Goal: Task Accomplishment & Management: Manage account settings

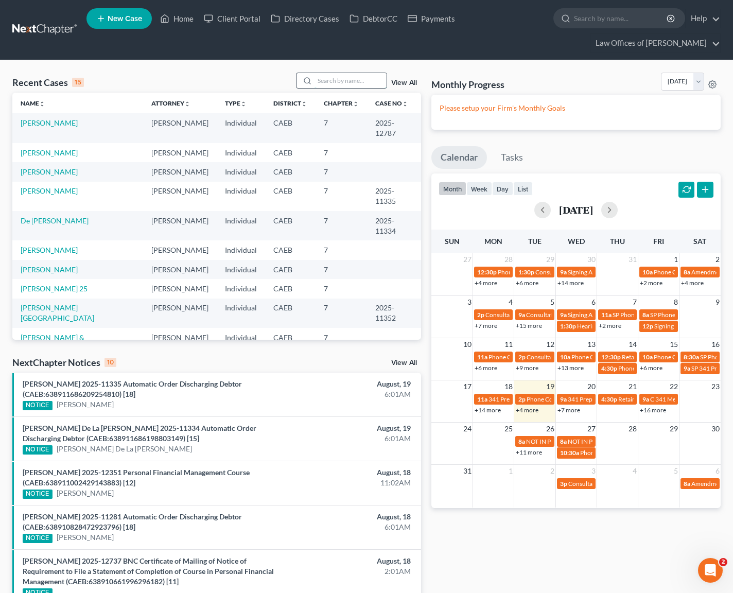
click at [338, 83] on input "search" at bounding box center [350, 80] width 72 height 15
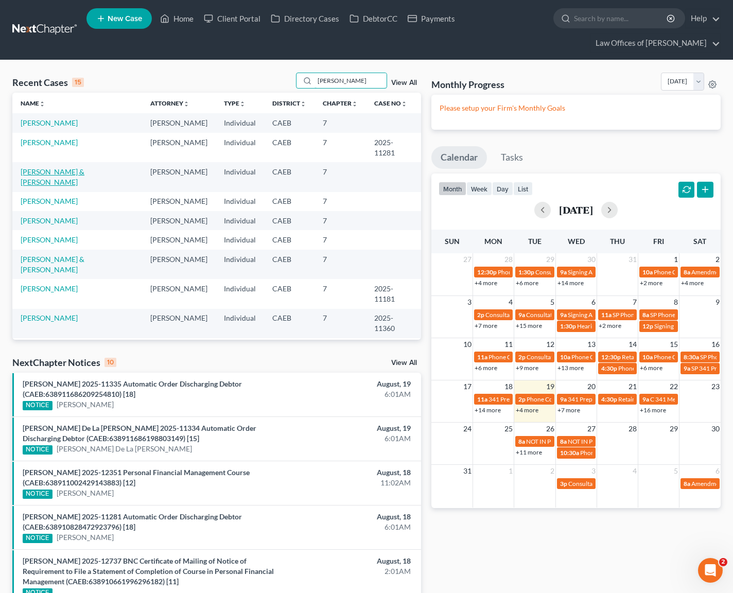
type input "[PERSON_NAME]"
click at [65, 174] on link "[PERSON_NAME] & [PERSON_NAME]" at bounding box center [53, 176] width 64 height 19
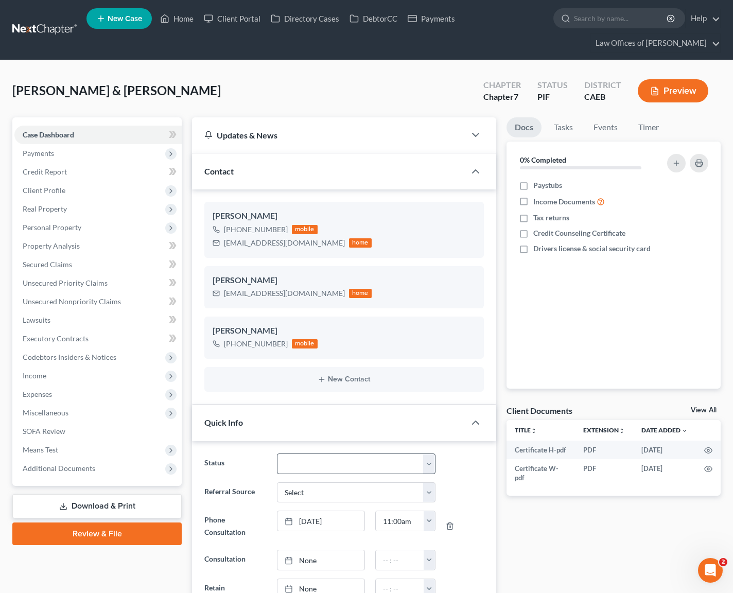
scroll to position [1611, 0]
click at [430, 462] on select "Cancelled/Refund Closed Consultation Declined Discharged Filed Income Check In …" at bounding box center [356, 463] width 158 height 21
select select "5"
click at [84, 190] on span "Client Profile" at bounding box center [97, 190] width 167 height 19
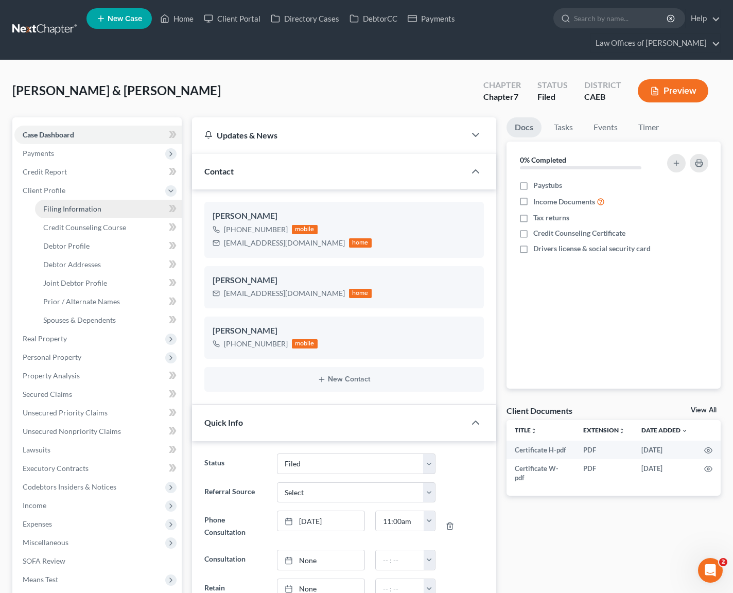
click at [93, 208] on span "Filing Information" at bounding box center [72, 208] width 58 height 9
select select "1"
select select "0"
select select "8"
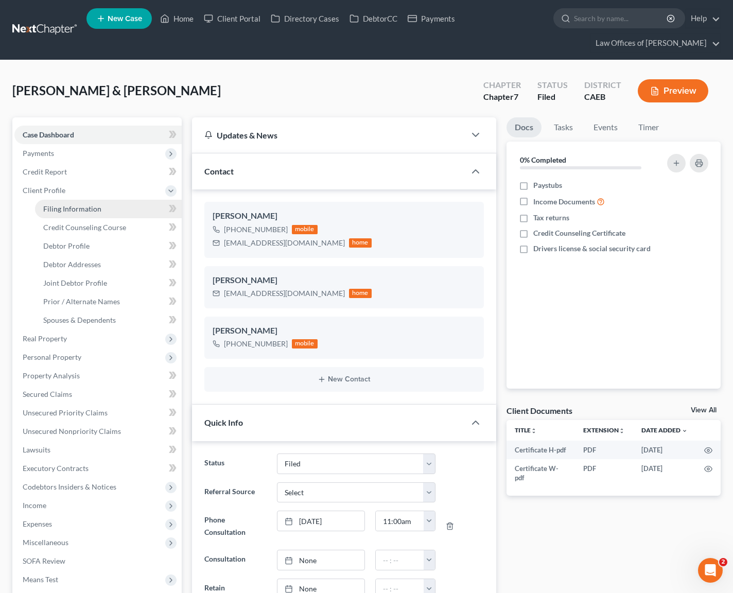
select select "0"
select select "4"
select select "1"
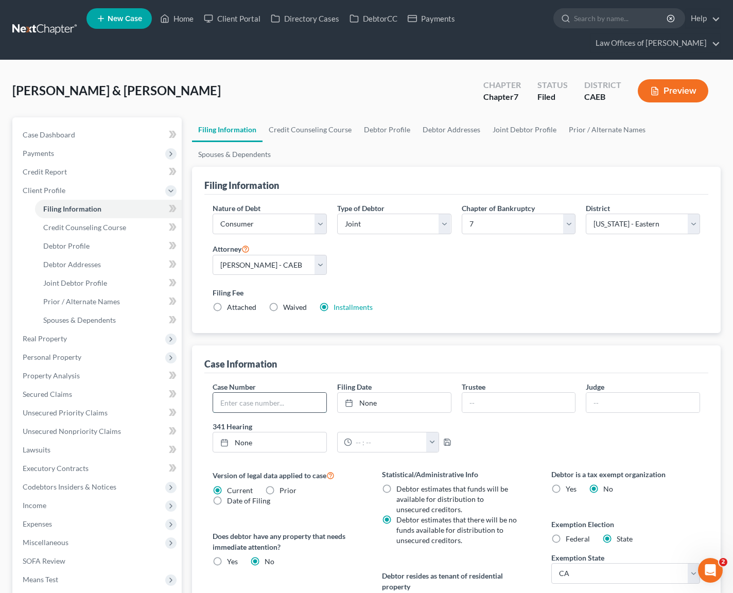
click at [264, 401] on input "text" at bounding box center [269, 403] width 113 height 20
type input "2025-12785"
click at [183, 27] on link "Home" at bounding box center [177, 18] width 44 height 19
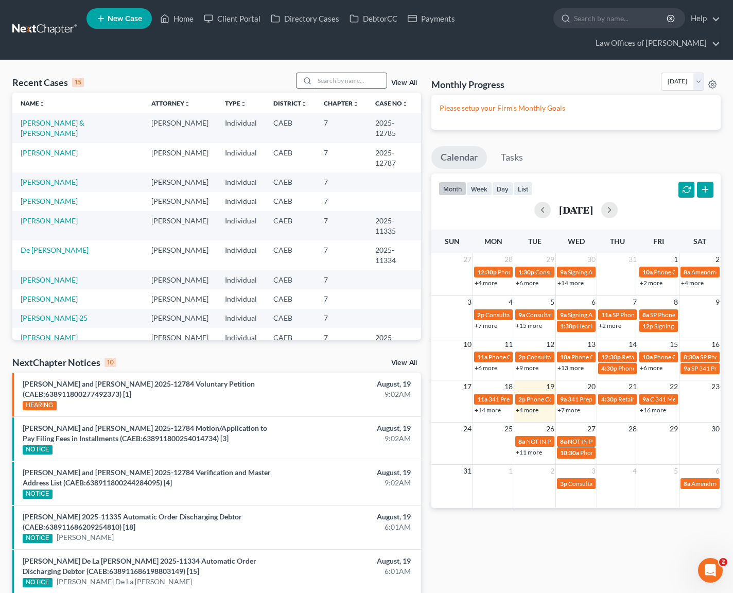
click at [348, 82] on input "search" at bounding box center [350, 80] width 72 height 15
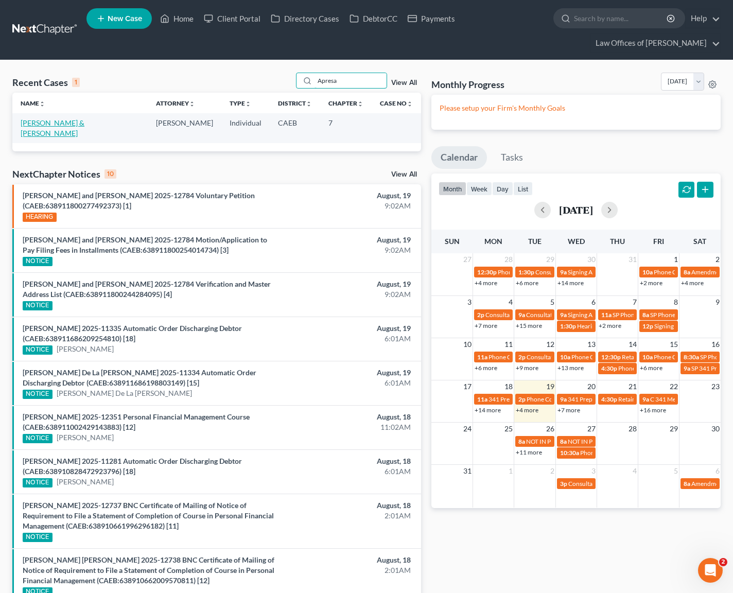
type input "Apresa"
click at [84, 121] on link "[PERSON_NAME] & [PERSON_NAME]" at bounding box center [53, 127] width 64 height 19
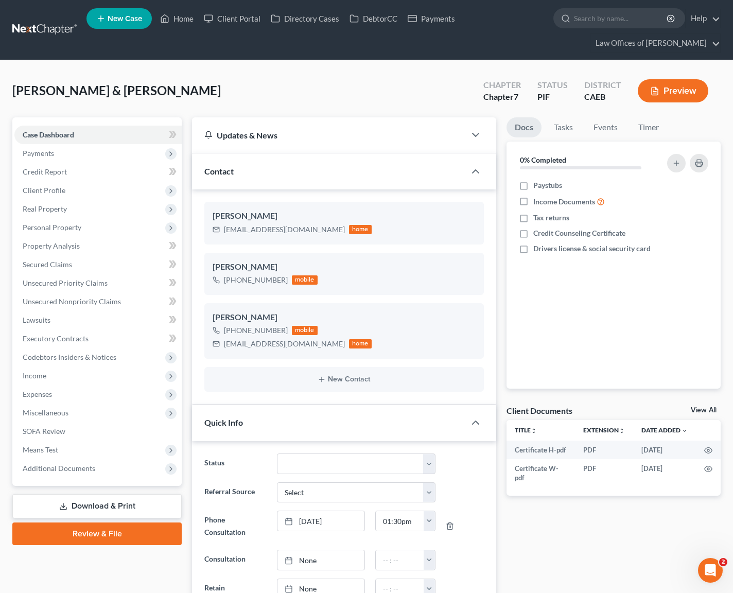
scroll to position [2958, 0]
click at [83, 193] on span "Client Profile" at bounding box center [97, 190] width 167 height 19
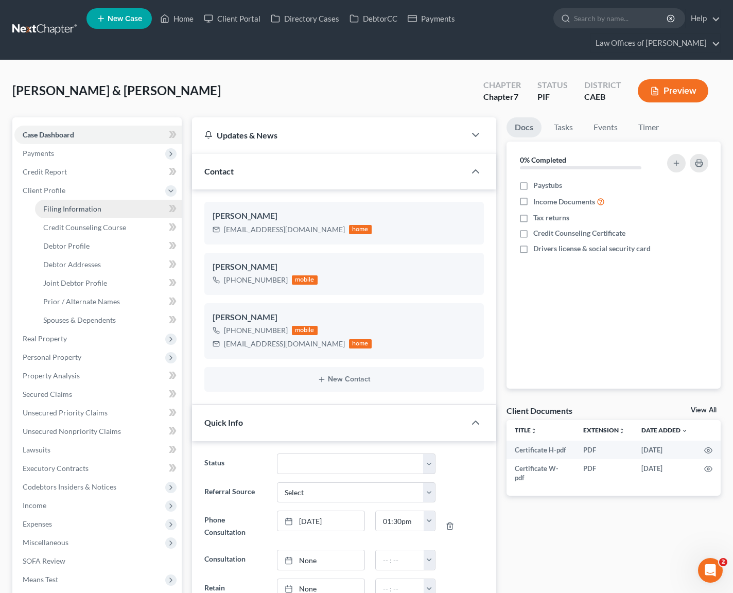
click at [86, 203] on link "Filing Information" at bounding box center [108, 209] width 147 height 19
select select "1"
select select "0"
select select "8"
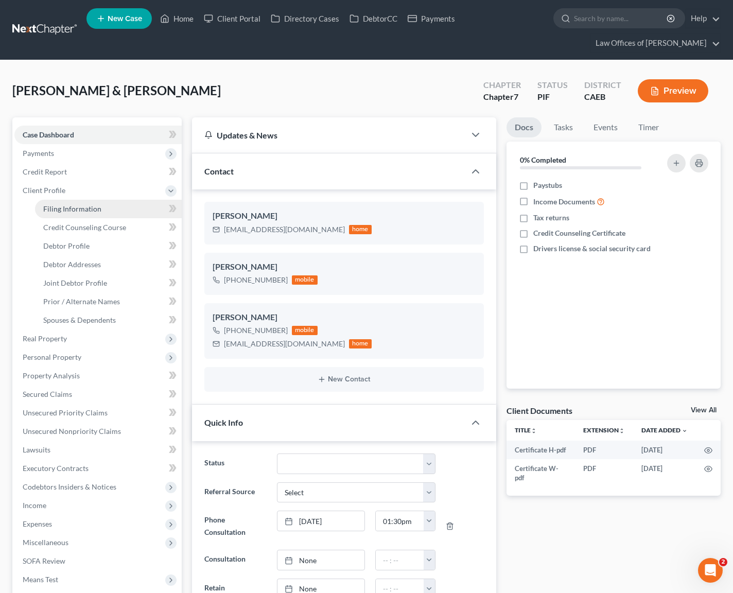
select select "0"
select select "4"
select select "0"
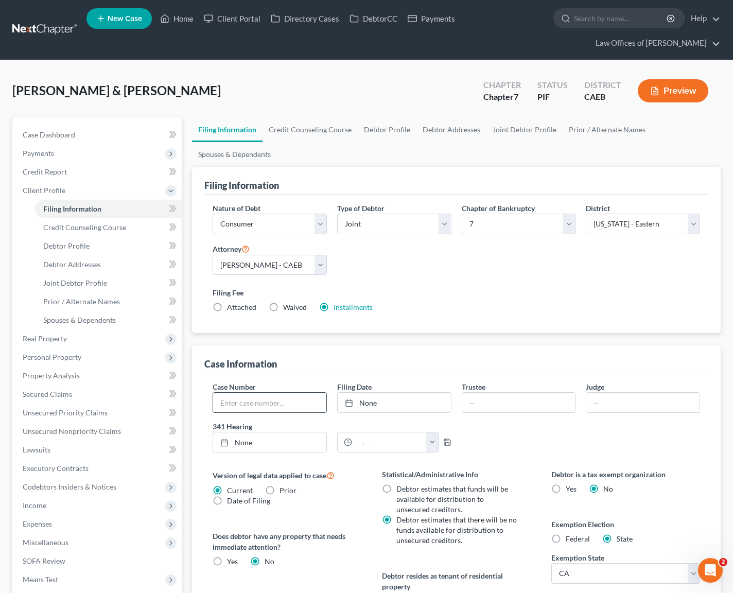
click at [310, 408] on input "text" at bounding box center [269, 403] width 113 height 20
type input "2025-12784"
click at [71, 134] on span "Case Dashboard" at bounding box center [49, 134] width 52 height 9
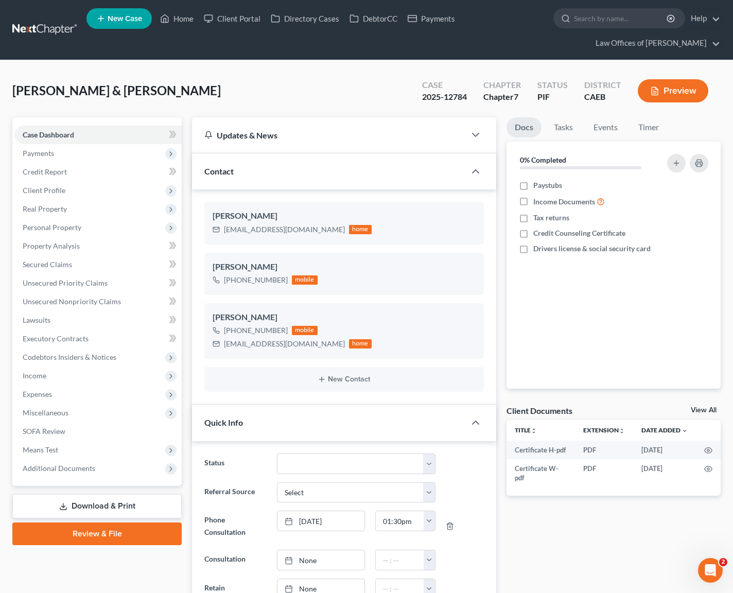
scroll to position [2958, 0]
click at [427, 458] on select "Cancelled/Refund Closed Consultation Declined Discharged Filed Income Check In …" at bounding box center [356, 463] width 158 height 21
select select "5"
click at [189, 17] on link "Home" at bounding box center [177, 18] width 44 height 19
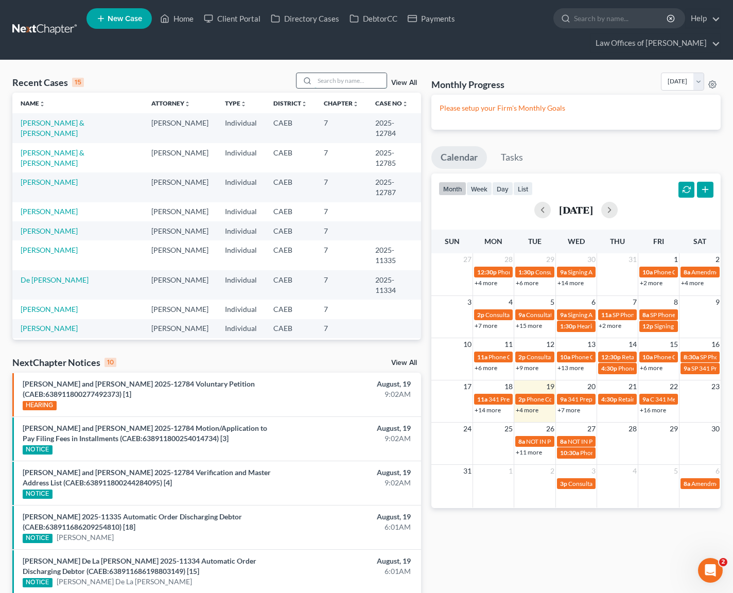
click at [358, 84] on input "search" at bounding box center [350, 80] width 72 height 15
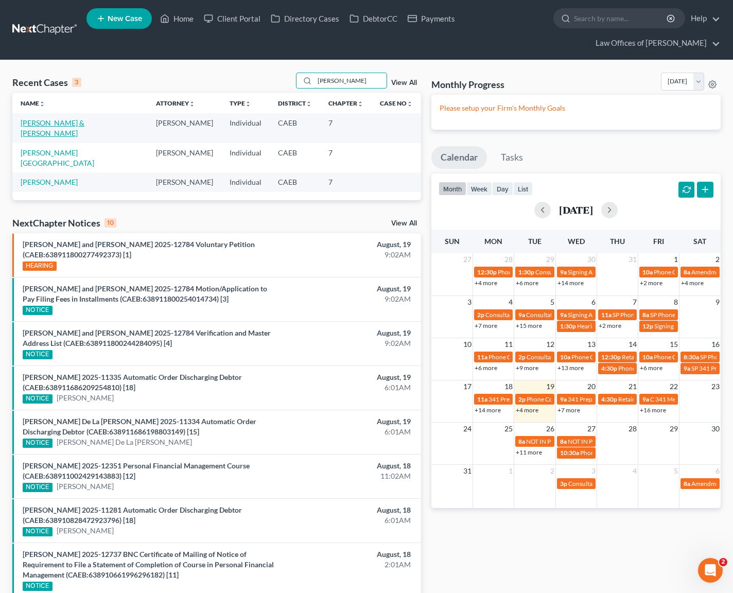
type input "[PERSON_NAME]"
click at [84, 126] on link "[PERSON_NAME] & [PERSON_NAME]" at bounding box center [53, 127] width 64 height 19
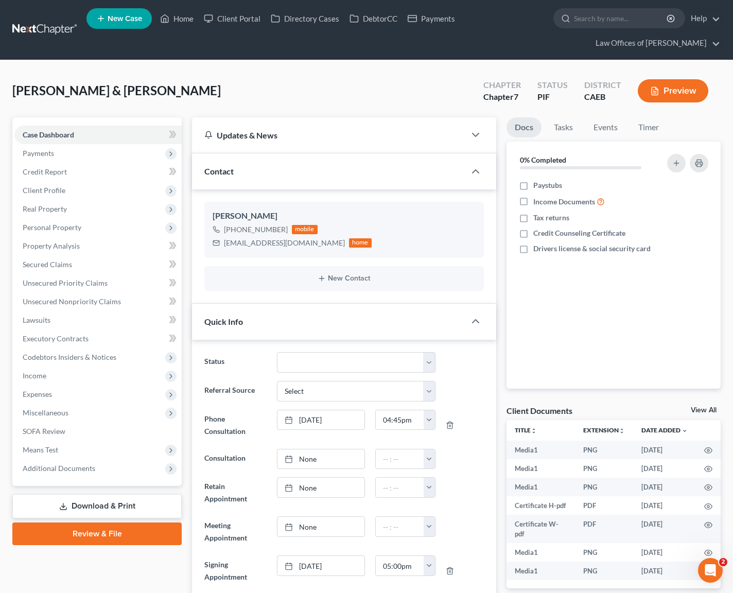
scroll to position [12792, 0]
click at [427, 361] on select "Cancelled/Refund Closed Consultation Declined Discharged Filed Income Check In …" at bounding box center [356, 362] width 158 height 21
select select "5"
click at [66, 187] on span "Client Profile" at bounding box center [97, 190] width 167 height 19
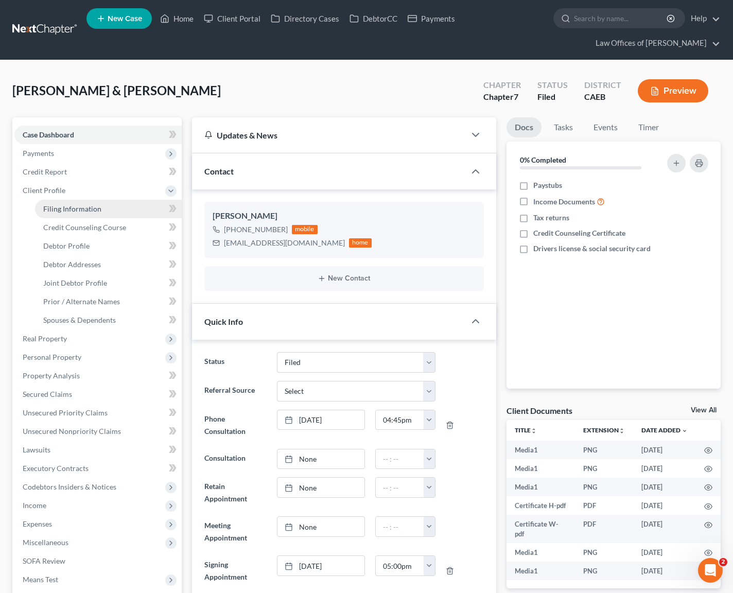
click at [86, 210] on span "Filing Information" at bounding box center [72, 208] width 58 height 9
select select "1"
select select "0"
select select "8"
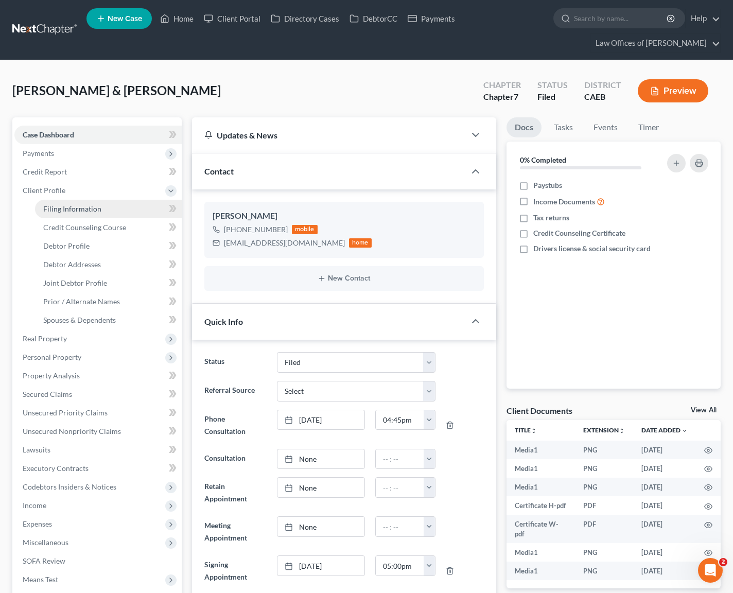
select select "0"
select select "4"
select select "0"
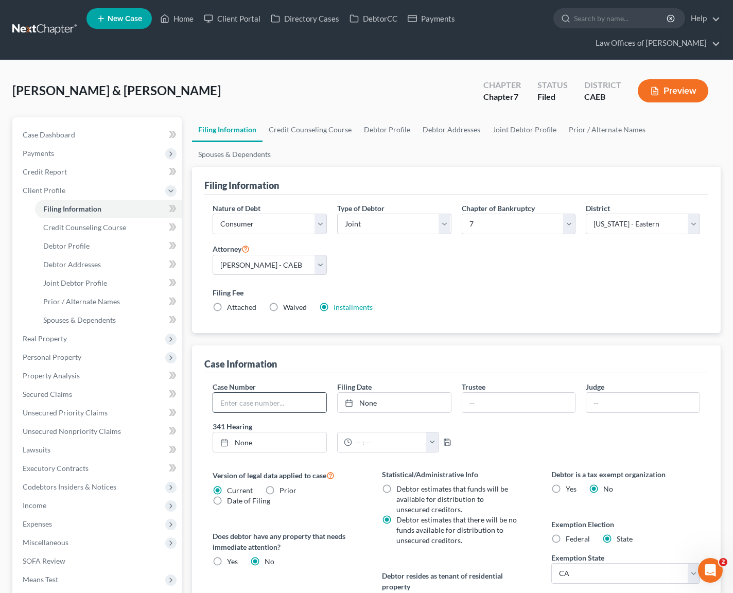
click at [279, 403] on input "text" at bounding box center [269, 403] width 113 height 20
type input "2025-12786"
click at [176, 22] on link "Home" at bounding box center [177, 18] width 44 height 19
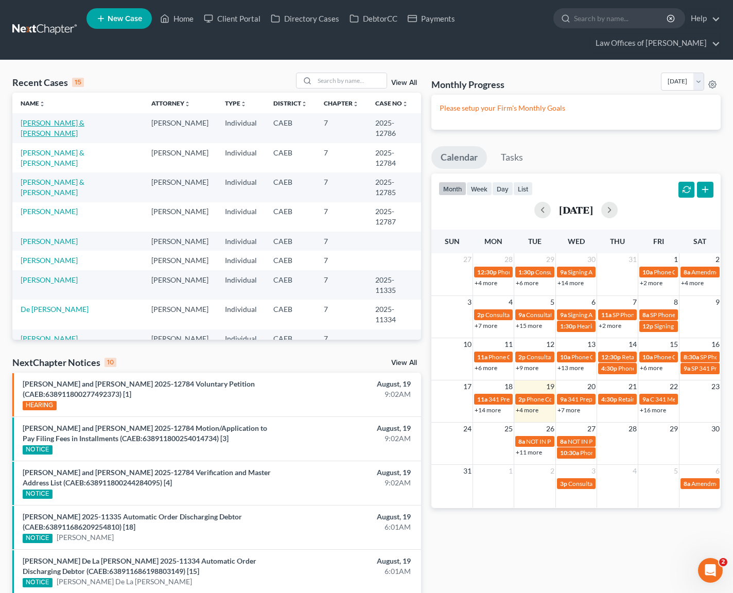
click at [84, 121] on link "[PERSON_NAME] & [PERSON_NAME]" at bounding box center [53, 127] width 64 height 19
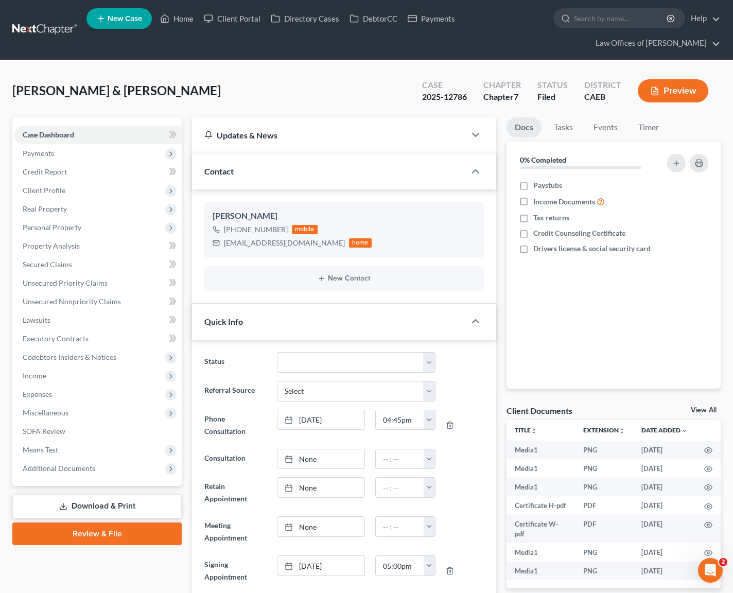
scroll to position [12792, 0]
click at [177, 21] on link "Home" at bounding box center [177, 18] width 44 height 19
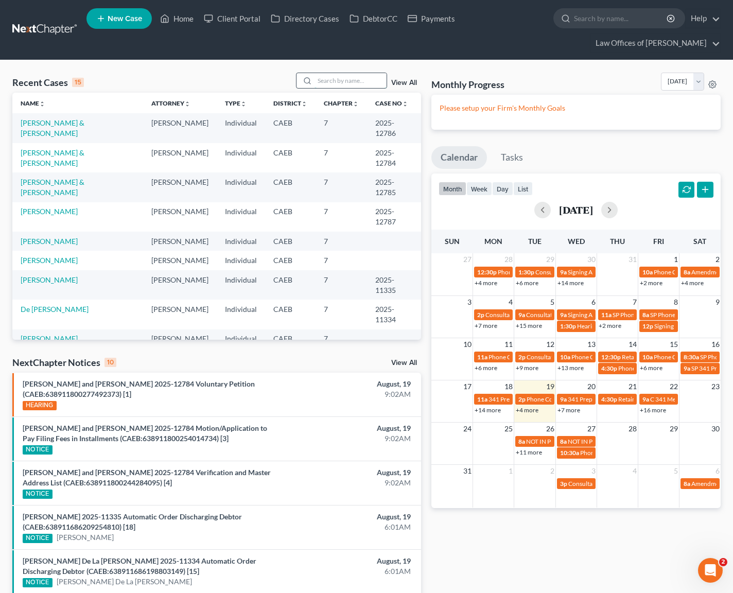
click at [341, 78] on input "search" at bounding box center [350, 80] width 72 height 15
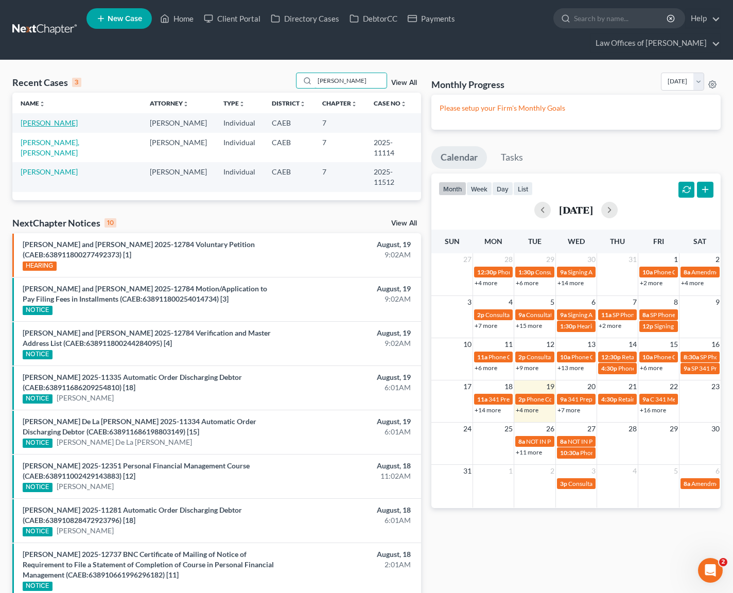
type input "[PERSON_NAME]"
click at [65, 120] on link "[PERSON_NAME]" at bounding box center [49, 122] width 57 height 9
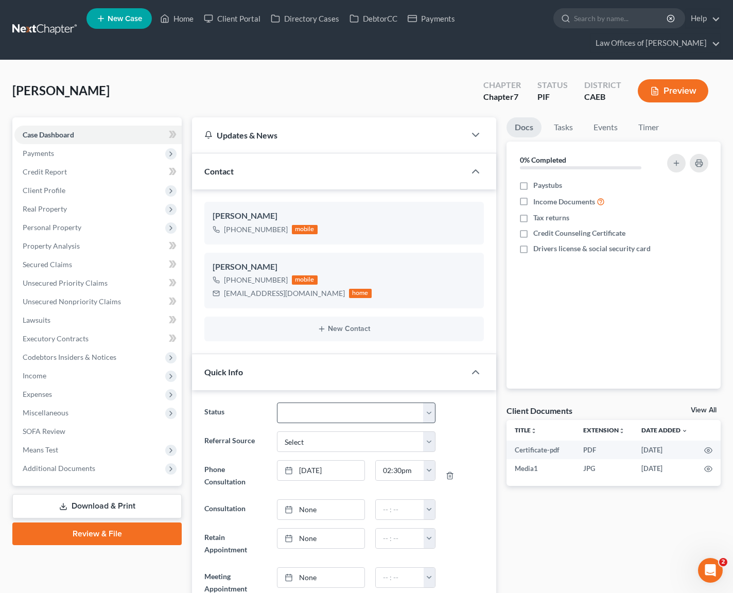
scroll to position [3565, 0]
click at [428, 419] on select "Cancelled/Refund Closed Consultation Declined Discharged Filed Income Check In …" at bounding box center [356, 412] width 158 height 21
select select "5"
click at [61, 190] on span "Client Profile" at bounding box center [44, 190] width 43 height 9
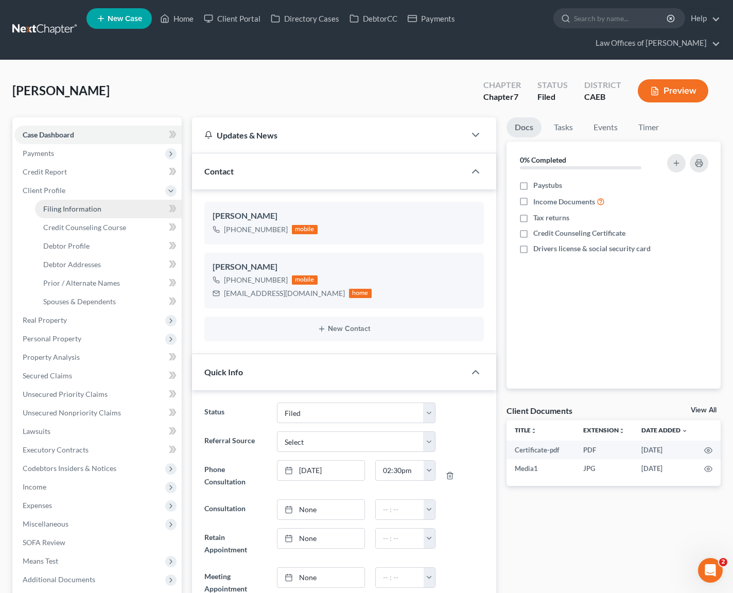
click at [101, 205] on link "Filing Information" at bounding box center [108, 209] width 147 height 19
select select "1"
select select "0"
select select "8"
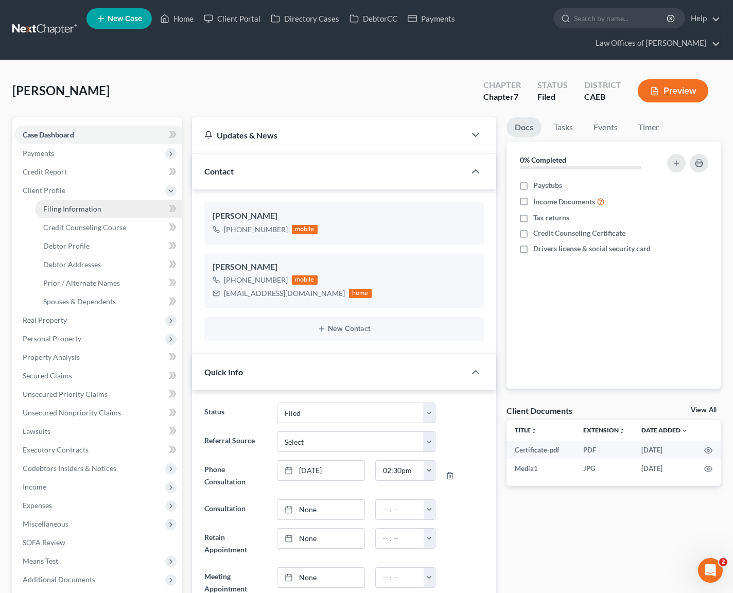
select select "0"
select select "4"
select select "0"
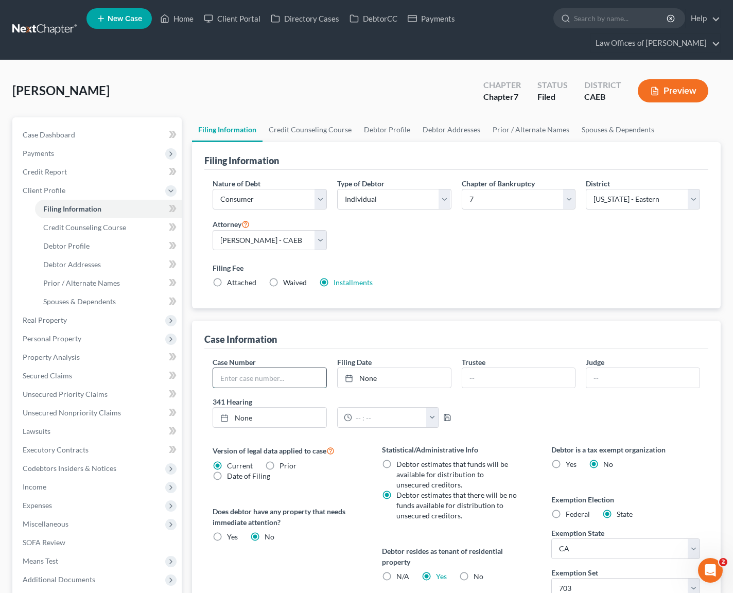
click at [261, 376] on input "text" at bounding box center [269, 378] width 113 height 20
type input "2025-12783"
click at [182, 24] on link "Home" at bounding box center [177, 18] width 44 height 19
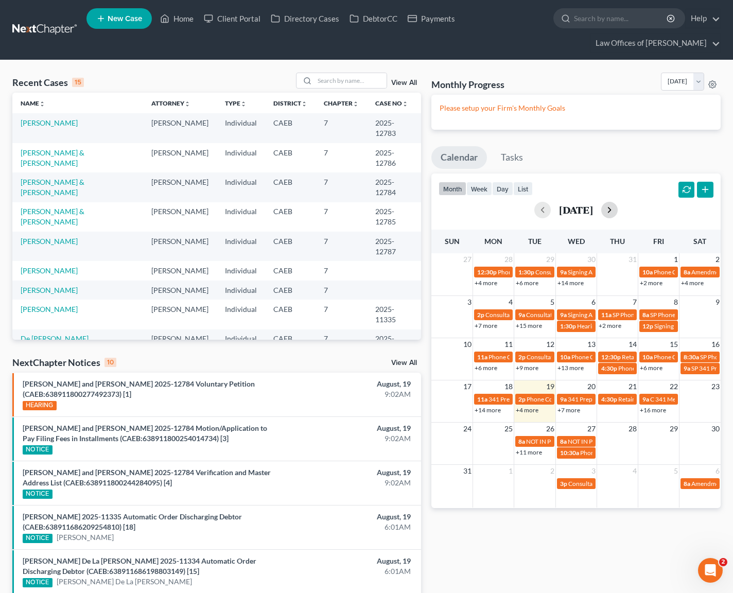
click at [617, 212] on button "button" at bounding box center [609, 210] width 16 height 16
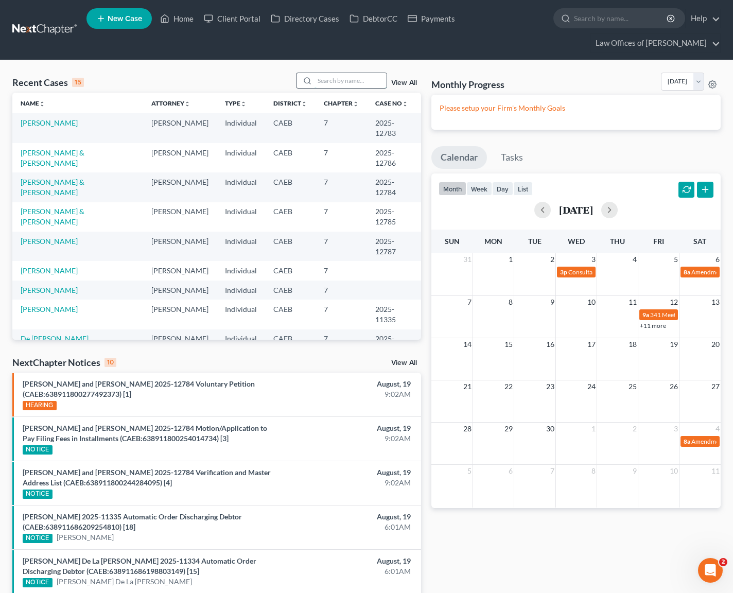
click at [336, 73] on input "search" at bounding box center [350, 80] width 72 height 15
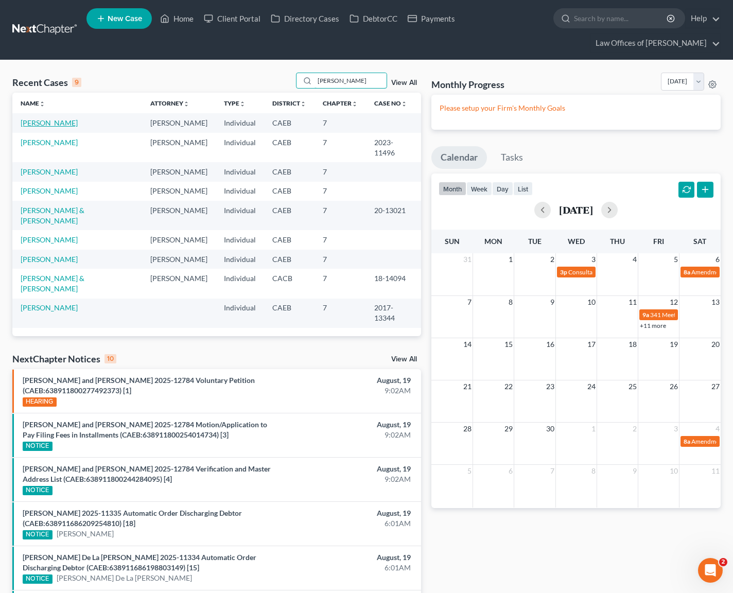
type input "[PERSON_NAME]"
click at [63, 120] on link "[PERSON_NAME]" at bounding box center [49, 122] width 57 height 9
select select "6"
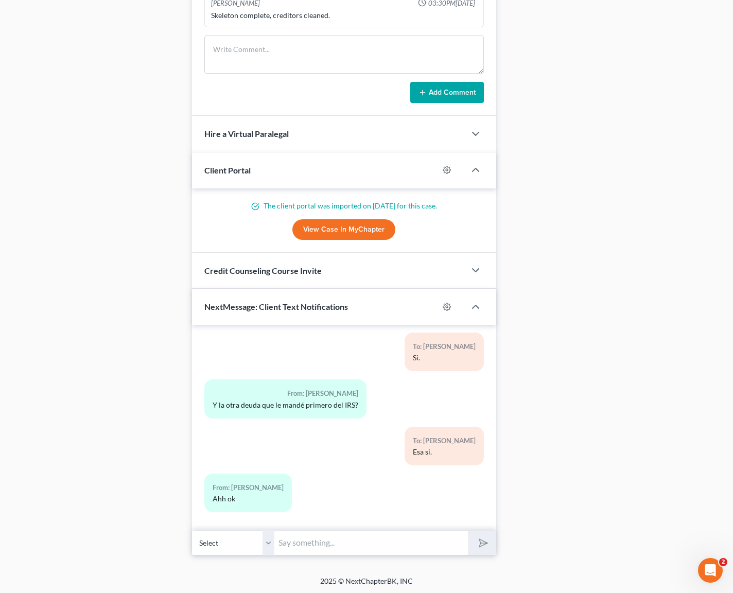
scroll to position [1021, 0]
click at [328, 551] on input "text" at bounding box center [370, 541] width 193 height 25
type input "Buenos [PERSON_NAME]. Disculpe, ya estamos listos para presentar su caso. Encon…"
click at [468, 529] on button "submit" at bounding box center [482, 541] width 28 height 24
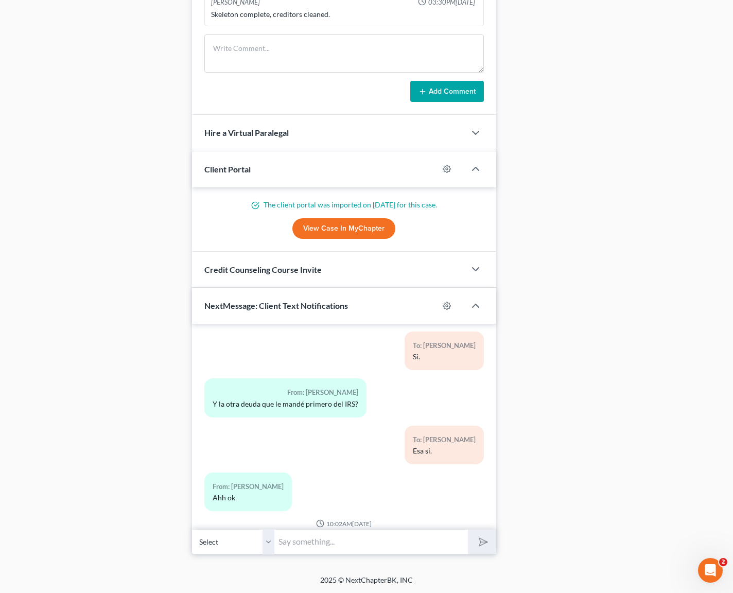
scroll to position [6692, 0]
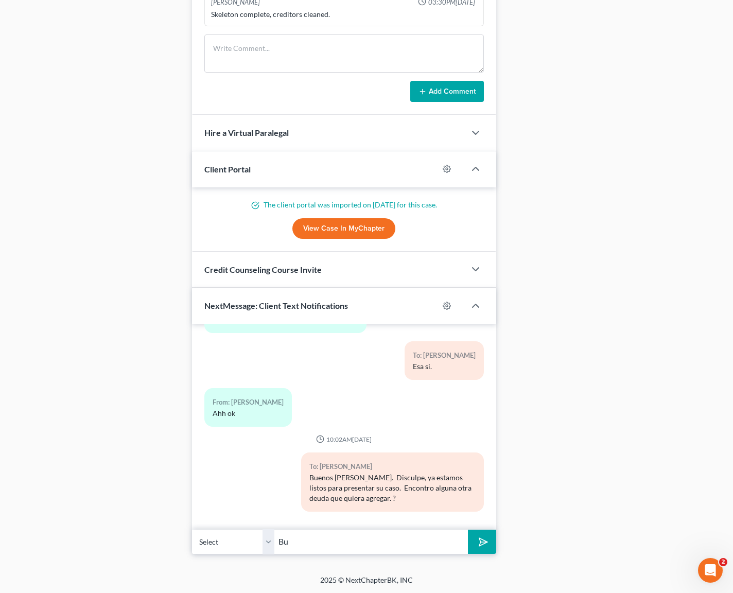
type input "B"
type input "Muy bien. Si en los siguientes 120 [PERSON_NAME] encuentra algo podemos interpo…"
click at [468, 529] on button "submit" at bounding box center [482, 541] width 28 height 24
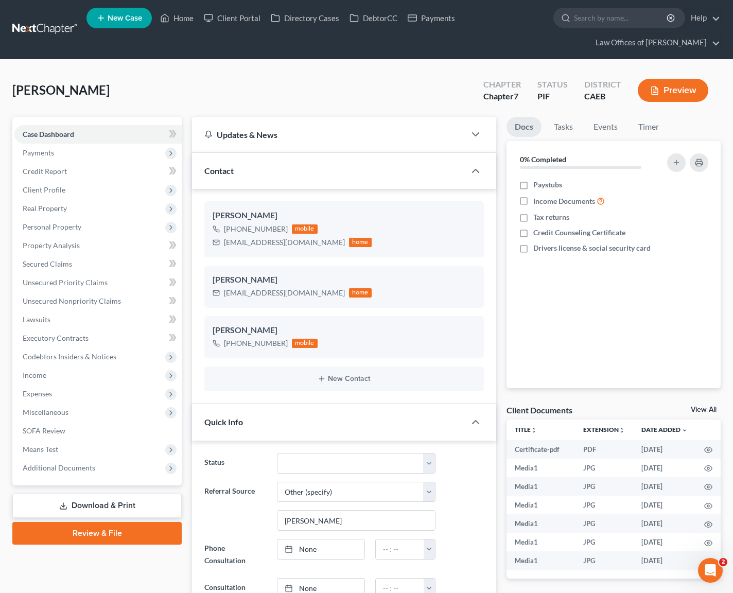
scroll to position [0, 0]
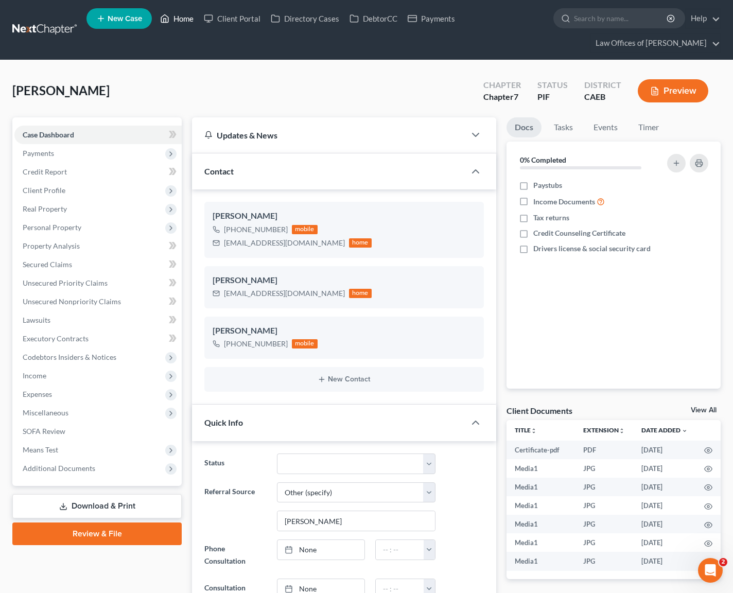
click at [183, 17] on link "Home" at bounding box center [177, 18] width 44 height 19
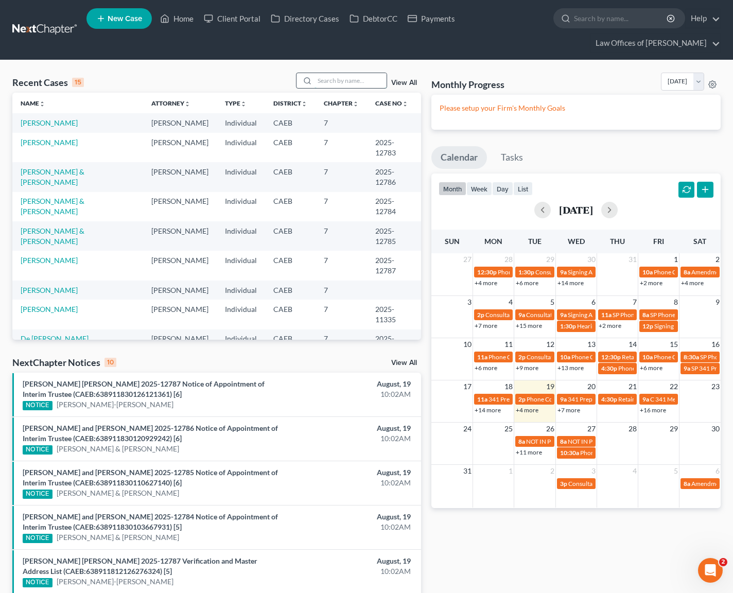
click at [326, 79] on input "search" at bounding box center [350, 80] width 72 height 15
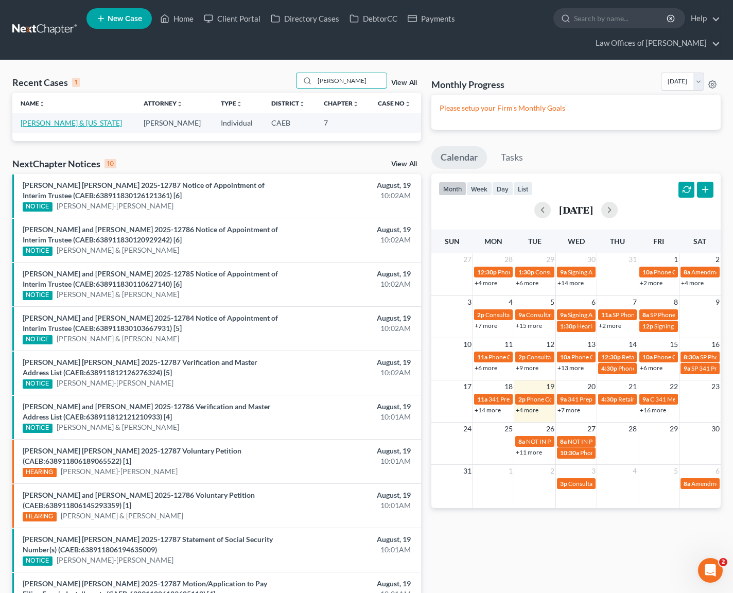
type input "[PERSON_NAME]"
click at [100, 124] on link "[PERSON_NAME] & [US_STATE]" at bounding box center [71, 122] width 101 height 9
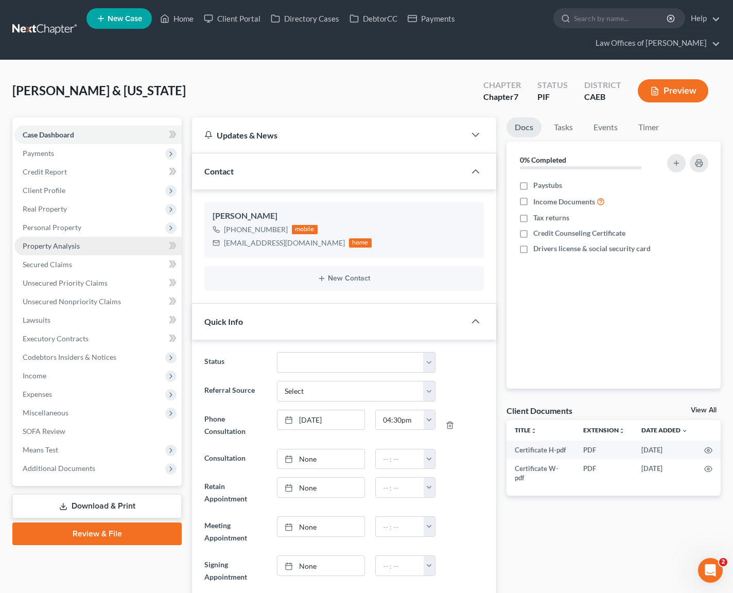
scroll to position [1196, 0]
click at [81, 190] on span "Client Profile" at bounding box center [97, 190] width 167 height 19
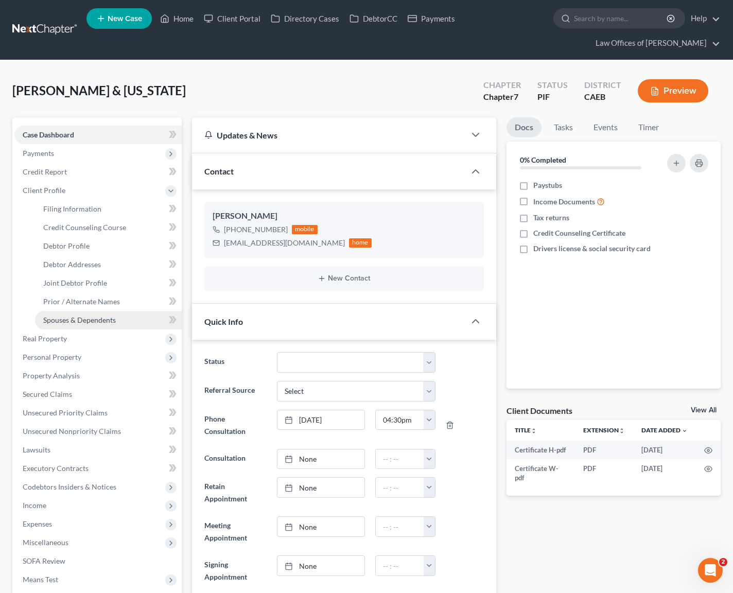
click at [102, 319] on span "Spouses & Dependents" at bounding box center [79, 319] width 73 height 9
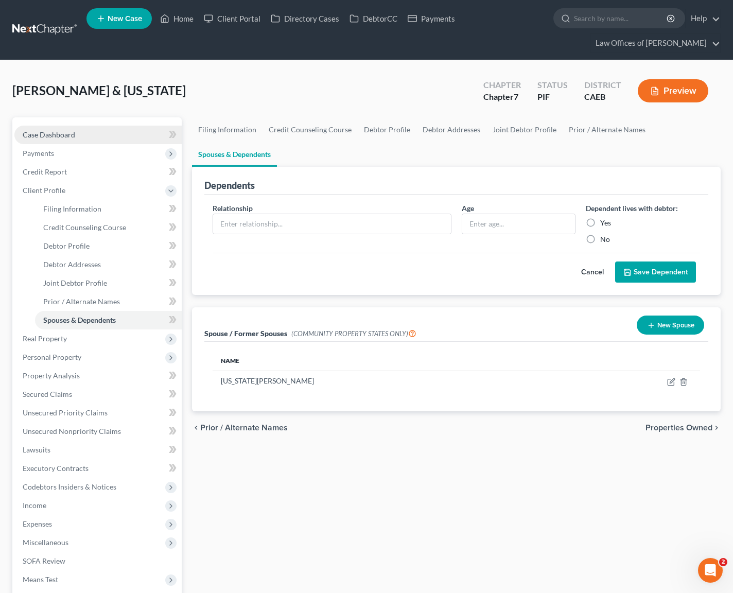
click at [95, 130] on link "Case Dashboard" at bounding box center [97, 135] width 167 height 19
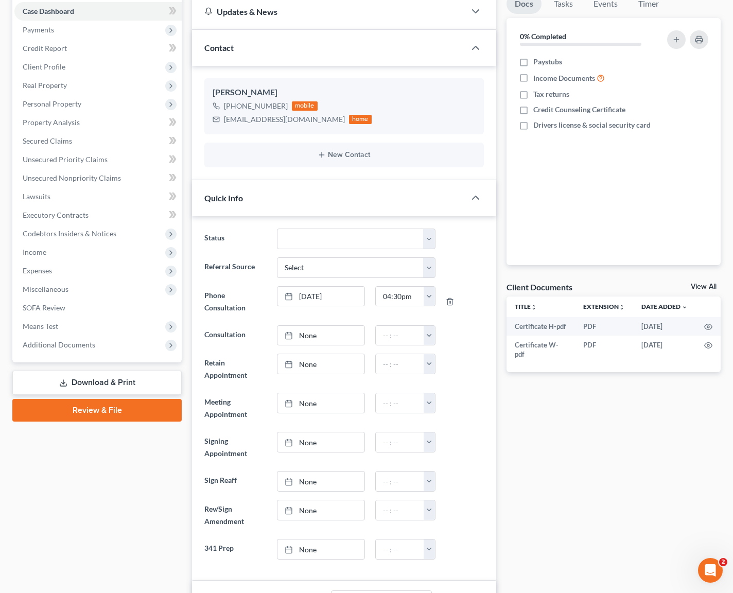
scroll to position [101, 0]
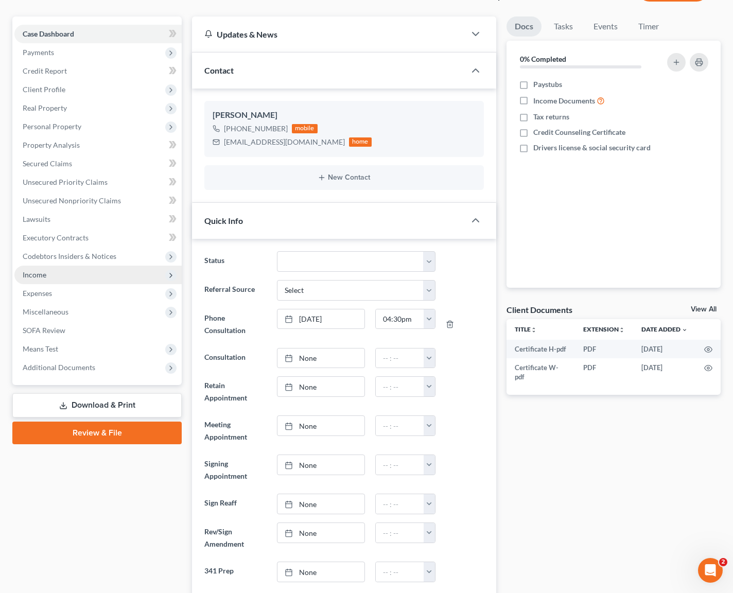
click at [46, 274] on span "Income" at bounding box center [97, 275] width 167 height 19
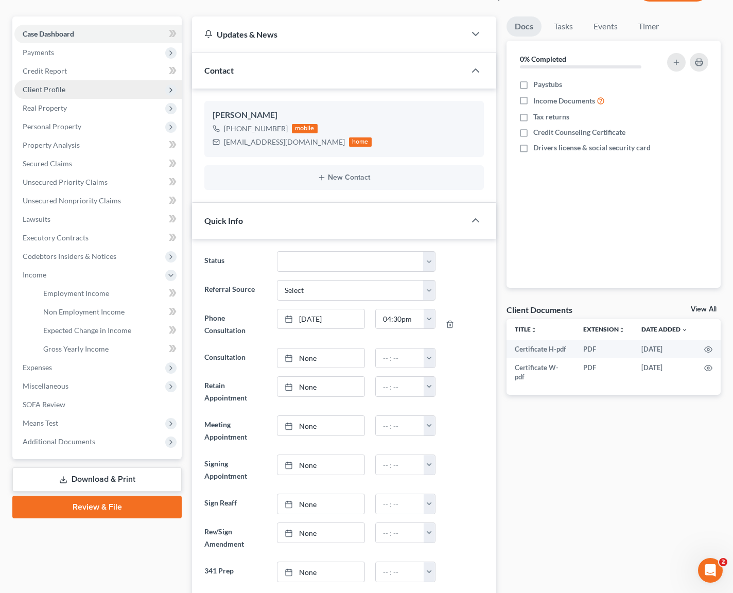
click at [77, 88] on span "Client Profile" at bounding box center [97, 89] width 167 height 19
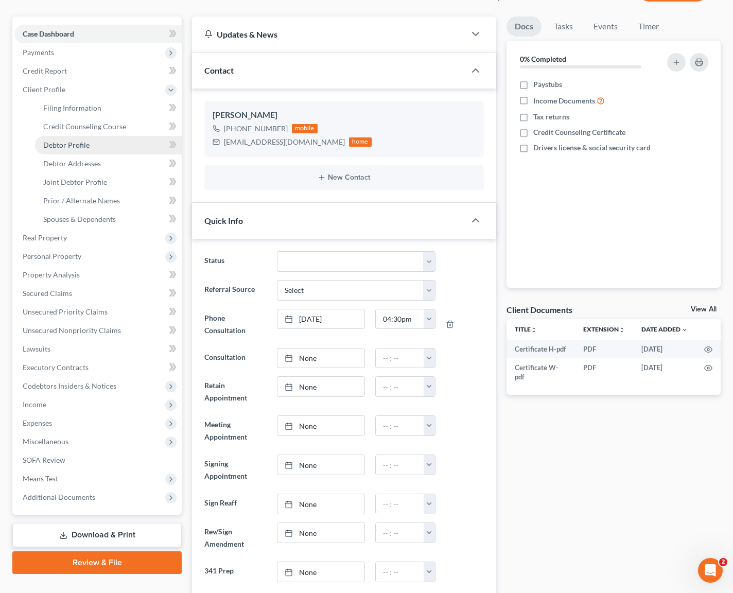
click at [105, 147] on link "Debtor Profile" at bounding box center [108, 145] width 147 height 19
select select "1"
select select "4"
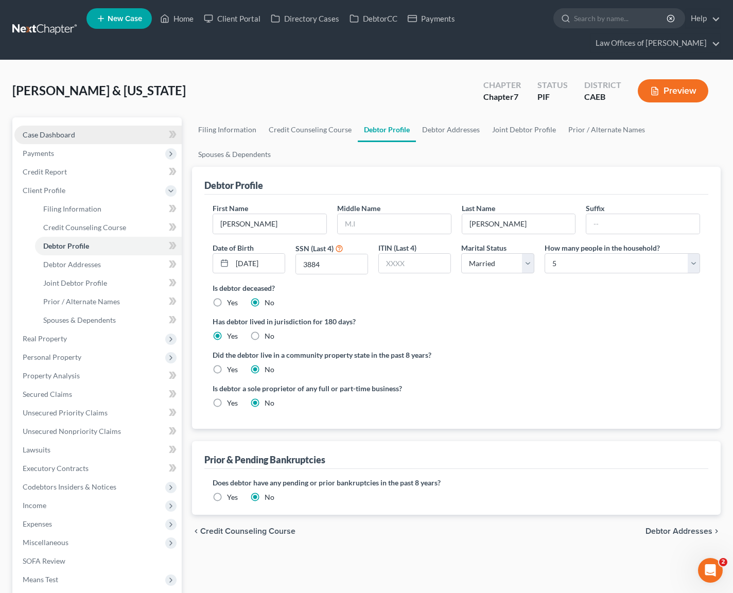
click at [73, 136] on span "Case Dashboard" at bounding box center [49, 134] width 52 height 9
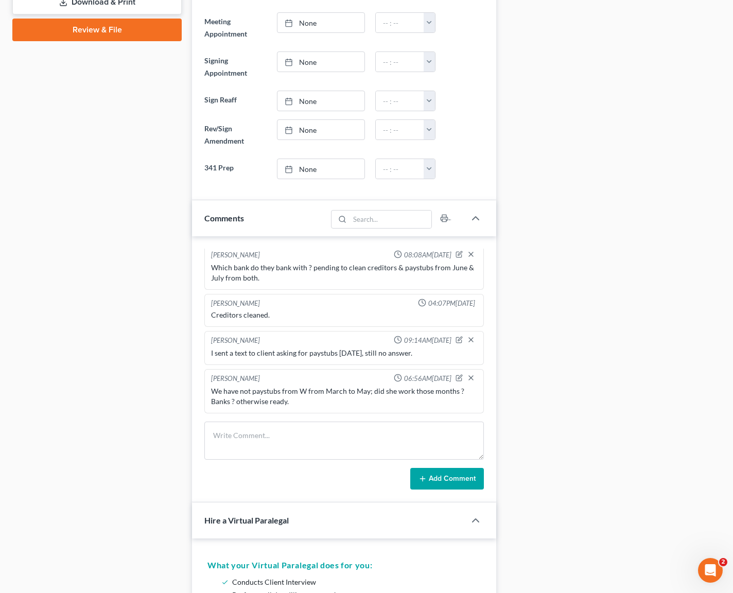
scroll to position [264, 0]
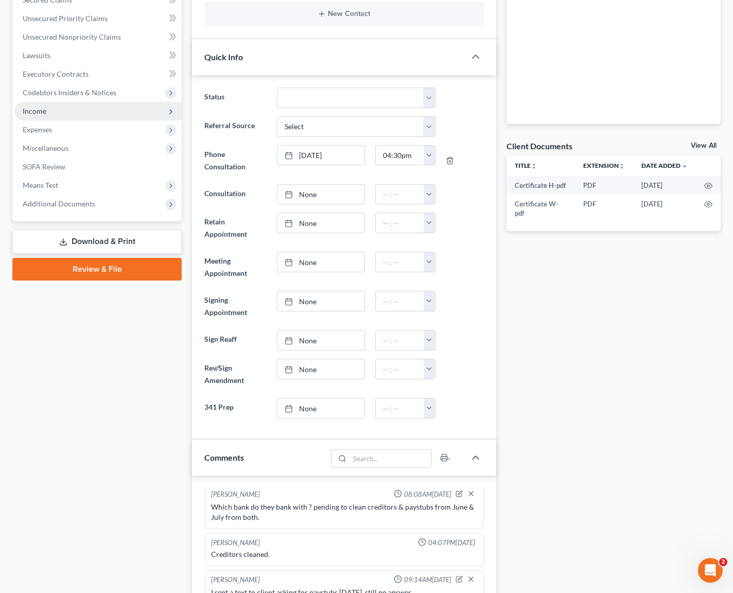
click at [77, 117] on span "Income" at bounding box center [97, 111] width 167 height 19
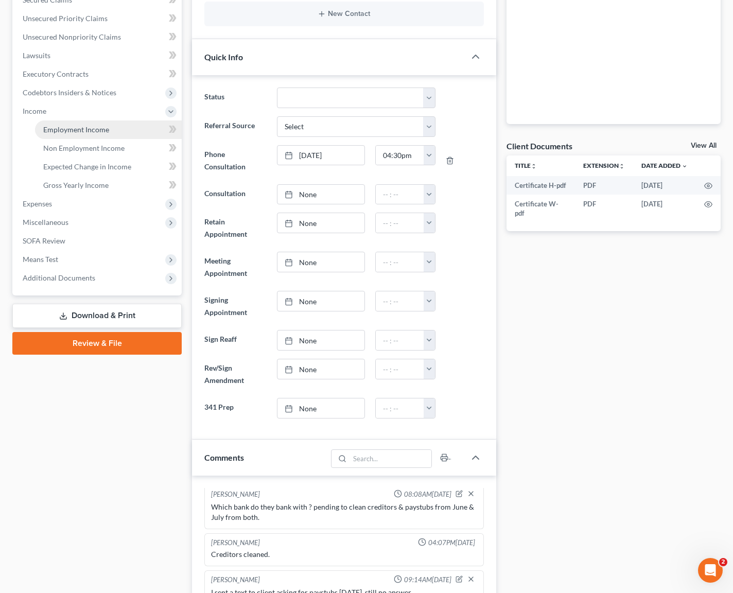
click at [129, 133] on link "Employment Income" at bounding box center [108, 129] width 147 height 19
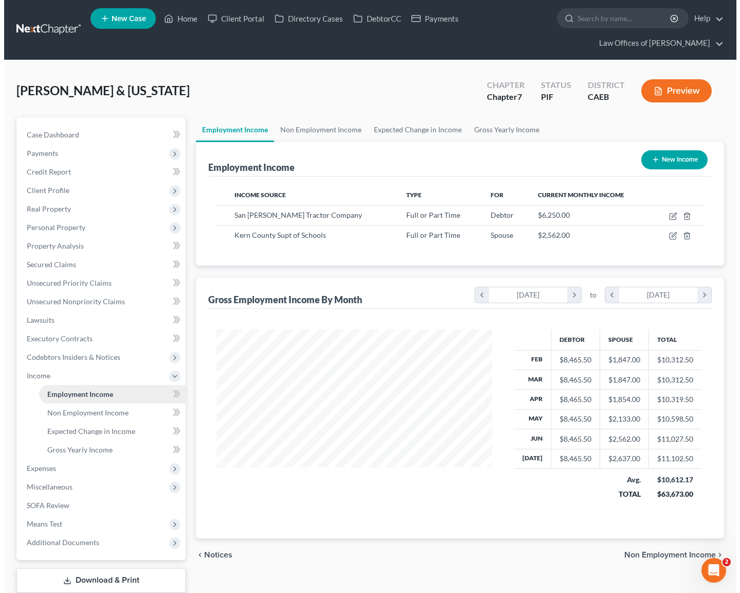
scroll to position [184, 296]
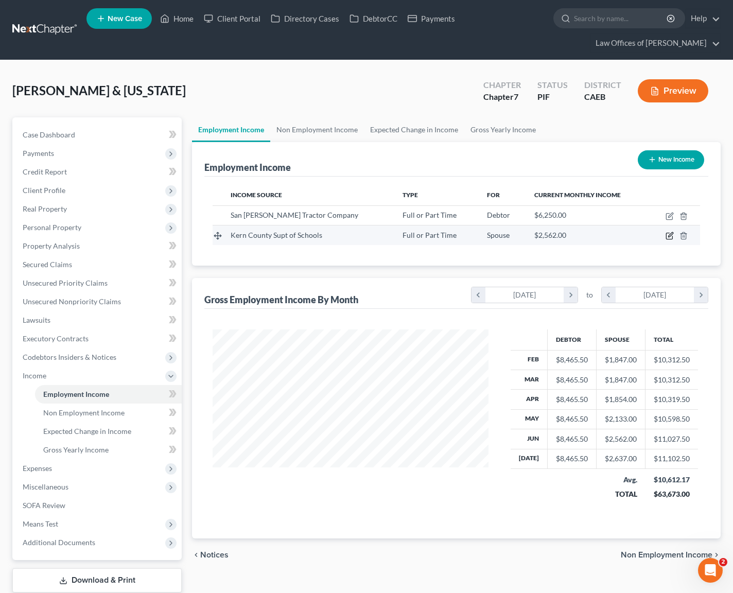
click at [669, 236] on icon "button" at bounding box center [670, 235] width 5 height 5
select select "0"
select select "4"
select select "0"
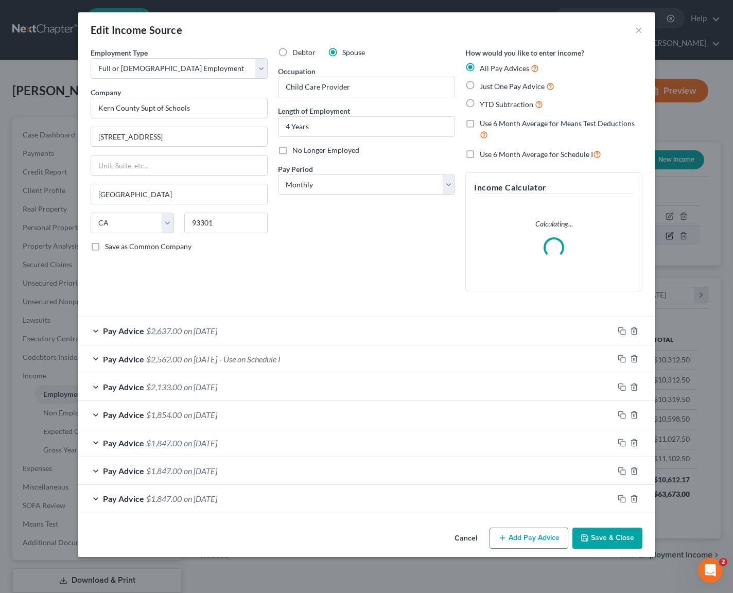
scroll to position [184, 299]
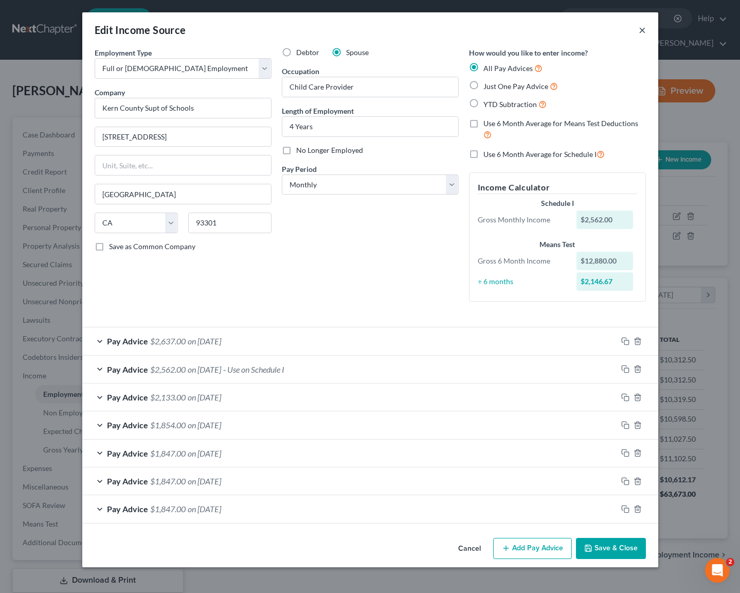
click at [642, 29] on button "×" at bounding box center [642, 30] width 7 height 12
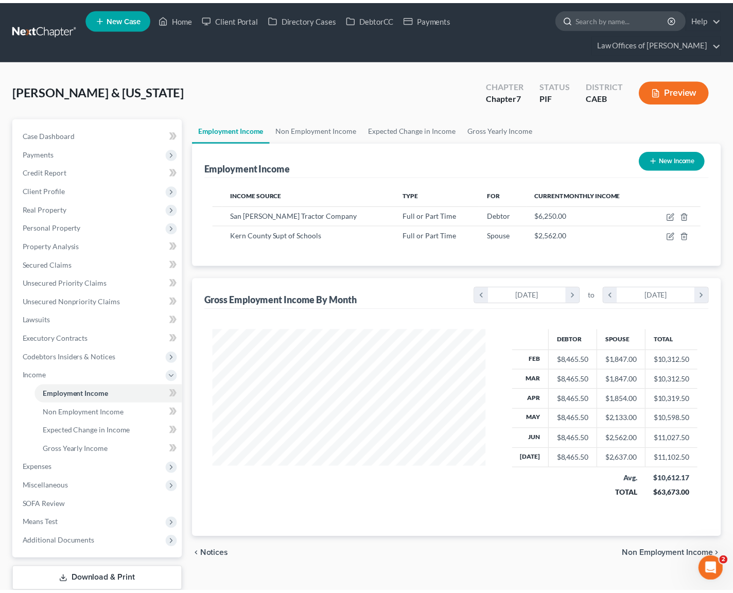
scroll to position [514359, 514247]
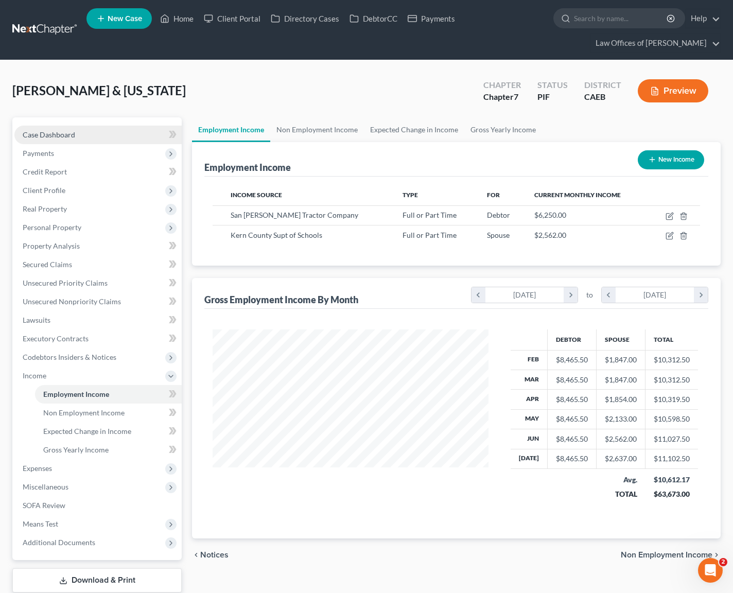
click at [84, 139] on link "Case Dashboard" at bounding box center [97, 135] width 167 height 19
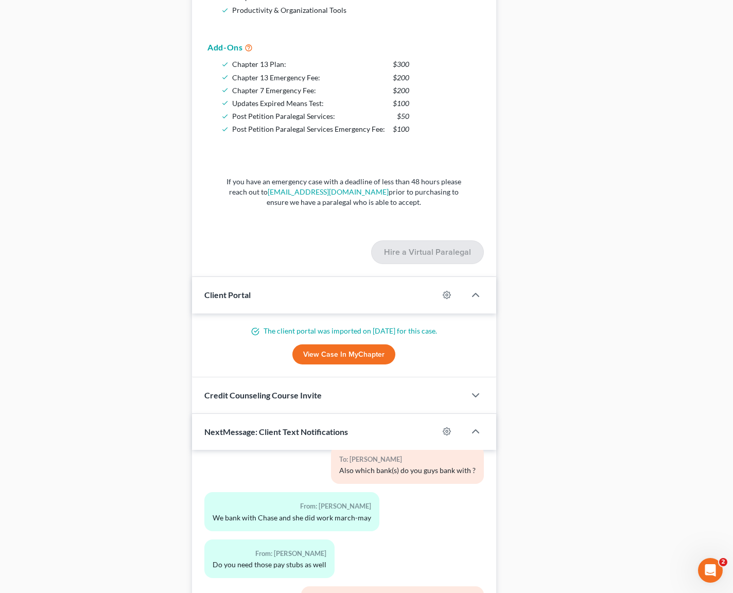
scroll to position [1372, 0]
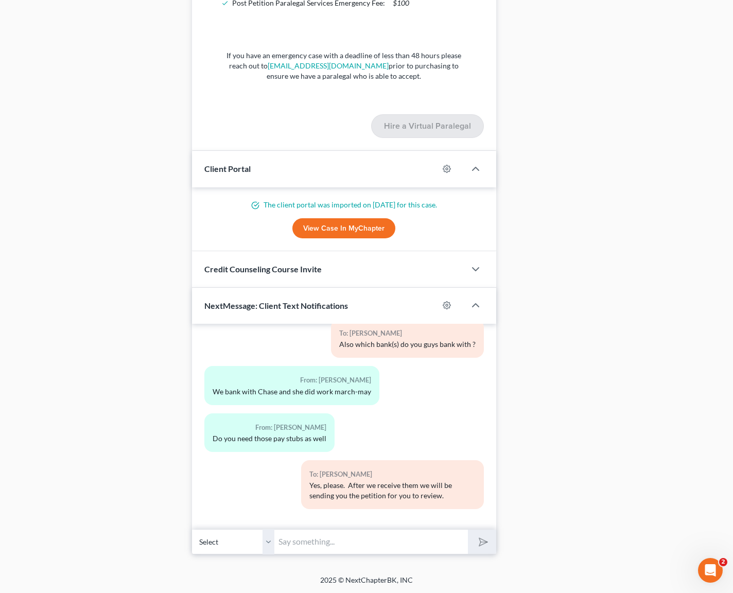
click at [323, 538] on input "text" at bounding box center [370, 541] width 193 height 25
type input "Hi [PERSON_NAME]. How old are the kids and which bank do you bank with ?"
click at [468, 529] on button "submit" at bounding box center [482, 541] width 28 height 24
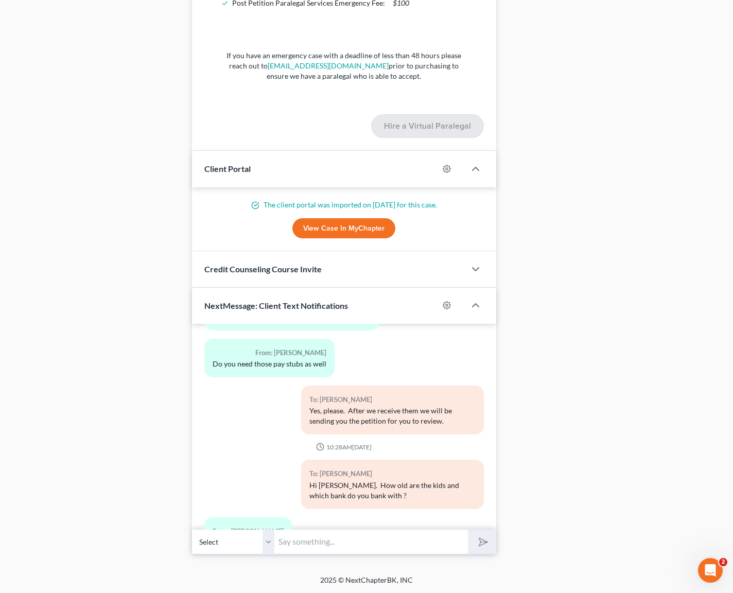
scroll to position [1317, 0]
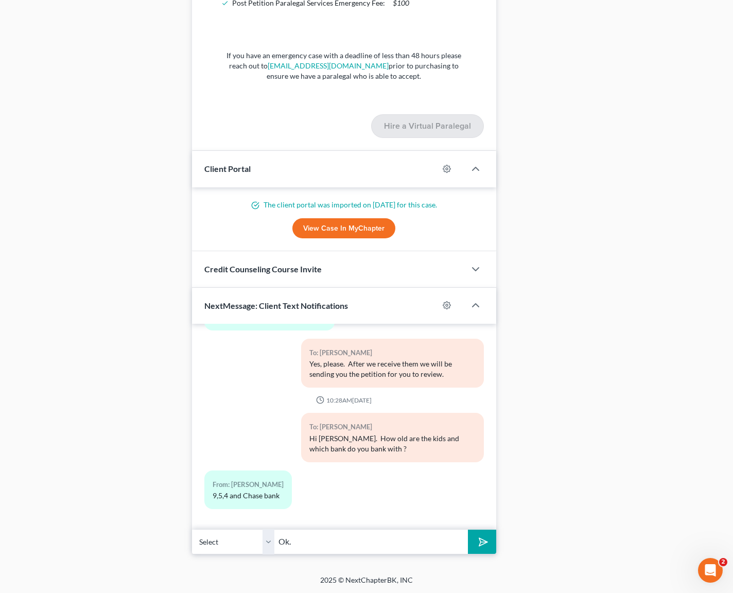
type input "Ok."
click at [468, 529] on button "submit" at bounding box center [482, 541] width 28 height 24
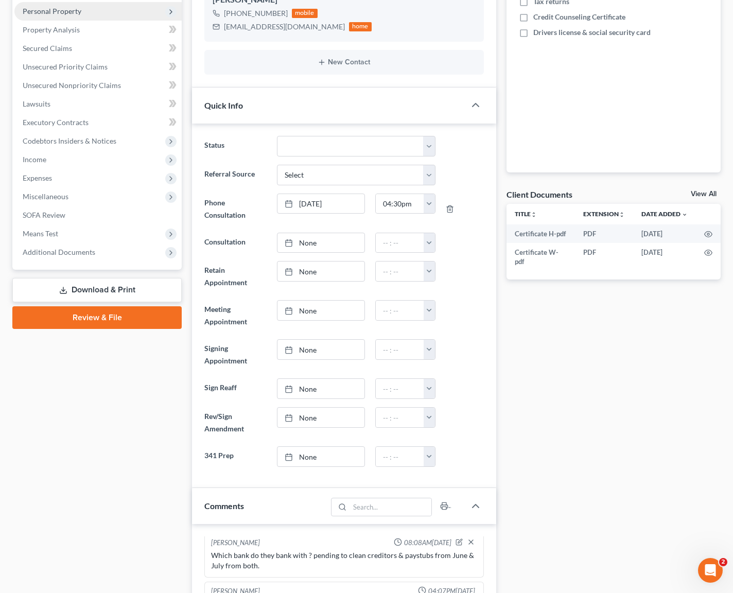
scroll to position [134, 0]
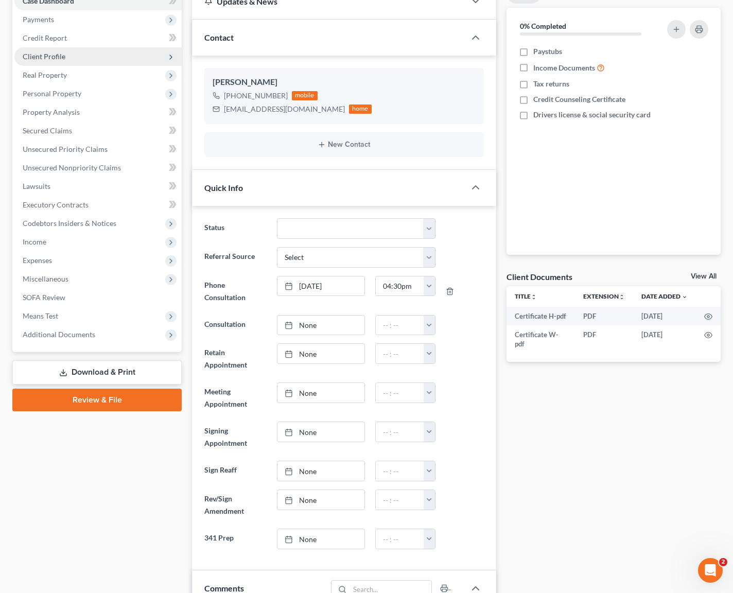
click at [95, 62] on span "Client Profile" at bounding box center [97, 56] width 167 height 19
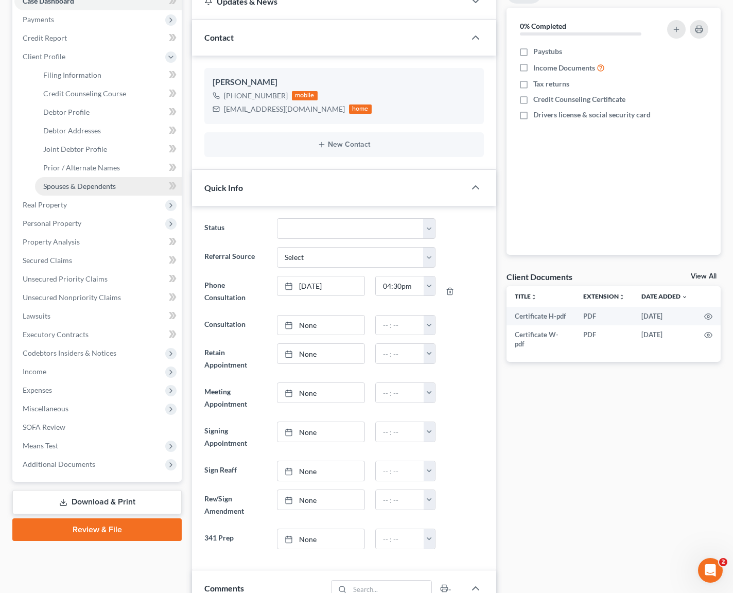
click at [87, 184] on span "Spouses & Dependents" at bounding box center [79, 186] width 73 height 9
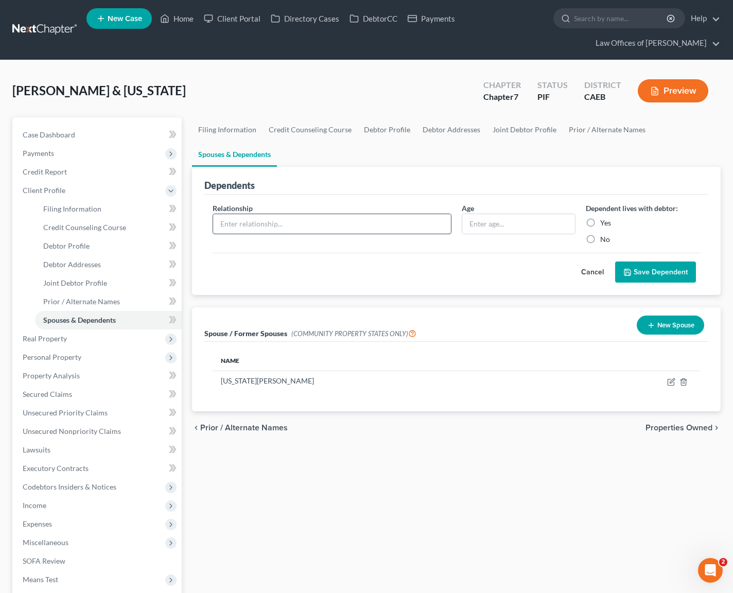
click at [228, 214] on input "text" at bounding box center [332, 224] width 238 height 20
type input "Child"
click at [535, 219] on input "text" at bounding box center [518, 224] width 113 height 20
type input "9"
click at [600, 223] on label "Yes" at bounding box center [605, 223] width 11 height 10
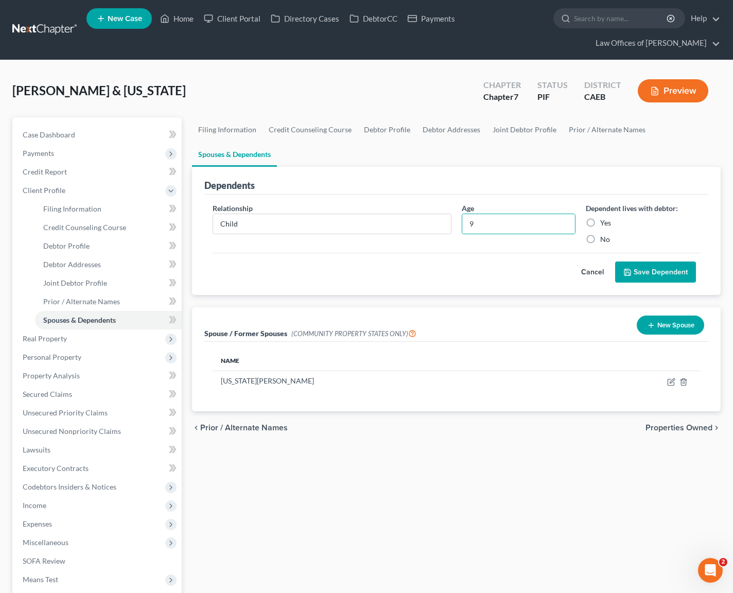
click at [604, 223] on input "Yes" at bounding box center [607, 221] width 7 height 7
radio input "true"
click at [633, 266] on button "Save Dependent" at bounding box center [655, 272] width 81 height 22
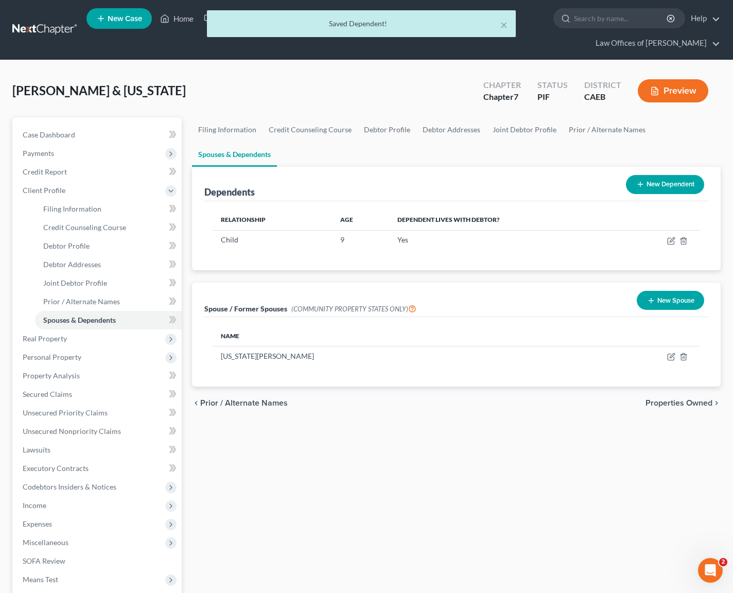
click at [661, 189] on button "New Dependent" at bounding box center [665, 184] width 78 height 19
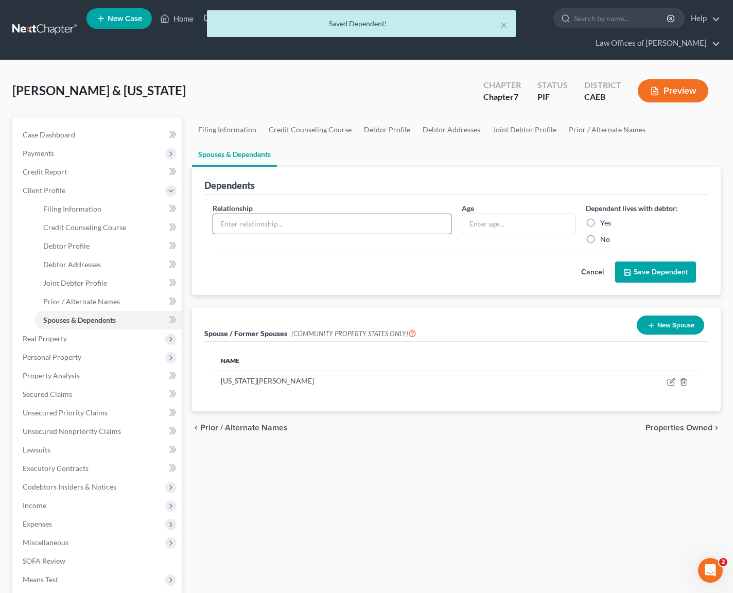
click at [266, 225] on input "text" at bounding box center [332, 224] width 238 height 20
type input "Child"
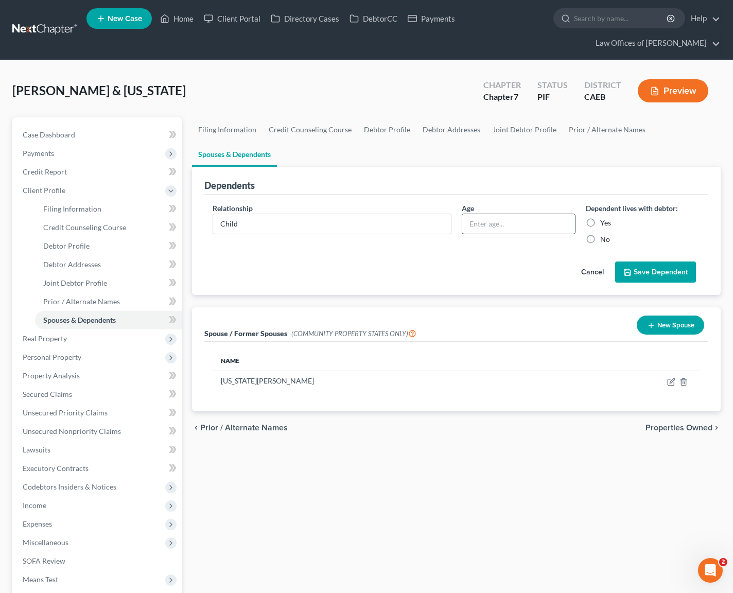
click at [504, 223] on input "text" at bounding box center [518, 224] width 113 height 20
type input "5"
click at [600, 222] on label "Yes" at bounding box center [605, 223] width 11 height 10
click at [604, 222] on input "Yes" at bounding box center [607, 221] width 7 height 7
radio input "true"
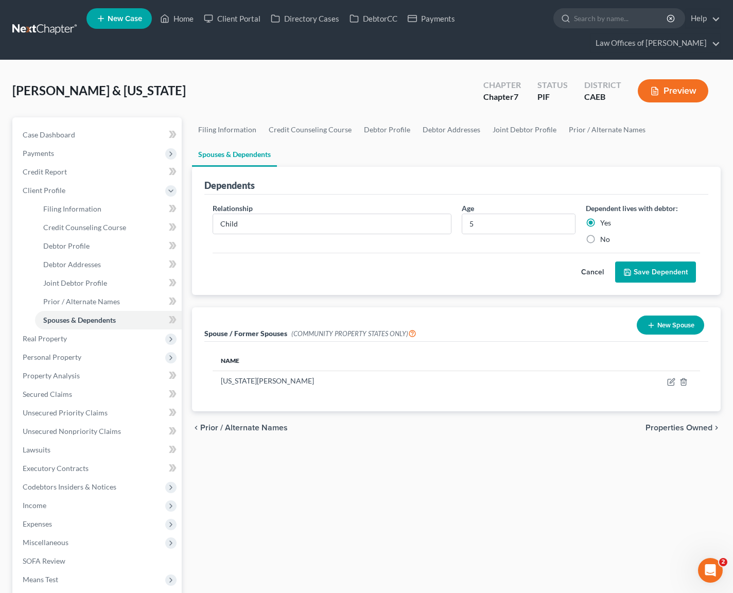
click at [636, 263] on button "Save Dependent" at bounding box center [655, 272] width 81 height 22
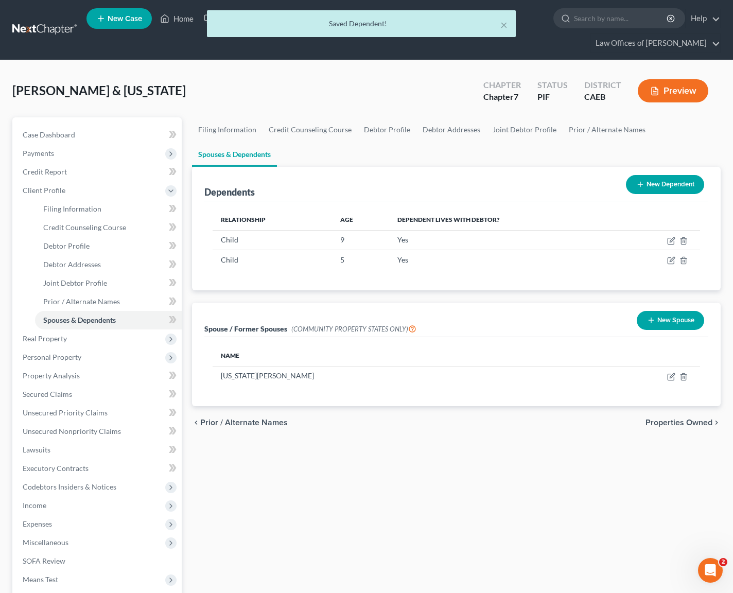
click at [644, 186] on button "New Dependent" at bounding box center [665, 184] width 78 height 19
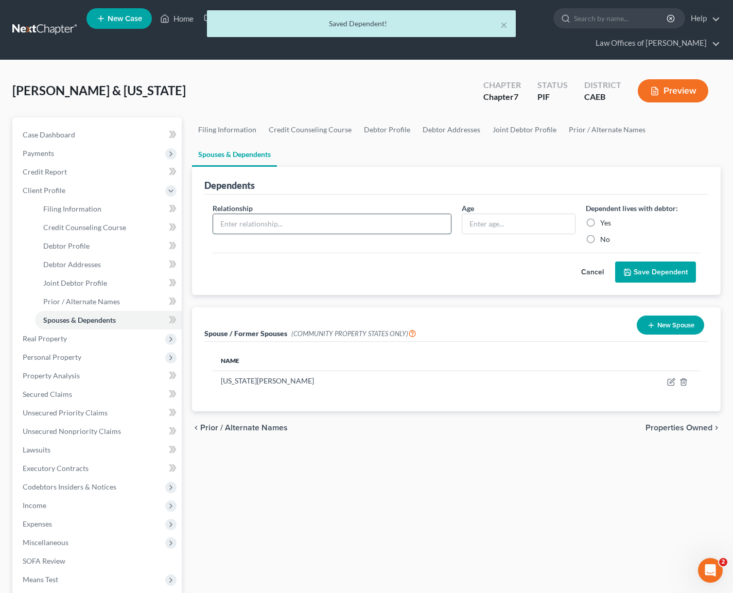
click at [275, 225] on input "text" at bounding box center [332, 224] width 238 height 20
type input "Child"
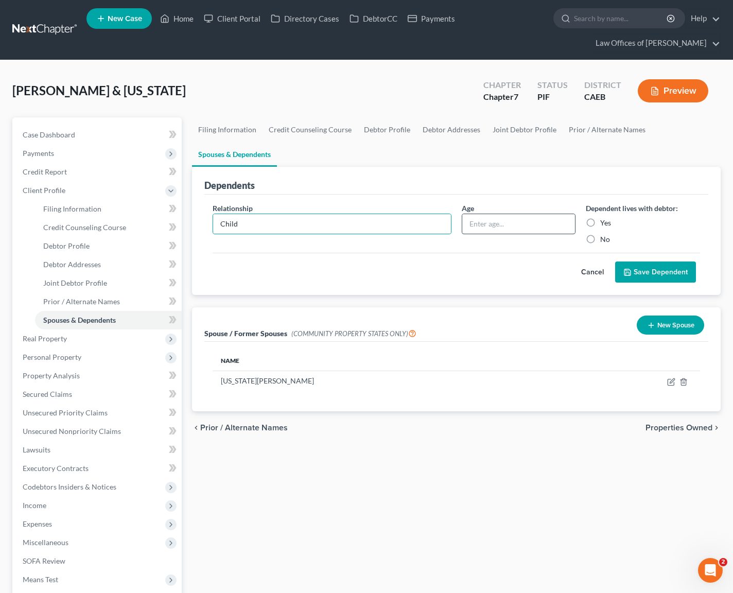
click at [519, 222] on input "text" at bounding box center [518, 224] width 113 height 20
type input "4"
drag, startPoint x: 592, startPoint y: 221, endPoint x: 614, endPoint y: 235, distance: 25.9
click at [600, 221] on label "Yes" at bounding box center [605, 223] width 11 height 10
click at [604, 221] on input "Yes" at bounding box center [607, 221] width 7 height 7
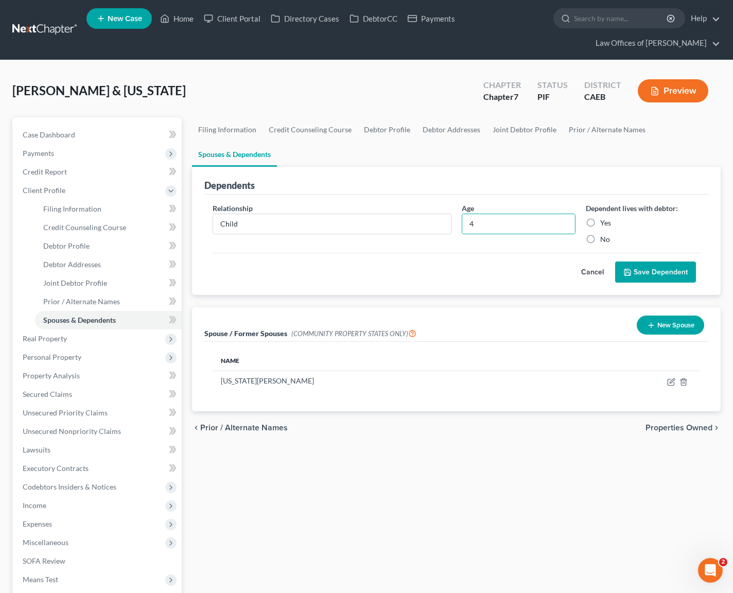
radio input "true"
click at [671, 273] on button "Save Dependent" at bounding box center [655, 272] width 81 height 22
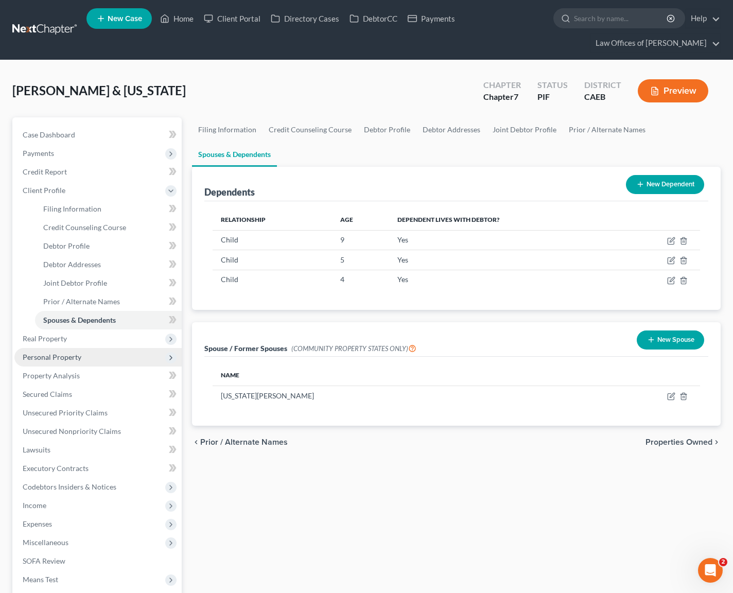
click at [85, 358] on span "Personal Property" at bounding box center [97, 357] width 167 height 19
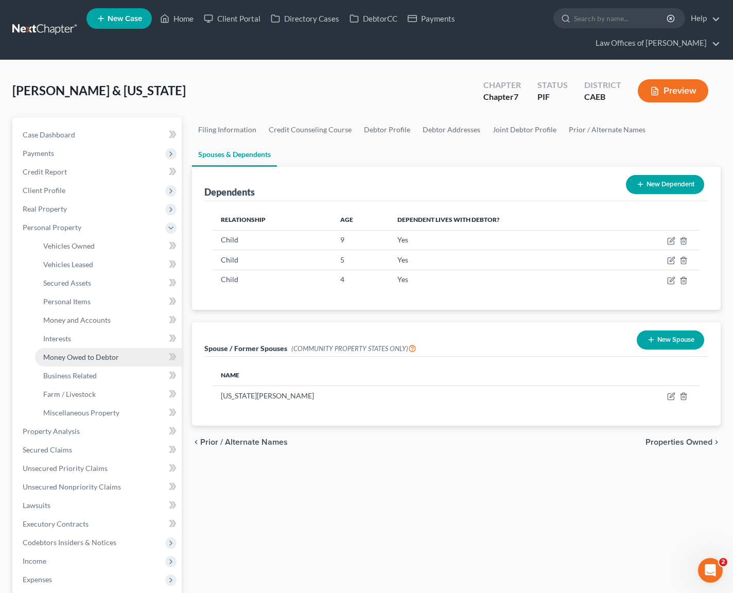
click at [122, 357] on link "Money Owed to Debtor" at bounding box center [108, 357] width 147 height 19
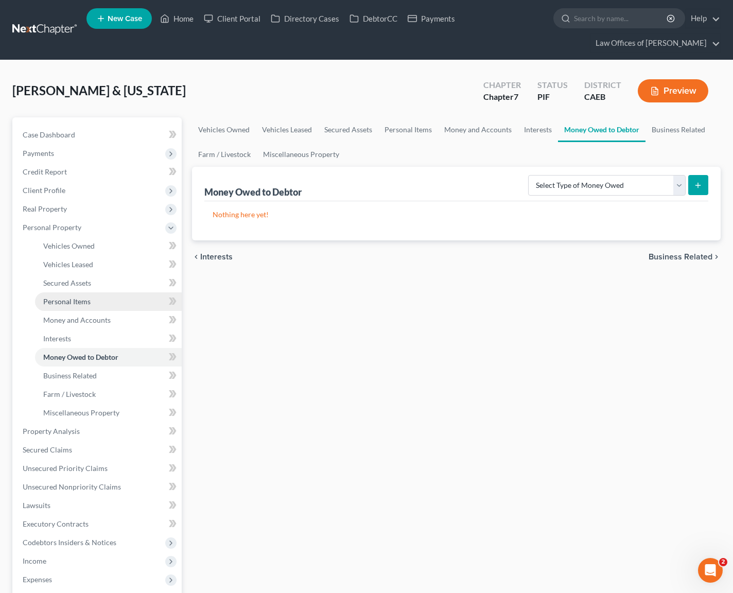
click at [94, 299] on link "Personal Items" at bounding box center [108, 301] width 147 height 19
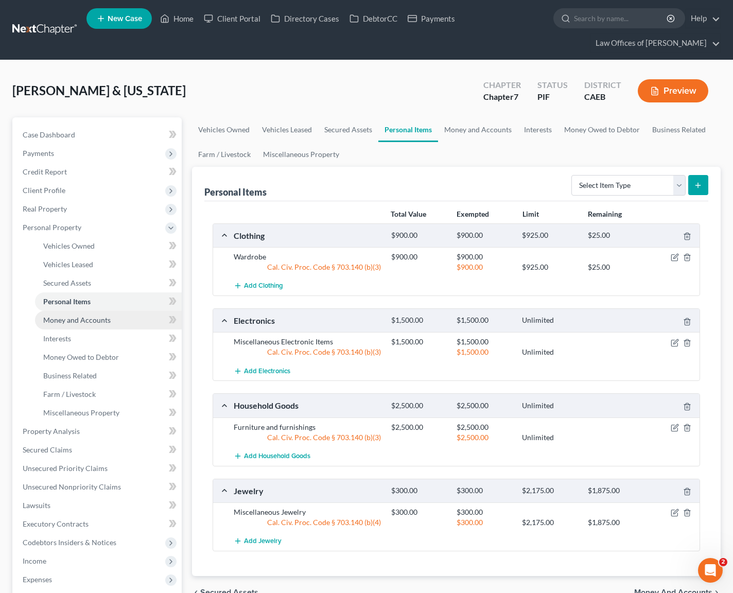
click at [90, 315] on span "Money and Accounts" at bounding box center [76, 319] width 67 height 9
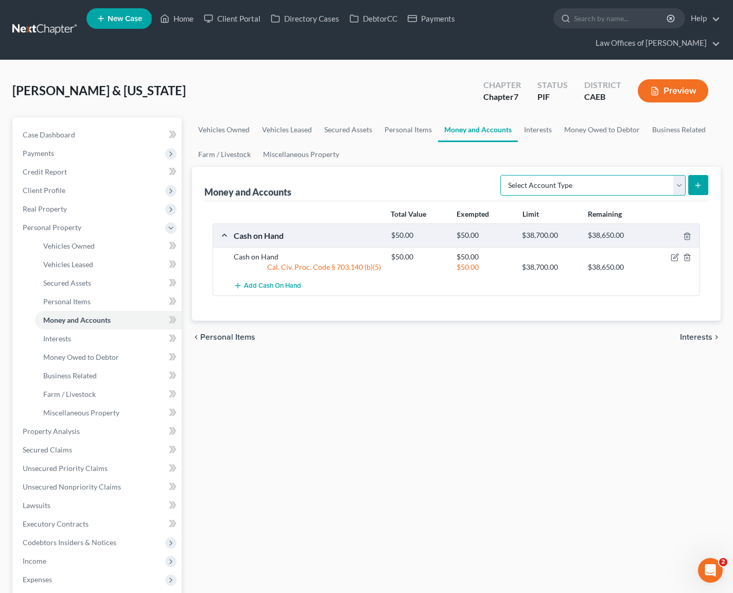
click at [673, 183] on select "Select Account Type Brokerage Cash on Hand Certificates of Deposit Checking Acc…" at bounding box center [592, 185] width 185 height 21
select select "checking"
click at [700, 185] on icon "submit" at bounding box center [698, 185] width 8 height 8
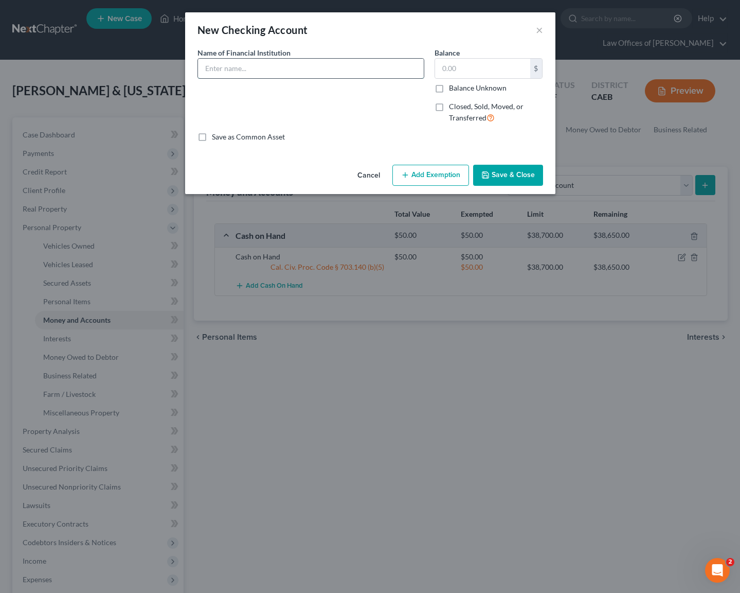
click at [258, 70] on input "text" at bounding box center [311, 69] width 226 height 20
type input "Chase Bank"
click at [483, 71] on input "text" at bounding box center [482, 69] width 95 height 20
type input "80."
click at [446, 175] on button "Add Exemption" at bounding box center [431, 176] width 77 height 22
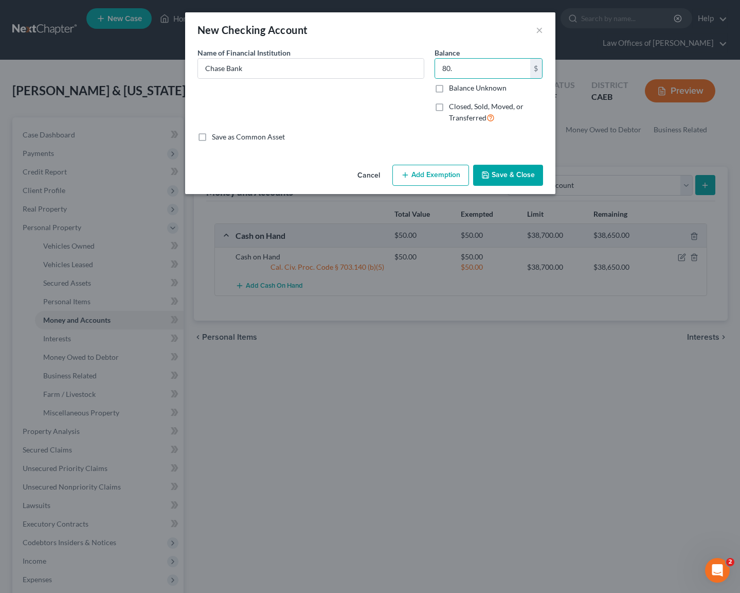
select select "2"
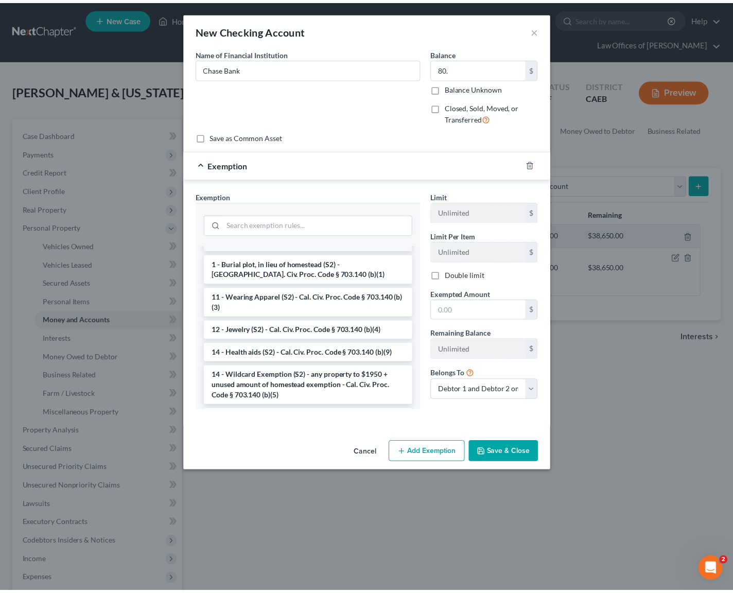
scroll to position [145, 0]
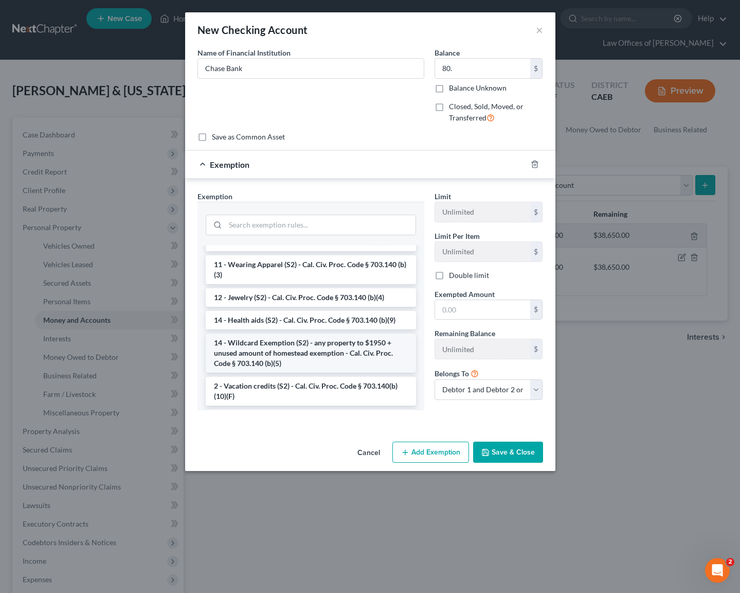
click at [331, 344] on li "14 - Wildcard Exemption (S2) - any property to $1950 + unused amount of homeste…" at bounding box center [311, 352] width 210 height 39
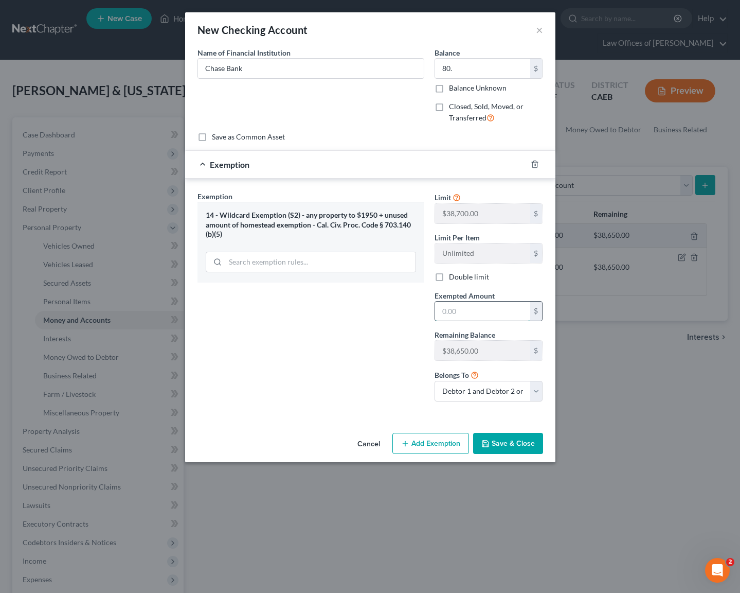
click at [486, 311] on input "text" at bounding box center [482, 312] width 95 height 20
type input "80.00"
click at [496, 441] on button "Save & Close" at bounding box center [508, 444] width 70 height 22
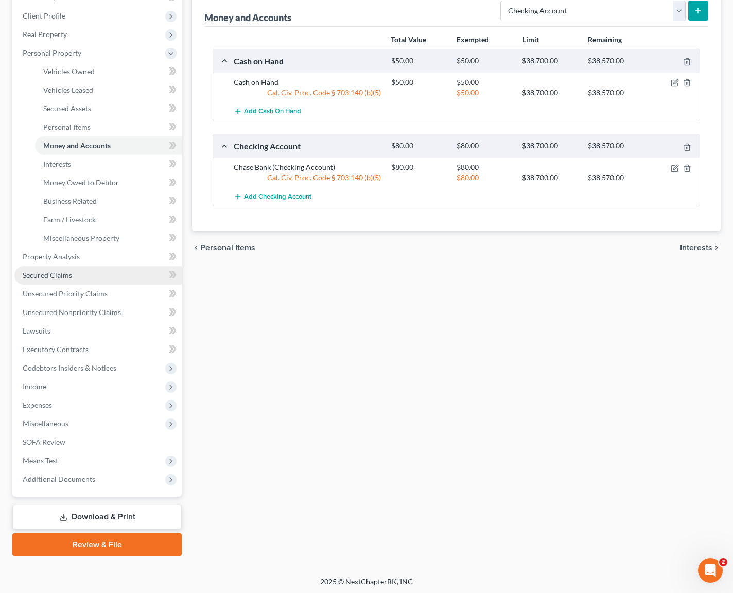
scroll to position [175, 0]
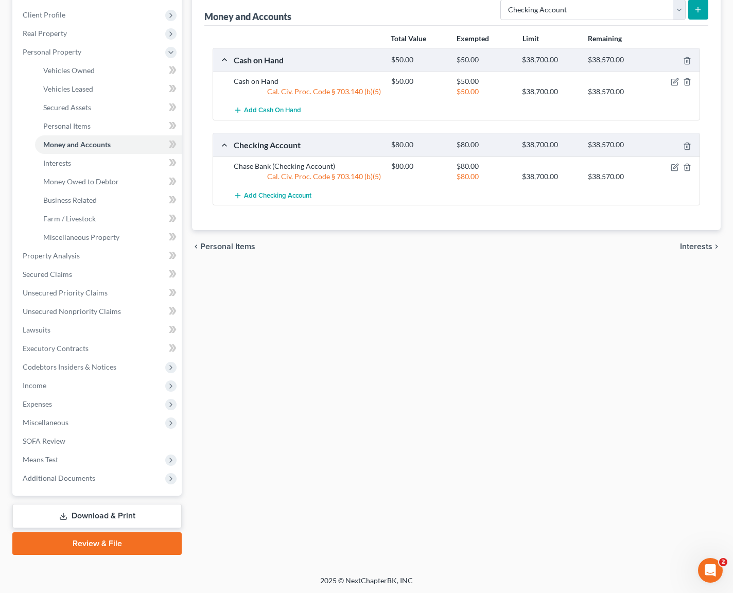
click at [118, 509] on link "Download & Print" at bounding box center [96, 516] width 169 height 24
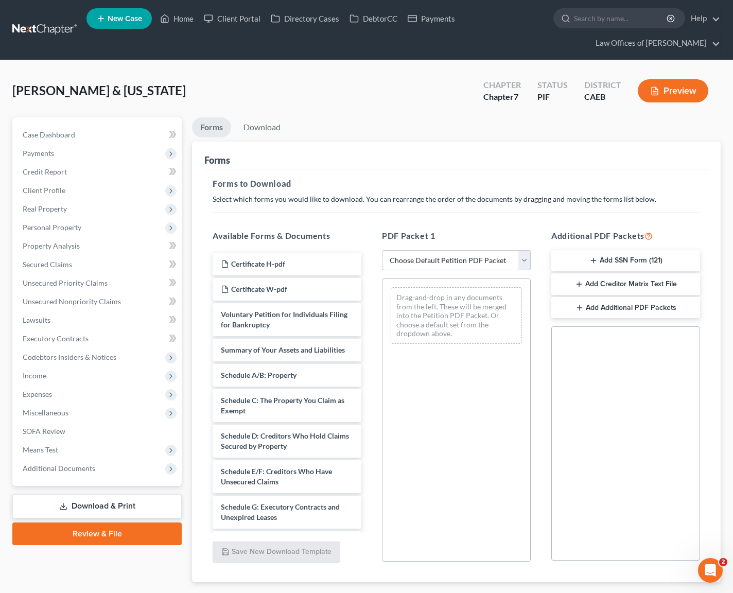
click at [526, 259] on select "Choose Default Petition PDF Packet Complete Bankruptcy Petition (all forms and …" at bounding box center [456, 260] width 149 height 21
select select "4"
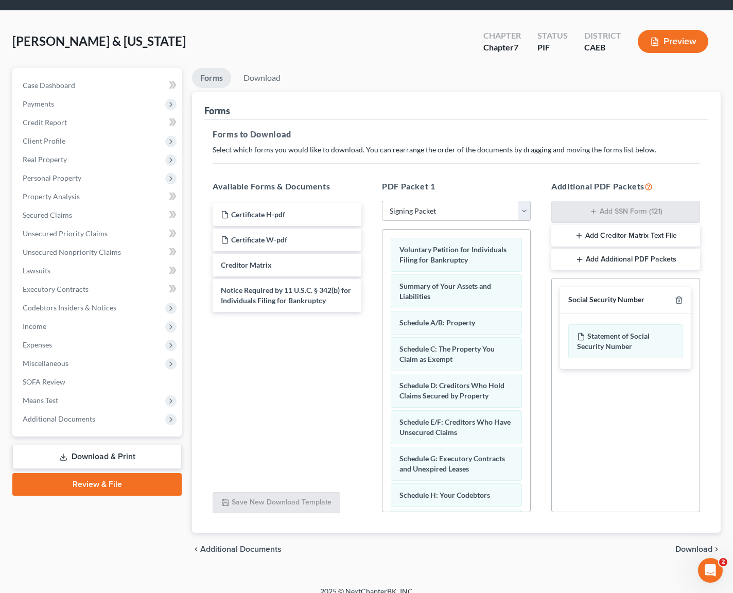
scroll to position [61, 0]
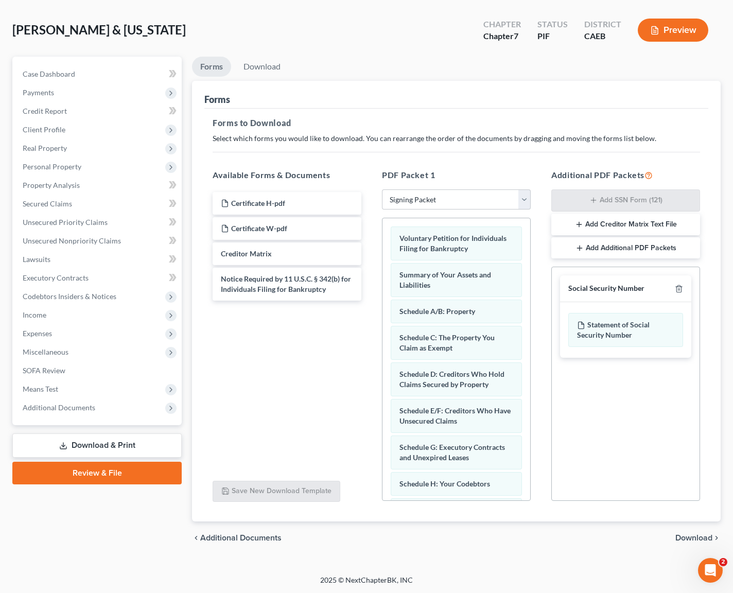
click at [689, 536] on span "Download" at bounding box center [693, 538] width 37 height 8
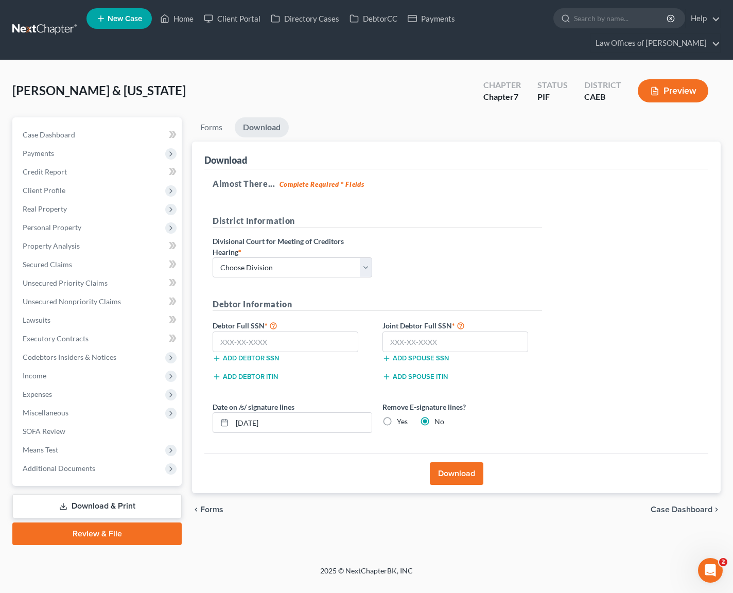
scroll to position [0, 0]
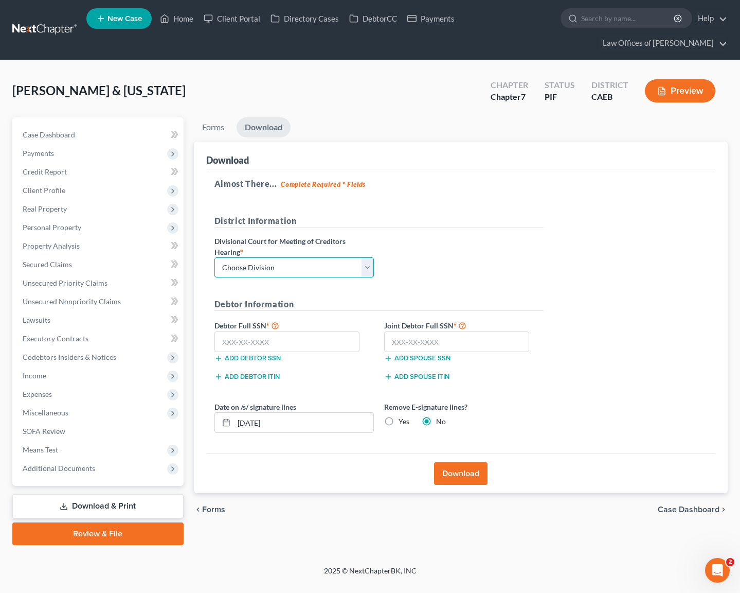
click at [365, 257] on select "Choose Division Fresno Modesto [GEOGRAPHIC_DATA]" at bounding box center [295, 267] width 160 height 21
select select "0"
drag, startPoint x: 291, startPoint y: 315, endPoint x: 296, endPoint y: 314, distance: 5.7
click at [291, 331] on input "text" at bounding box center [288, 341] width 146 height 21
type input "111-11-1111"
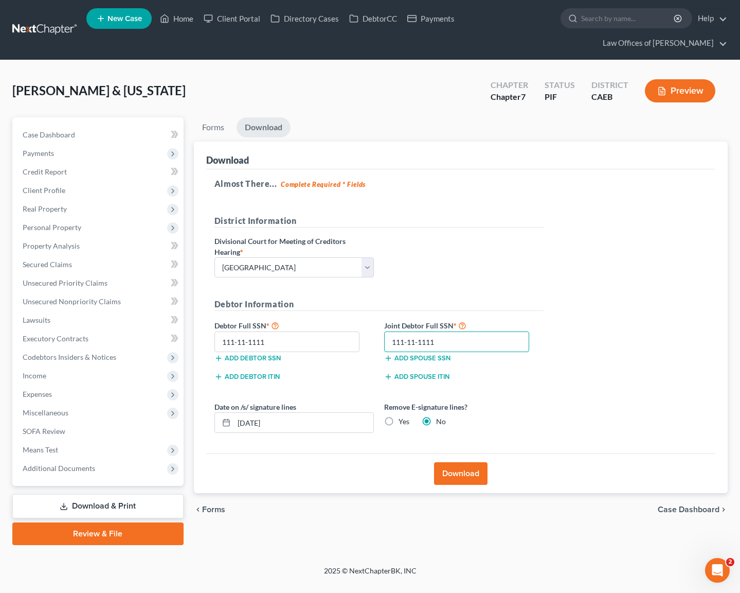
type input "111-11-1111"
click at [452, 462] on button "Download" at bounding box center [461, 473] width 54 height 23
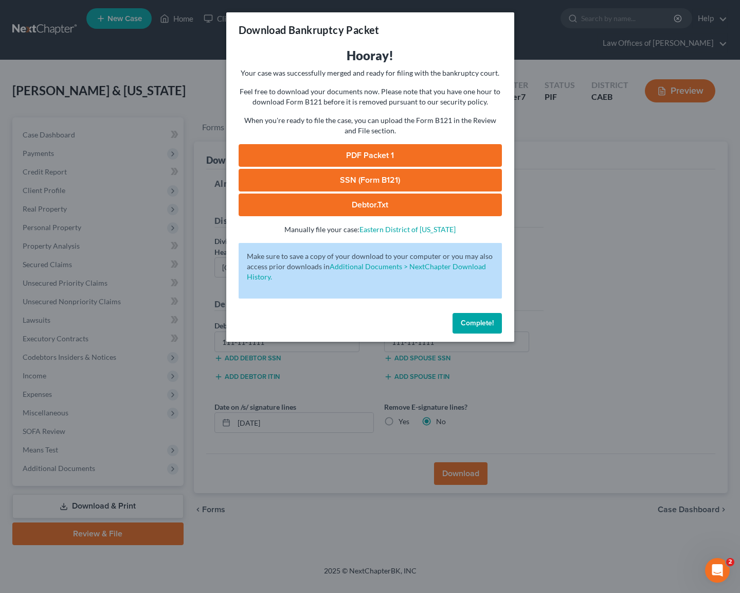
click at [387, 157] on link "PDF Packet 1" at bounding box center [370, 155] width 263 height 23
click at [485, 327] on span "Complete!" at bounding box center [477, 323] width 33 height 9
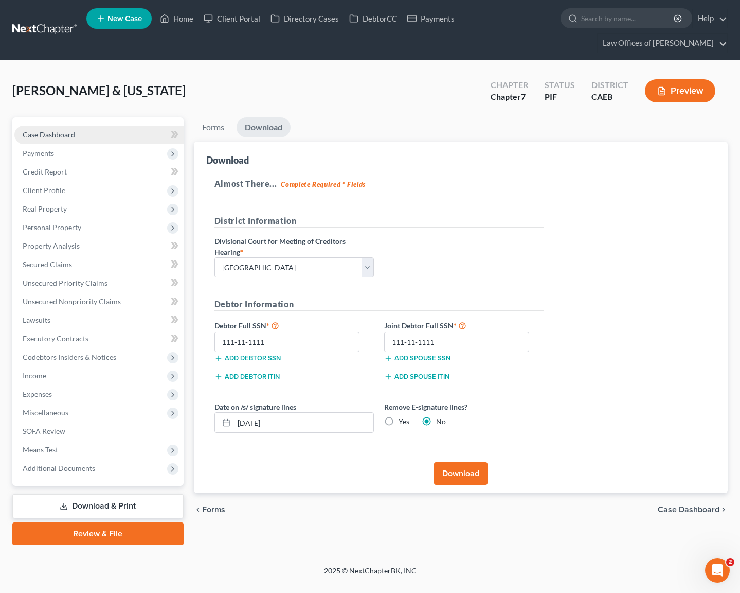
click at [98, 126] on link "Case Dashboard" at bounding box center [98, 135] width 169 height 19
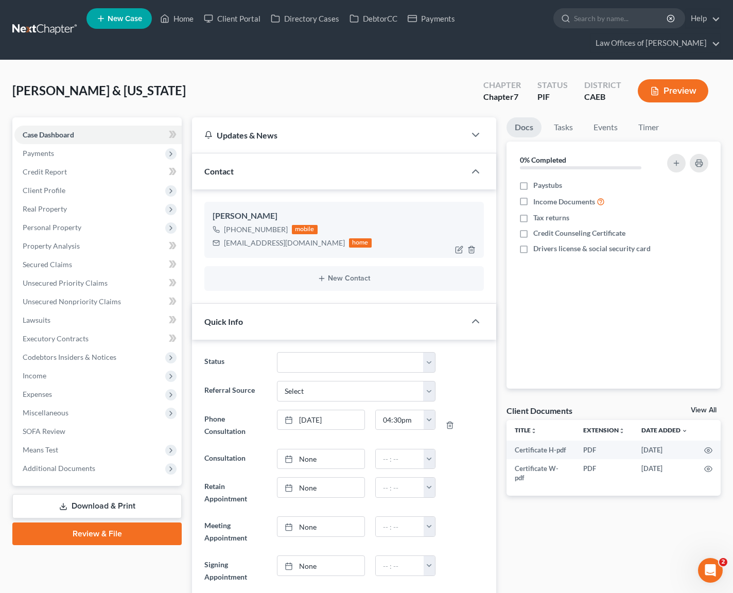
scroll to position [1365, 0]
drag, startPoint x: 220, startPoint y: 241, endPoint x: 300, endPoint y: 243, distance: 80.3
click at [300, 243] on div "[EMAIL_ADDRESS][DOMAIN_NAME] home" at bounding box center [292, 242] width 159 height 13
copy div "[EMAIL_ADDRESS][DOMAIN_NAME]"
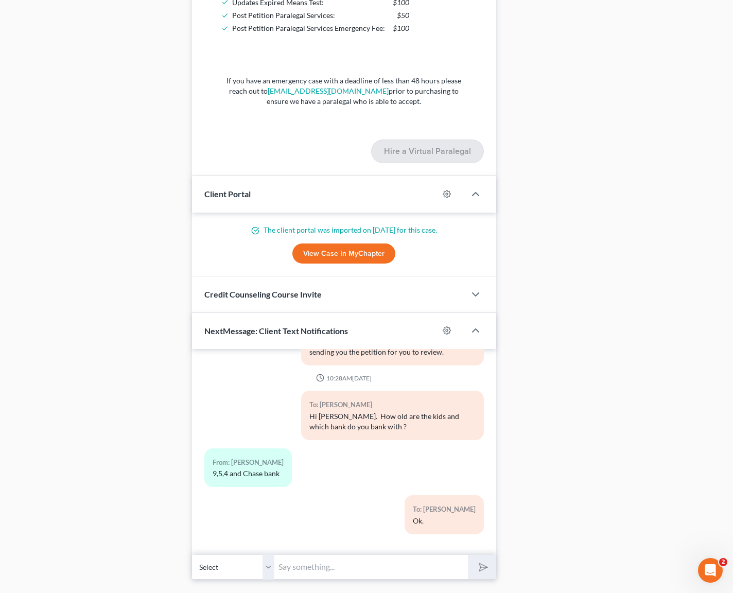
scroll to position [1372, 0]
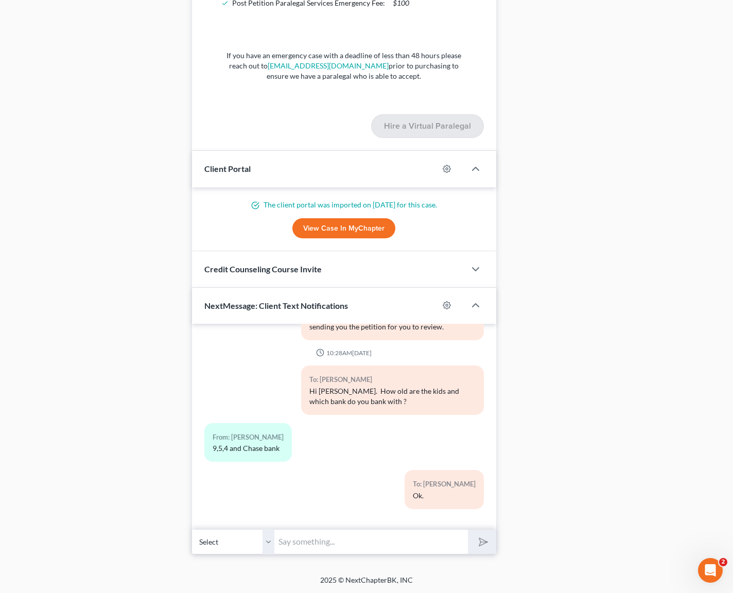
click at [317, 544] on input "text" at bounding box center [370, 541] width 193 height 25
type input "We just emailed you the petition for your reviewing. Please reply to that email…"
click at [468, 529] on button "submit" at bounding box center [482, 541] width 28 height 24
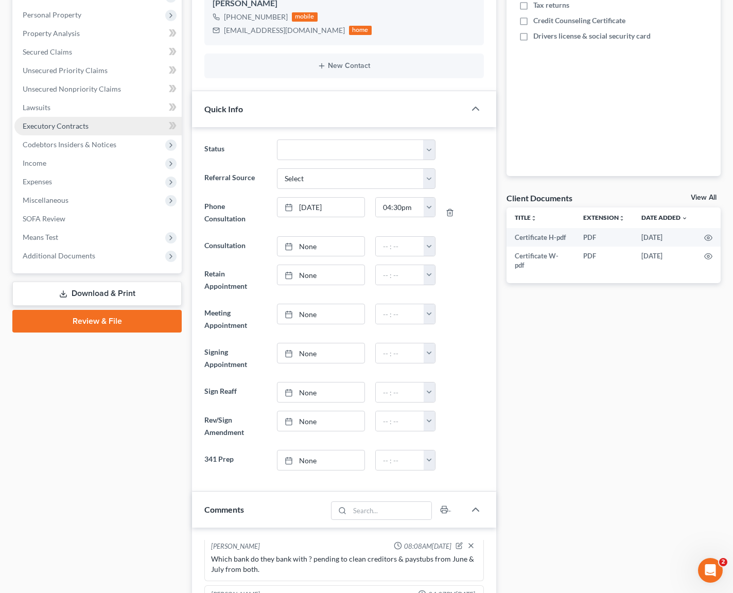
scroll to position [47, 0]
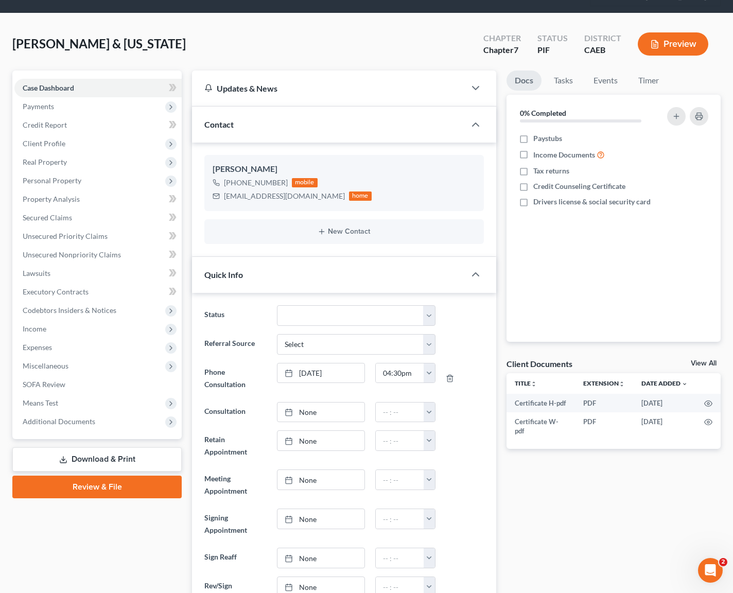
click at [123, 455] on link "Download & Print" at bounding box center [96, 459] width 169 height 24
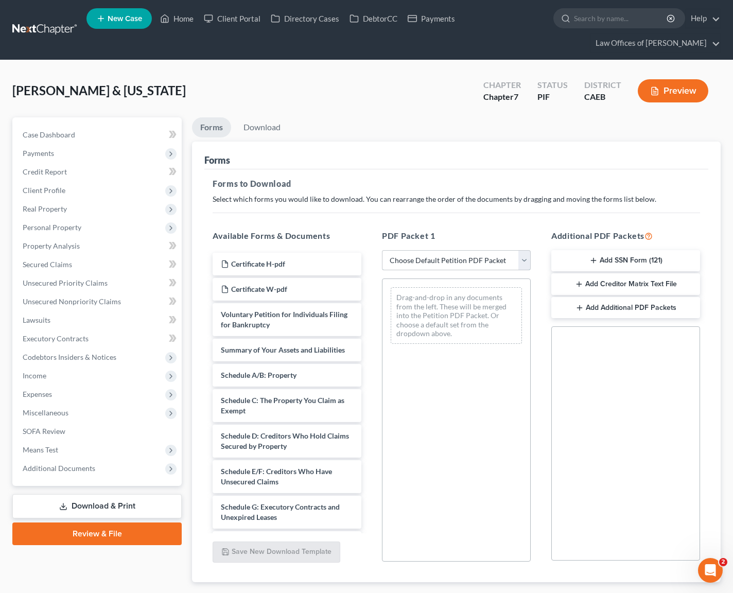
click at [523, 261] on select "Choose Default Petition PDF Packet Complete Bankruptcy Petition (all forms and …" at bounding box center [456, 260] width 149 height 21
select select "3"
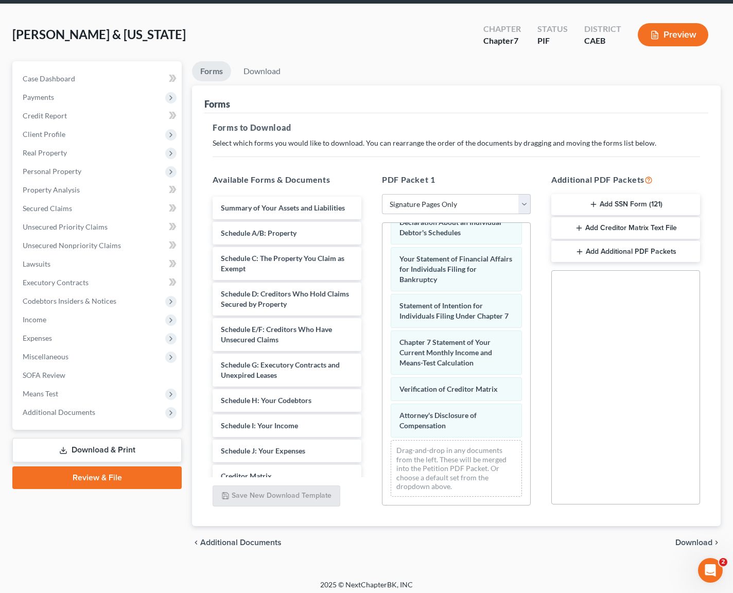
scroll to position [61, 0]
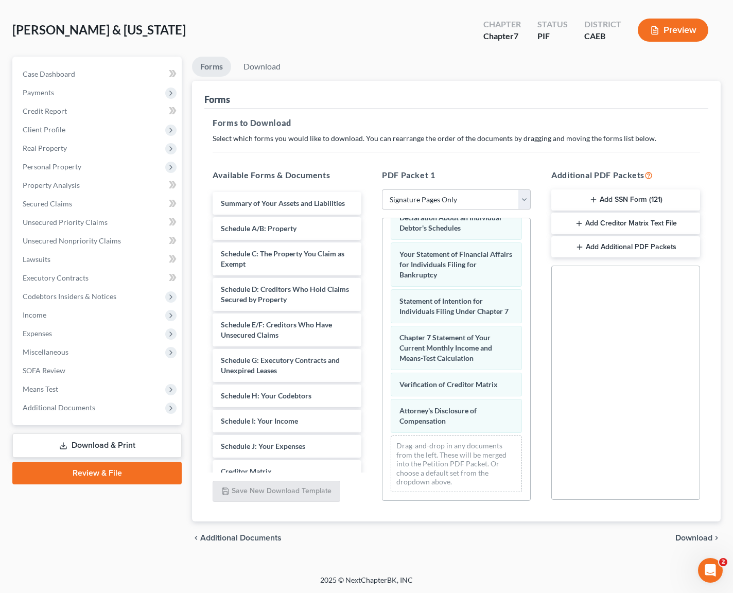
click at [594, 200] on icon "button" at bounding box center [593, 200] width 8 height 8
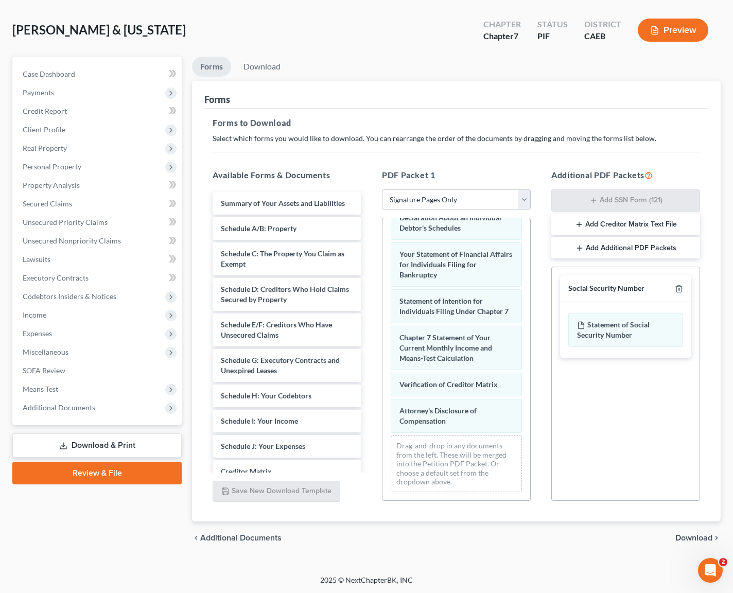
click at [687, 536] on span "Download" at bounding box center [693, 538] width 37 height 8
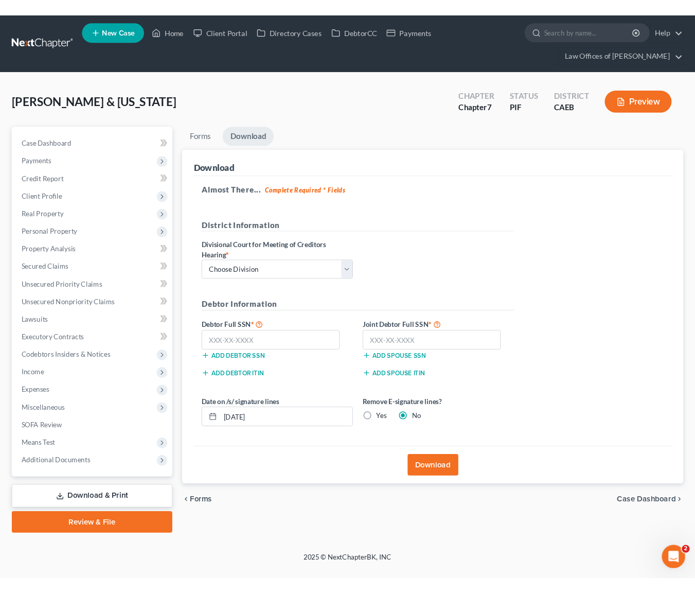
scroll to position [0, 0]
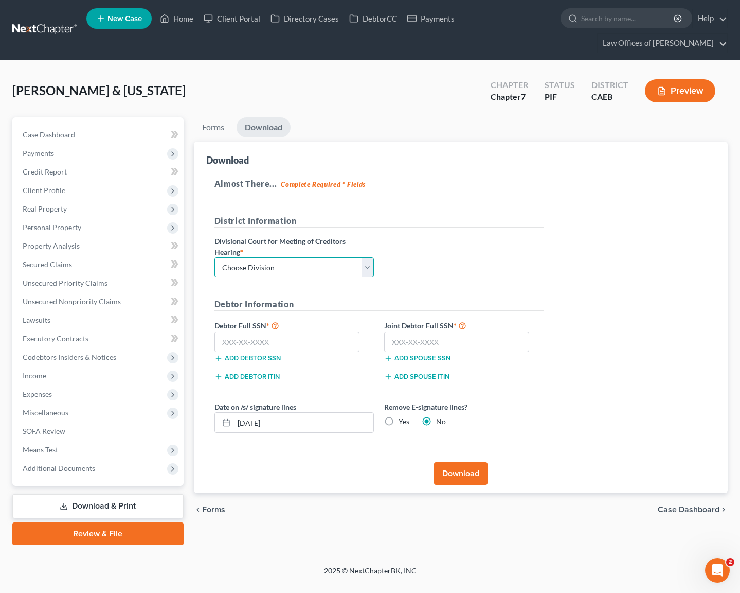
click at [371, 257] on select "Choose Division Fresno Modesto [GEOGRAPHIC_DATA]" at bounding box center [295, 267] width 160 height 21
select select "0"
click at [298, 331] on input "text" at bounding box center [288, 341] width 146 height 21
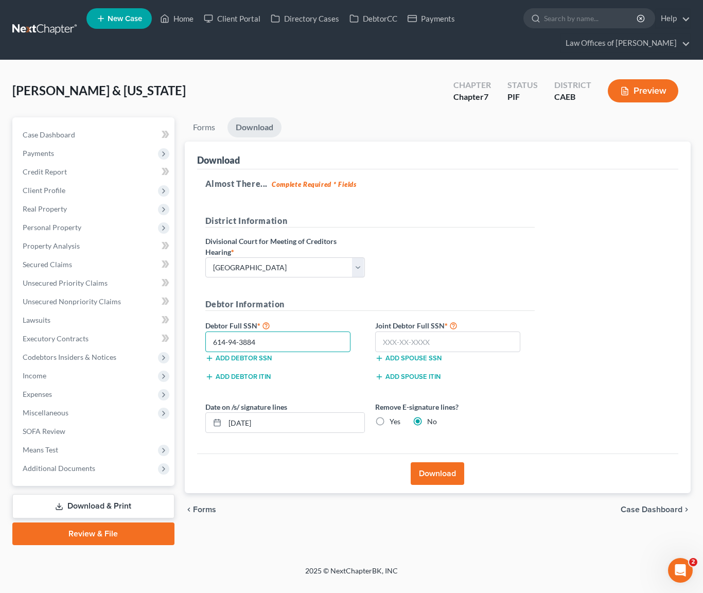
type input "614-94-3884"
type input "616-98-6384"
click at [438, 474] on button "Download" at bounding box center [438, 473] width 54 height 23
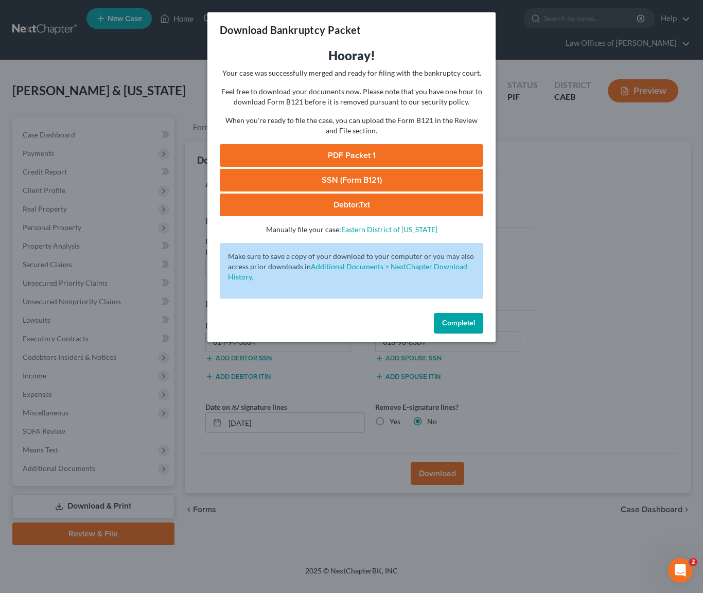
click at [337, 180] on link "SSN (Form B121)" at bounding box center [351, 180] width 263 height 23
click at [391, 152] on link "PDF Packet 1" at bounding box center [351, 155] width 263 height 23
click at [460, 323] on span "Complete!" at bounding box center [458, 323] width 33 height 9
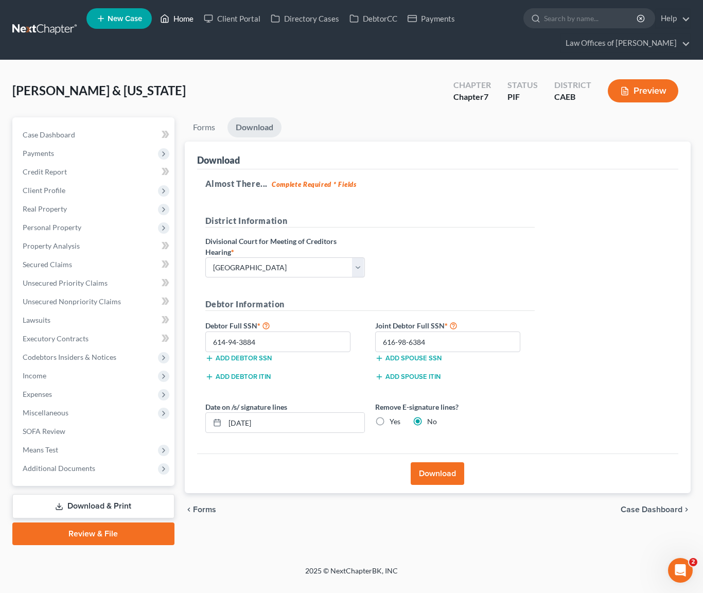
click at [192, 21] on link "Home" at bounding box center [177, 18] width 44 height 19
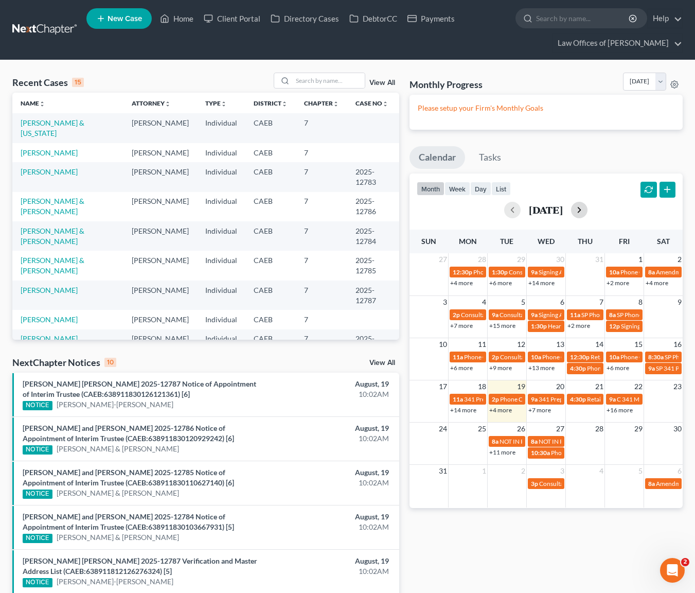
click at [588, 211] on button "button" at bounding box center [579, 210] width 16 height 16
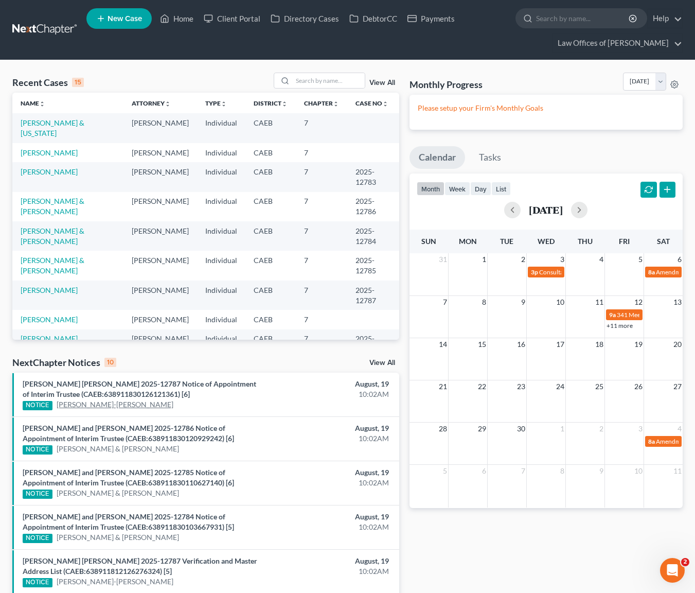
click at [133, 405] on link "[PERSON_NAME]-[PERSON_NAME]" at bounding box center [115, 404] width 117 height 10
select select "6"
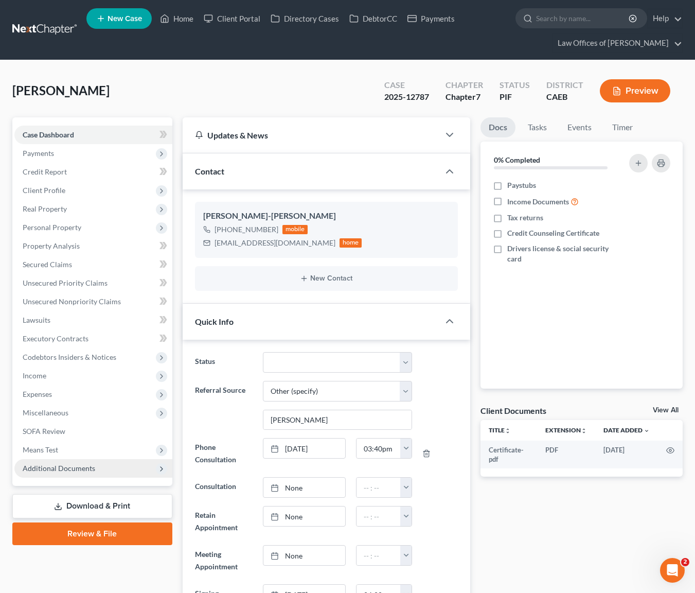
scroll to position [941, 0]
click at [80, 464] on span "Additional Documents" at bounding box center [59, 468] width 73 height 9
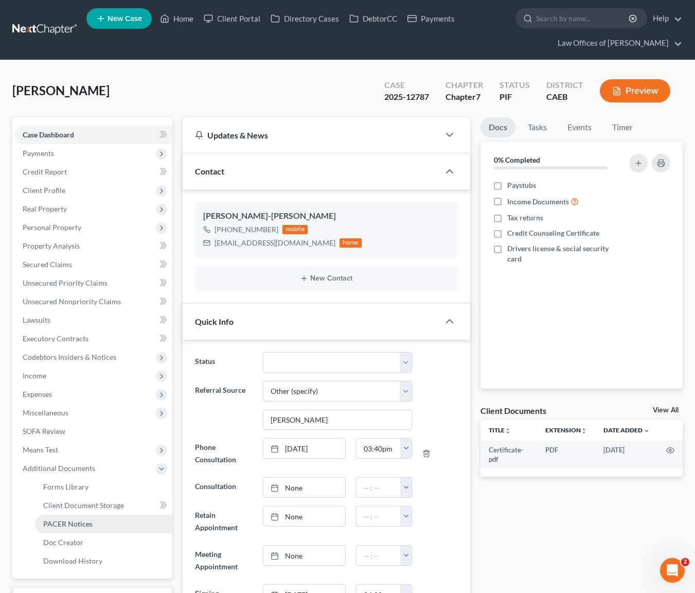
click at [85, 525] on span "PACER Notices" at bounding box center [67, 523] width 49 height 9
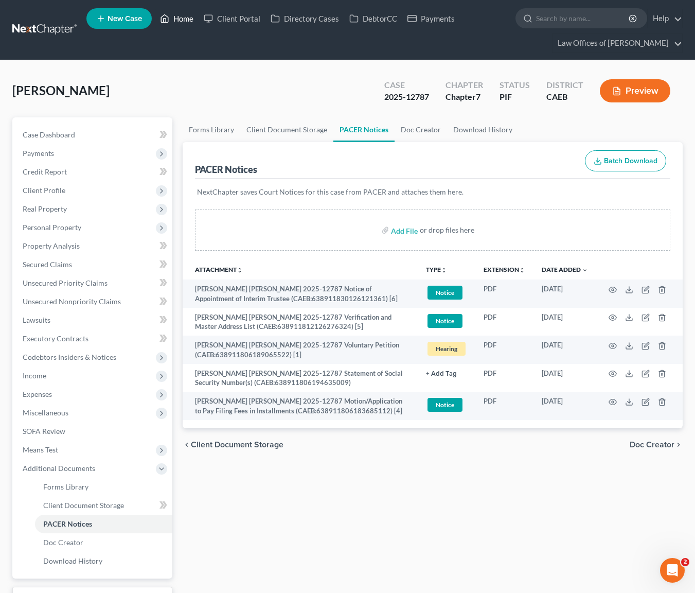
click at [185, 18] on link "Home" at bounding box center [177, 18] width 44 height 19
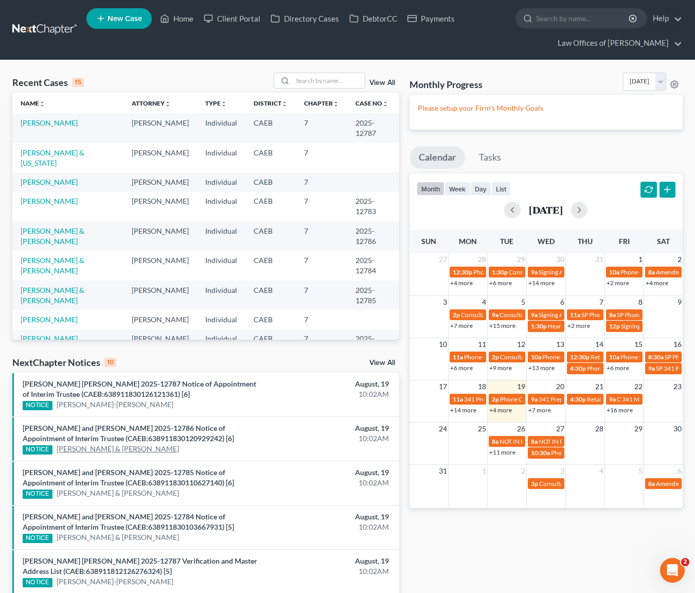
click at [179, 454] on link "[PERSON_NAME] & [PERSON_NAME]" at bounding box center [118, 449] width 122 height 10
select select "5"
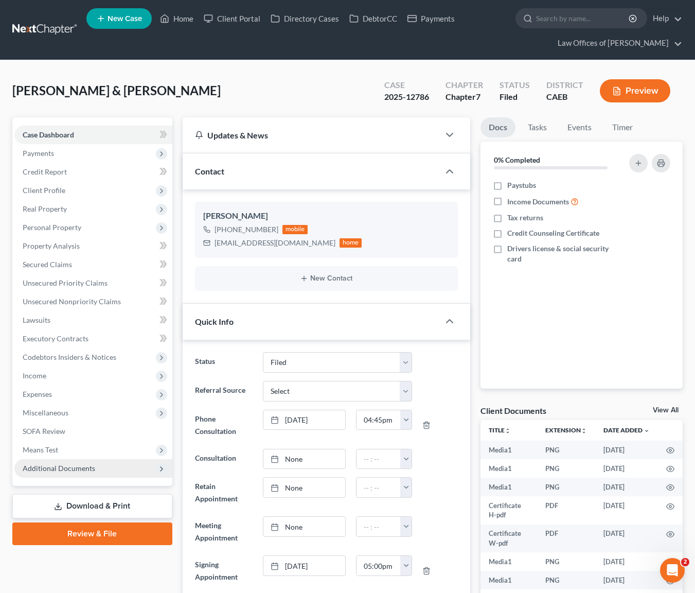
scroll to position [12987, 0]
drag, startPoint x: 76, startPoint y: 471, endPoint x: 88, endPoint y: 475, distance: 12.5
click at [77, 470] on span "Additional Documents" at bounding box center [59, 468] width 73 height 9
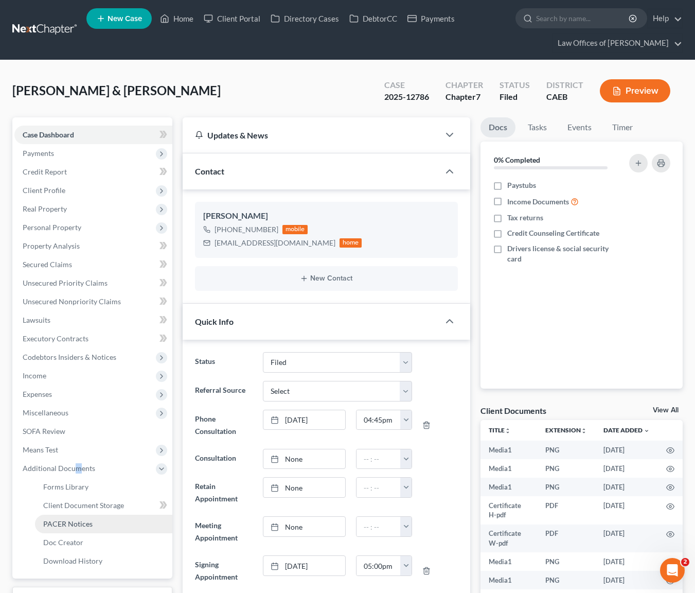
click at [61, 526] on span "PACER Notices" at bounding box center [67, 523] width 49 height 9
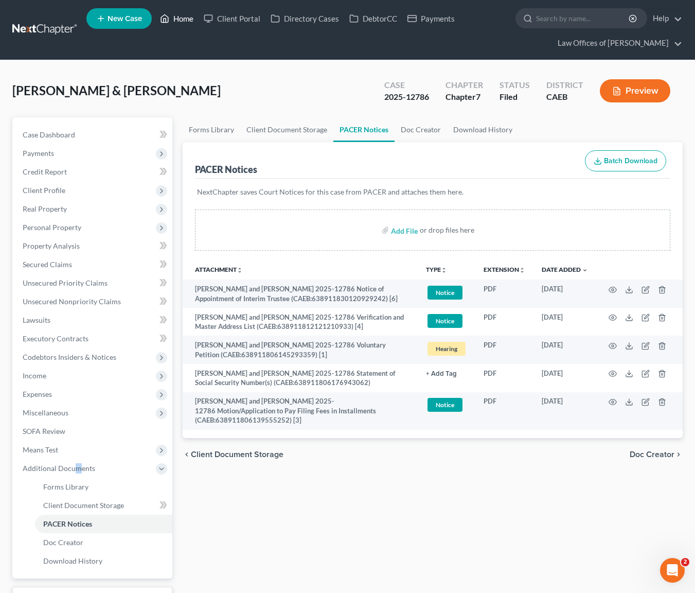
click at [173, 18] on link "Home" at bounding box center [177, 18] width 44 height 19
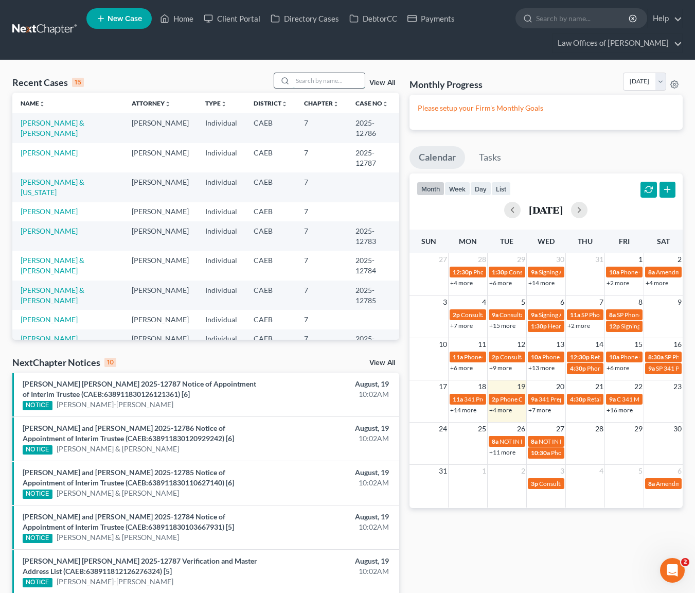
click at [317, 78] on input "search" at bounding box center [329, 80] width 72 height 15
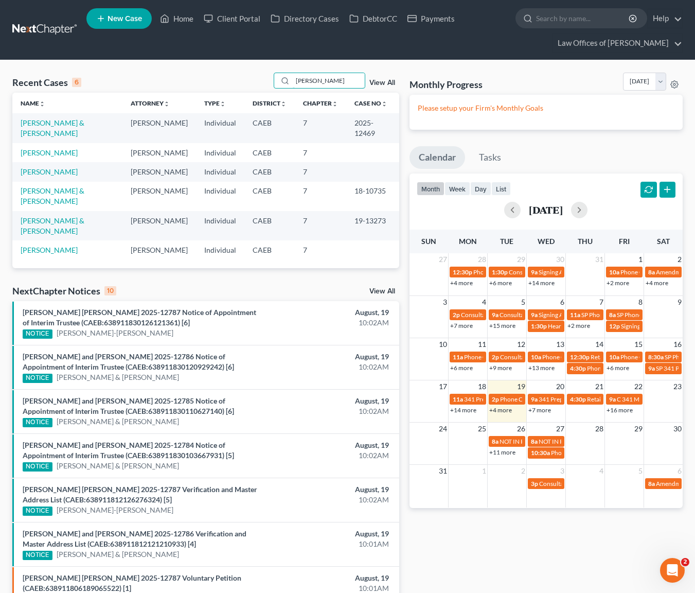
type input "[PERSON_NAME]"
click at [506, 411] on link "+4 more" at bounding box center [500, 410] width 23 height 8
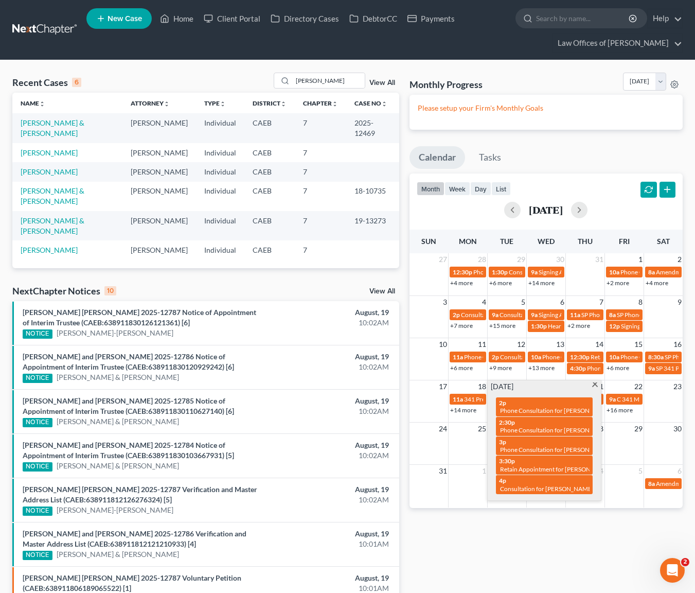
click at [592, 383] on span at bounding box center [595, 385] width 8 height 7
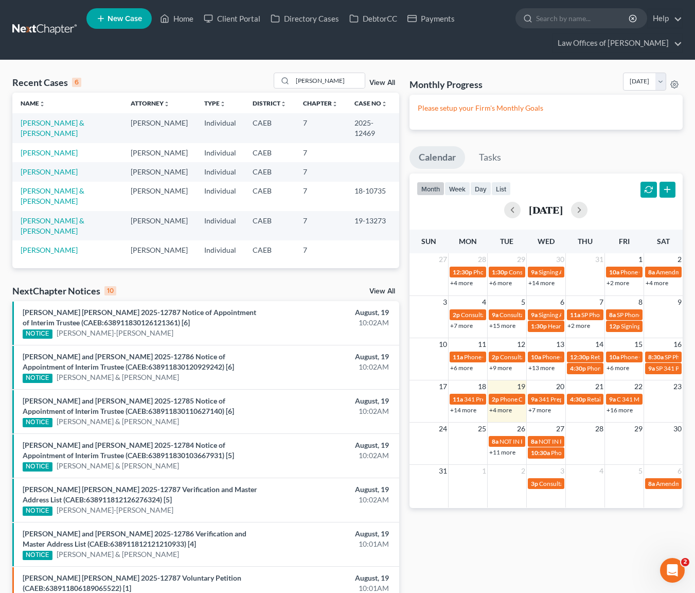
click at [470, 411] on link "+14 more" at bounding box center [463, 410] width 26 height 8
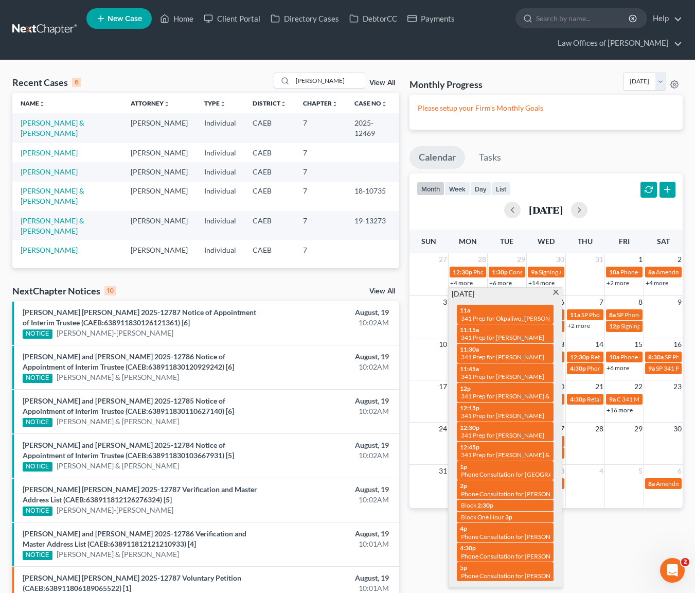
click at [554, 292] on span at bounding box center [556, 293] width 8 height 7
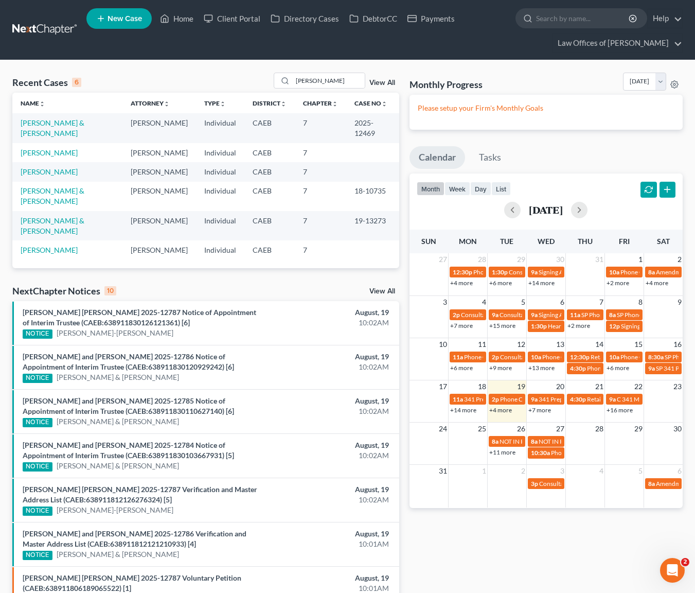
click at [498, 411] on link "+4 more" at bounding box center [500, 410] width 23 height 8
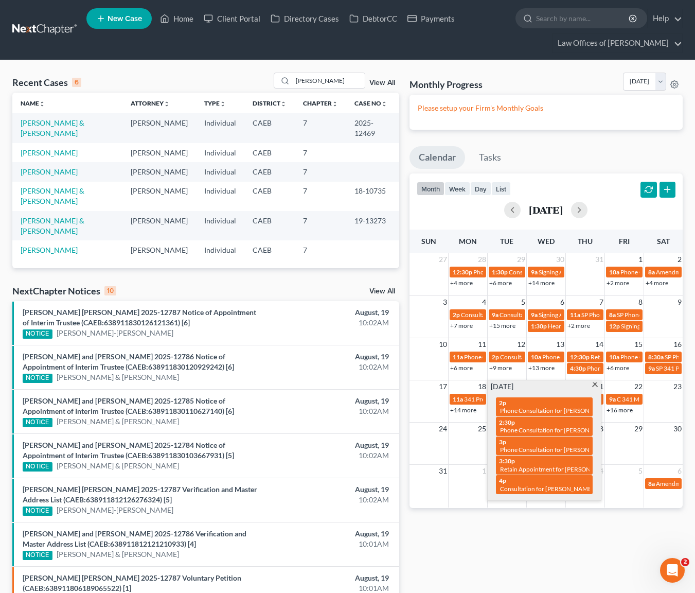
click at [596, 384] on span at bounding box center [595, 385] width 8 height 7
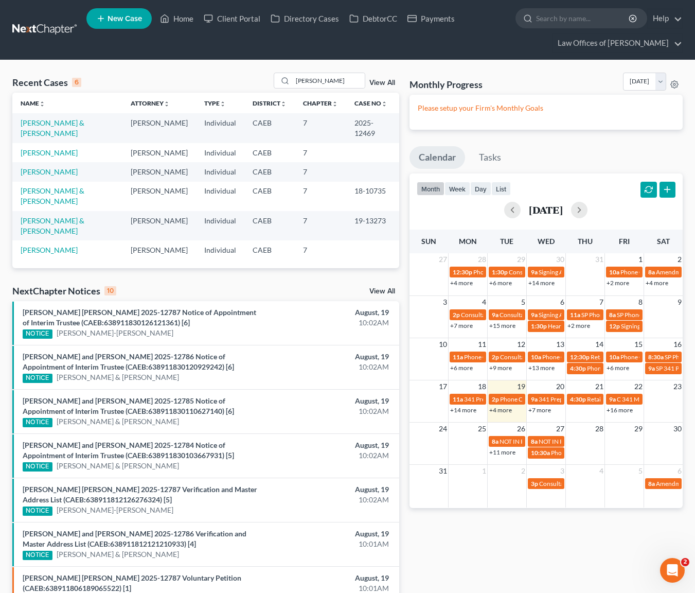
click at [541, 411] on link "+7 more" at bounding box center [539, 410] width 23 height 8
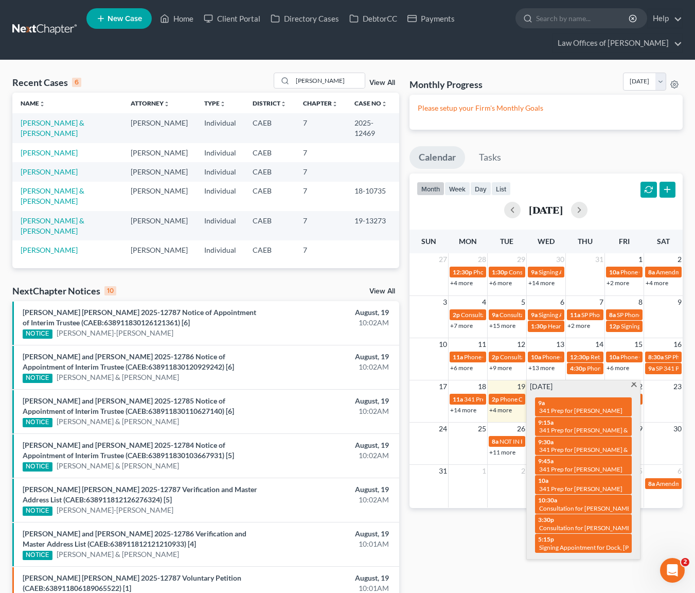
click at [633, 385] on span at bounding box center [634, 385] width 8 height 7
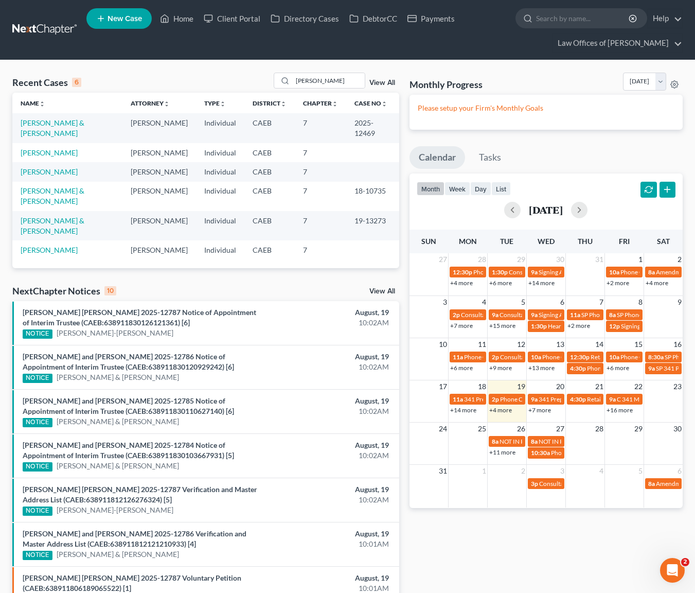
click at [541, 411] on link "+7 more" at bounding box center [539, 410] width 23 height 8
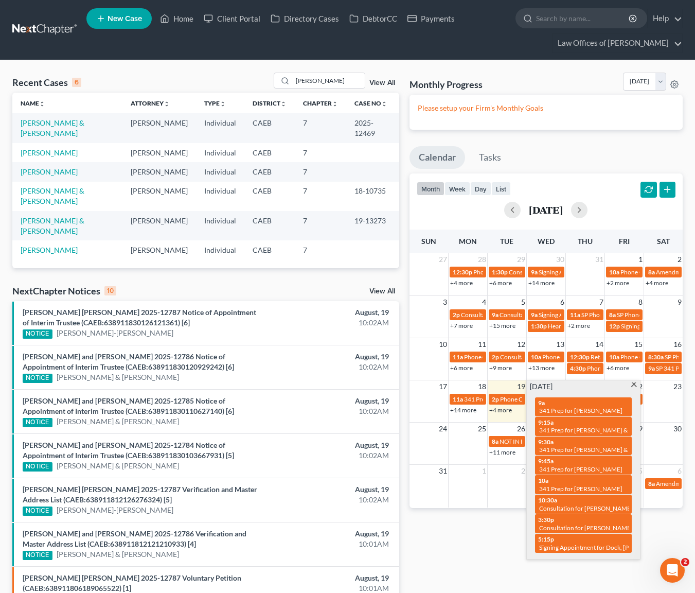
click at [635, 384] on span at bounding box center [634, 385] width 8 height 7
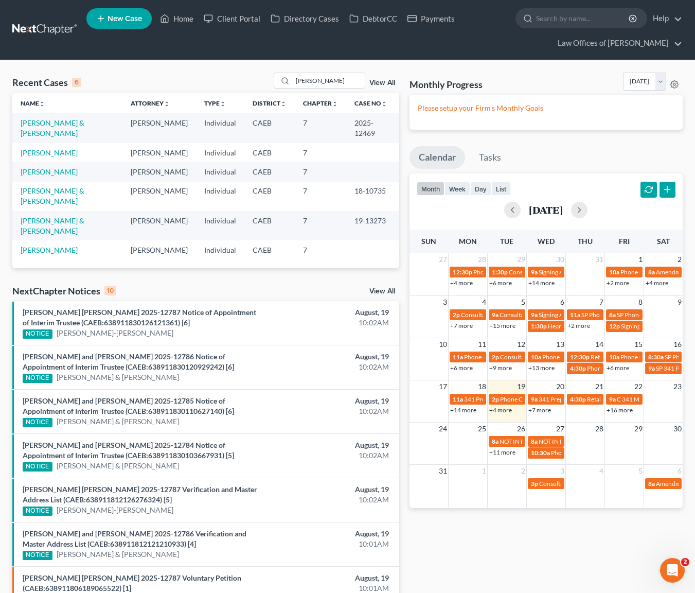
click at [537, 409] on link "+7 more" at bounding box center [539, 410] width 23 height 8
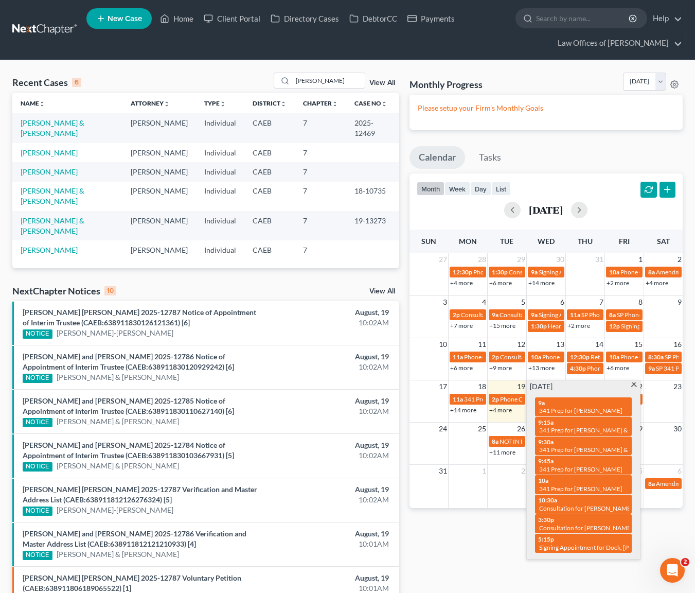
click at [634, 385] on span at bounding box center [634, 385] width 8 height 7
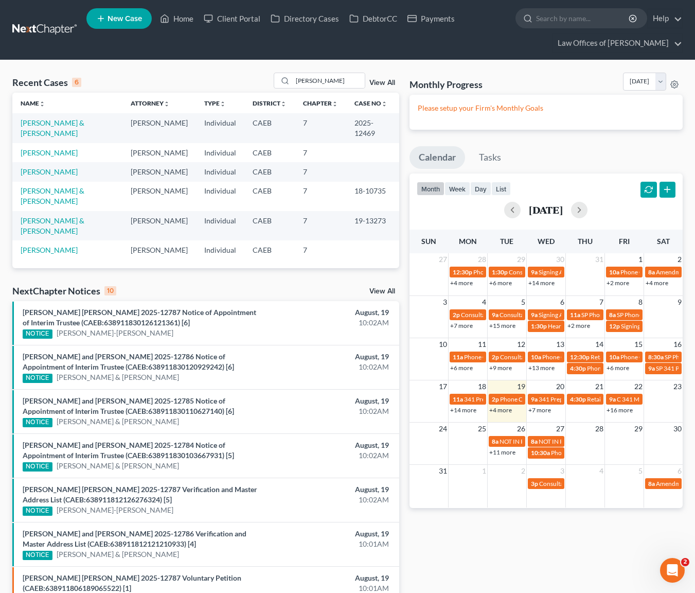
click at [498, 450] on link "+11 more" at bounding box center [502, 452] width 26 height 8
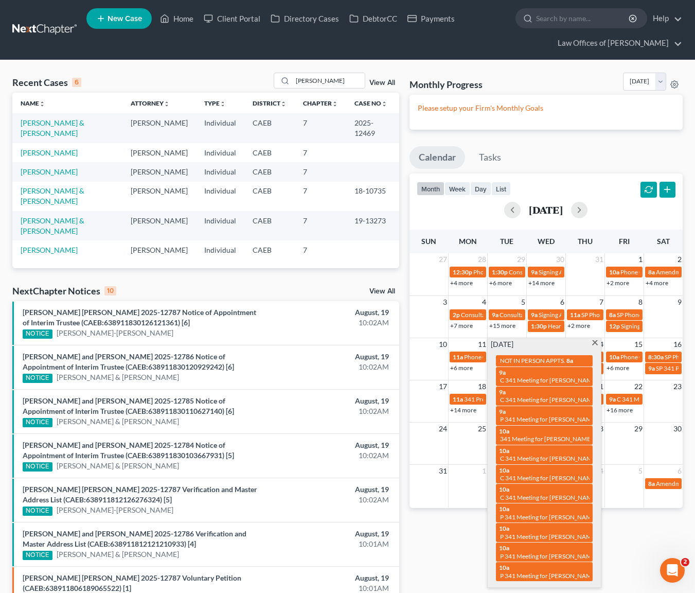
click at [593, 343] on span at bounding box center [595, 343] width 8 height 7
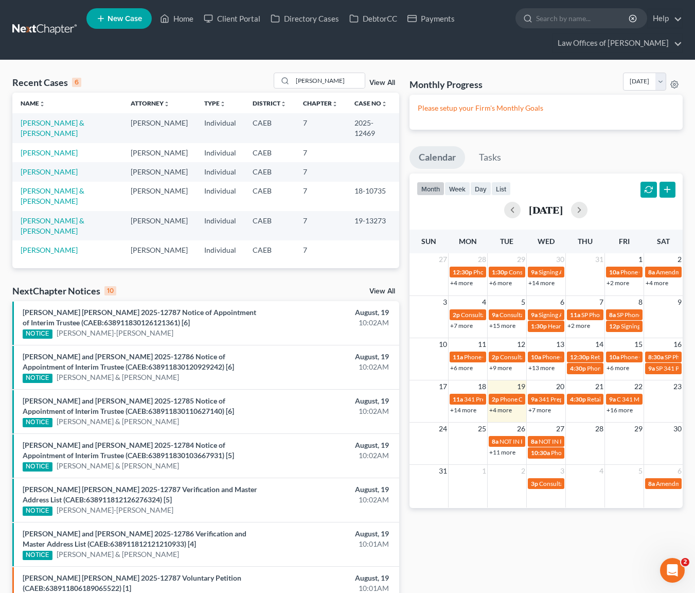
click at [461, 411] on link "+14 more" at bounding box center [463, 410] width 26 height 8
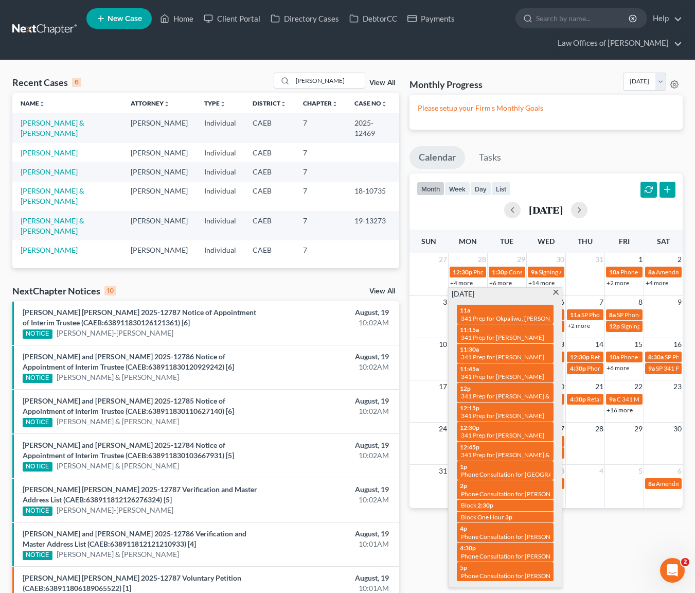
click at [555, 291] on span at bounding box center [556, 293] width 8 height 7
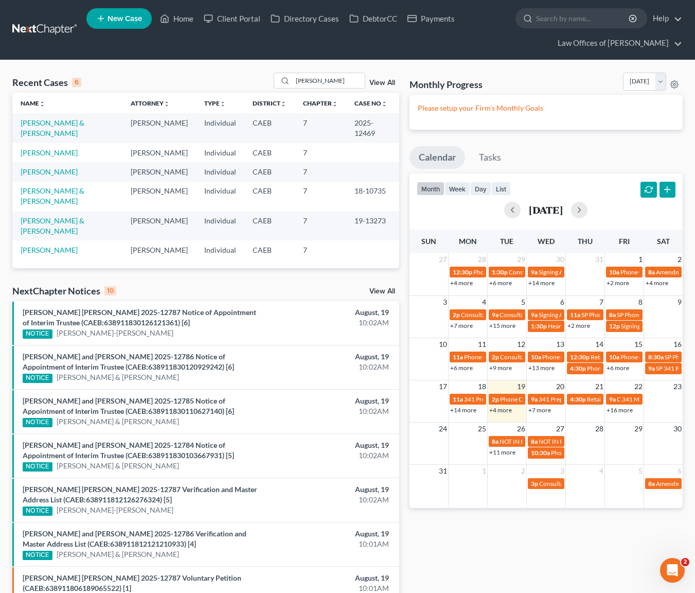
click at [505, 452] on link "+11 more" at bounding box center [502, 452] width 26 height 8
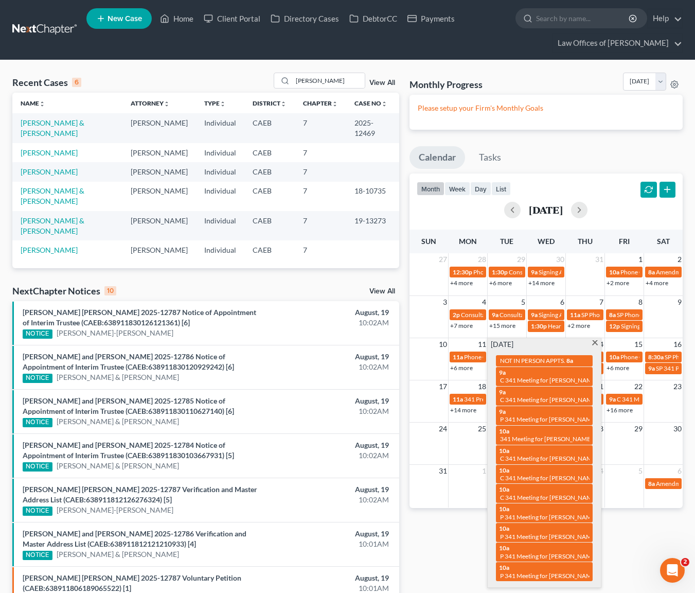
click at [595, 343] on span at bounding box center [595, 343] width 8 height 7
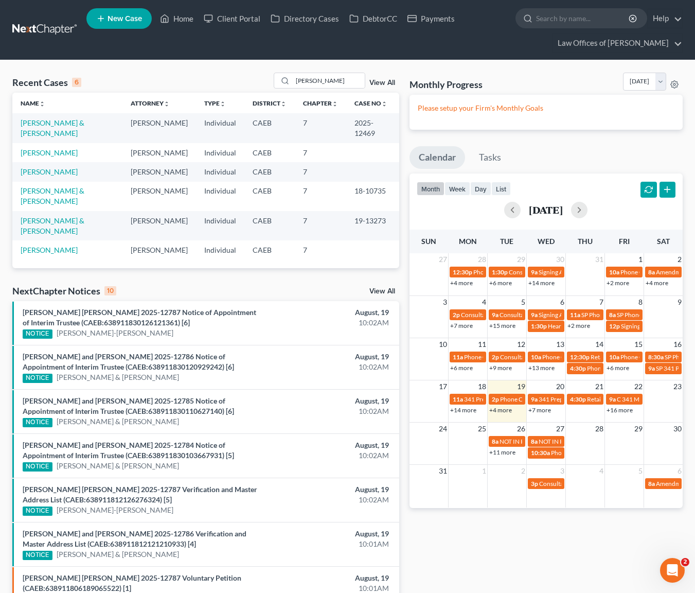
click at [616, 369] on link "+6 more" at bounding box center [618, 368] width 23 height 8
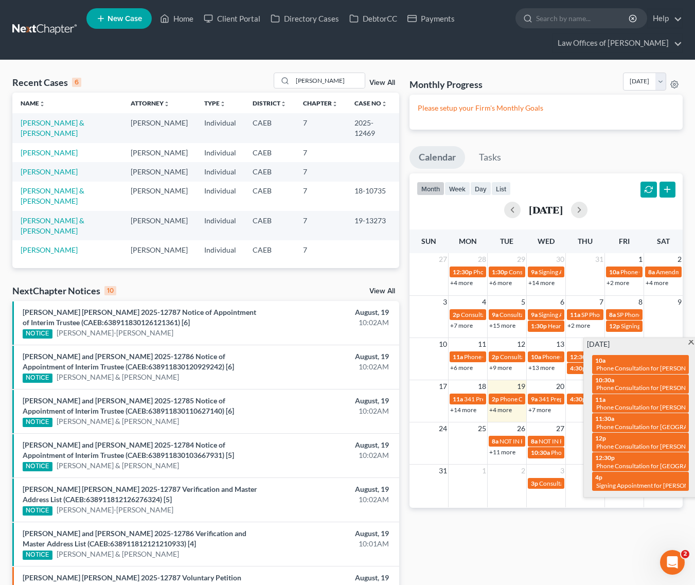
click at [689, 342] on span at bounding box center [691, 343] width 8 height 7
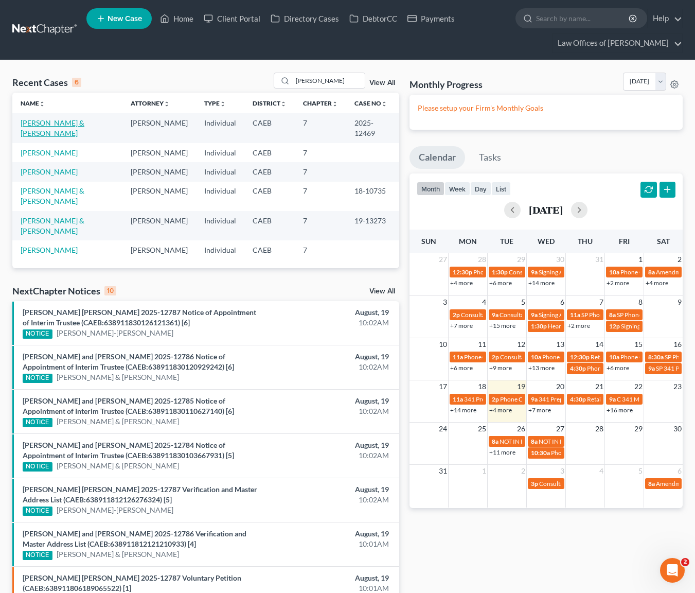
click at [54, 125] on link "[PERSON_NAME] & [PERSON_NAME]" at bounding box center [53, 127] width 64 height 19
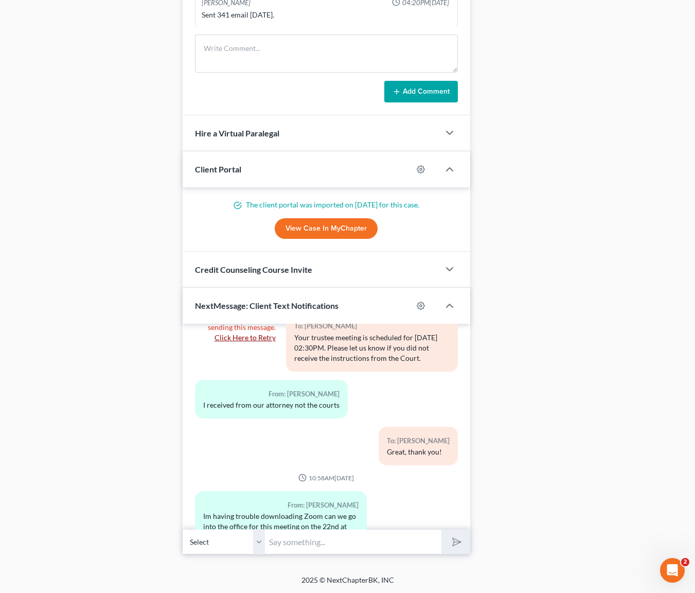
scroll to position [983, 0]
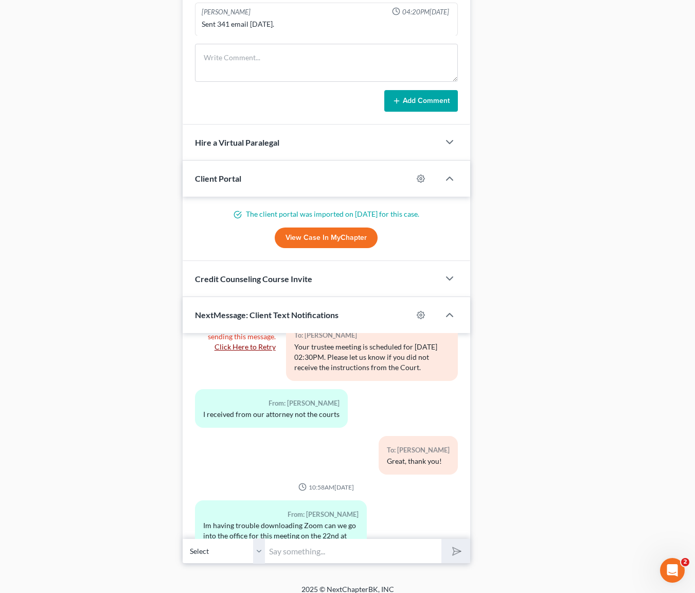
click at [304, 548] on input "text" at bounding box center [353, 550] width 177 height 25
type input "Hi. Actually you don't need to download the Zoom application in order to do the…"
click at [441, 539] on button "submit" at bounding box center [455, 551] width 28 height 24
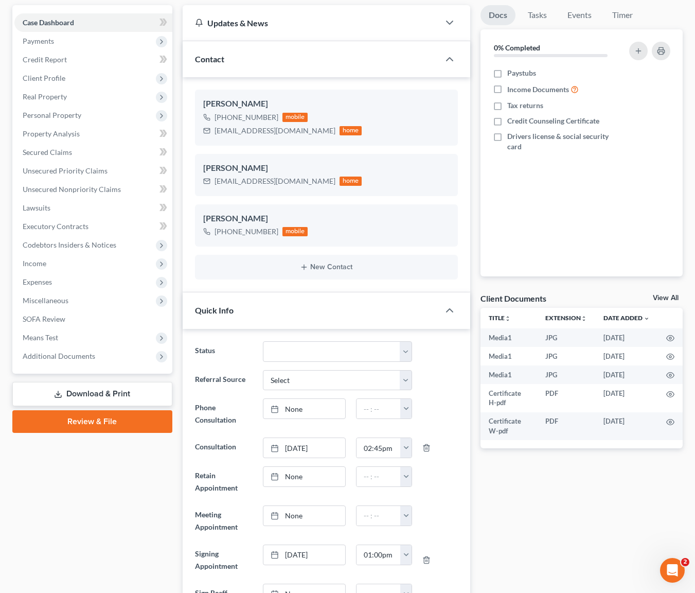
scroll to position [0, 0]
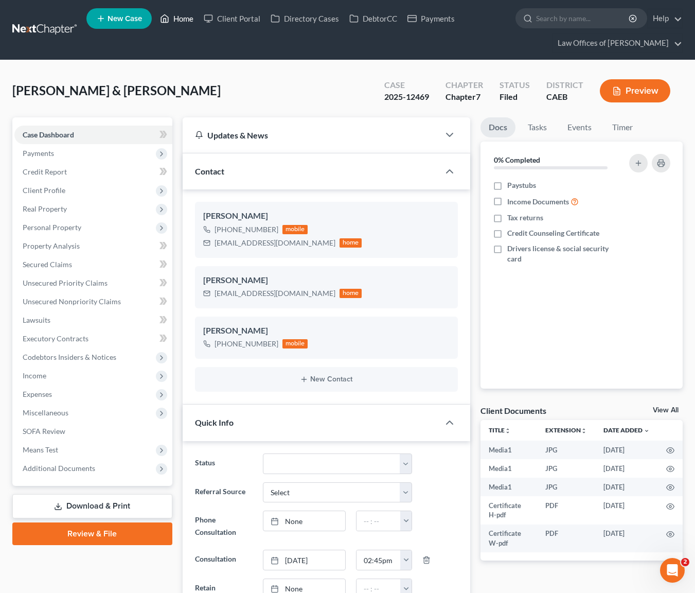
click at [187, 20] on link "Home" at bounding box center [177, 18] width 44 height 19
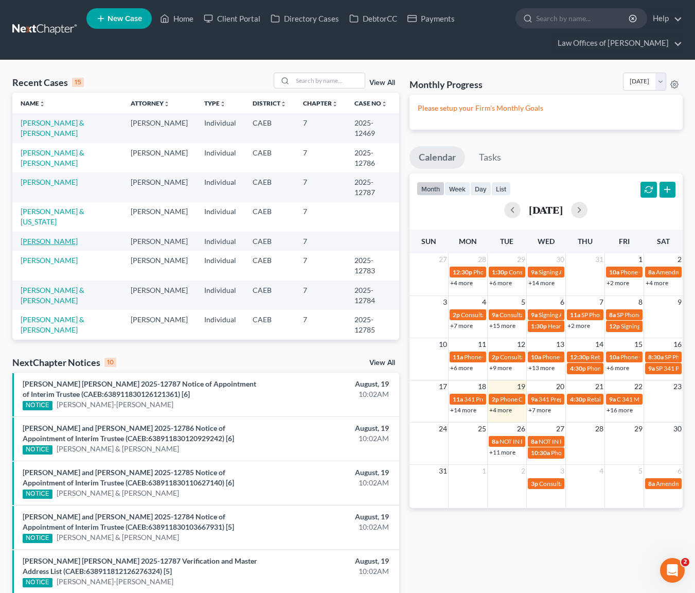
click at [63, 237] on link "[PERSON_NAME]" at bounding box center [49, 241] width 57 height 9
select select "6"
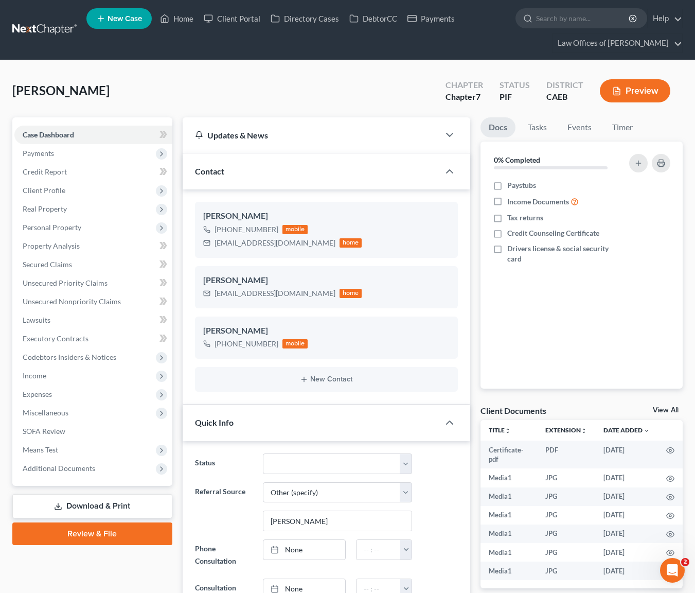
scroll to position [6906, 0]
click at [116, 501] on link "Download & Print" at bounding box center [92, 506] width 160 height 24
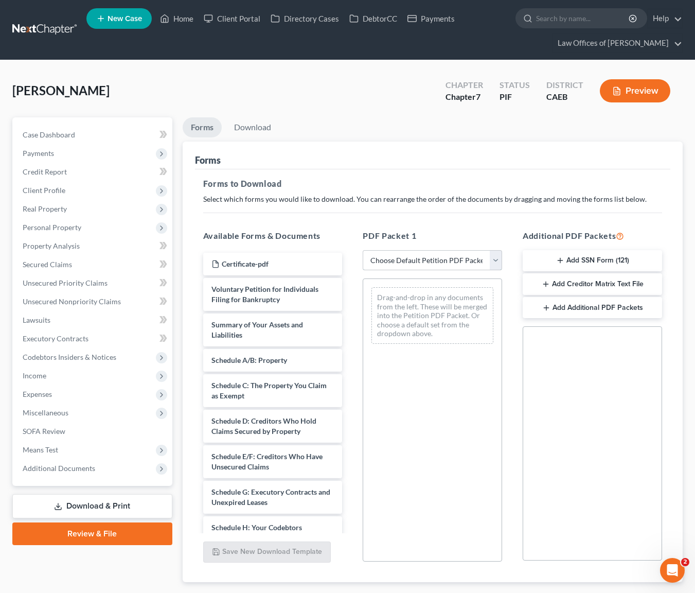
click at [493, 261] on select "Choose Default Petition PDF Packet Complete Bankruptcy Petition (all forms and …" at bounding box center [432, 260] width 139 height 21
select select "5"
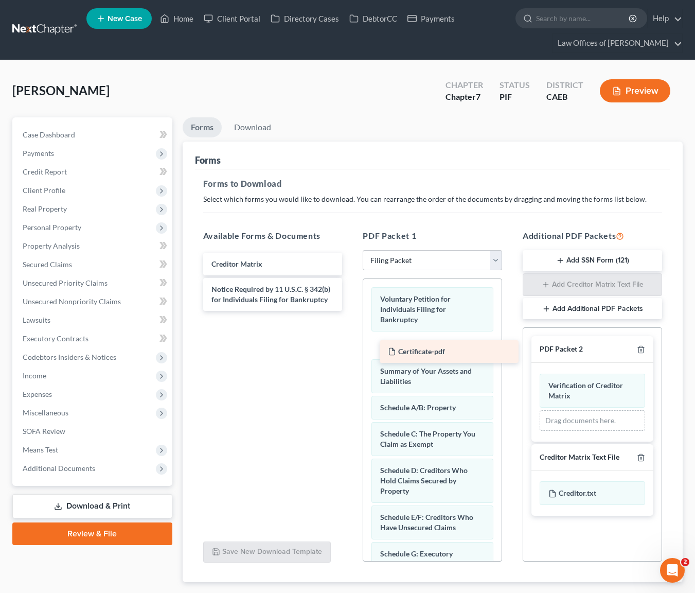
drag, startPoint x: 286, startPoint y: 261, endPoint x: 462, endPoint y: 349, distance: 196.5
click at [351, 311] on div "Certificate-pdf Certificate-pdf Creditor Matrix Notice Required by 11 U.S.C. § …" at bounding box center [273, 282] width 156 height 58
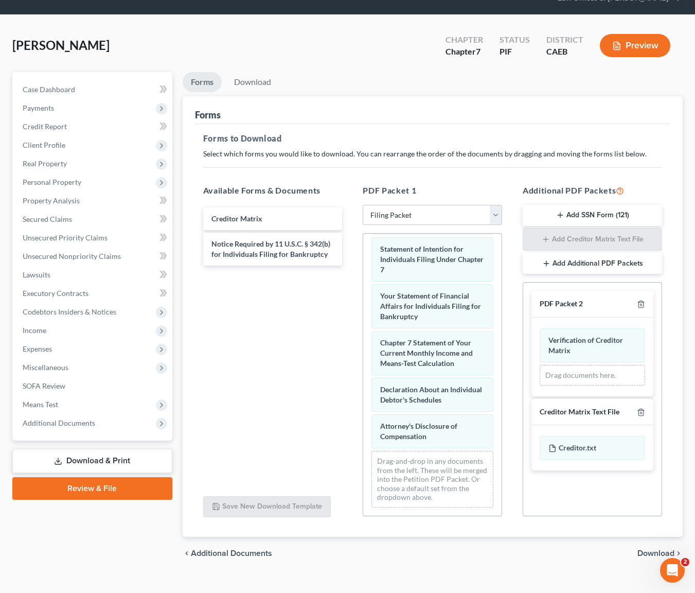
scroll to position [54, 0]
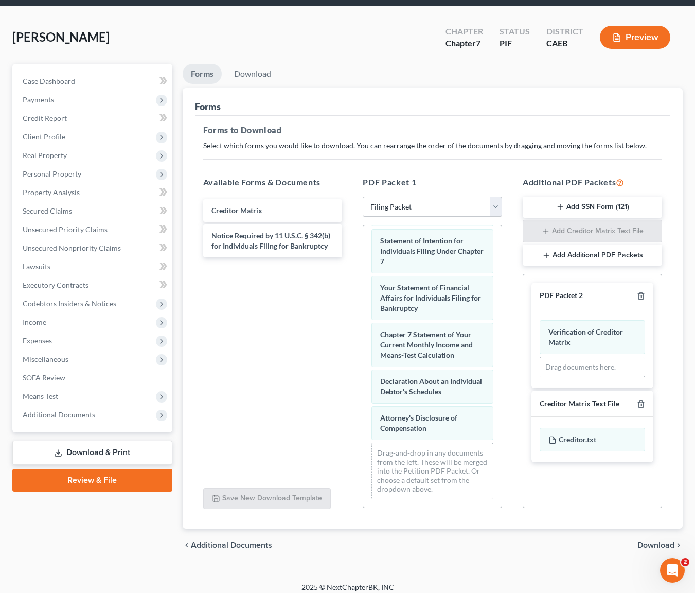
click at [664, 541] on span "Download" at bounding box center [656, 545] width 37 height 8
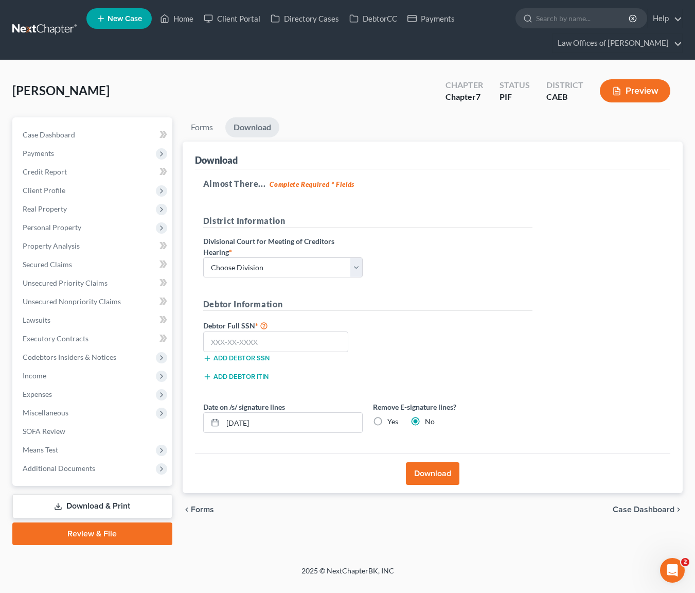
scroll to position [0, 0]
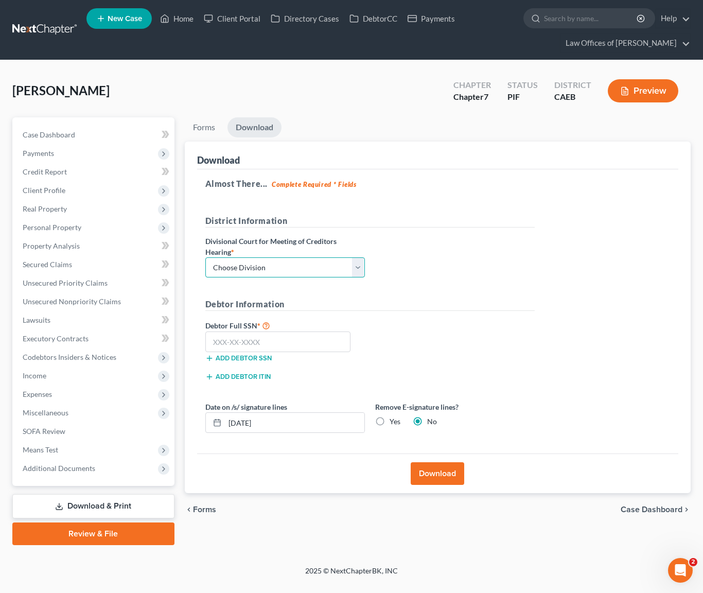
click at [359, 269] on select "Choose Division Fresno Modesto [GEOGRAPHIC_DATA]" at bounding box center [285, 267] width 160 height 21
select select "0"
click at [250, 377] on button "Add debtor ITIN" at bounding box center [237, 377] width 65 height 8
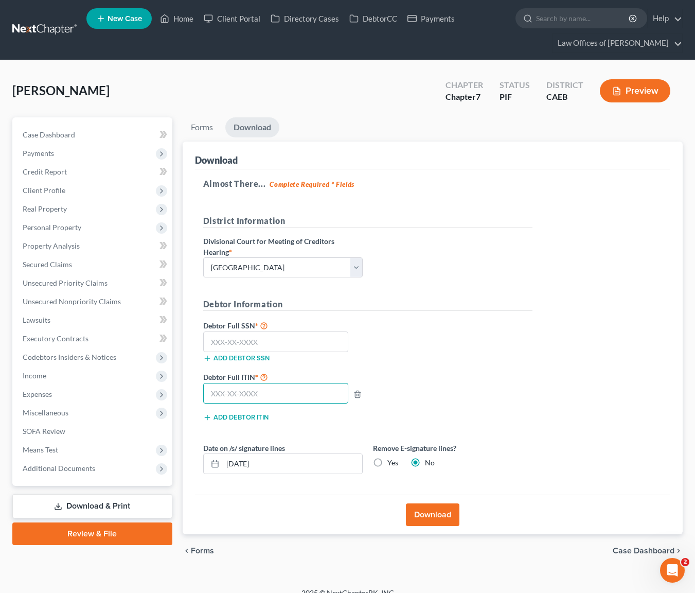
click at [299, 392] on input "text" at bounding box center [276, 393] width 146 height 21
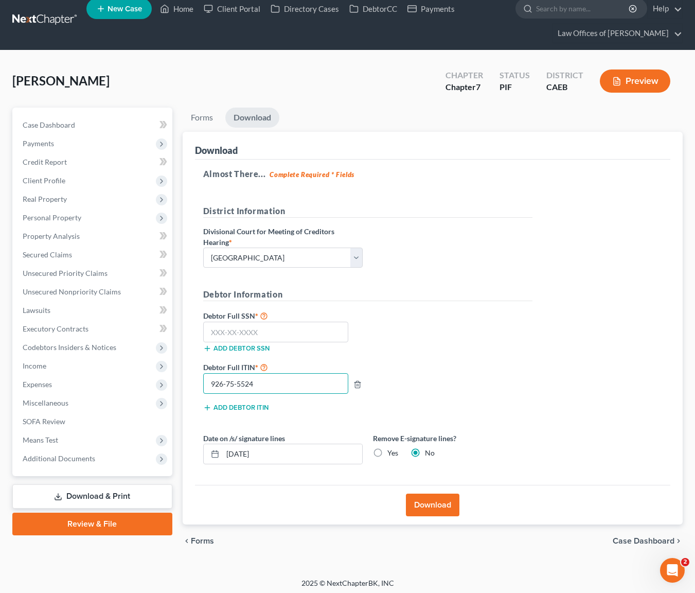
scroll to position [10, 0]
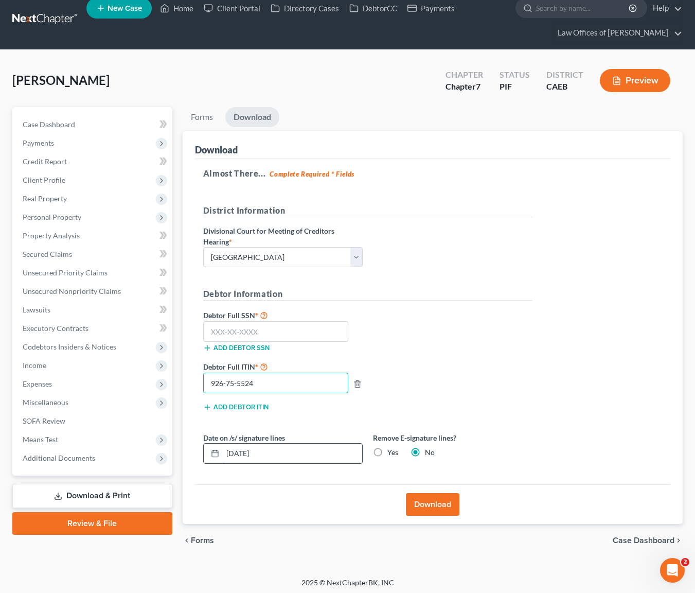
type input "926-75-5524"
click at [280, 453] on input "[DATE]" at bounding box center [292, 454] width 139 height 20
drag, startPoint x: 286, startPoint y: 452, endPoint x: 557, endPoint y: 385, distance: 279.2
click at [185, 435] on div "Download Almost There... Complete Required * Fields District Information Divisi…" at bounding box center [433, 327] width 500 height 393
type input "[DATE]"
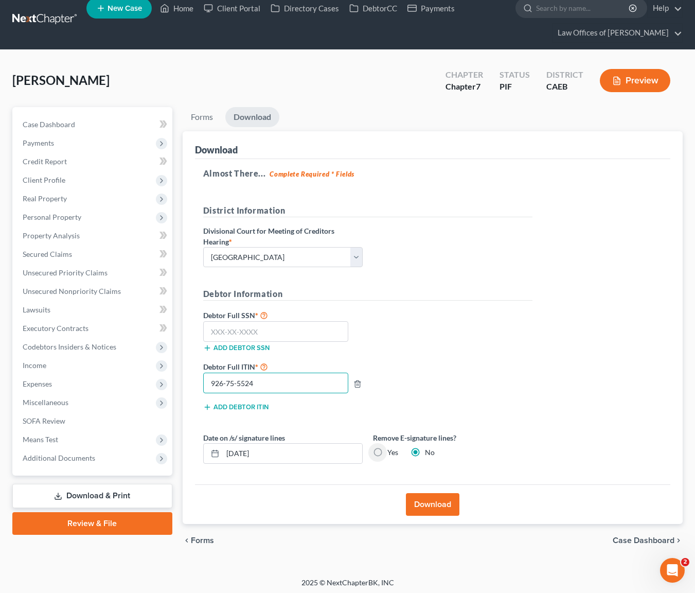
click at [277, 386] on input "926-75-5524" at bounding box center [276, 383] width 146 height 21
click at [429, 503] on button "Download" at bounding box center [433, 504] width 54 height 23
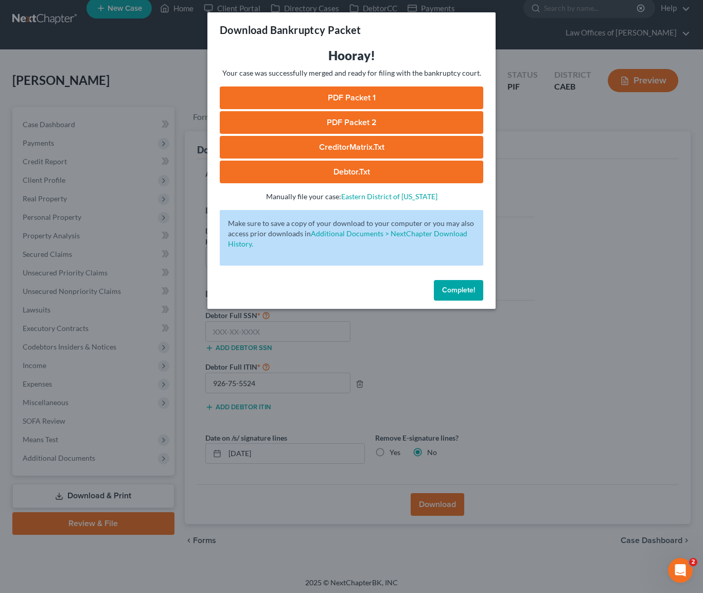
click at [415, 96] on link "PDF Packet 1" at bounding box center [351, 97] width 263 height 23
click at [383, 120] on link "PDF Packet 2" at bounding box center [351, 122] width 263 height 23
click at [393, 146] on link "CreditorMatrix.txt" at bounding box center [351, 147] width 263 height 23
click at [385, 173] on link "Debtor.txt" at bounding box center [351, 172] width 263 height 23
click at [466, 291] on span "Complete!" at bounding box center [458, 290] width 33 height 9
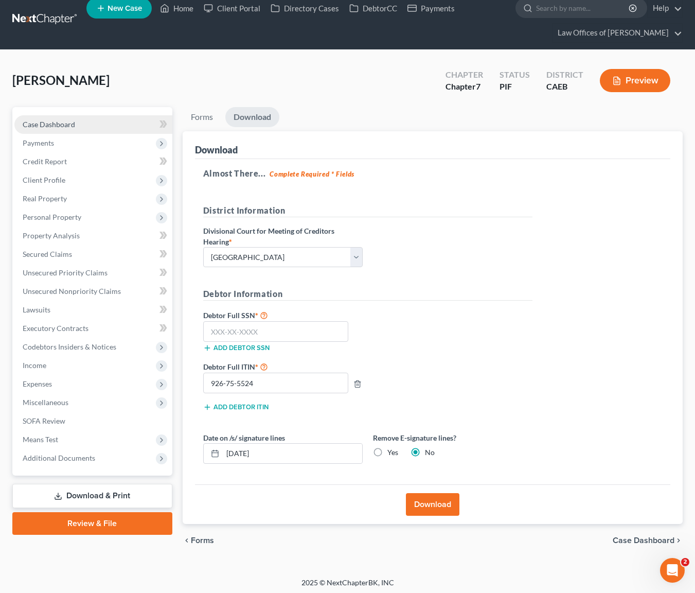
click at [88, 126] on link "Case Dashboard" at bounding box center [93, 124] width 158 height 19
select select "6"
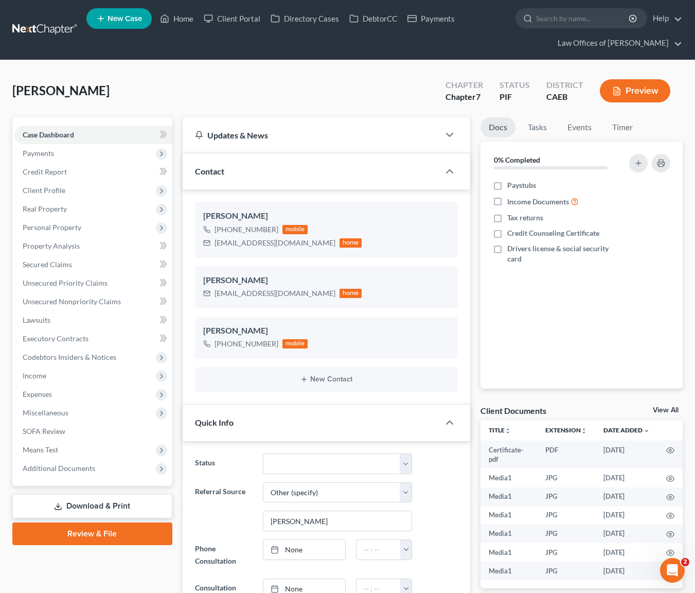
scroll to position [549, 0]
click at [407, 466] on select "Cancelled/Refund Closed Consultation Declined Discharged Filed Income Check In …" at bounding box center [337, 463] width 149 height 21
select select "5"
click at [71, 193] on span "Client Profile" at bounding box center [93, 190] width 158 height 19
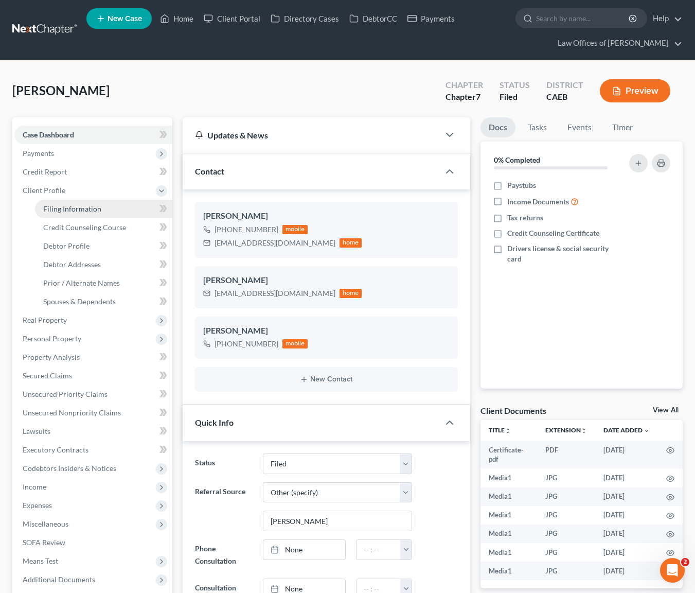
click at [113, 209] on link "Filing Information" at bounding box center [103, 209] width 137 height 19
select select "1"
select select "0"
select select "8"
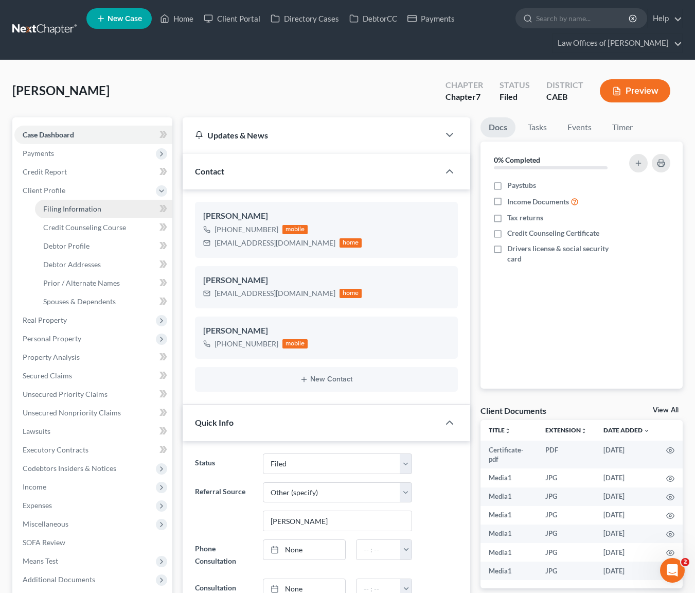
select select "0"
select select "4"
select select "0"
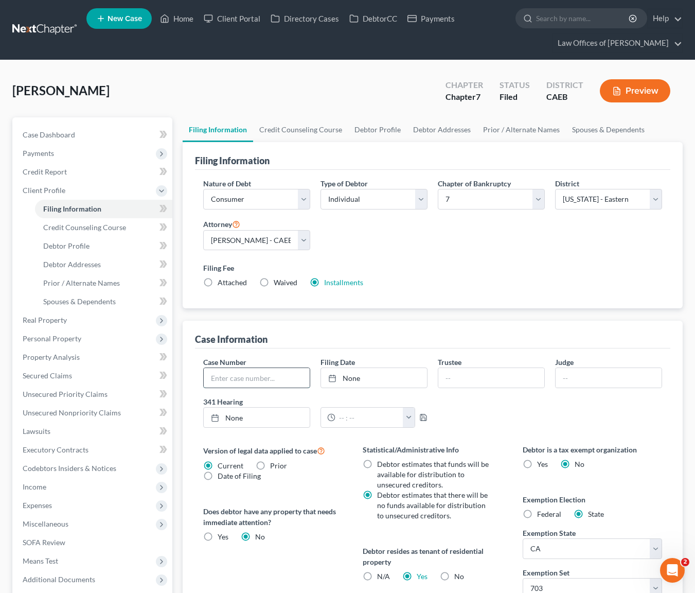
click at [237, 376] on input "text" at bounding box center [257, 378] width 106 height 20
type input "2025-12788"
click at [348, 376] on link "[DATE]" at bounding box center [374, 378] width 106 height 20
click at [183, 19] on link "Home" at bounding box center [177, 18] width 44 height 19
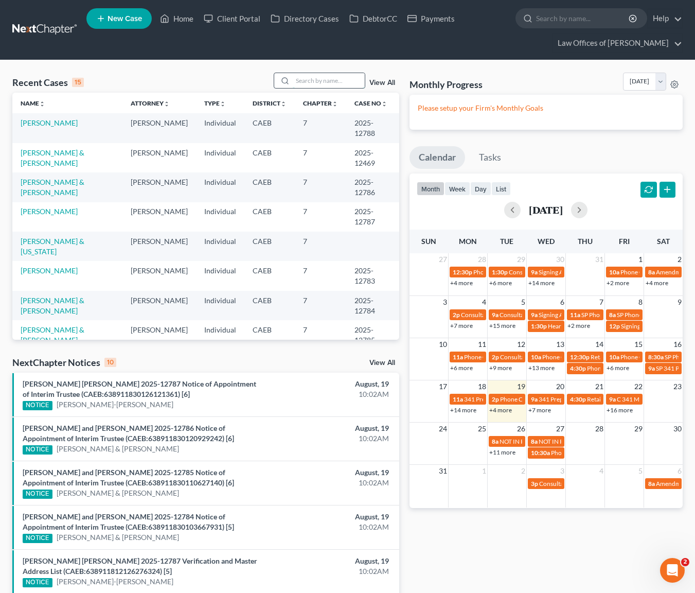
click at [336, 77] on input "search" at bounding box center [329, 80] width 72 height 15
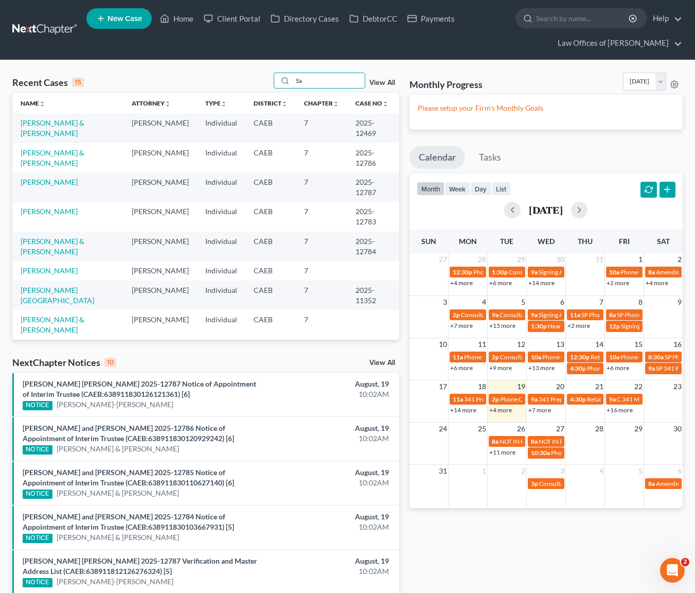
type input "S"
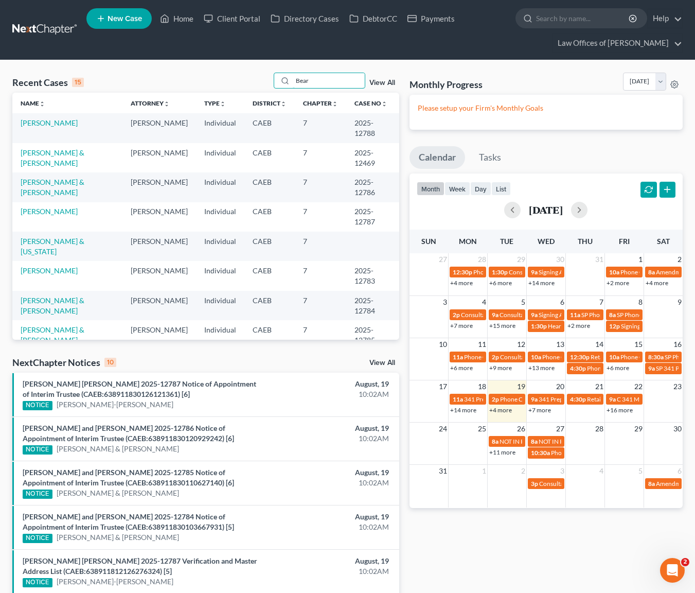
type input "Bear"
click at [32, 125] on link "[PERSON_NAME]" at bounding box center [49, 122] width 57 height 9
select select "6"
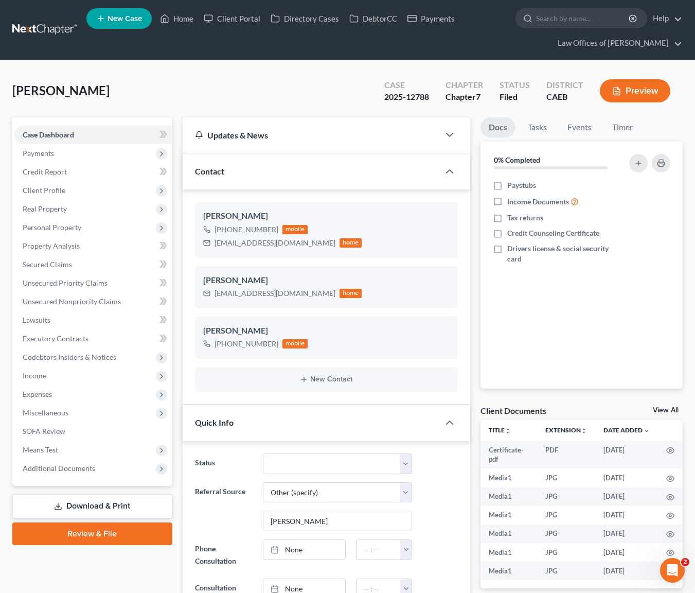
scroll to position [6906, 0]
click at [187, 18] on link "Home" at bounding box center [177, 18] width 44 height 19
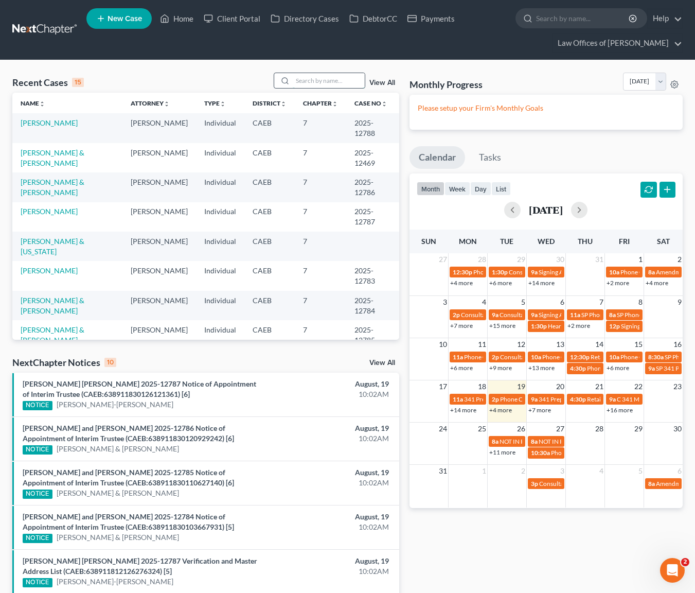
click at [324, 80] on input "search" at bounding box center [329, 80] width 72 height 15
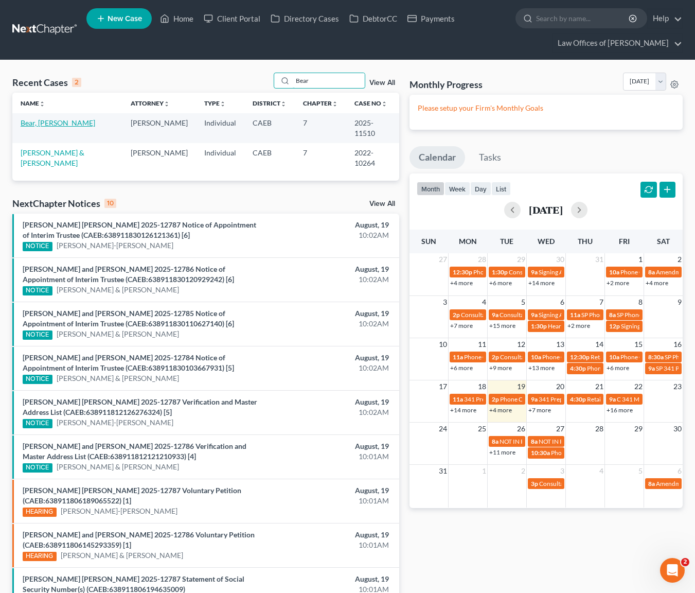
type input "Bear"
click at [33, 120] on link "Bear, [PERSON_NAME]" at bounding box center [58, 122] width 75 height 9
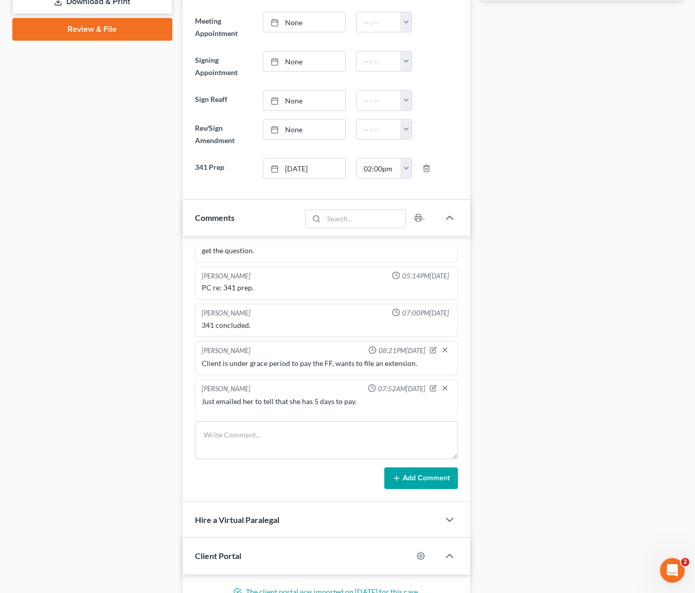
scroll to position [504, 0]
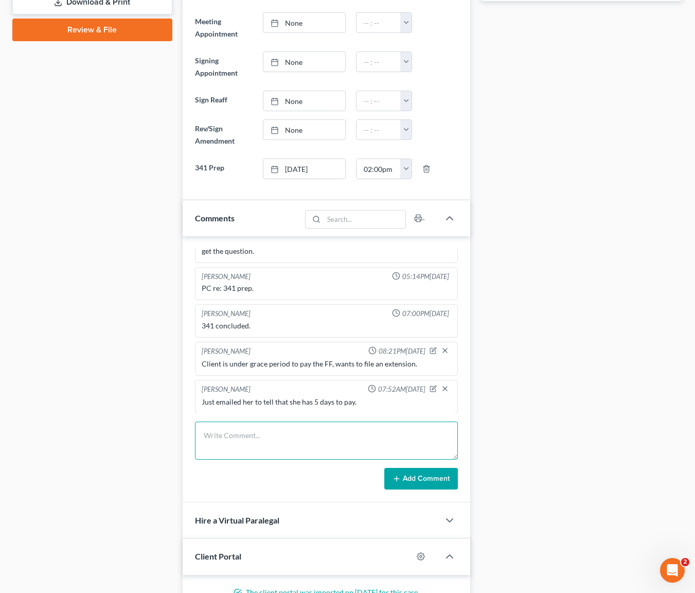
drag, startPoint x: 277, startPoint y: 424, endPoint x: 272, endPoint y: 429, distance: 6.9
click at [276, 425] on textarea at bounding box center [326, 440] width 263 height 38
type textarea "Actually the intent is for the class, I told her [DATE] to take the class ASAP."
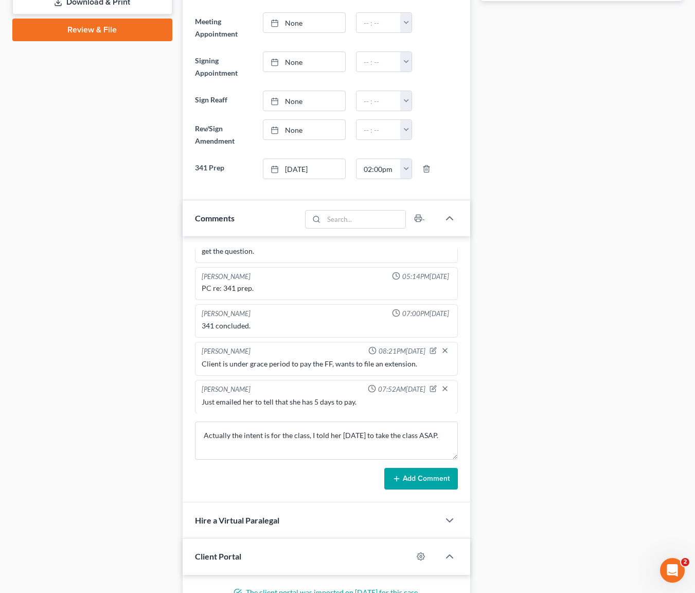
click at [396, 472] on button "Add Comment" at bounding box center [421, 479] width 74 height 22
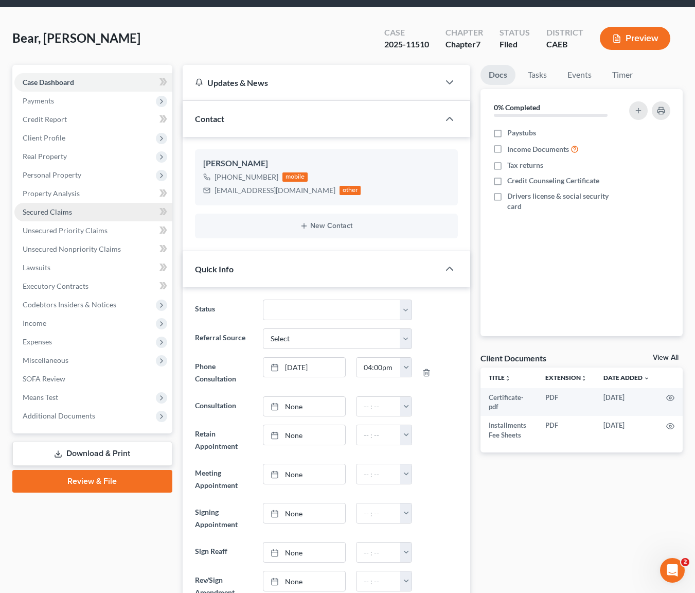
scroll to position [0, 0]
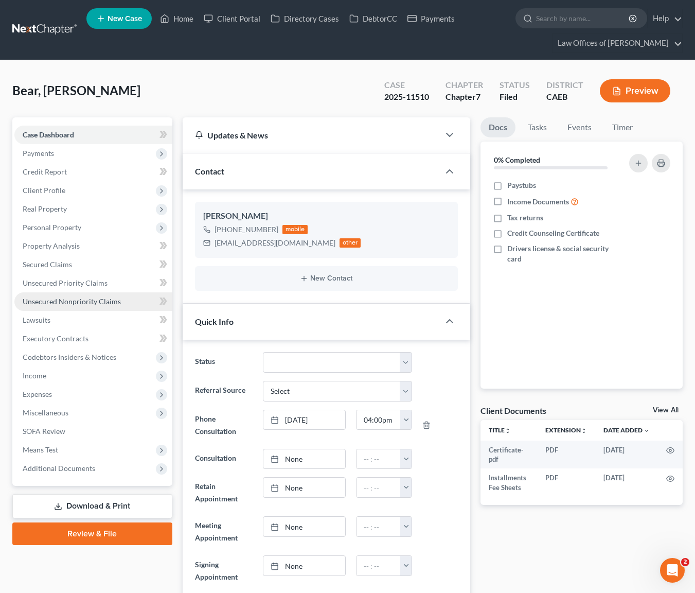
click at [93, 302] on span "Unsecured Nonpriority Claims" at bounding box center [72, 301] width 98 height 9
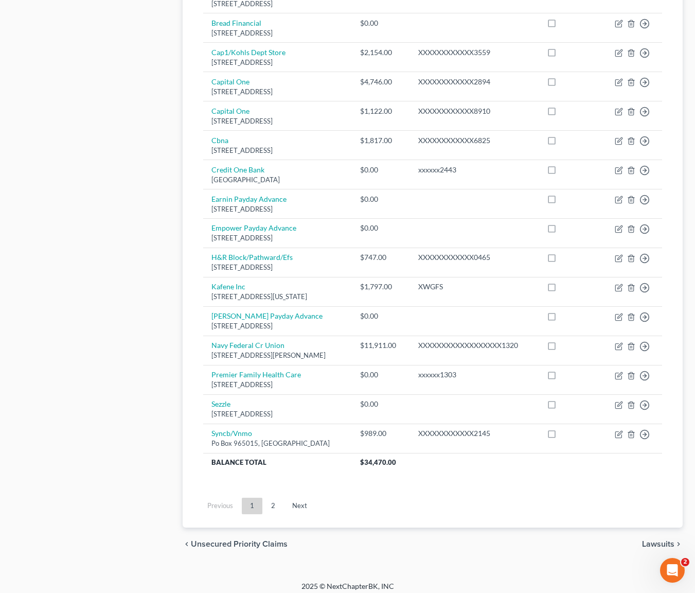
scroll to position [613, 0]
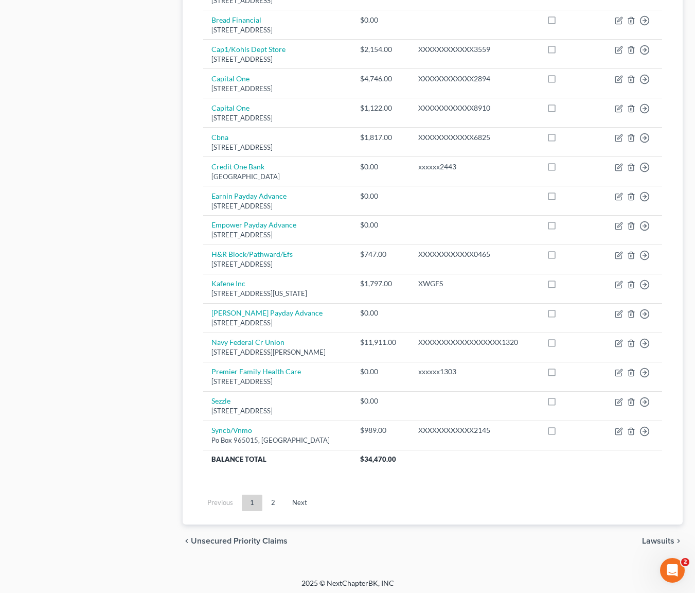
click at [302, 497] on link "Next" at bounding box center [299, 502] width 31 height 16
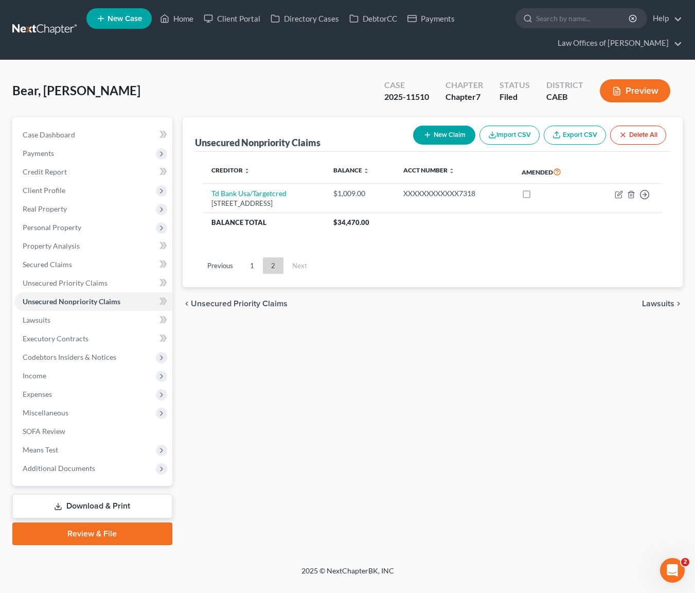
scroll to position [0, 0]
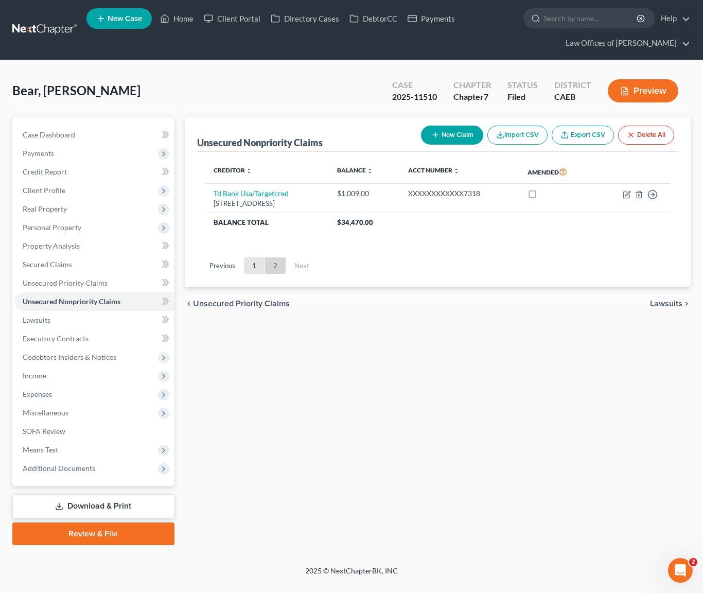
click at [250, 268] on link "1" at bounding box center [254, 265] width 21 height 16
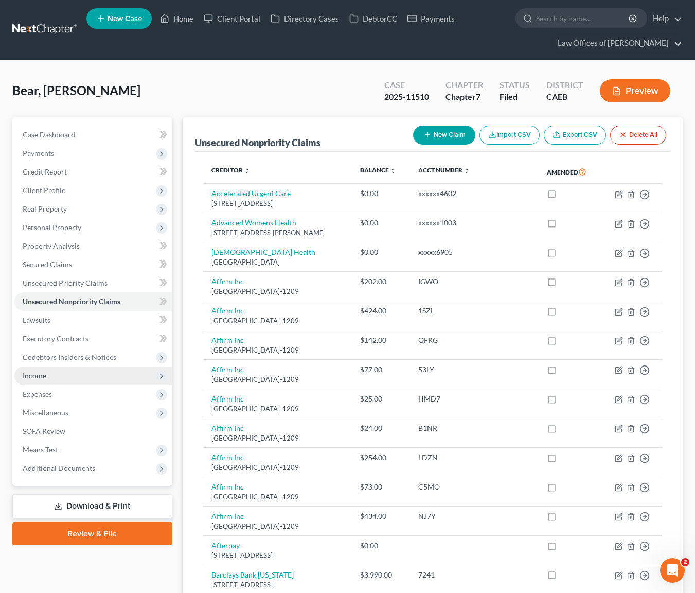
click at [70, 378] on span "Income" at bounding box center [93, 375] width 158 height 19
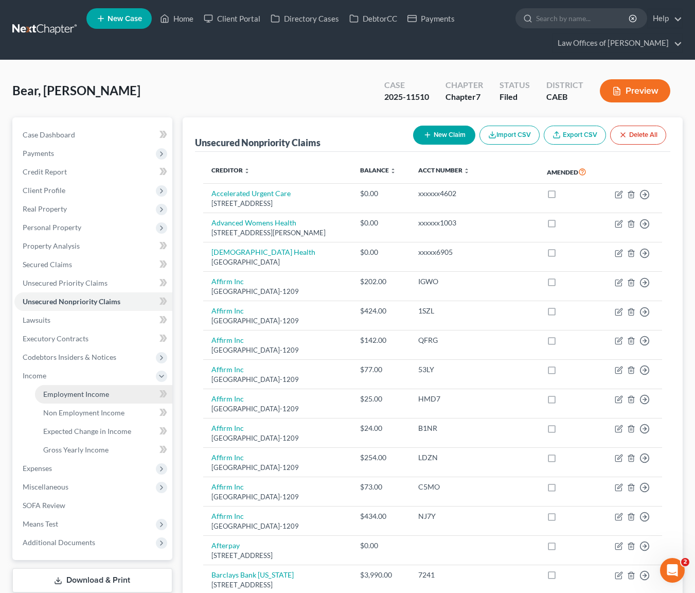
click at [78, 391] on span "Employment Income" at bounding box center [76, 394] width 66 height 9
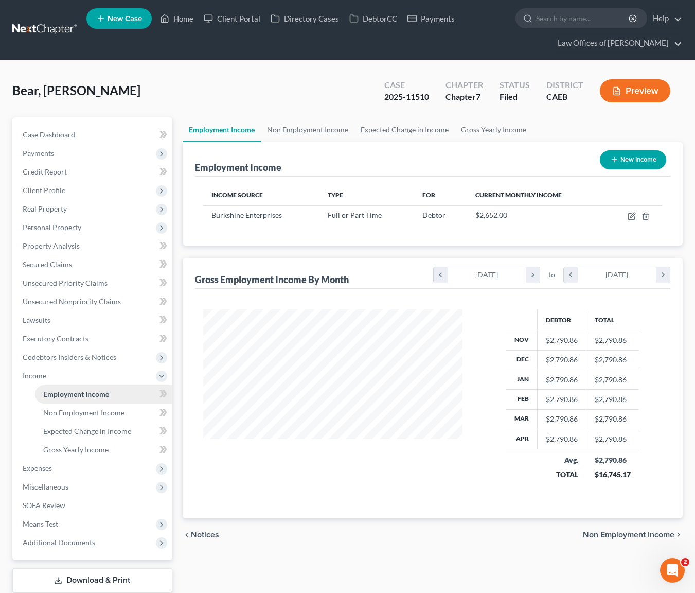
scroll to position [184, 279]
click at [78, 134] on link "Case Dashboard" at bounding box center [93, 135] width 158 height 19
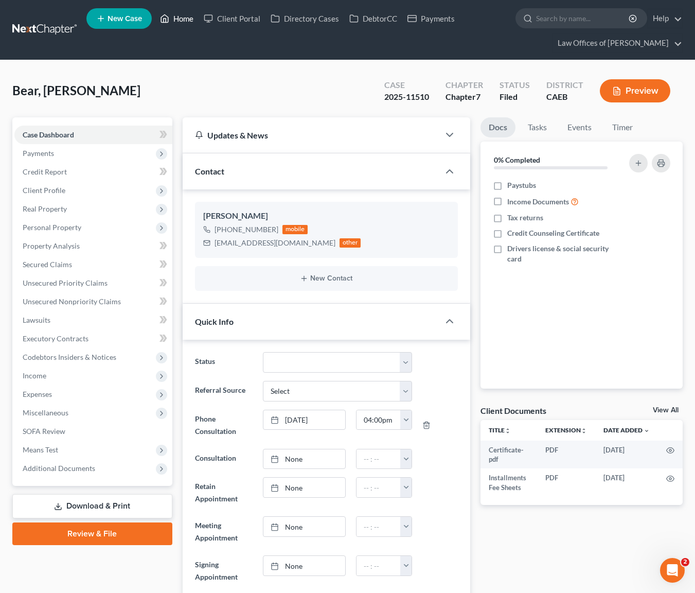
click at [189, 21] on link "Home" at bounding box center [177, 18] width 44 height 19
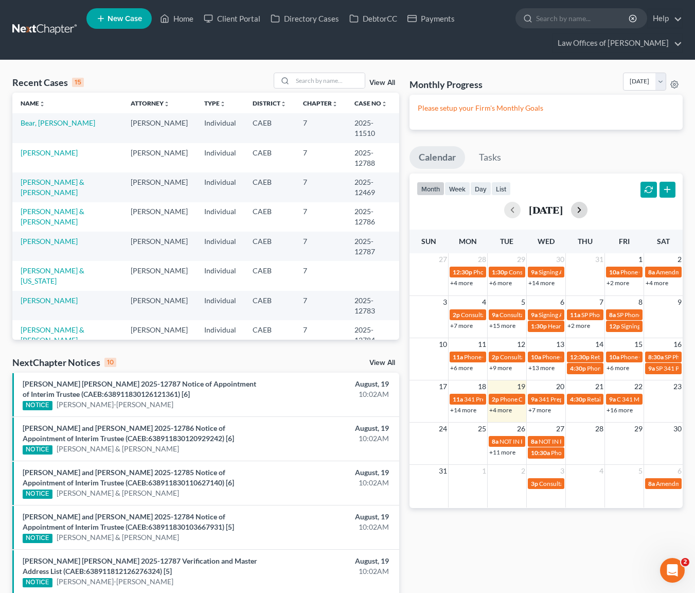
click at [588, 213] on button "button" at bounding box center [579, 210] width 16 height 16
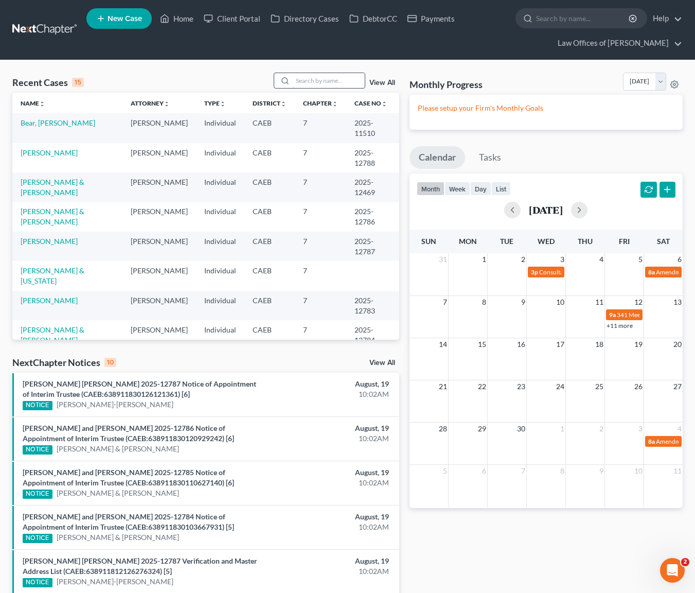
click at [335, 79] on input "search" at bounding box center [329, 80] width 72 height 15
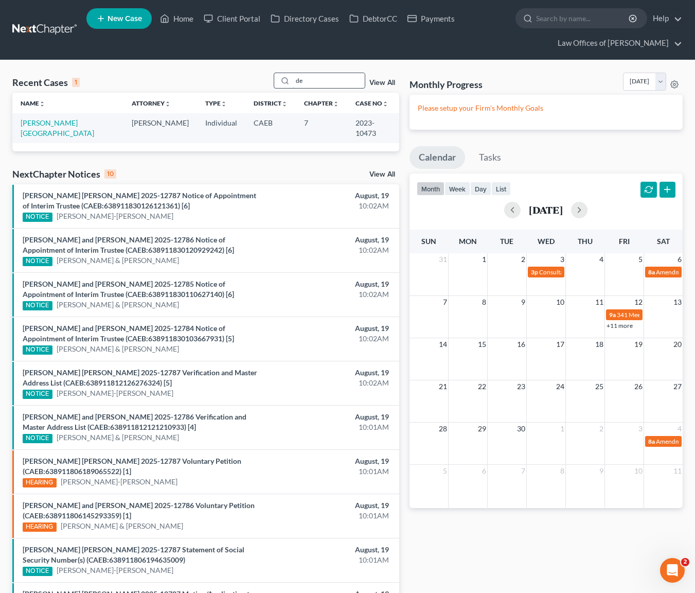
type input "d"
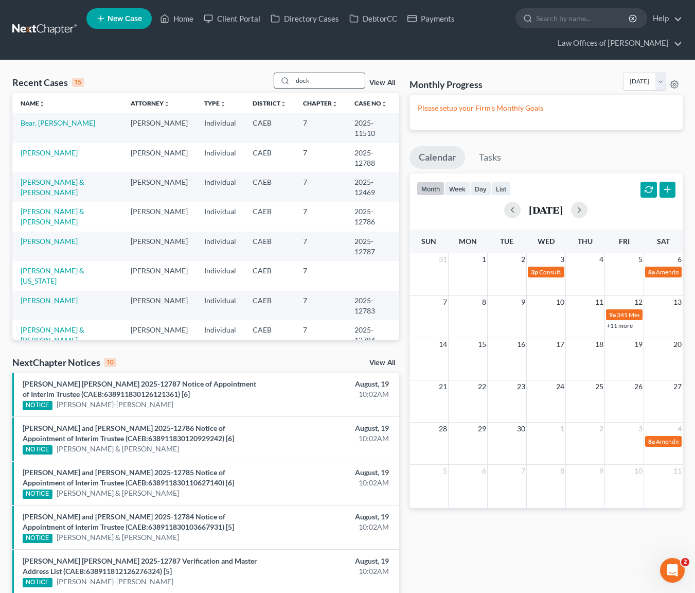
click at [338, 74] on input "dock" at bounding box center [329, 80] width 72 height 15
click at [332, 80] on input "dock" at bounding box center [329, 80] width 72 height 15
drag, startPoint x: 332, startPoint y: 80, endPoint x: 303, endPoint y: 80, distance: 28.8
click at [303, 80] on input "dock" at bounding box center [329, 80] width 72 height 15
click at [299, 81] on input "dock" at bounding box center [329, 80] width 72 height 15
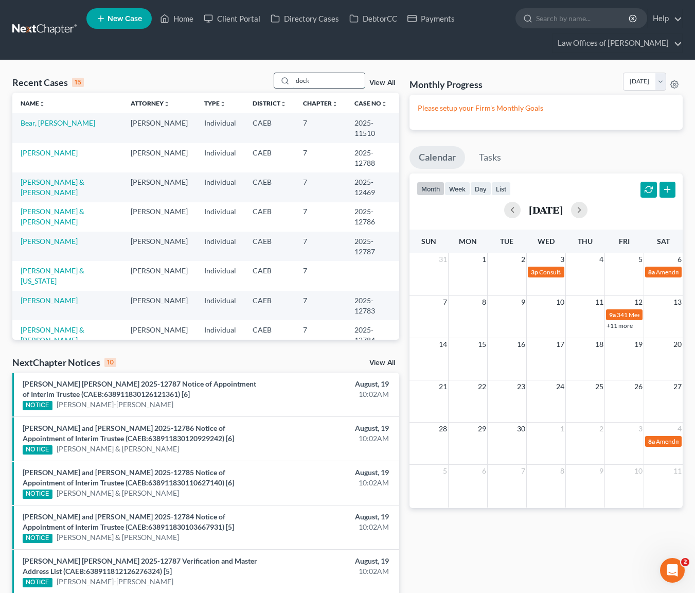
click at [332, 80] on input "dock" at bounding box center [329, 80] width 72 height 15
drag, startPoint x: 332, startPoint y: 80, endPoint x: 246, endPoint y: 67, distance: 86.9
click at [246, 67] on div "Recent Cases 15 dock View All Name unfold_more expand_more expand_less Attorney…" at bounding box center [347, 451] width 695 height 783
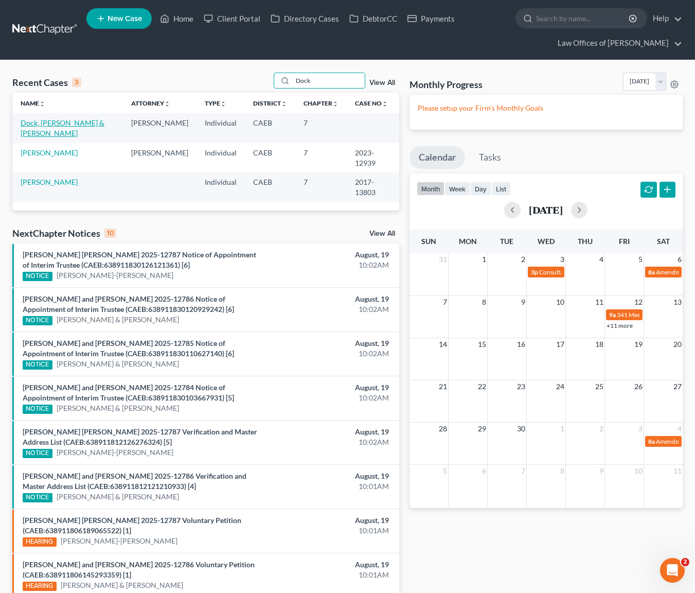
type input "Dock"
click at [91, 121] on link "Dock, [PERSON_NAME] & [PERSON_NAME]" at bounding box center [63, 127] width 84 height 19
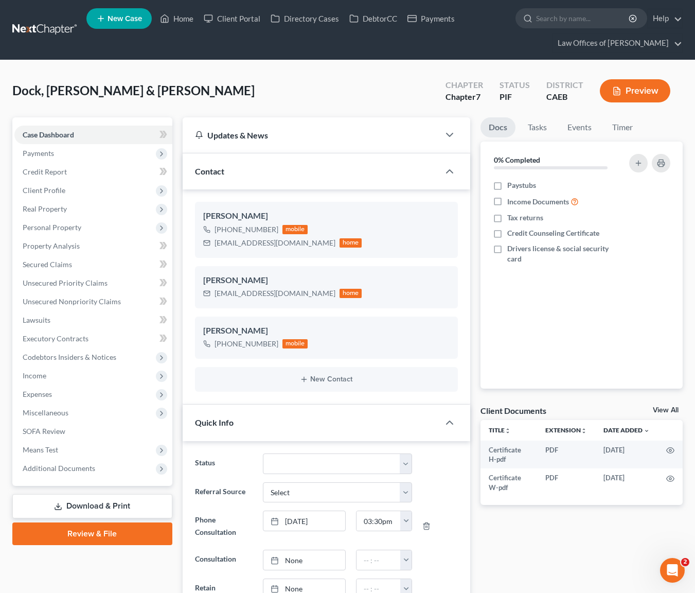
scroll to position [3397, 0]
click at [40, 377] on span "Income" at bounding box center [35, 375] width 24 height 9
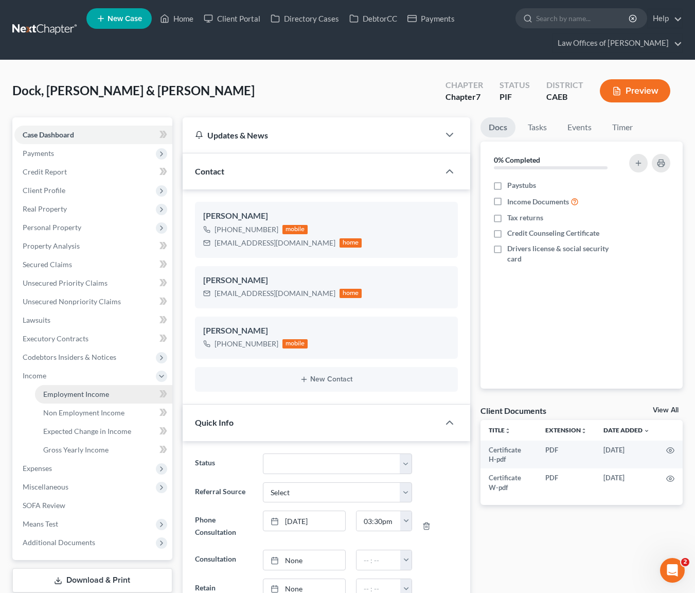
click at [100, 390] on span "Employment Income" at bounding box center [76, 394] width 66 height 9
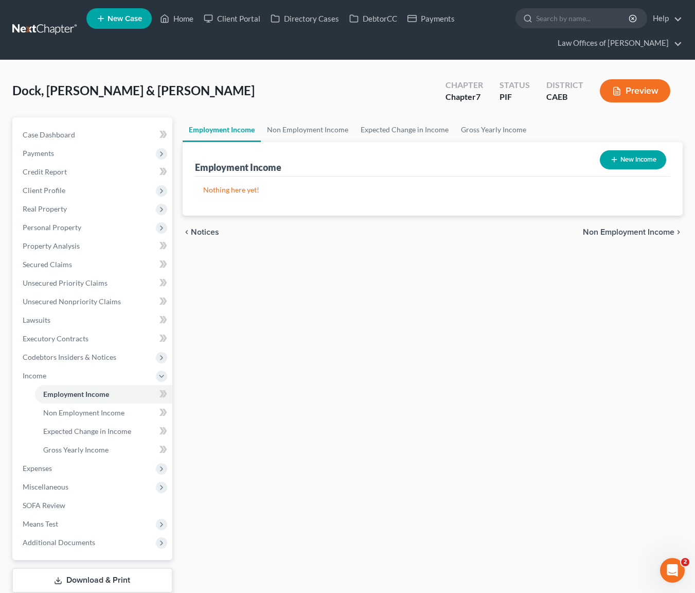
click at [645, 160] on button "New Income" at bounding box center [633, 159] width 66 height 19
select select "0"
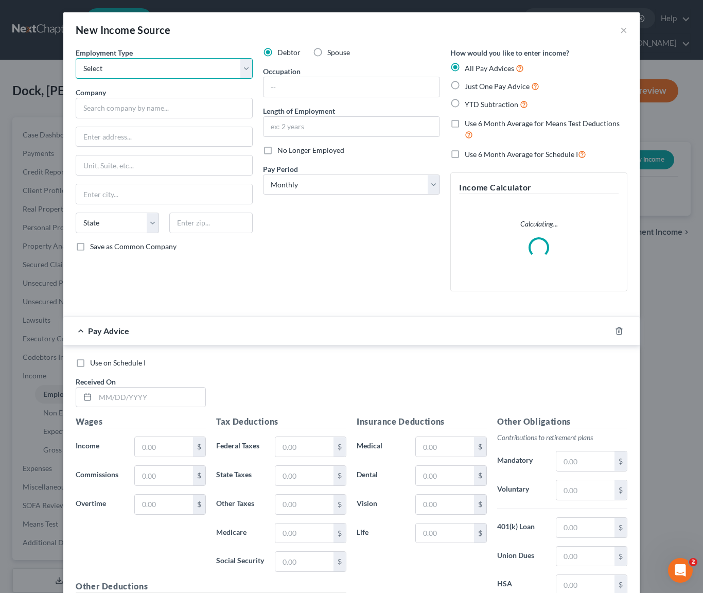
click at [237, 69] on select "Select Full or [DEMOGRAPHIC_DATA] Employment Self Employment" at bounding box center [164, 68] width 177 height 21
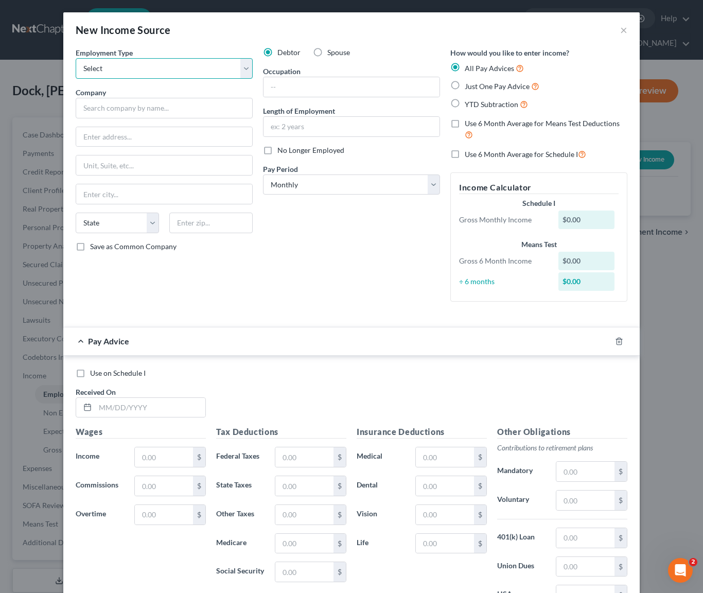
select select "0"
click at [307, 87] on input "text" at bounding box center [351, 87] width 176 height 20
type input "Child Support Specialist"
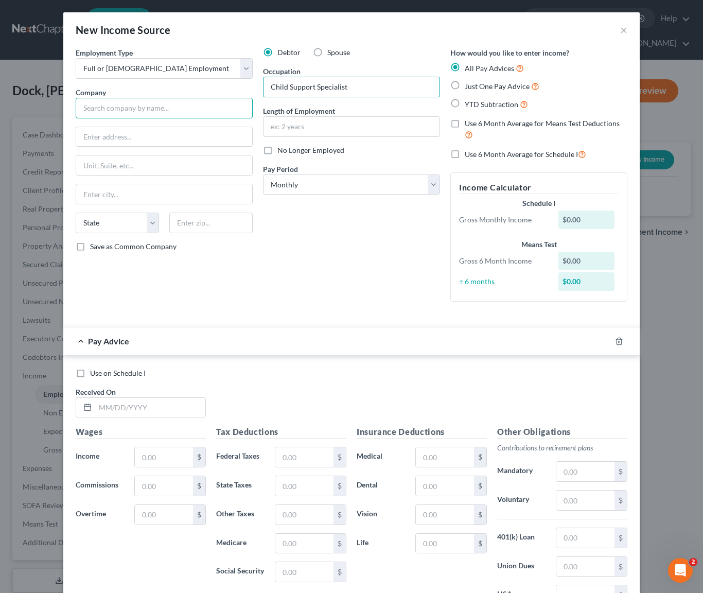
drag, startPoint x: 109, startPoint y: 107, endPoint x: 104, endPoint y: 108, distance: 5.2
click at [109, 107] on input "text" at bounding box center [164, 108] width 177 height 21
type input "[GEOGRAPHIC_DATA]"
click at [617, 341] on icon "button" at bounding box center [618, 341] width 5 height 7
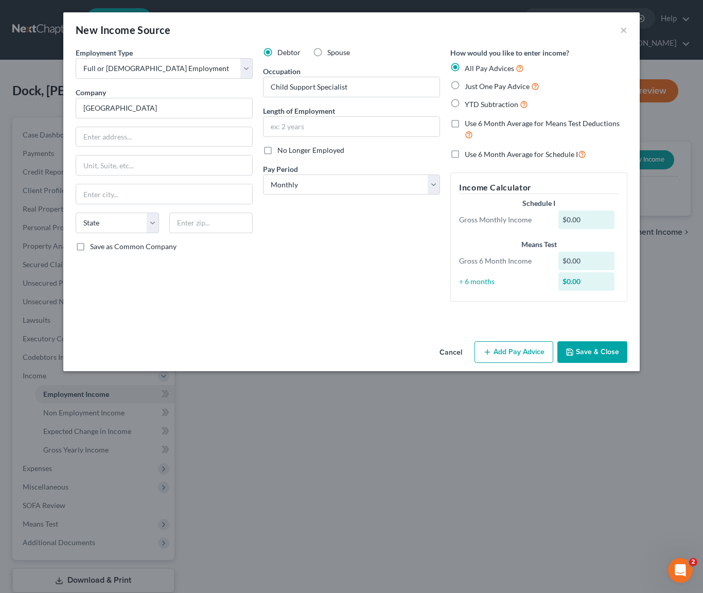
click at [586, 350] on button "Save & Close" at bounding box center [592, 352] width 70 height 22
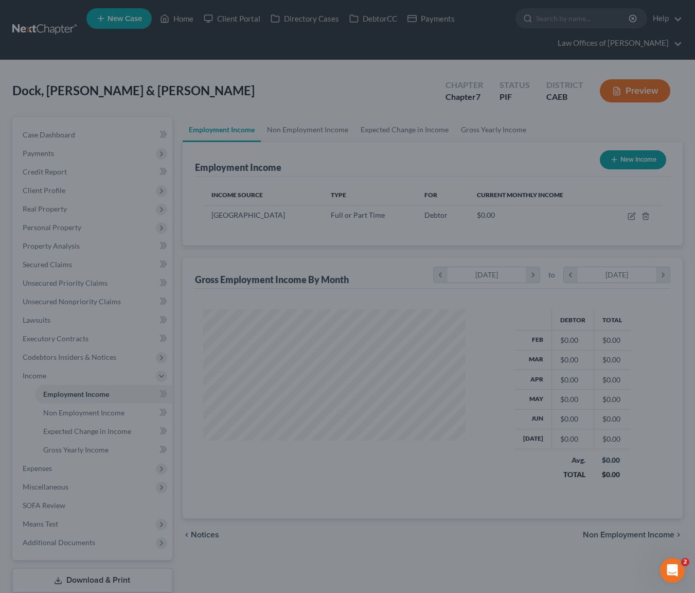
scroll to position [514359, 514264]
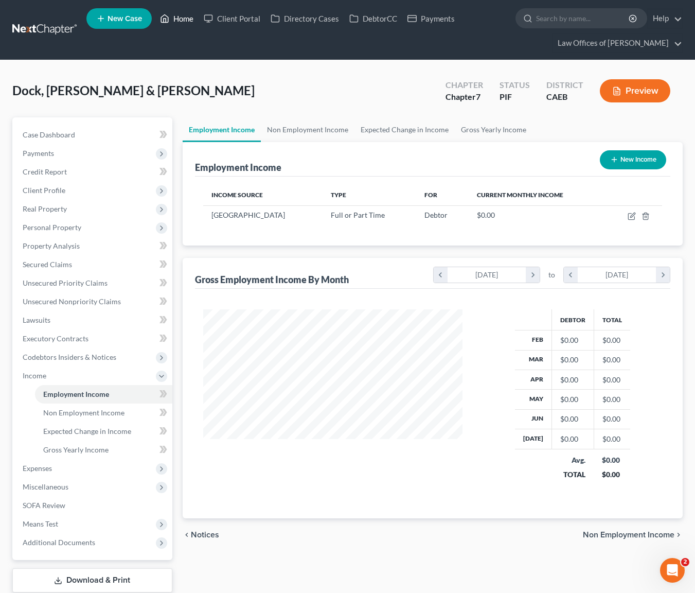
click at [189, 21] on link "Home" at bounding box center [177, 18] width 44 height 19
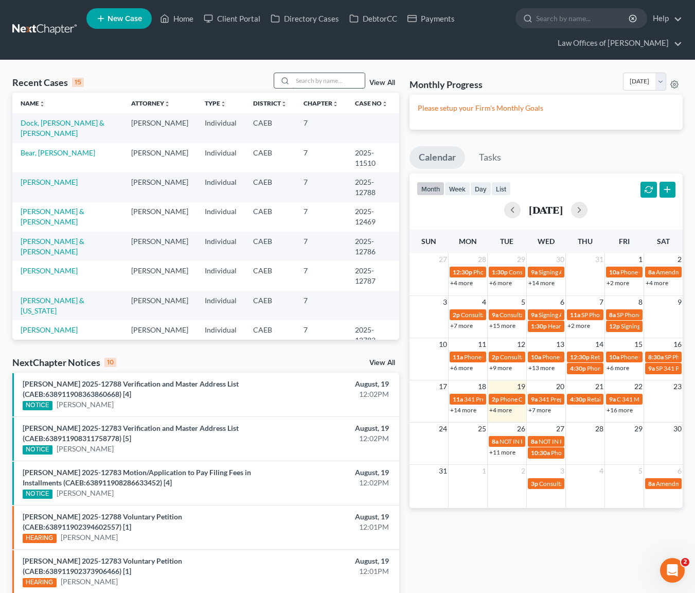
click at [330, 80] on input "search" at bounding box center [329, 80] width 72 height 15
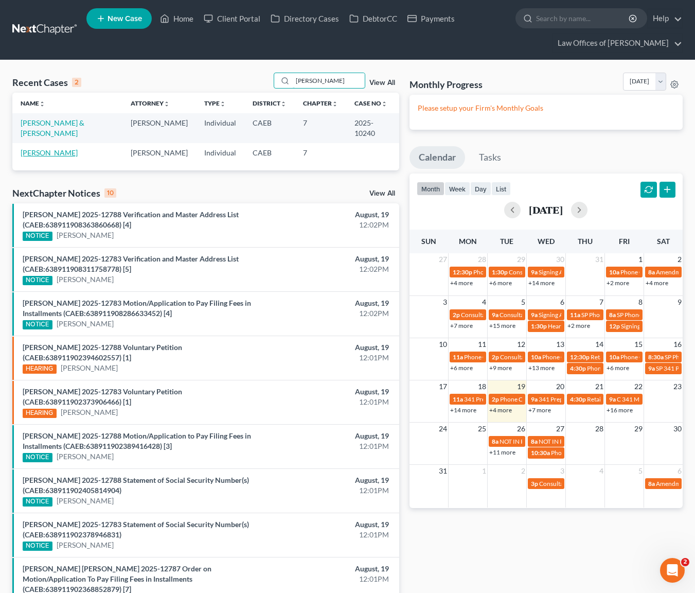
type input "[PERSON_NAME]"
click at [59, 148] on link "[PERSON_NAME]" at bounding box center [49, 152] width 57 height 9
select select "1"
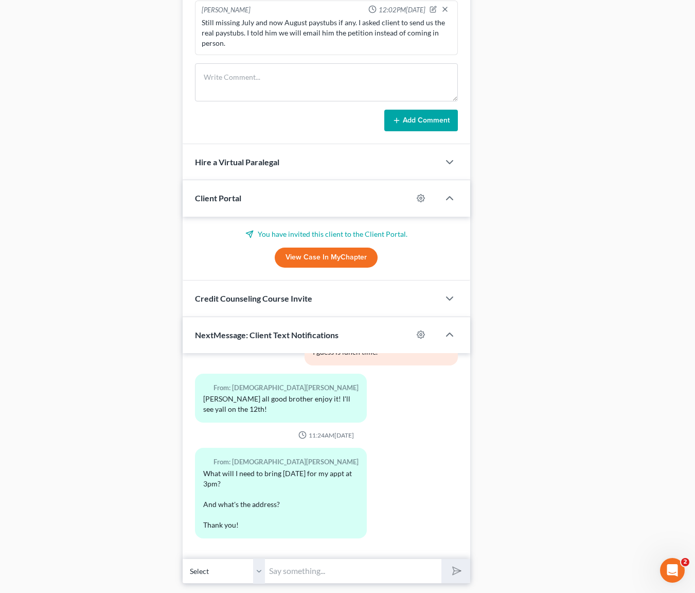
scroll to position [891, 0]
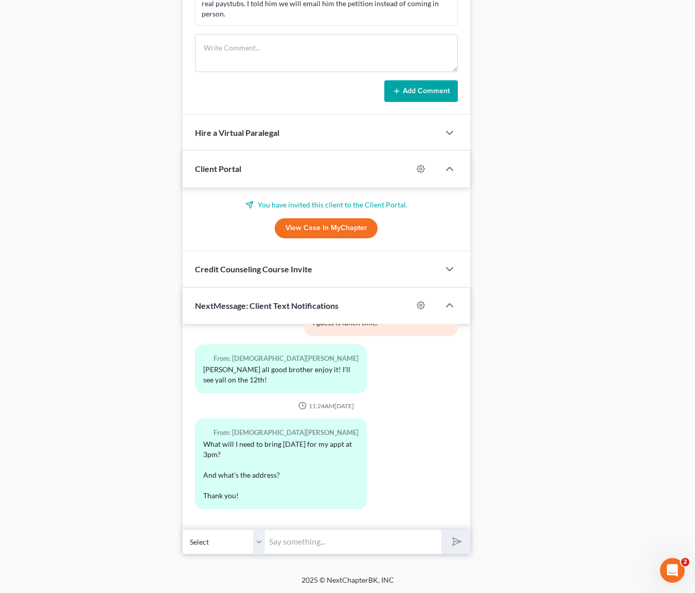
drag, startPoint x: 322, startPoint y: 530, endPoint x: 331, endPoint y: 552, distance: 23.5
click at [329, 550] on input "text" at bounding box center [353, 541] width 177 height 25
type input "Hi. Can you email us your 2024 tax returns pretty quick ?"
click at [441, 529] on button "submit" at bounding box center [455, 541] width 28 height 24
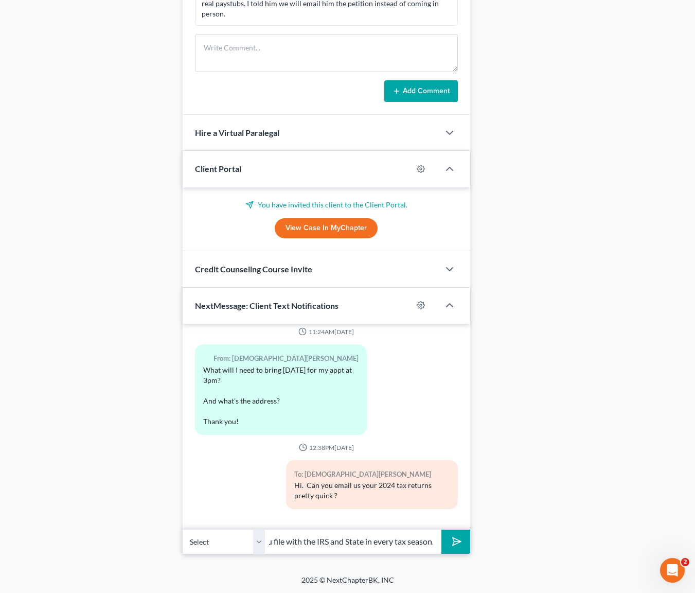
scroll to position [0, 101]
type input "That is the package that you file with the IRS and State in every tax season."
click at [441, 529] on button "submit" at bounding box center [455, 541] width 28 height 24
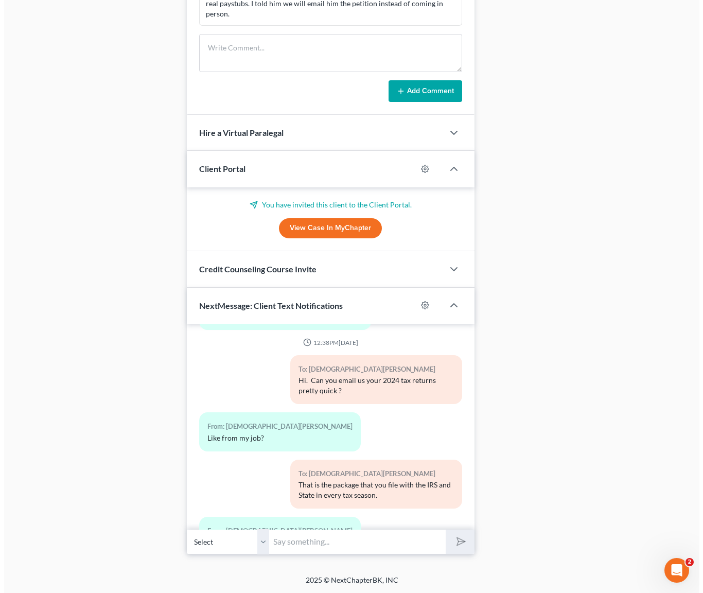
scroll to position [4792, 0]
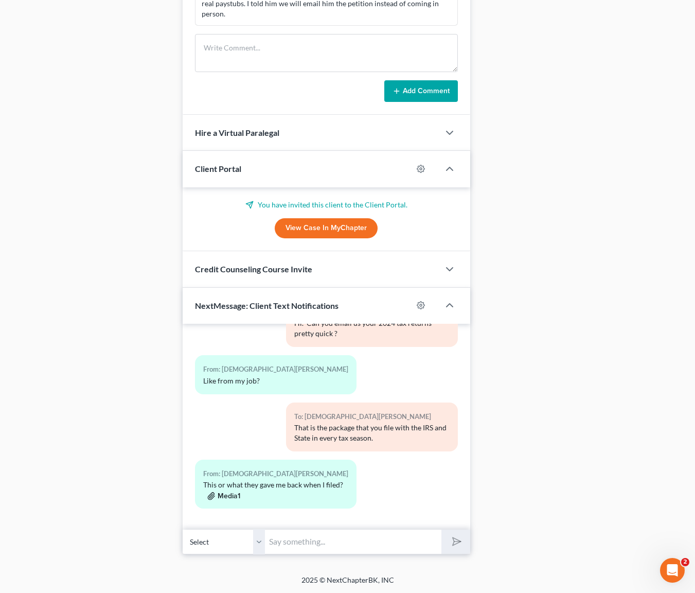
click at [224, 496] on button "Media1" at bounding box center [223, 496] width 33 height 8
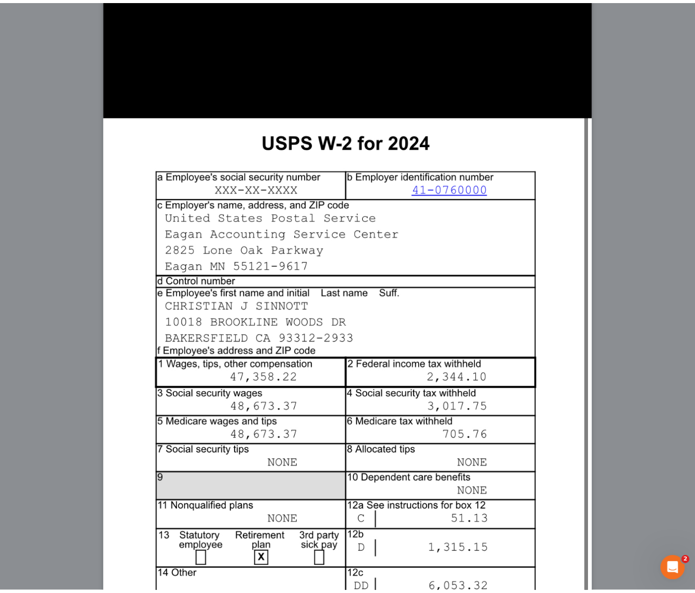
scroll to position [54, 0]
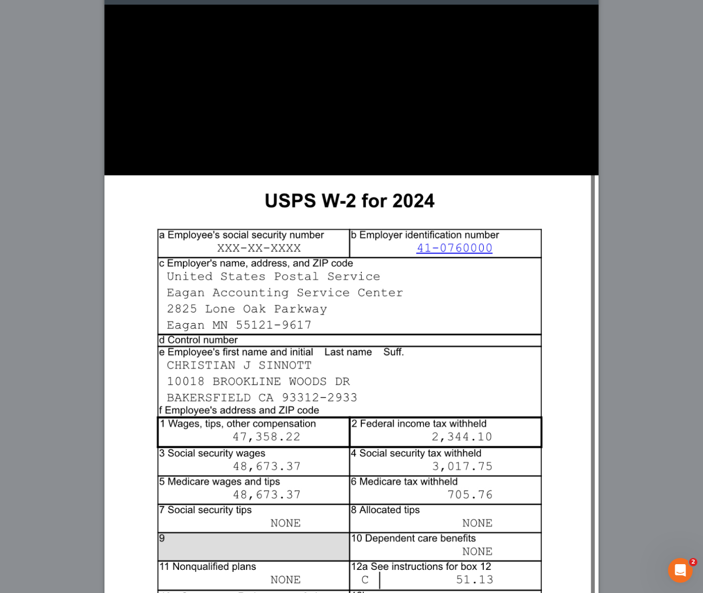
click at [621, 435] on div "Attachment Preview: Media1 [DATE] A copy of this images is also saved in the ca…" at bounding box center [351, 296] width 703 height 593
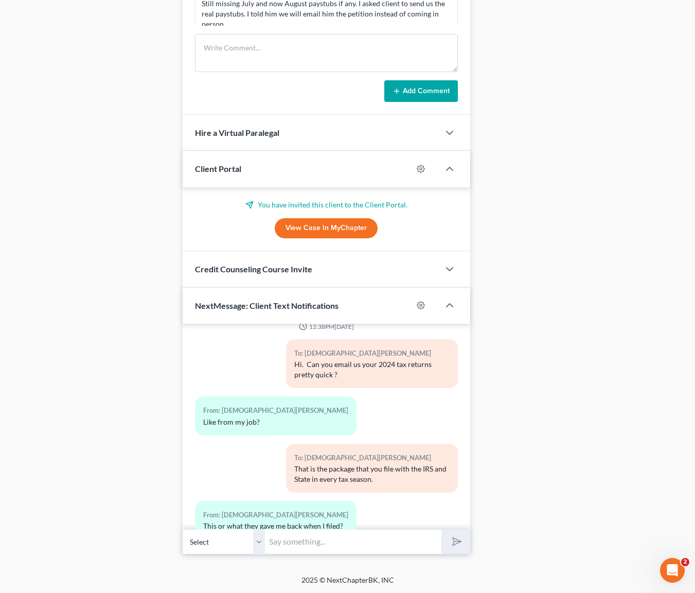
scroll to position [4792, 0]
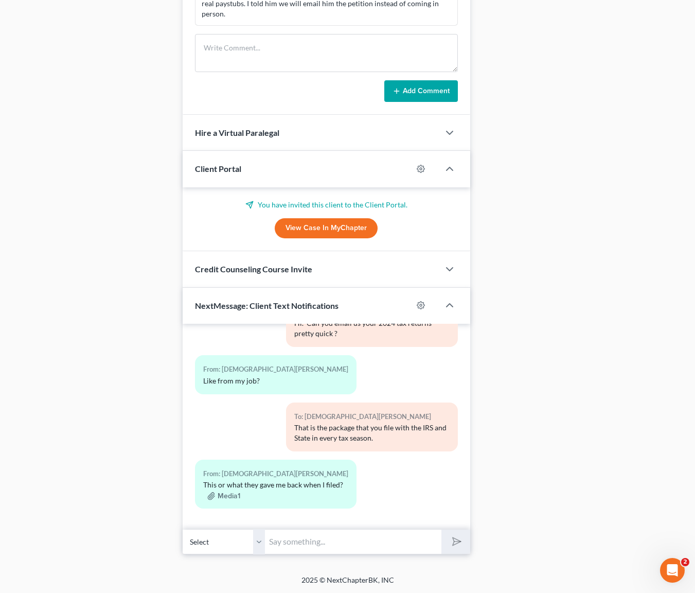
click at [312, 531] on input "text" at bounding box center [353, 541] width 177 height 25
type input "Y"
type input "That is the form W-2 that the employer gives you every year. Once you have it y…"
click at [441, 529] on button "submit" at bounding box center [455, 541] width 28 height 24
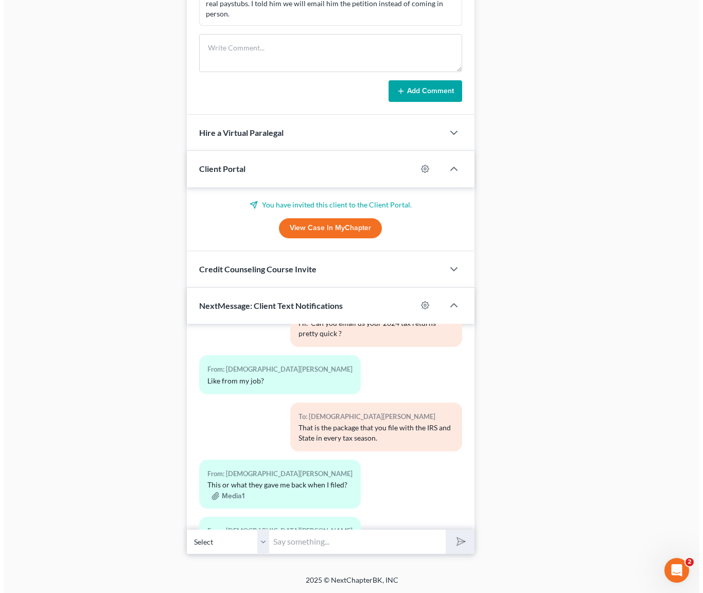
scroll to position [4928, 0]
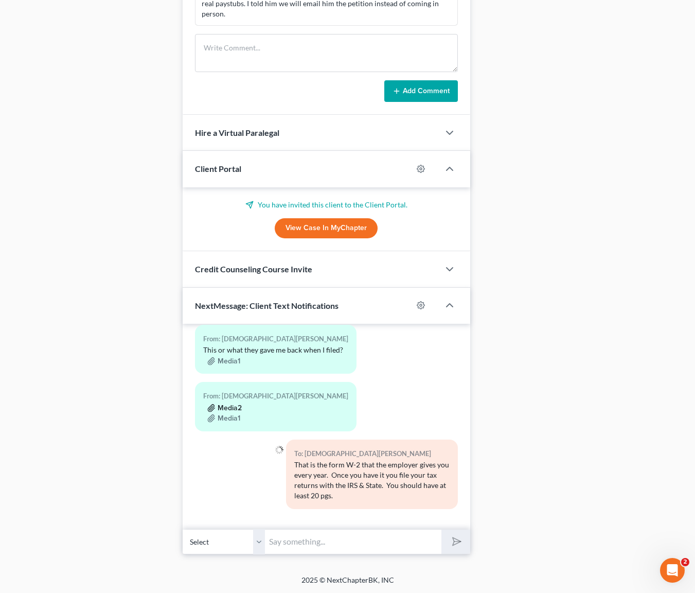
click at [231, 408] on button "Media2" at bounding box center [224, 408] width 34 height 8
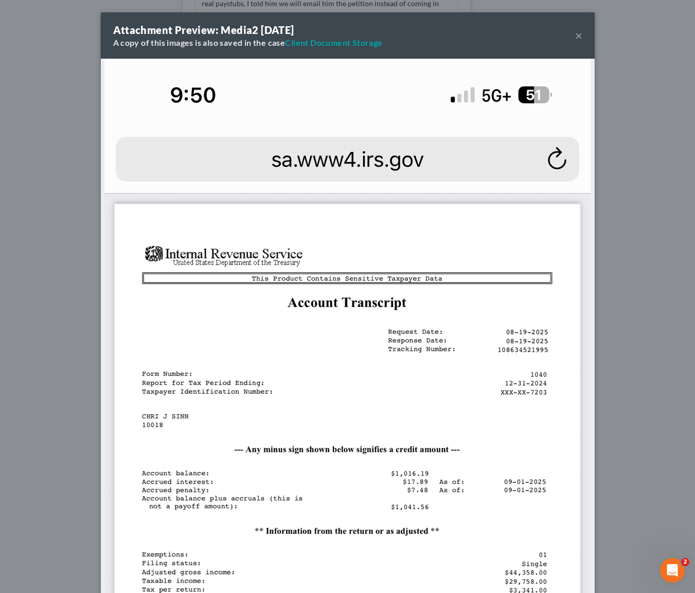
scroll to position [4887, 0]
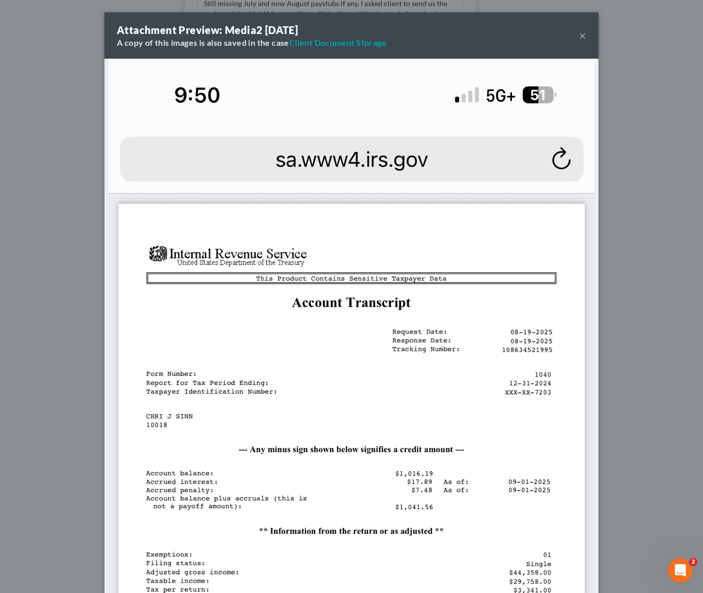
click at [580, 37] on button "×" at bounding box center [582, 35] width 7 height 12
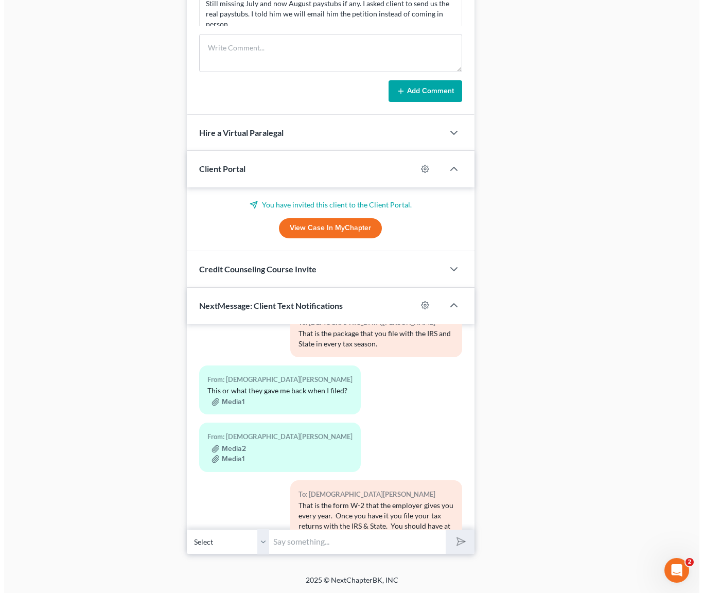
scroll to position [4928, 0]
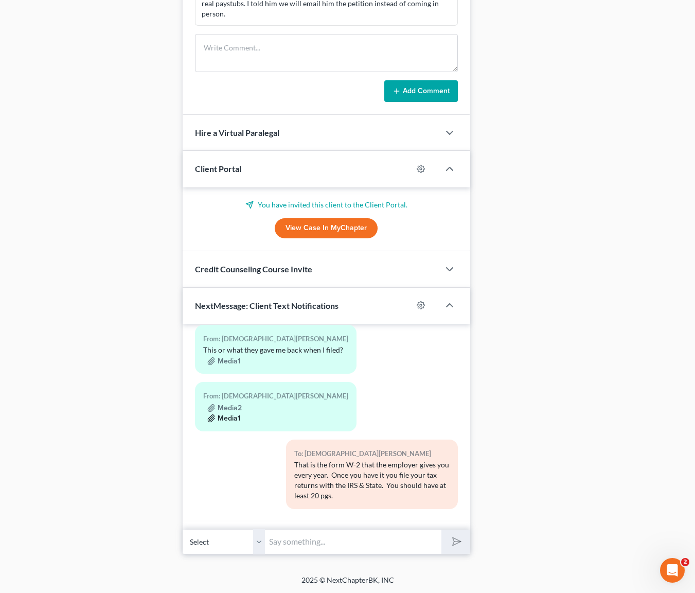
click at [234, 420] on button "Media1" at bounding box center [223, 418] width 33 height 8
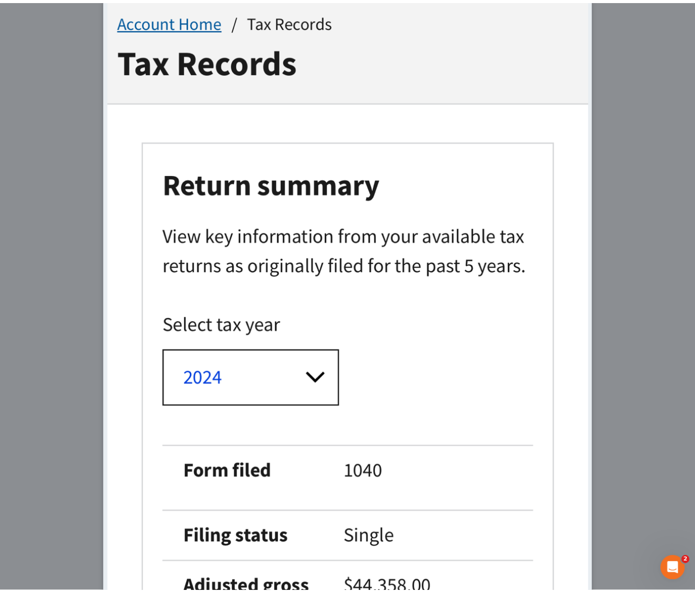
scroll to position [0, 0]
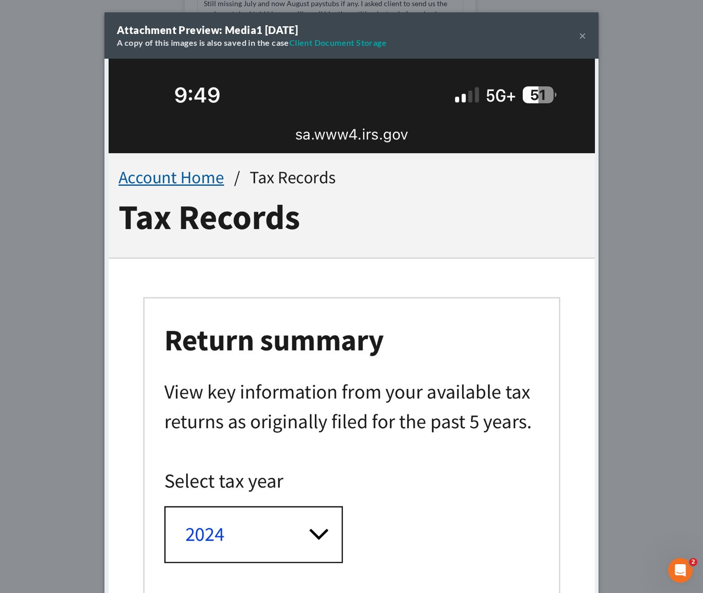
click at [579, 35] on button "×" at bounding box center [582, 35] width 7 height 12
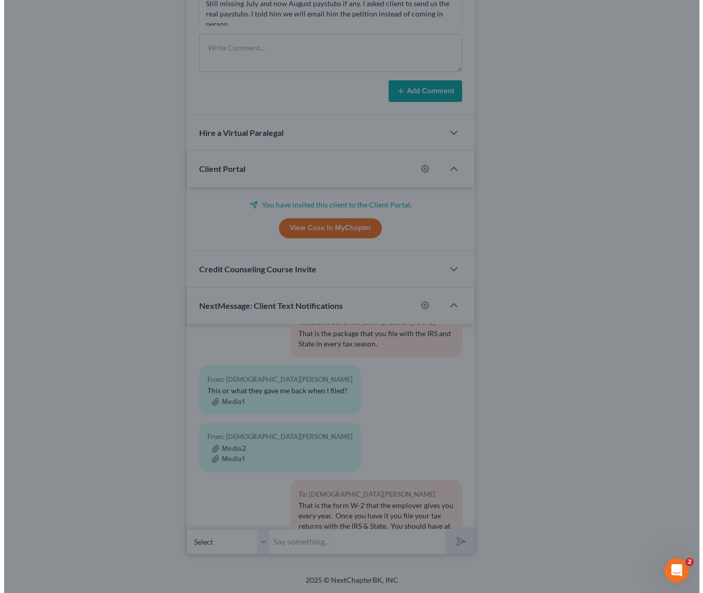
scroll to position [4928, 0]
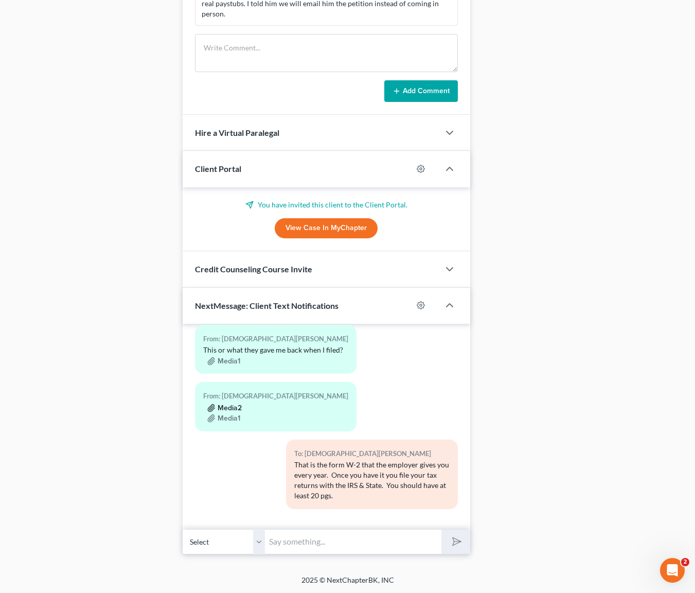
click at [236, 409] on button "Media2" at bounding box center [224, 408] width 34 height 8
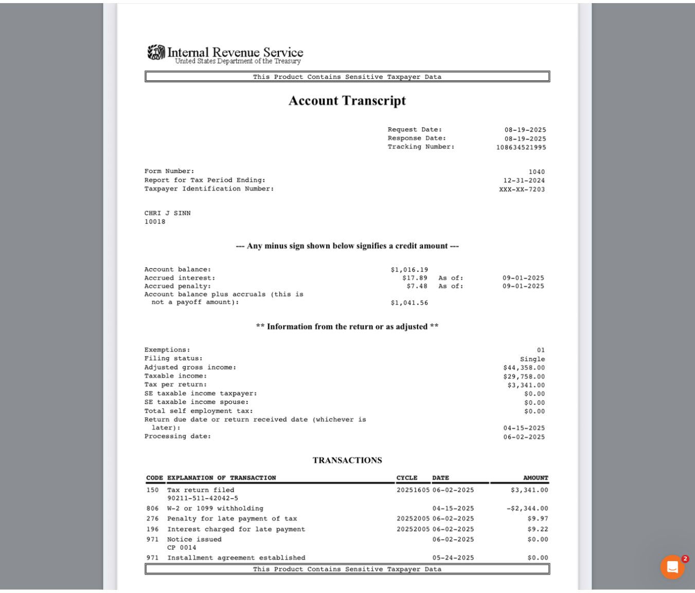
scroll to position [0, 0]
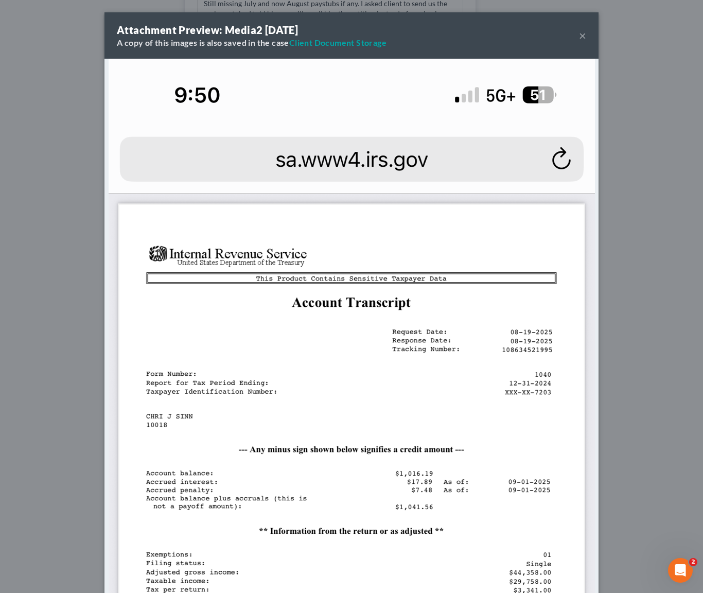
click at [580, 37] on button "×" at bounding box center [582, 35] width 7 height 12
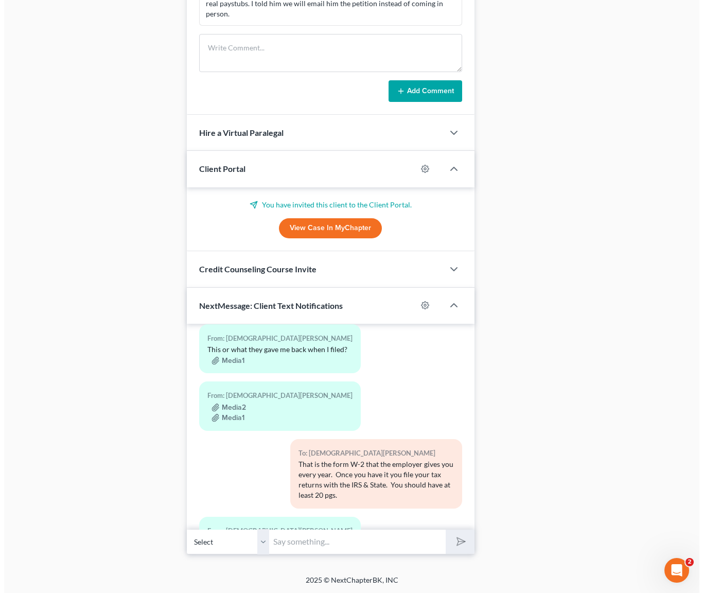
scroll to position [5069, 0]
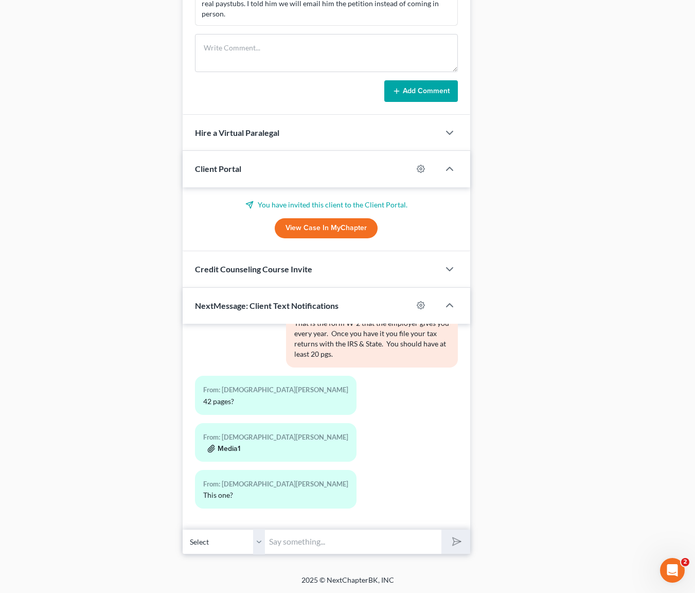
click at [231, 450] on button "Media1" at bounding box center [223, 449] width 33 height 8
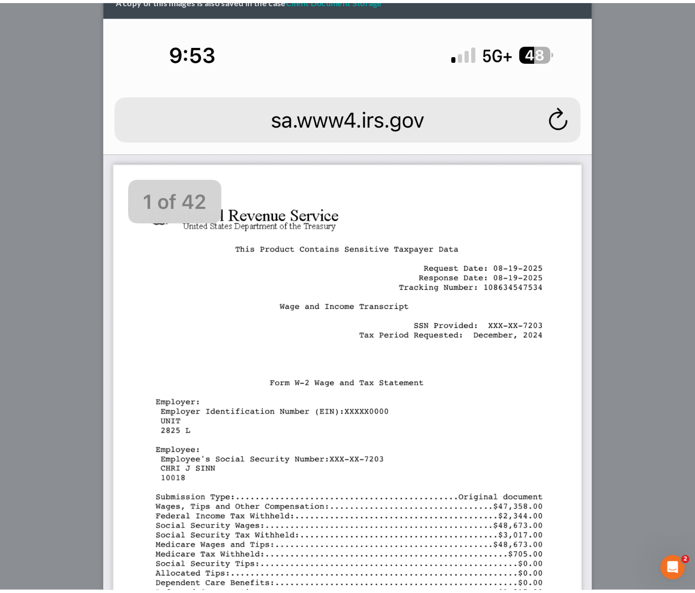
scroll to position [0, 0]
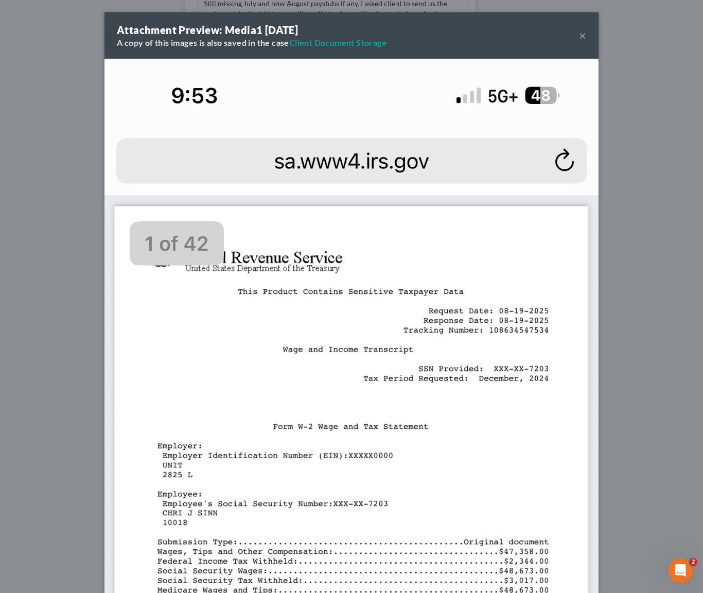
click at [579, 32] on button "×" at bounding box center [582, 35] width 7 height 12
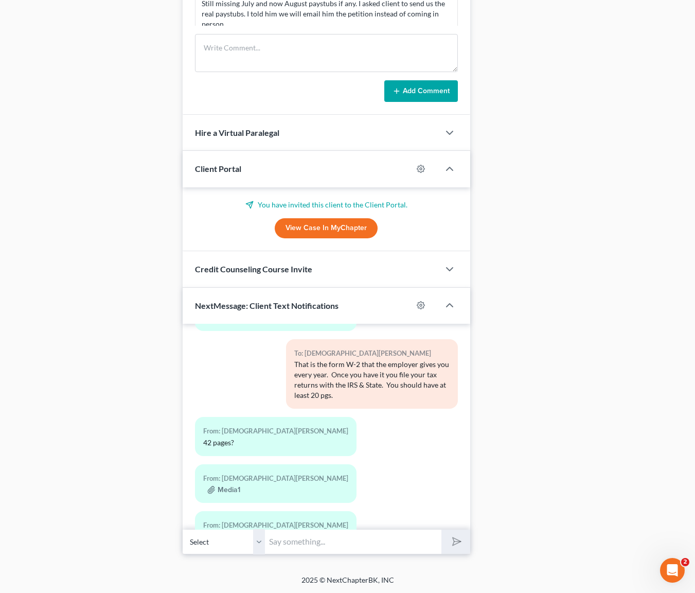
scroll to position [5069, 0]
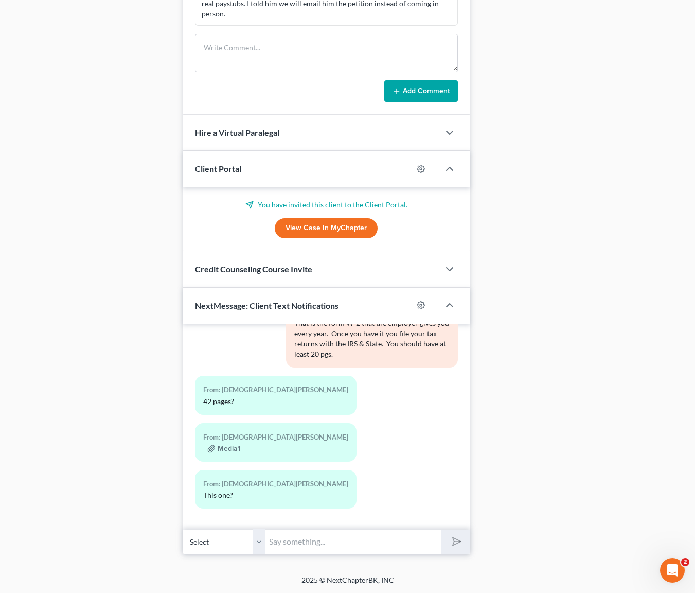
click at [283, 542] on input "text" at bounding box center [353, 541] width 177 height 25
type input "w"
type input "We will use the transcript. Thank you."
click at [441, 529] on button "submit" at bounding box center [455, 541] width 28 height 24
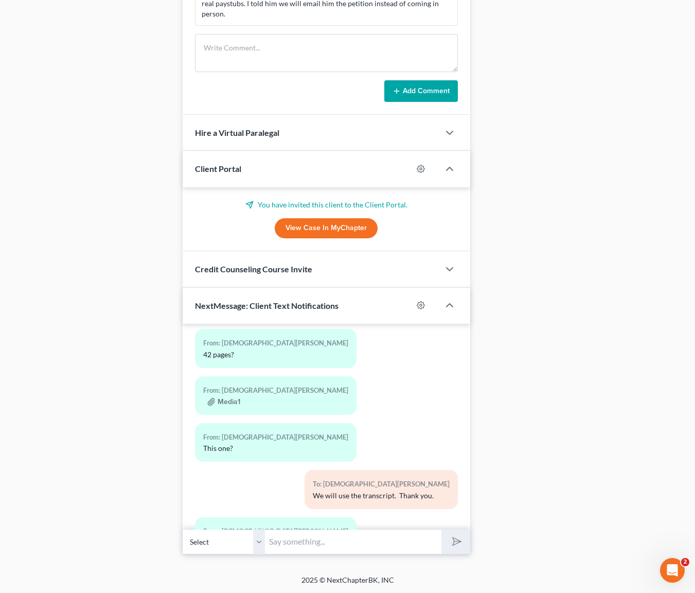
scroll to position [5163, 0]
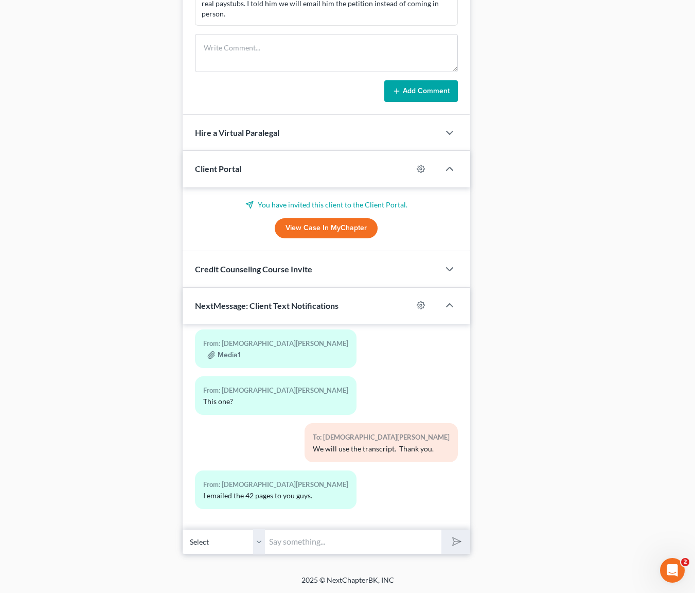
type input "Y"
type input "Thanks."
click at [441, 529] on button "submit" at bounding box center [455, 541] width 28 height 24
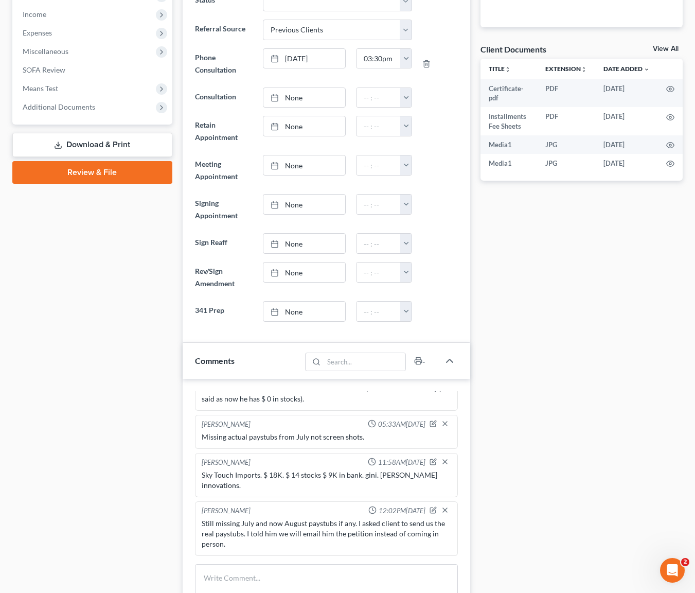
scroll to position [0, 0]
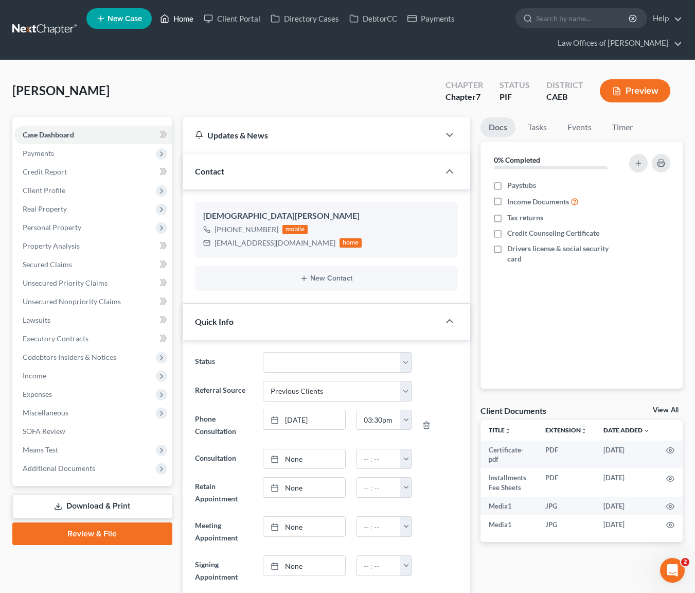
click at [193, 21] on link "Home" at bounding box center [177, 18] width 44 height 19
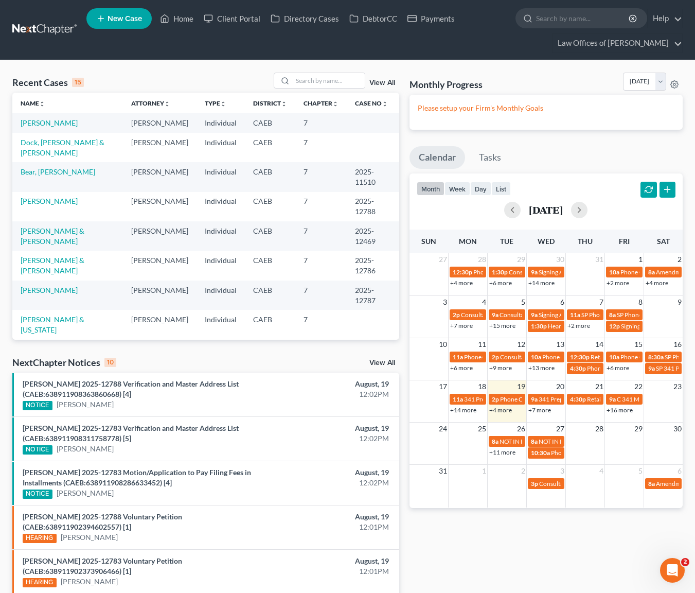
click at [496, 413] on link "+4 more" at bounding box center [500, 410] width 23 height 8
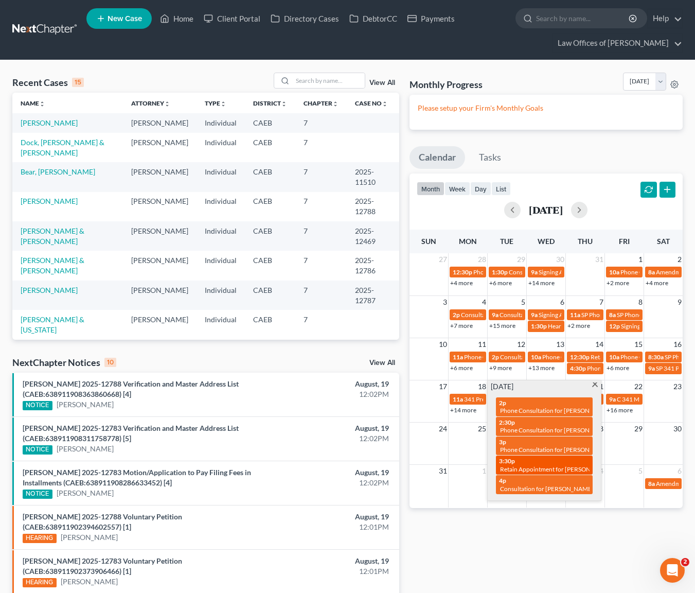
click at [520, 462] on div "3:30p Retain Appointment for [PERSON_NAME]" at bounding box center [544, 465] width 91 height 16
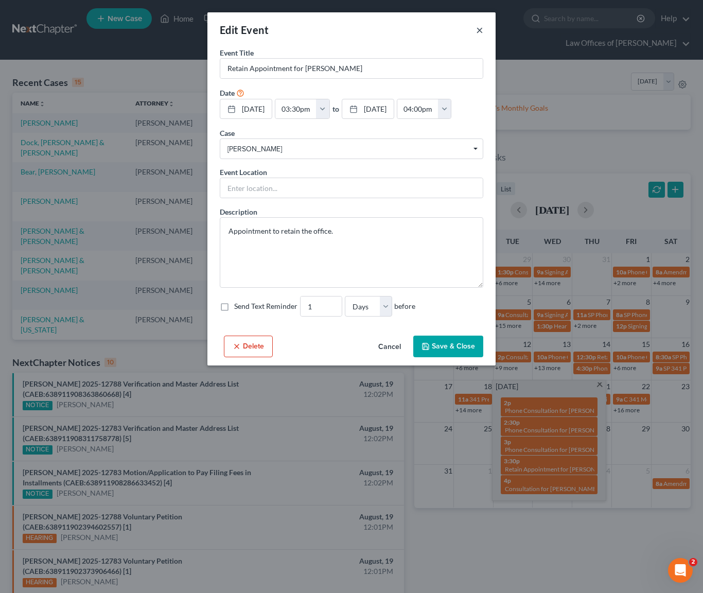
click at [481, 30] on button "×" at bounding box center [479, 30] width 7 height 12
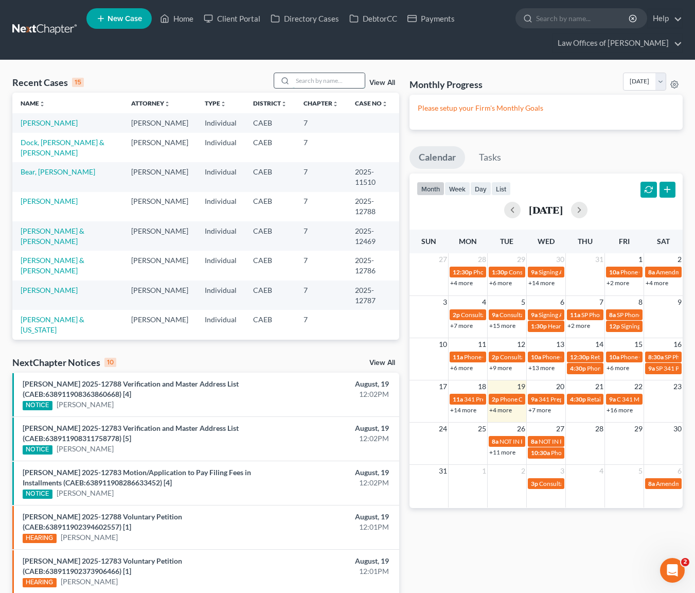
click at [312, 77] on input "search" at bounding box center [329, 80] width 72 height 15
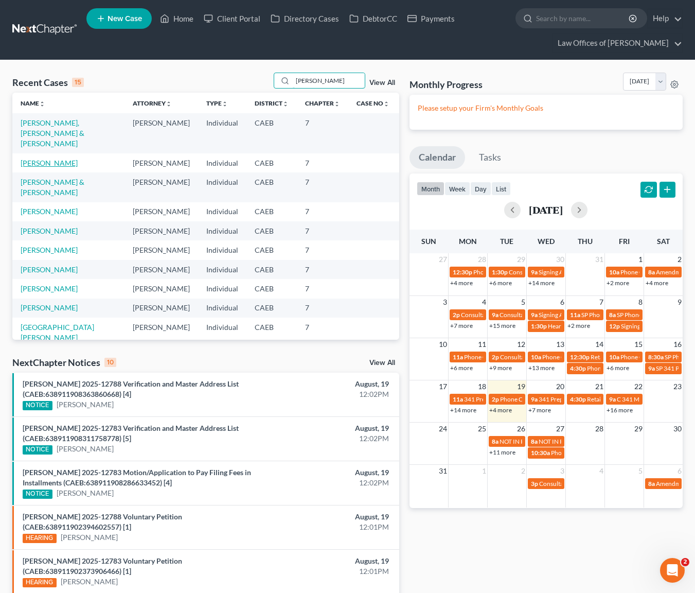
type input "[PERSON_NAME]"
click at [45, 158] on link "[PERSON_NAME]" at bounding box center [49, 162] width 57 height 9
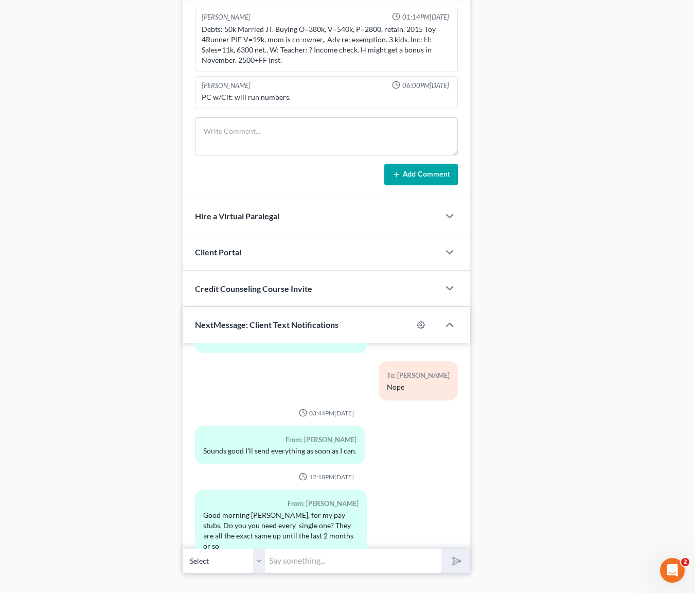
scroll to position [723, 0]
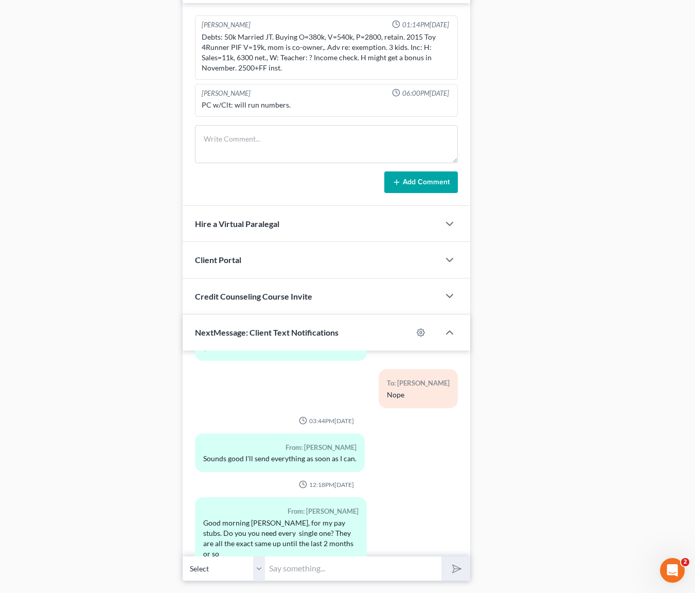
click at [298, 571] on input "text" at bounding box center [353, 568] width 177 height 25
type input "Hi. We need all of them from February to August."
click at [441, 556] on button "submit" at bounding box center [455, 568] width 28 height 24
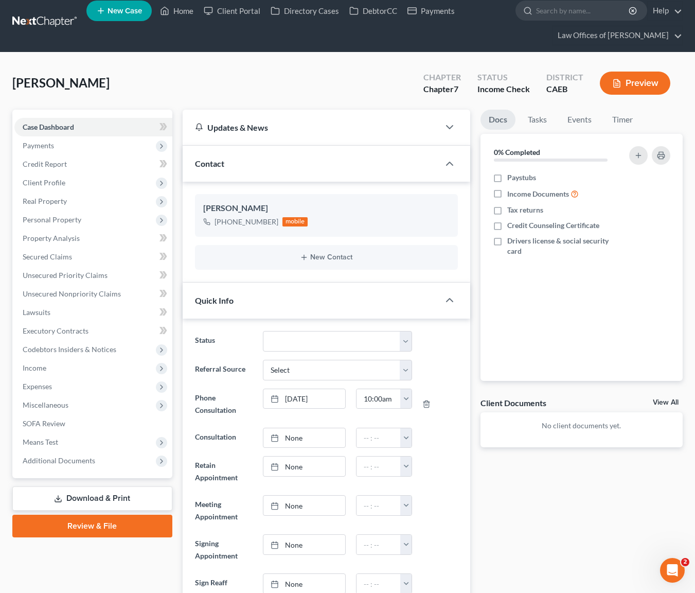
scroll to position [0, 0]
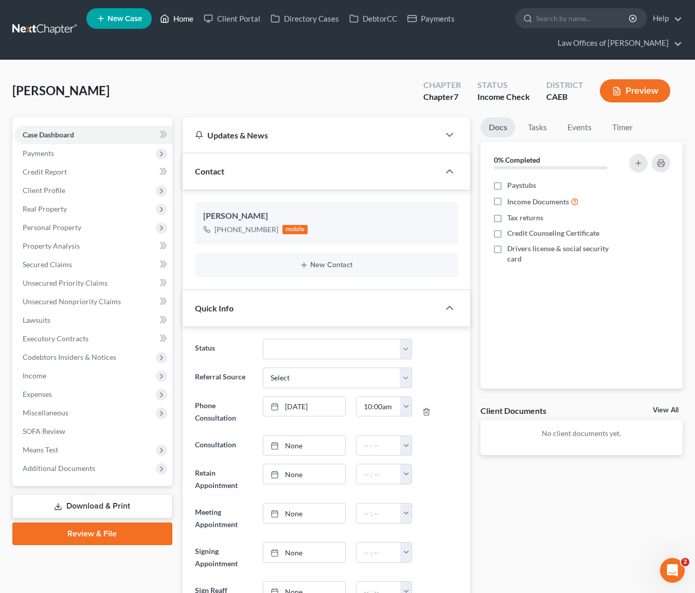
click at [185, 21] on link "Home" at bounding box center [177, 18] width 44 height 19
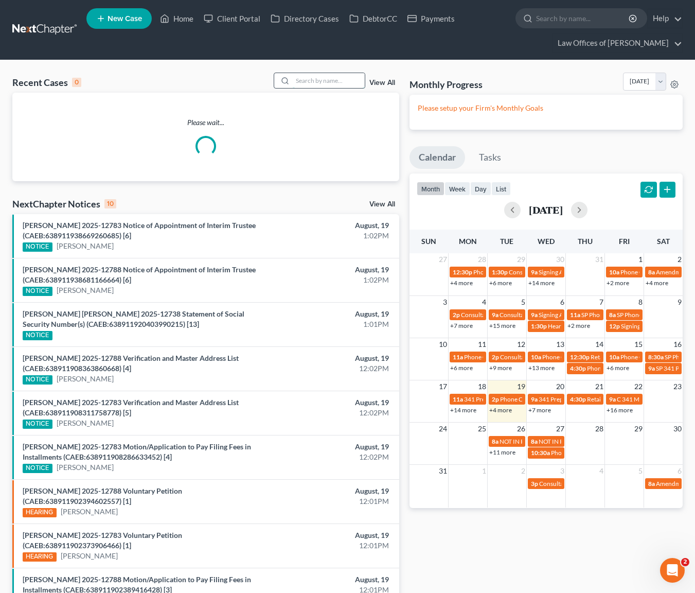
click at [328, 80] on input "search" at bounding box center [329, 80] width 72 height 15
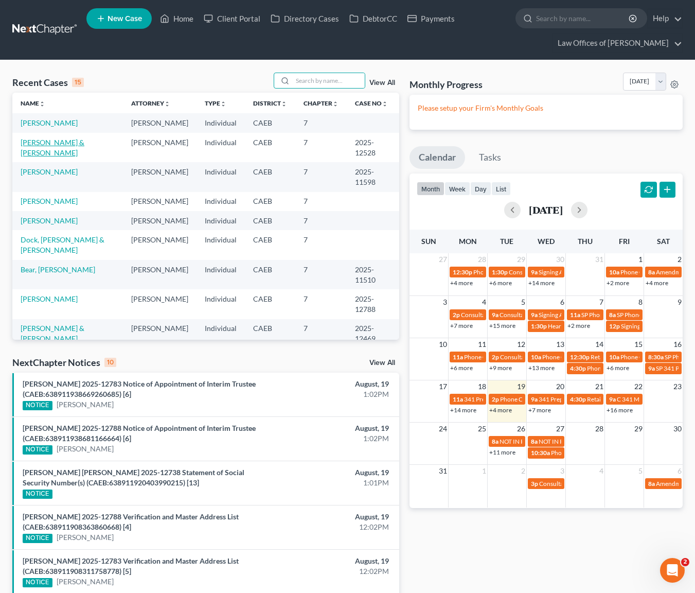
click at [71, 145] on link "[PERSON_NAME] & [PERSON_NAME]" at bounding box center [53, 147] width 64 height 19
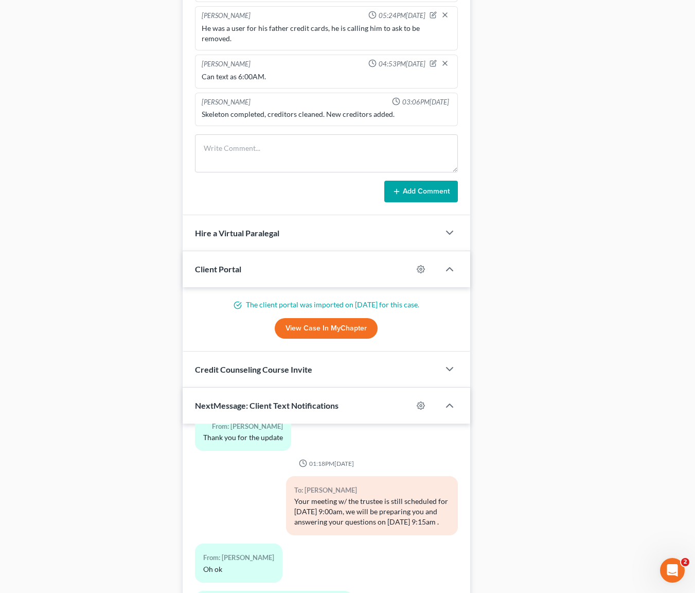
scroll to position [992, 0]
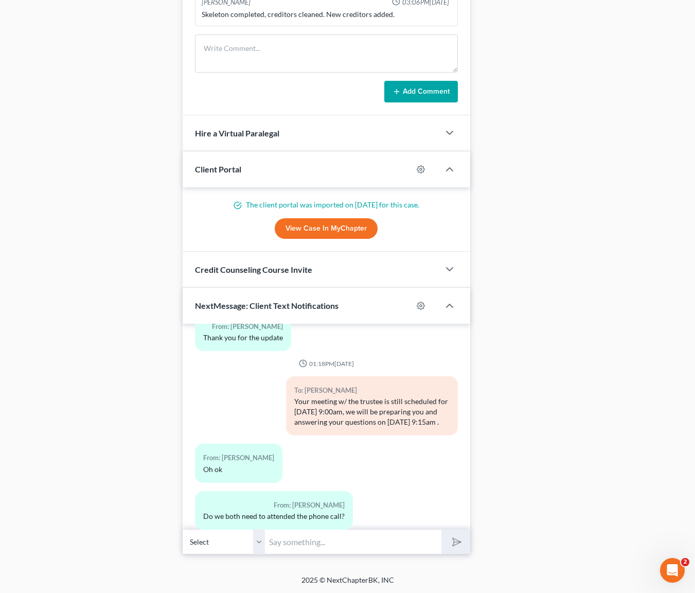
click at [289, 536] on input "text" at bounding box center [353, 541] width 177 height 25
click at [342, 544] on input "Yes." at bounding box center [353, 541] width 177 height 25
type input "Y"
type input "Just one of you is fine."
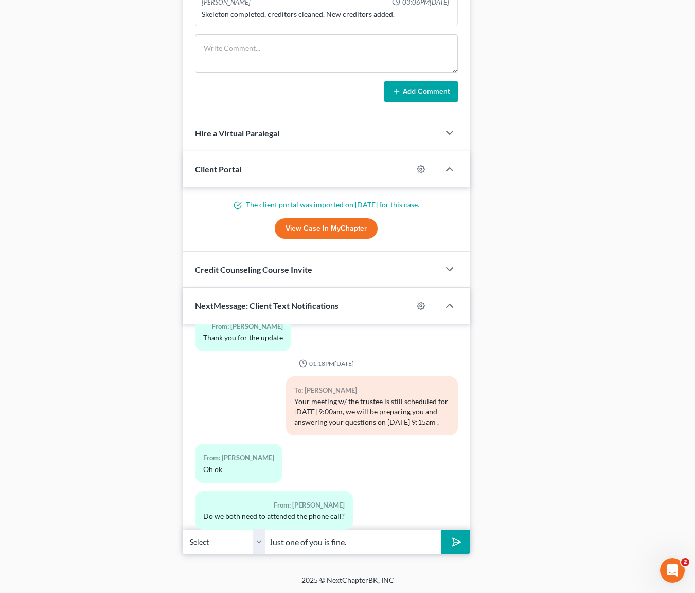
click at [441, 529] on button "submit" at bounding box center [455, 541] width 28 height 24
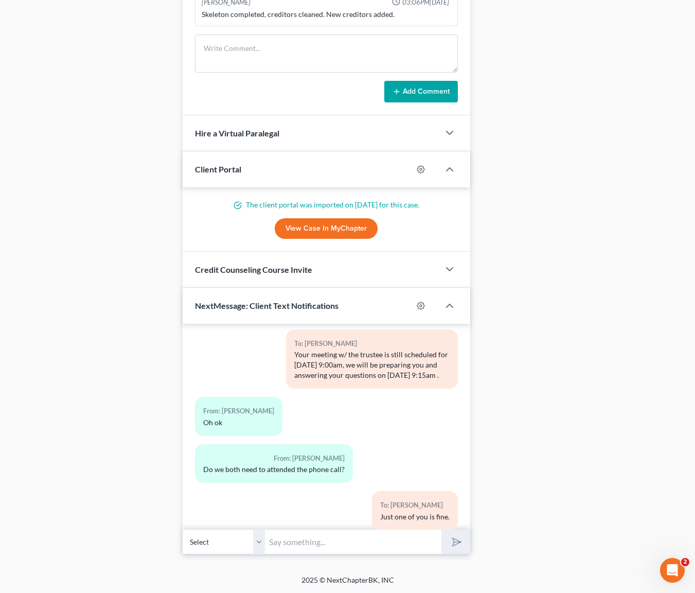
scroll to position [5254, 0]
drag, startPoint x: 577, startPoint y: 524, endPoint x: 544, endPoint y: 504, distance: 38.3
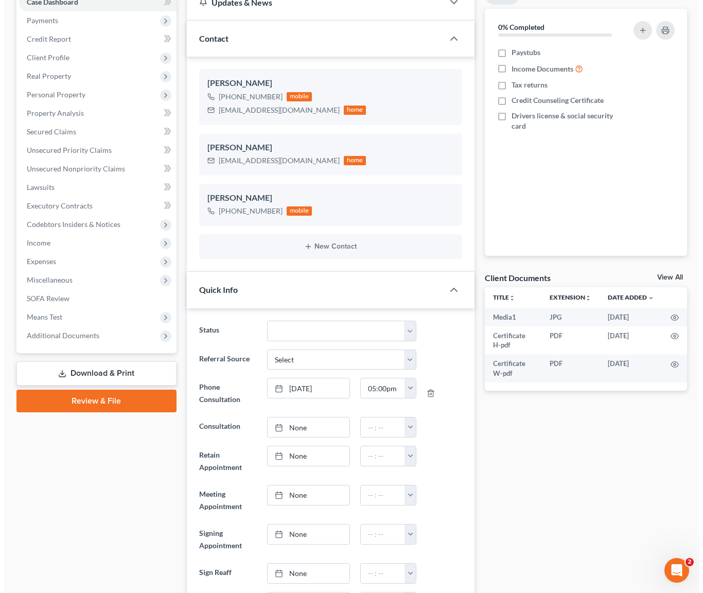
scroll to position [0, 0]
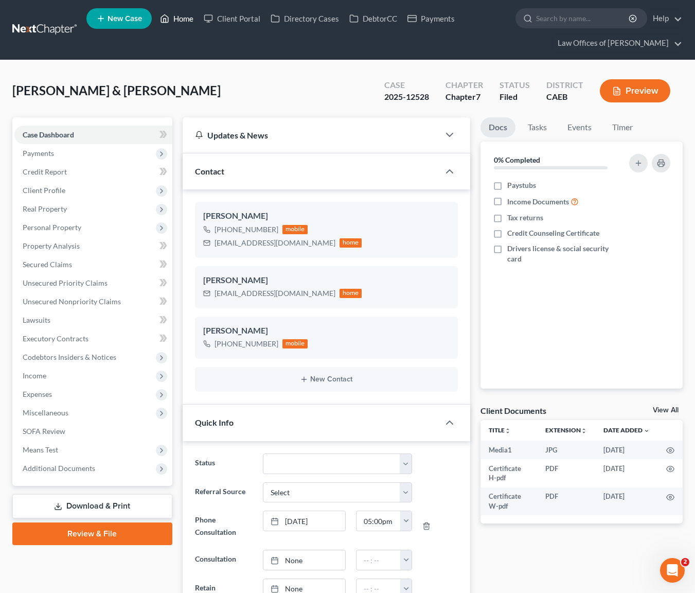
click at [183, 19] on link "Home" at bounding box center [177, 18] width 44 height 19
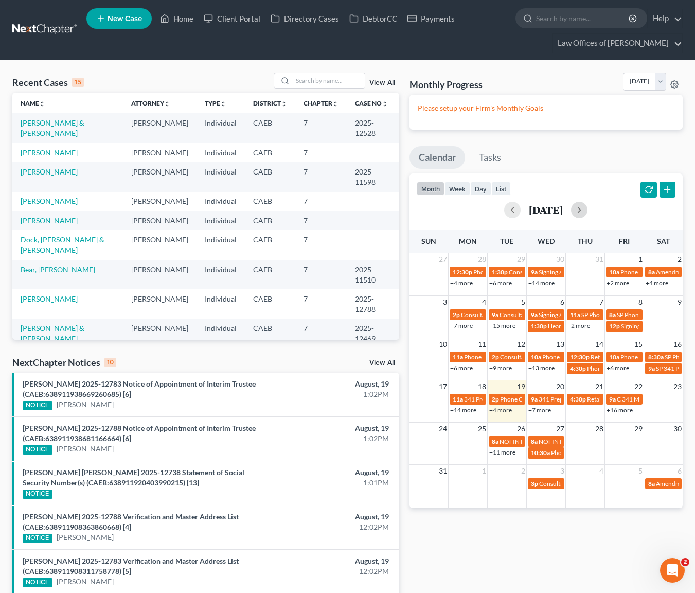
click at [588, 210] on button "button" at bounding box center [579, 210] width 16 height 16
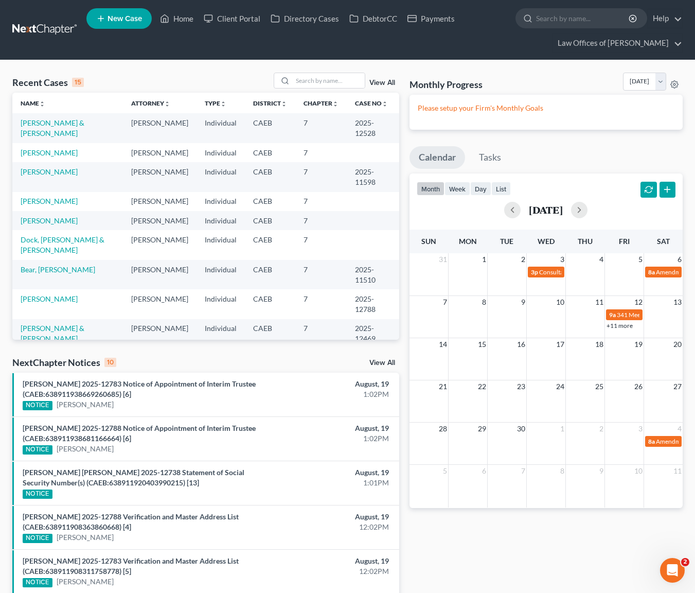
click at [622, 326] on link "+11 more" at bounding box center [620, 326] width 26 height 8
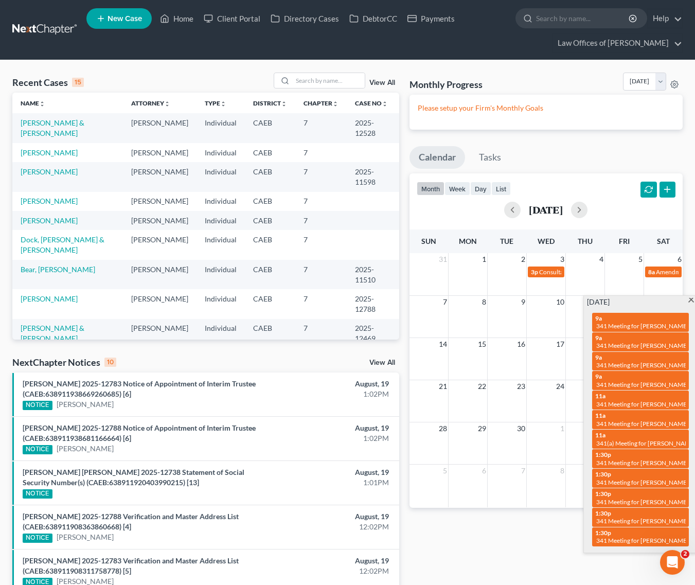
click at [692, 301] on span at bounding box center [691, 301] width 8 height 7
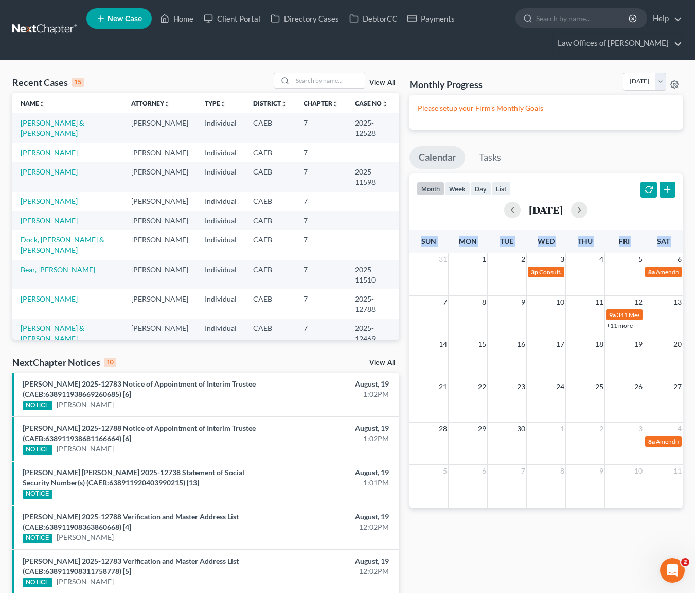
click at [692, 301] on div "Recent Cases 15 View All Name unfold_more expand_more expand_less Attorney unfo…" at bounding box center [347, 451] width 695 height 783
click at [504, 213] on button "button" at bounding box center [512, 210] width 16 height 16
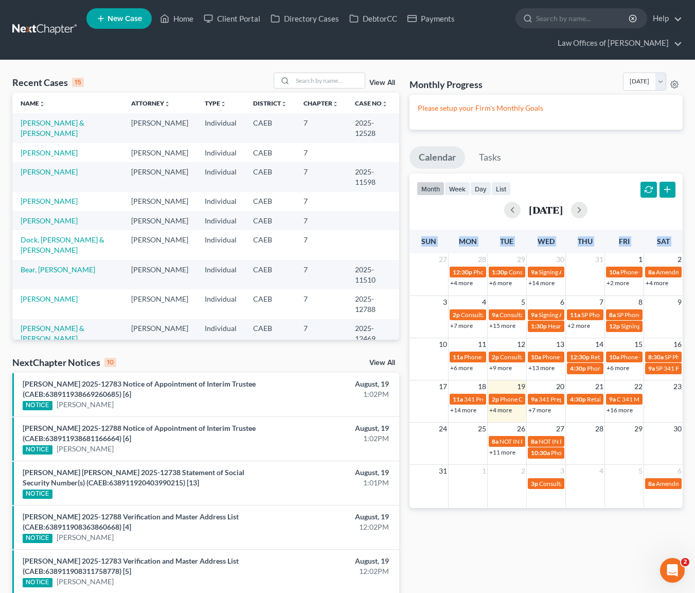
click at [499, 409] on link "+4 more" at bounding box center [500, 410] width 23 height 8
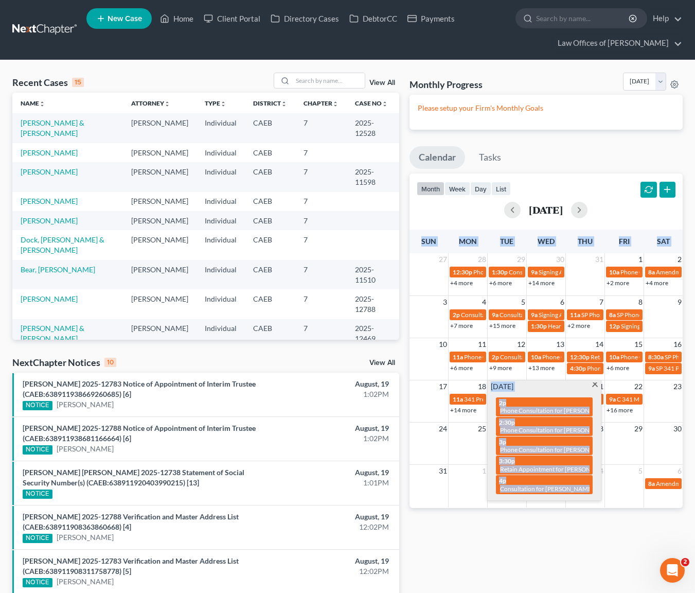
click at [646, 451] on td at bounding box center [663, 447] width 39 height 24
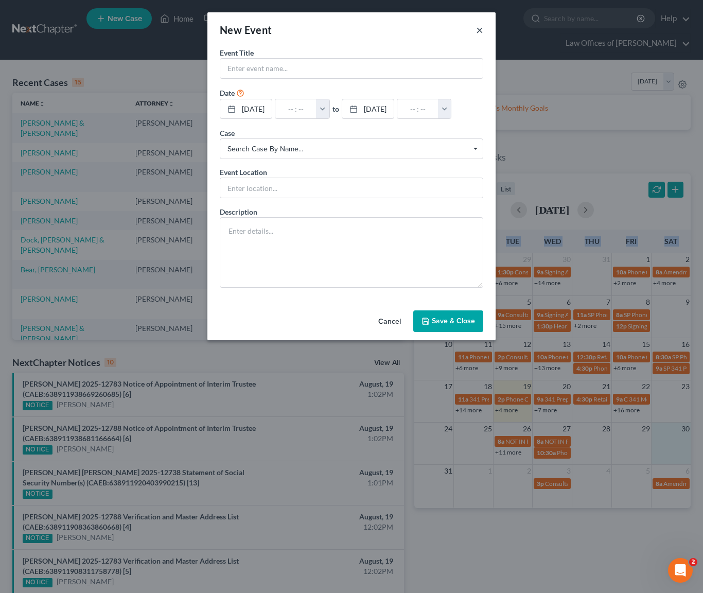
click at [478, 29] on button "×" at bounding box center [479, 30] width 7 height 12
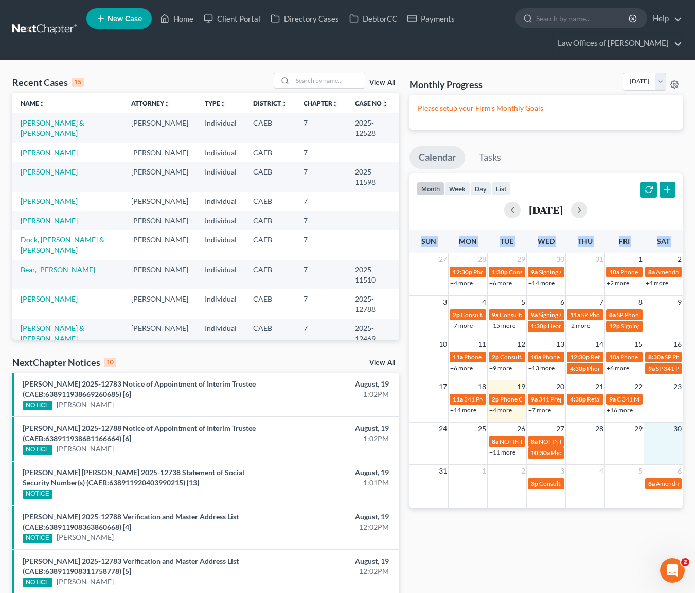
click at [502, 411] on link "+4 more" at bounding box center [500, 410] width 23 height 8
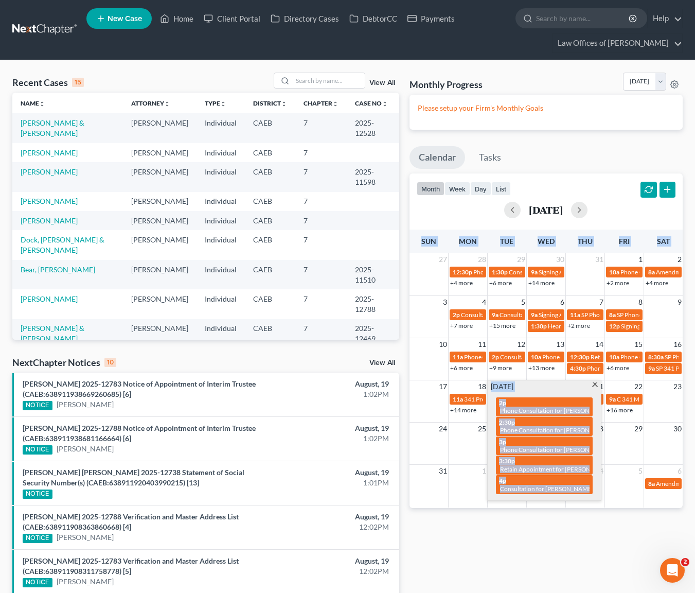
click at [596, 383] on span at bounding box center [595, 385] width 8 height 7
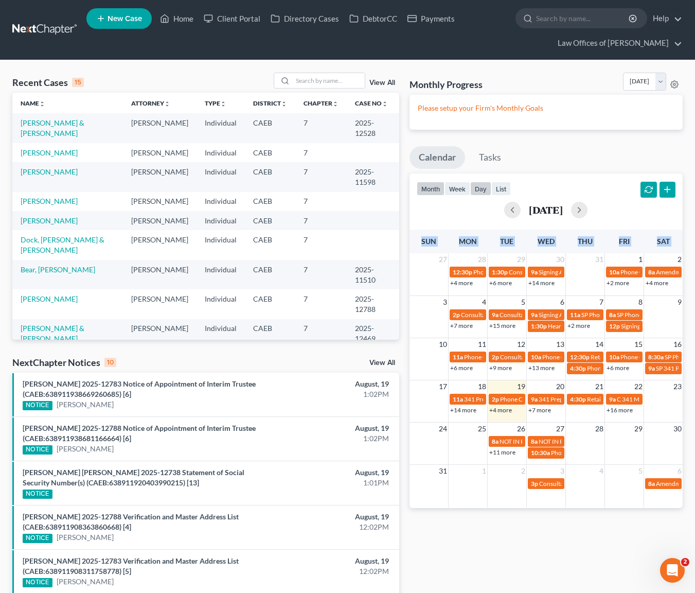
click at [484, 187] on button "day" at bounding box center [480, 189] width 21 height 14
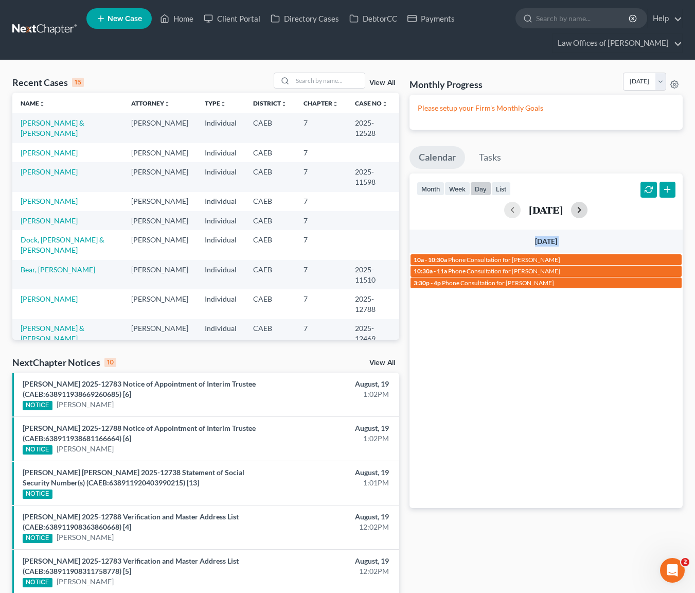
click at [588, 212] on button "button" at bounding box center [579, 210] width 16 height 16
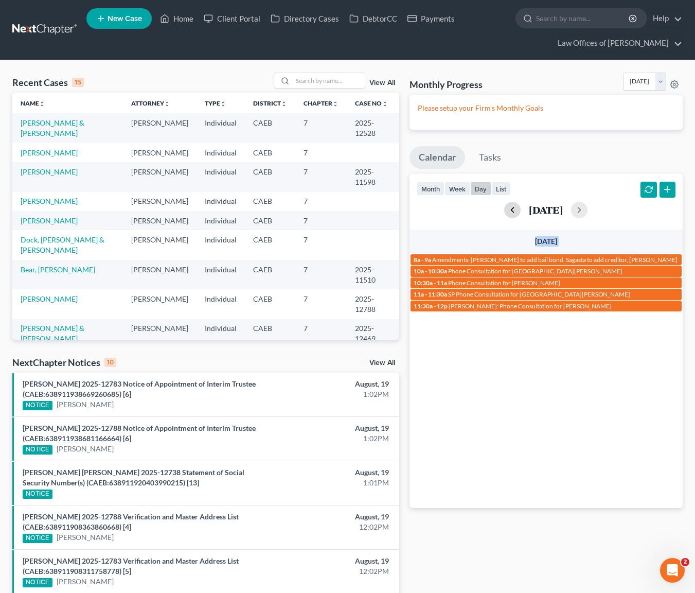
click at [504, 211] on button "button" at bounding box center [512, 210] width 16 height 16
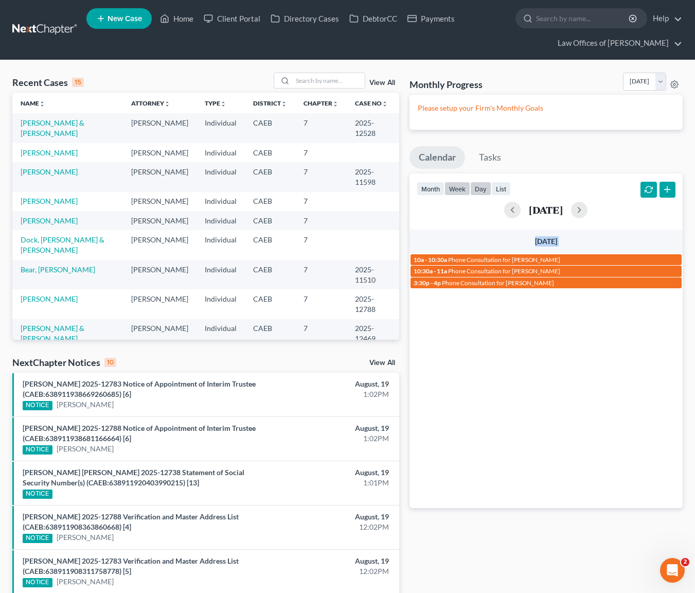
click at [462, 188] on button "week" at bounding box center [458, 189] width 26 height 14
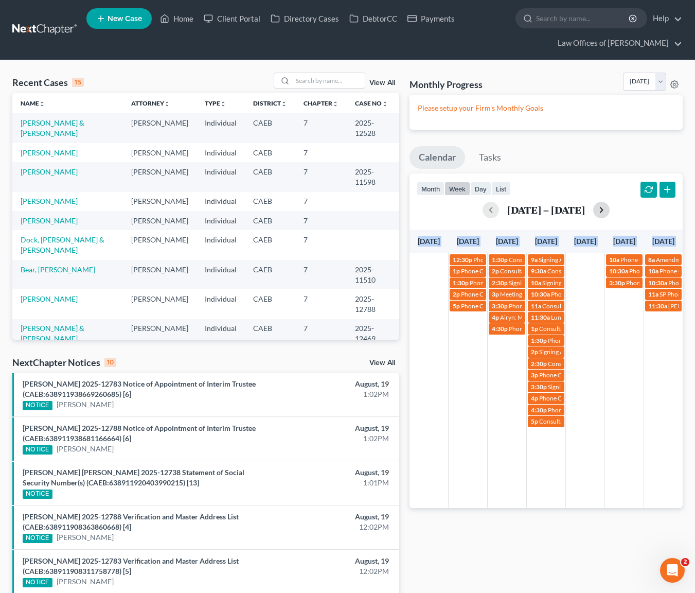
click at [609, 210] on button "button" at bounding box center [601, 210] width 16 height 16
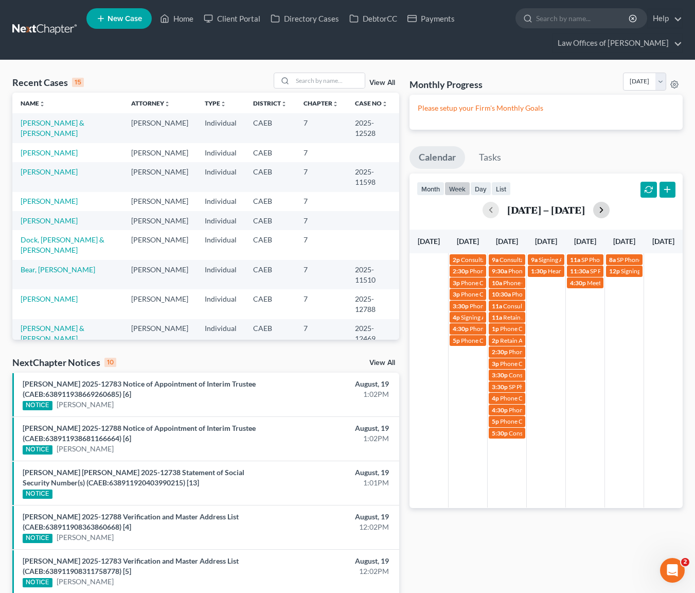
click at [609, 210] on div "[DATE] – [DATE]" at bounding box center [546, 210] width 259 height 16
click at [597, 210] on button "button" at bounding box center [601, 210] width 16 height 16
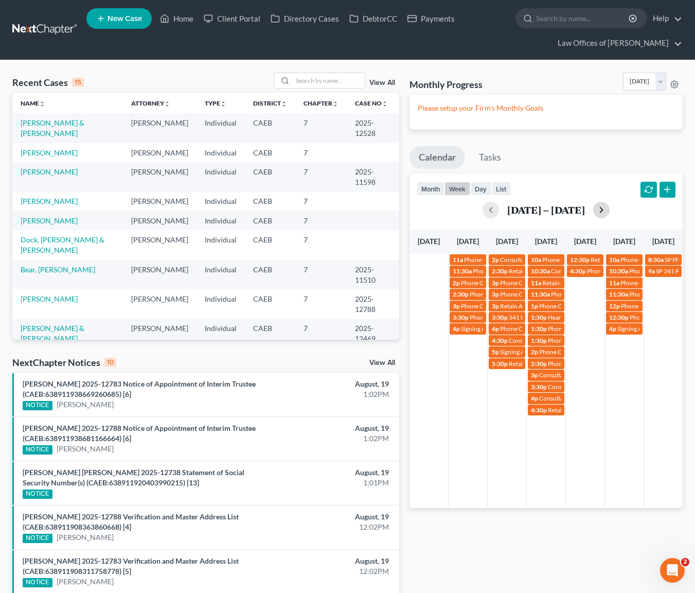
click at [598, 209] on button "button" at bounding box center [601, 210] width 16 height 16
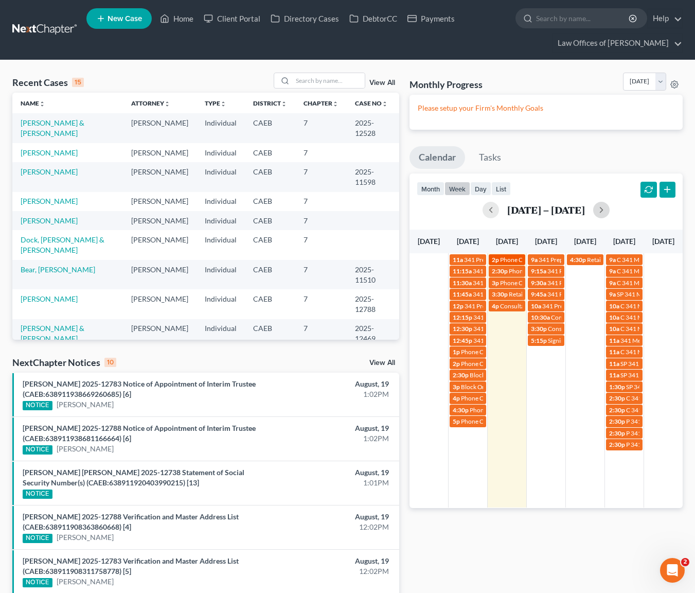
click at [511, 260] on span "Phone Consultation for [PERSON_NAME]" at bounding box center [556, 260] width 112 height 8
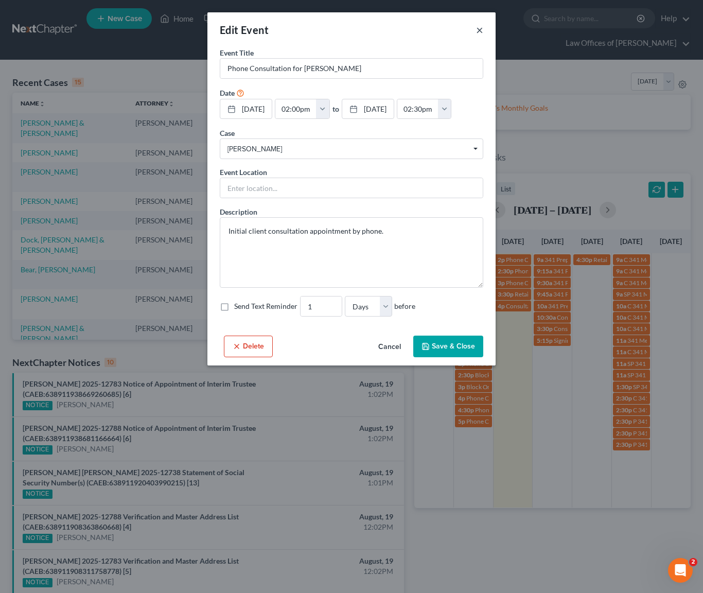
click at [478, 30] on button "×" at bounding box center [479, 30] width 7 height 12
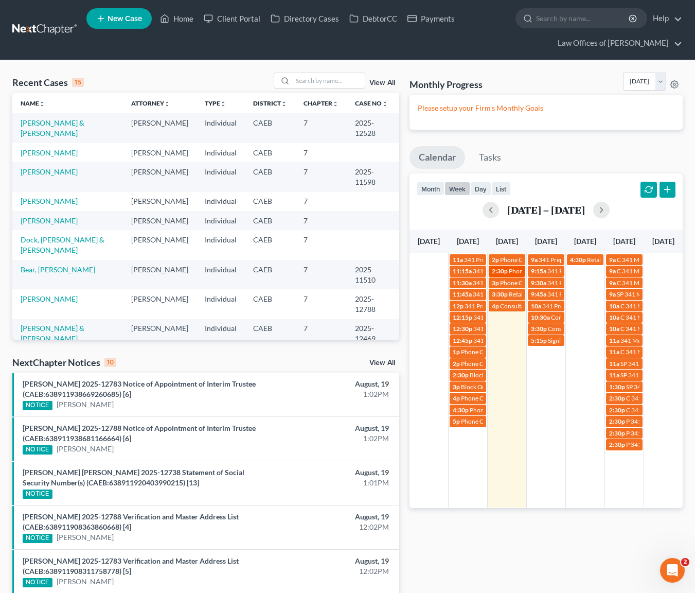
click at [516, 266] on link "2:30p Phone Consultation for [PERSON_NAME]" at bounding box center [507, 271] width 37 height 11
select select "Days"
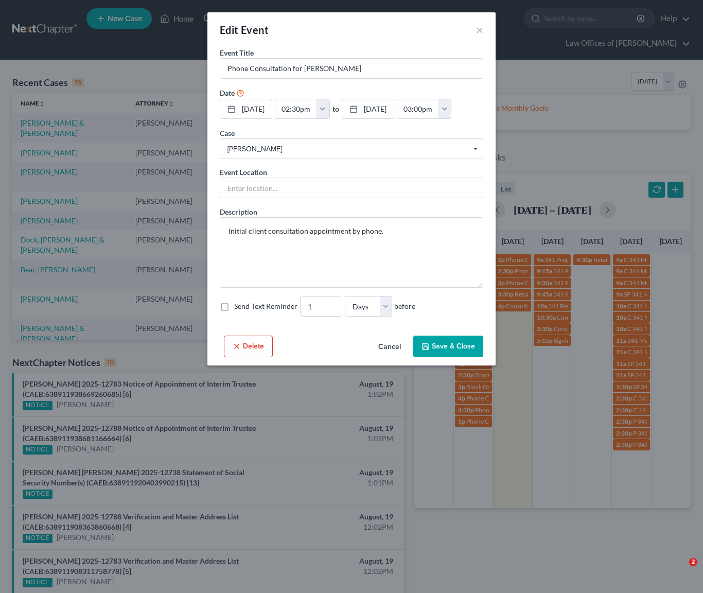
select select "Days"
click at [480, 30] on button "×" at bounding box center [479, 30] width 7 height 12
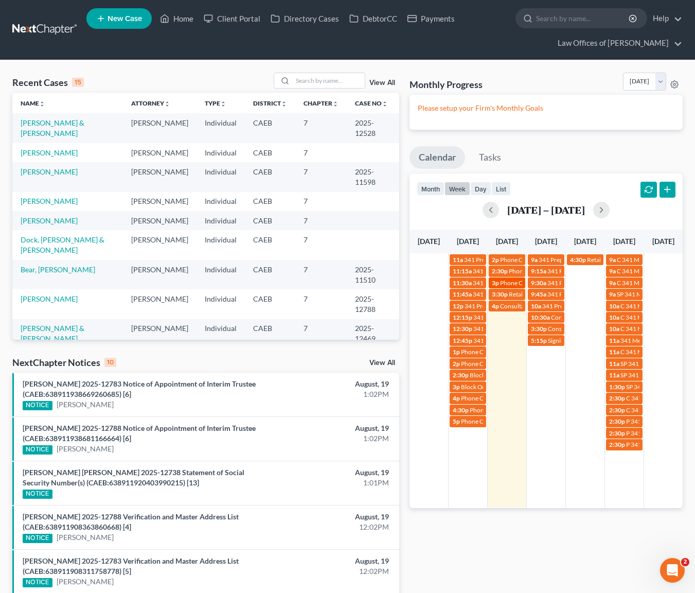
click at [509, 284] on span "Phone Consultation for [PERSON_NAME]" at bounding box center [556, 283] width 112 height 8
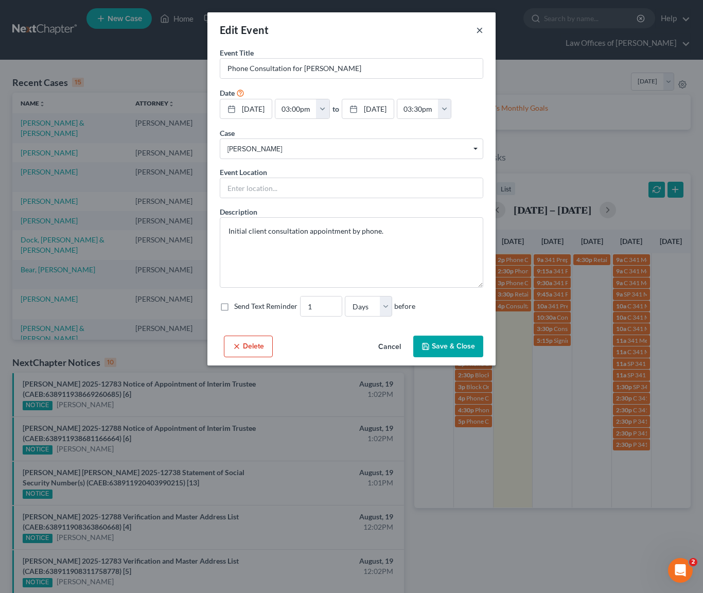
click at [479, 30] on button "×" at bounding box center [479, 30] width 7 height 12
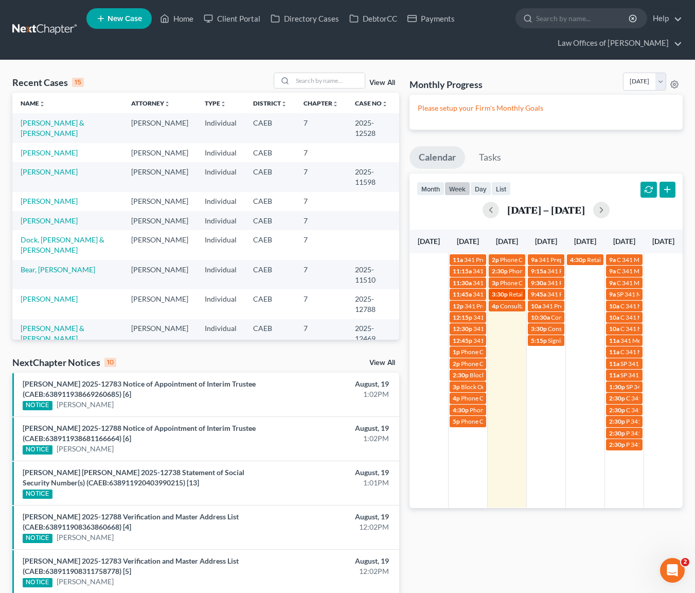
click at [514, 289] on link "3:30p Retain Appointment for [PERSON_NAME]" at bounding box center [507, 294] width 37 height 11
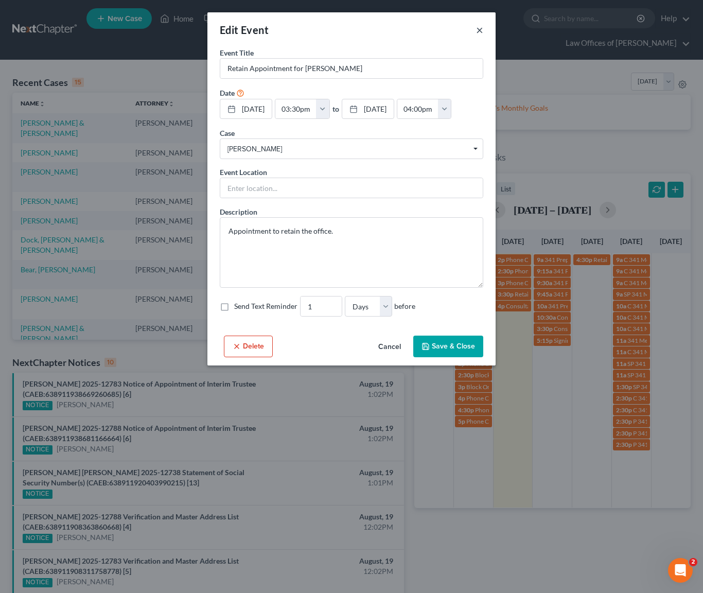
click at [478, 27] on button "×" at bounding box center [479, 30] width 7 height 12
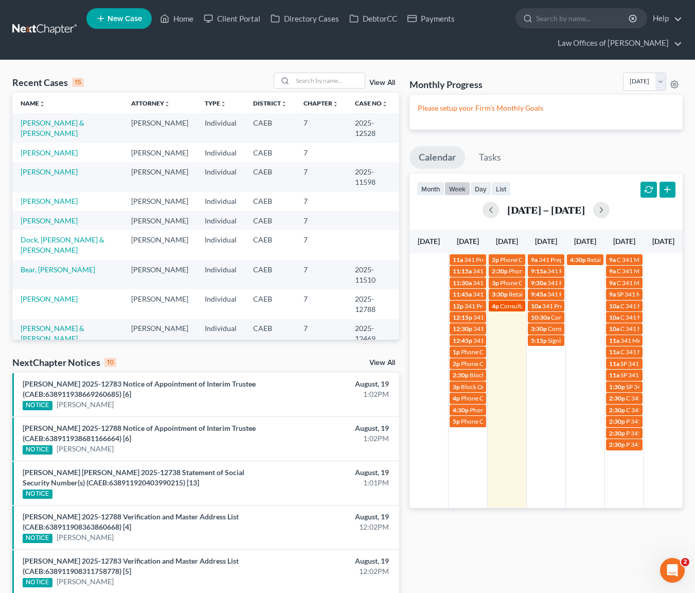
click at [516, 306] on span "Consultation for [PERSON_NAME]" at bounding box center [547, 306] width 94 height 8
select select "Days"
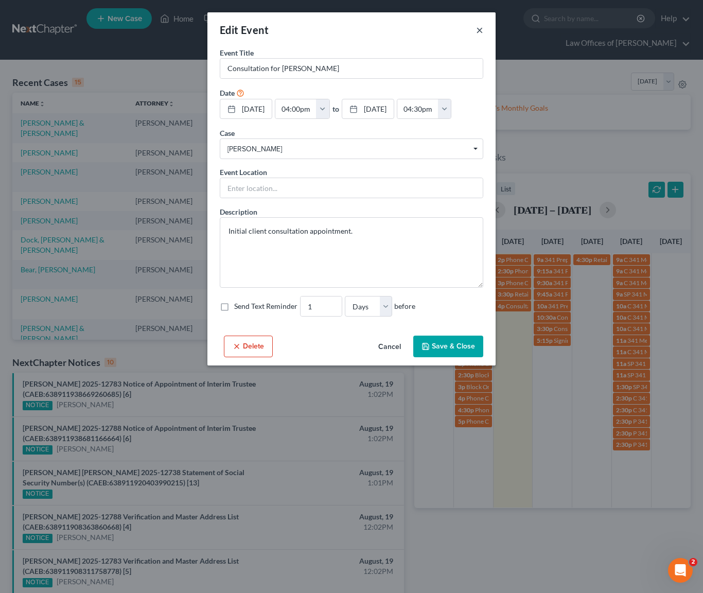
click at [477, 28] on button "×" at bounding box center [479, 30] width 7 height 12
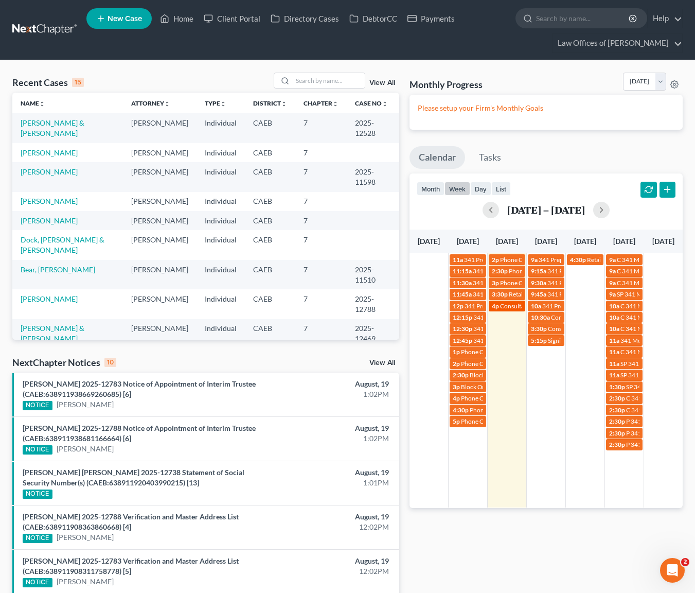
click at [498, 307] on span "4p" at bounding box center [495, 306] width 7 height 8
select select "Days"
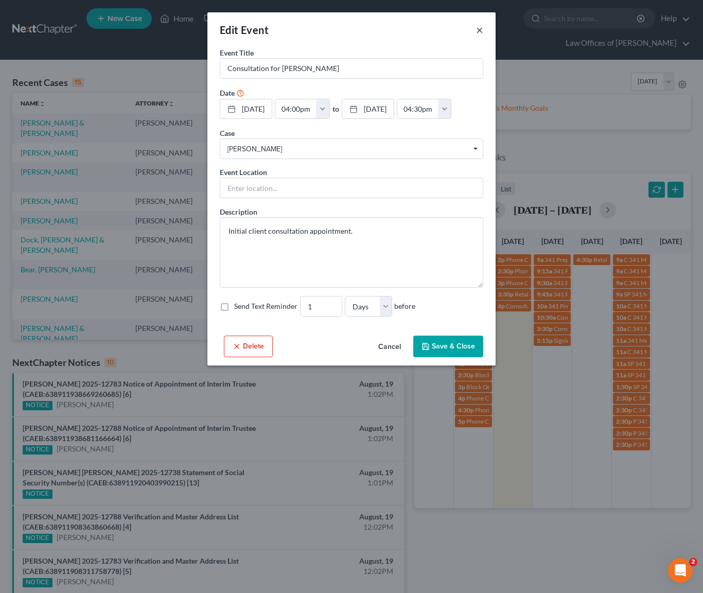
click at [479, 28] on button "×" at bounding box center [479, 30] width 7 height 12
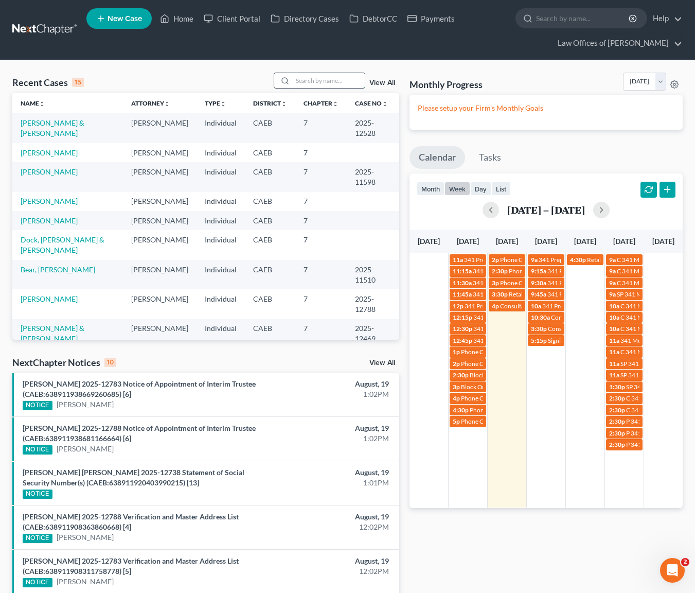
click at [328, 83] on input "search" at bounding box center [329, 80] width 72 height 15
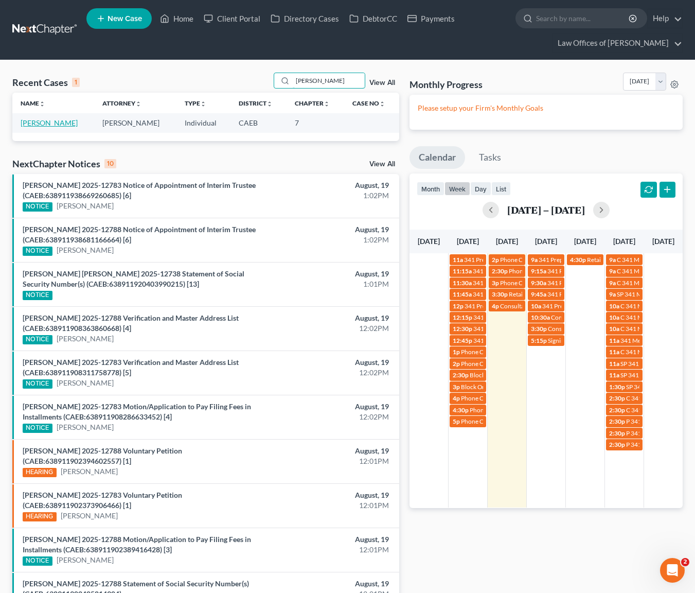
type input "Frida"
click at [37, 122] on link "Lopez, Frida" at bounding box center [49, 122] width 57 height 9
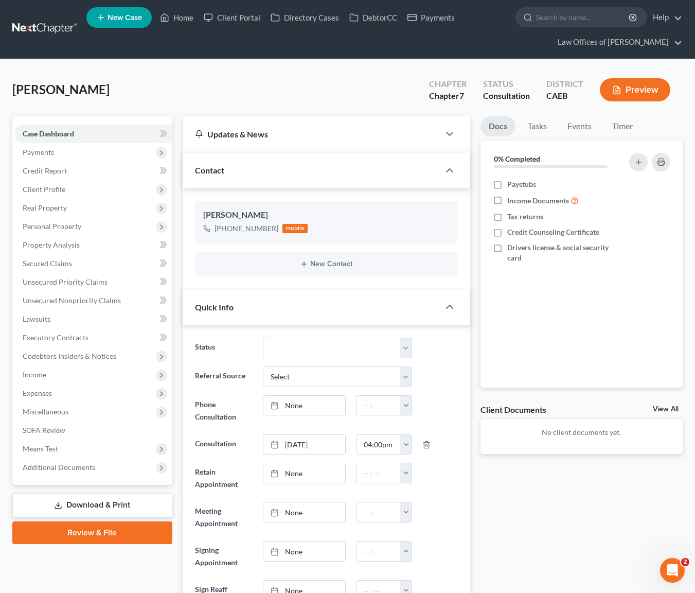
scroll to position [22, 0]
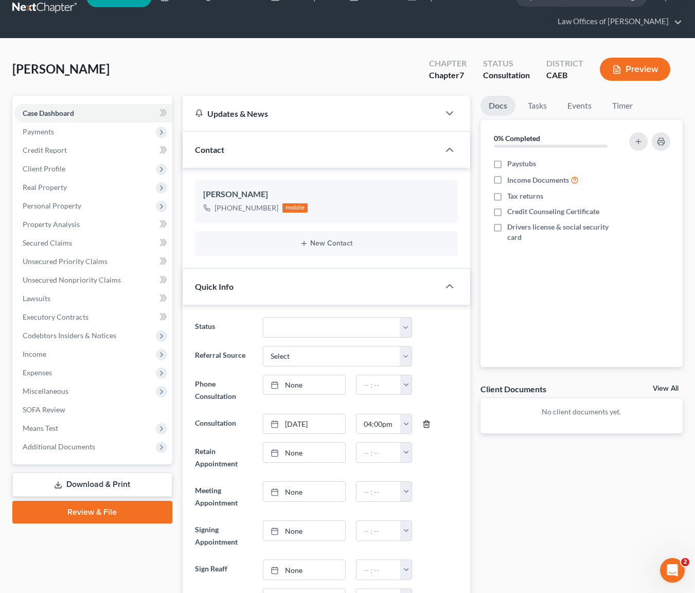
click at [426, 420] on icon "button" at bounding box center [426, 424] width 8 height 8
click at [297, 421] on link "None" at bounding box center [304, 424] width 82 height 20
click at [406, 426] on button "button" at bounding box center [405, 424] width 11 height 20
click at [444, 490] on link "1:30pm" at bounding box center [429, 490] width 58 height 17
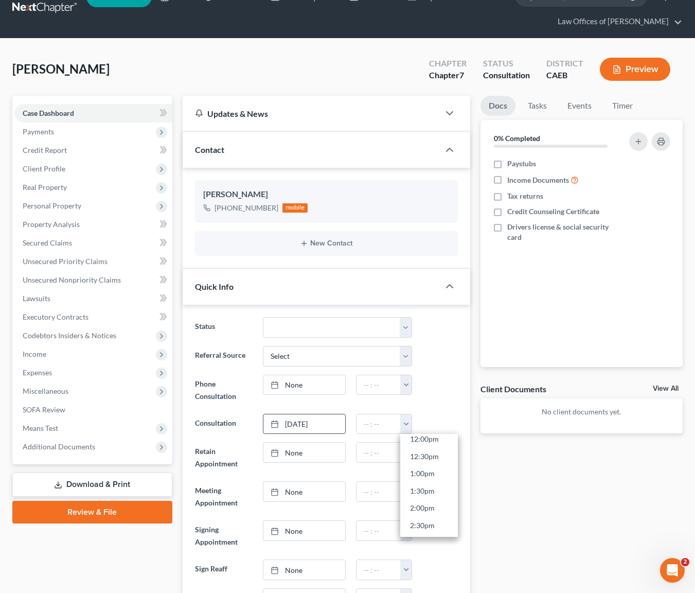
type input "1:30pm"
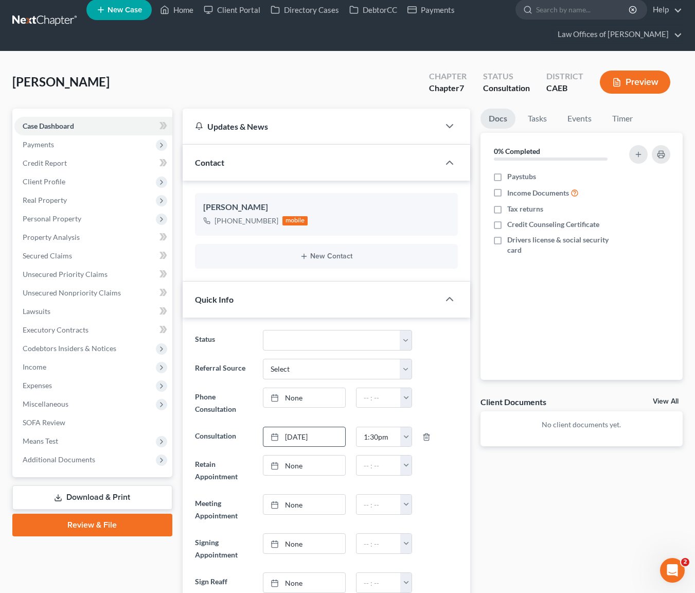
scroll to position [0, 0]
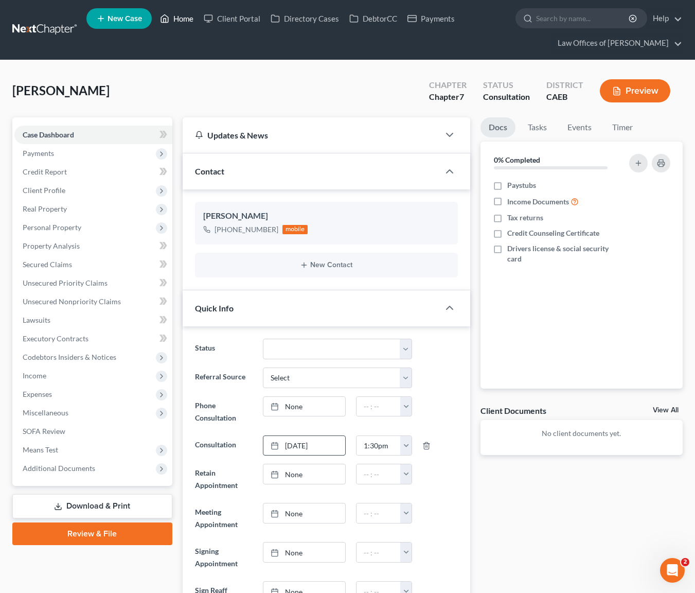
click at [189, 21] on link "Home" at bounding box center [177, 18] width 44 height 19
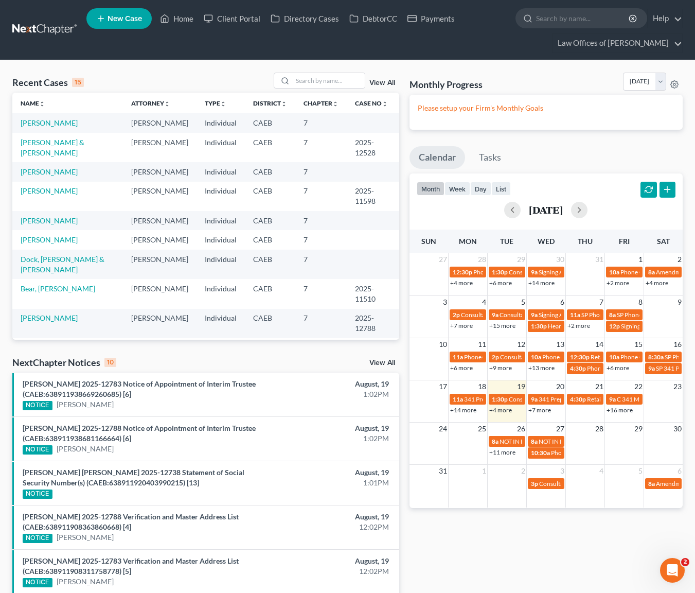
click at [500, 412] on link "+4 more" at bounding box center [500, 410] width 23 height 8
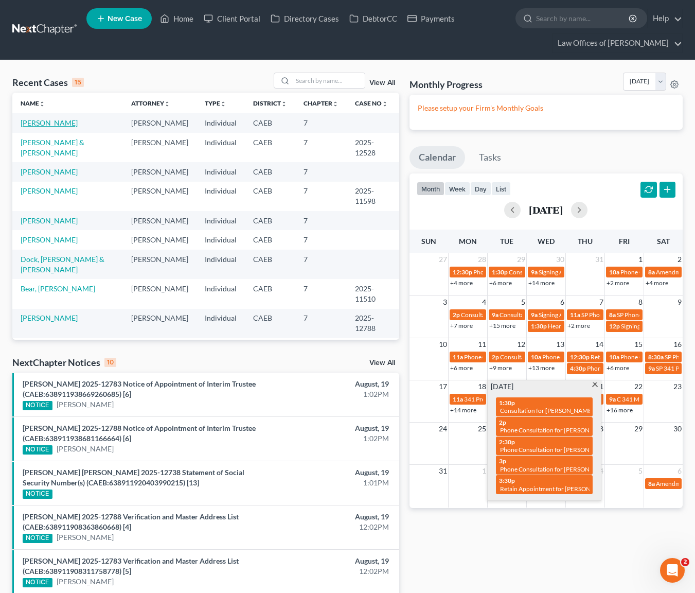
click at [30, 121] on link "Lopez, Frida" at bounding box center [49, 122] width 57 height 9
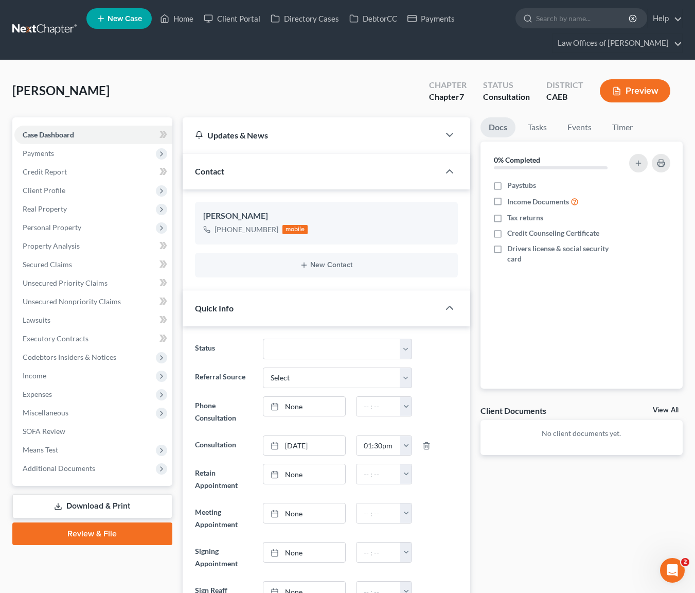
click at [126, 26] on link "New Case" at bounding box center [118, 18] width 65 height 21
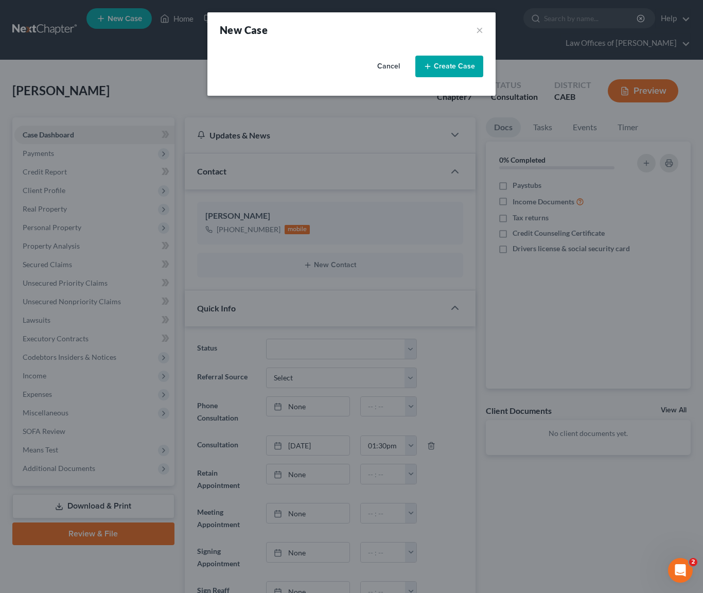
select select "8"
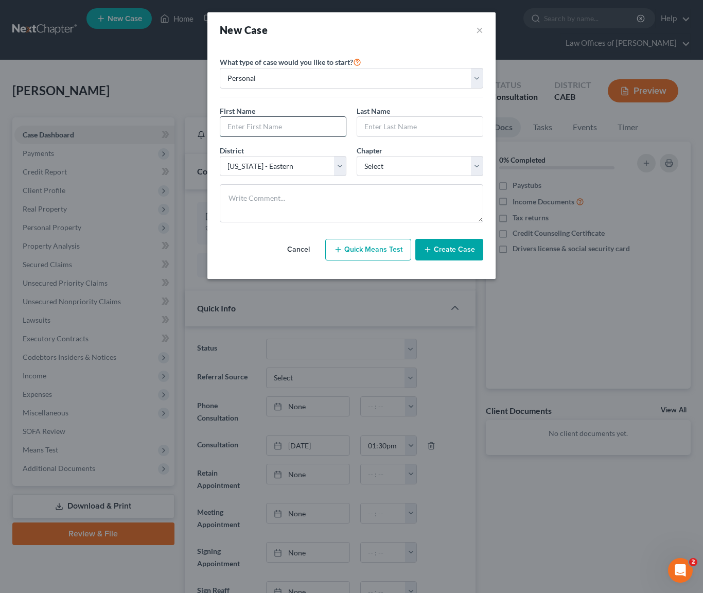
click at [275, 131] on input "text" at bounding box center [283, 127] width 126 height 20
type input "Jose"
click at [402, 132] on input "text" at bounding box center [420, 127] width 126 height 20
type input "Pantoja"
click at [478, 165] on select "Select 7 11 12 13" at bounding box center [420, 166] width 127 height 21
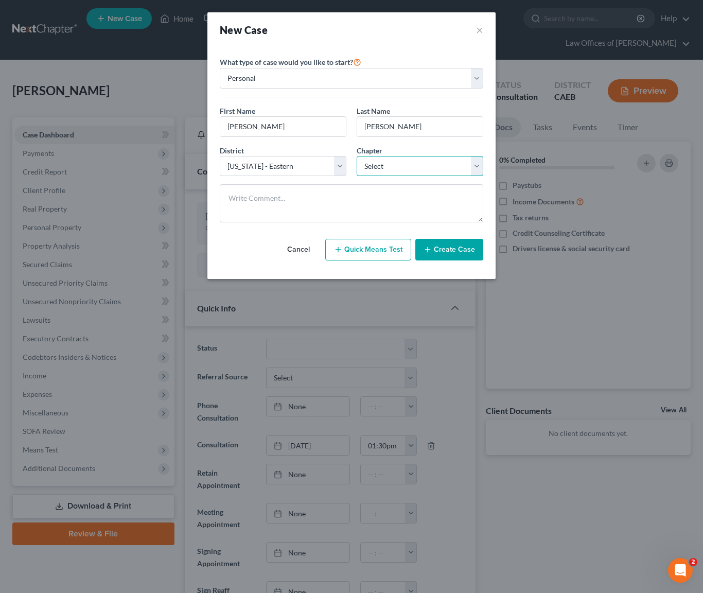
select select "0"
click at [455, 247] on button "Create Case" at bounding box center [449, 250] width 68 height 22
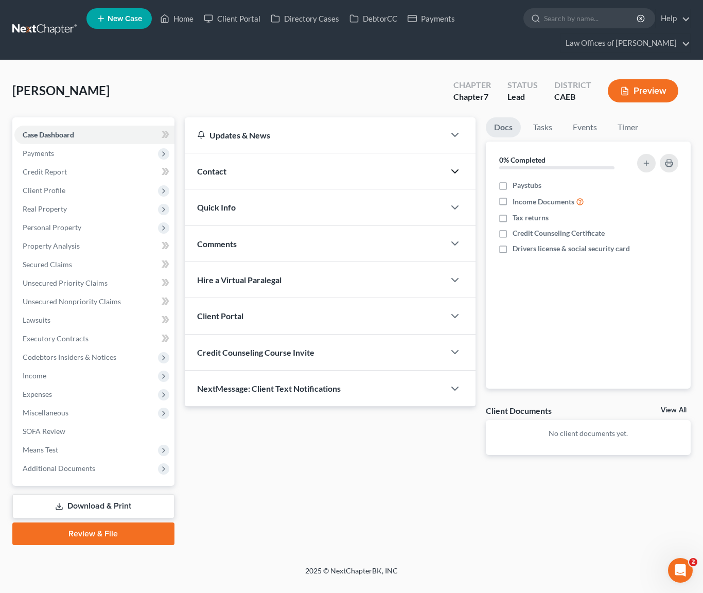
click at [455, 172] on polyline "button" at bounding box center [455, 171] width 6 height 3
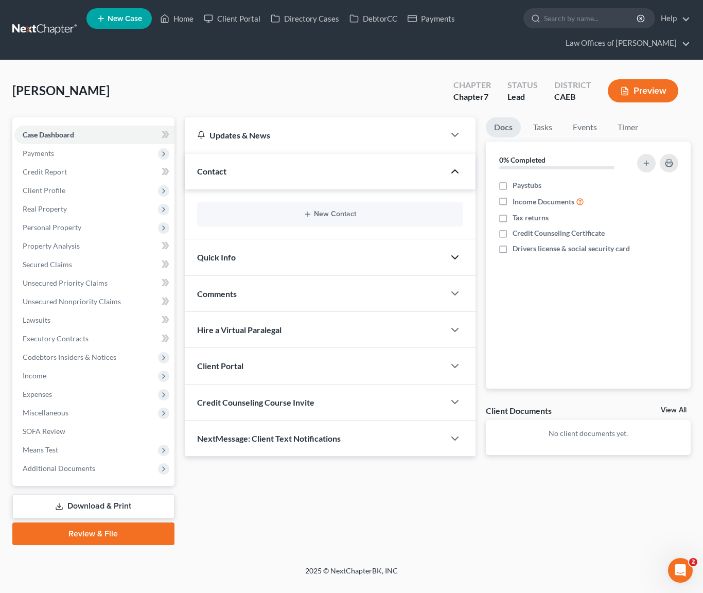
click at [456, 254] on icon "button" at bounding box center [455, 257] width 12 height 12
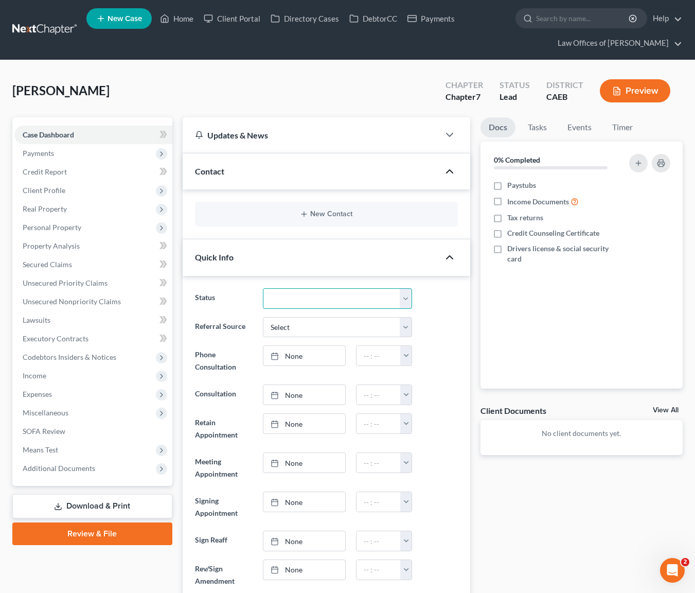
click at [406, 299] on select "Cancelled/Refund Closed Consultation Declined Discharged Filed Income Check In …" at bounding box center [337, 298] width 149 height 21
select select "10"
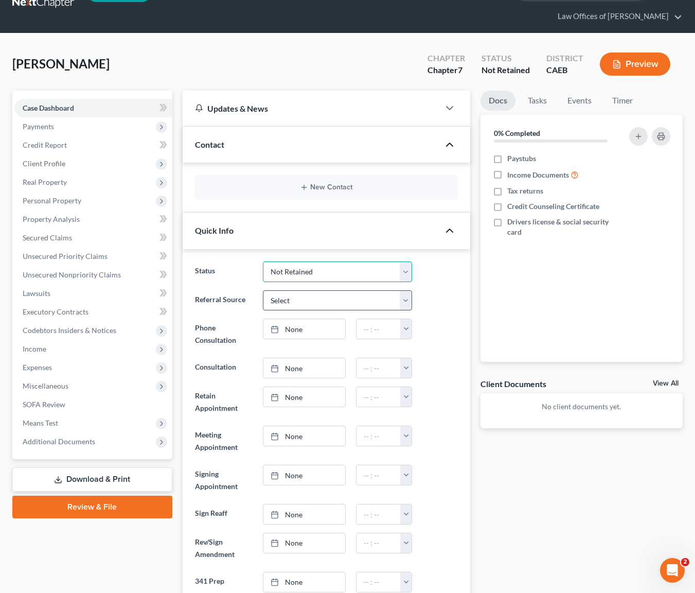
scroll to position [29, 0]
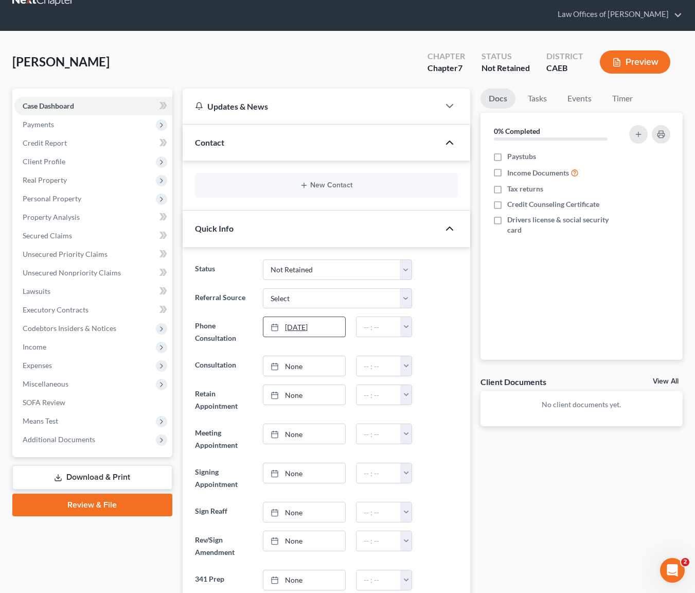
click at [296, 327] on link "[DATE]" at bounding box center [304, 327] width 82 height 20
click at [406, 324] on button "button" at bounding box center [405, 327] width 11 height 20
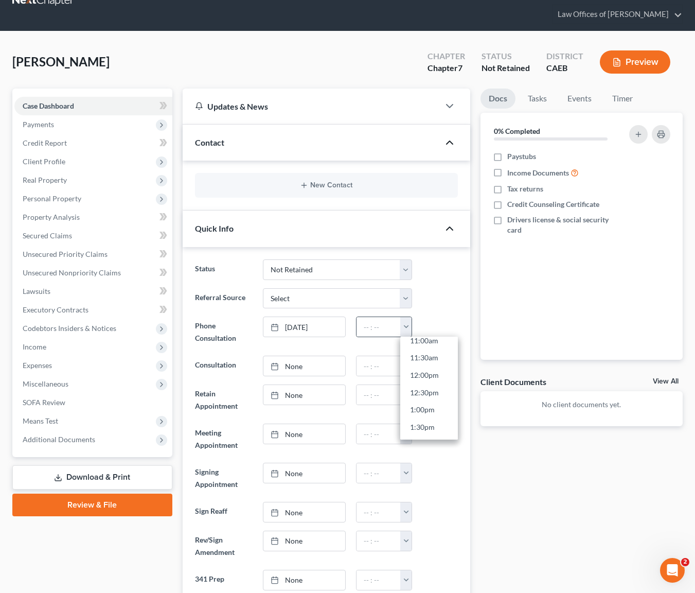
scroll to position [391, 0]
click at [443, 420] on link "1:30pm" at bounding box center [429, 424] width 58 height 17
type input "1:30pm"
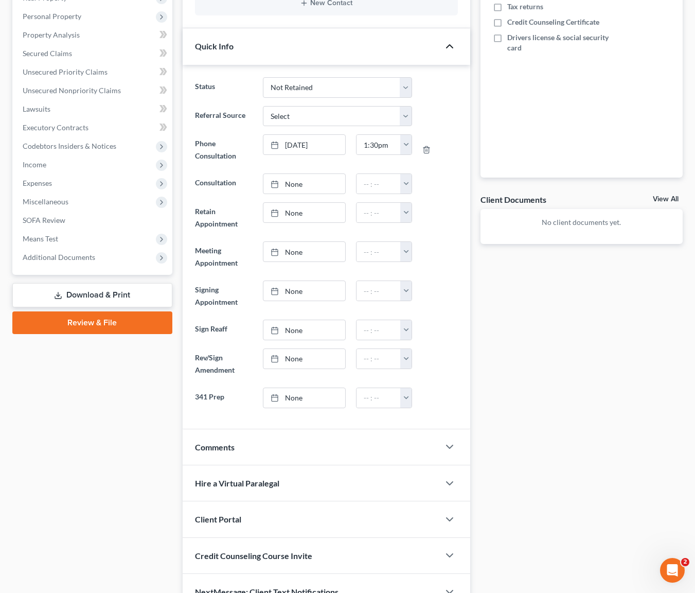
scroll to position [213, 0]
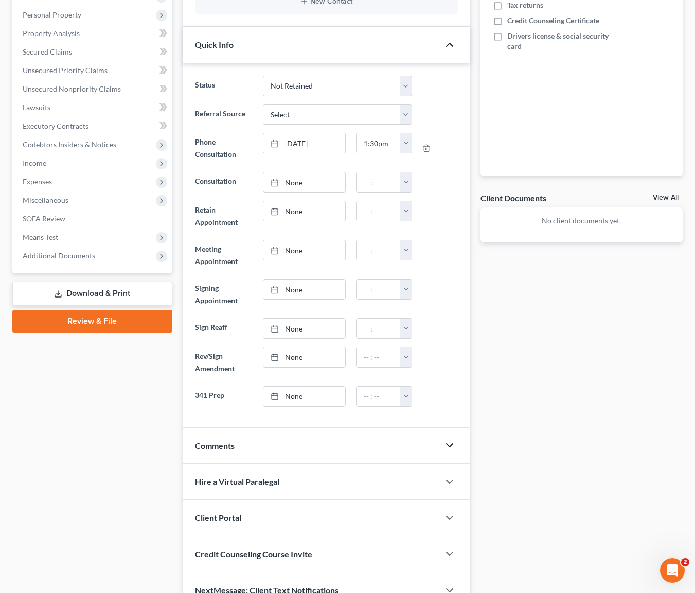
click at [448, 445] on icon "button" at bounding box center [450, 445] width 12 height 12
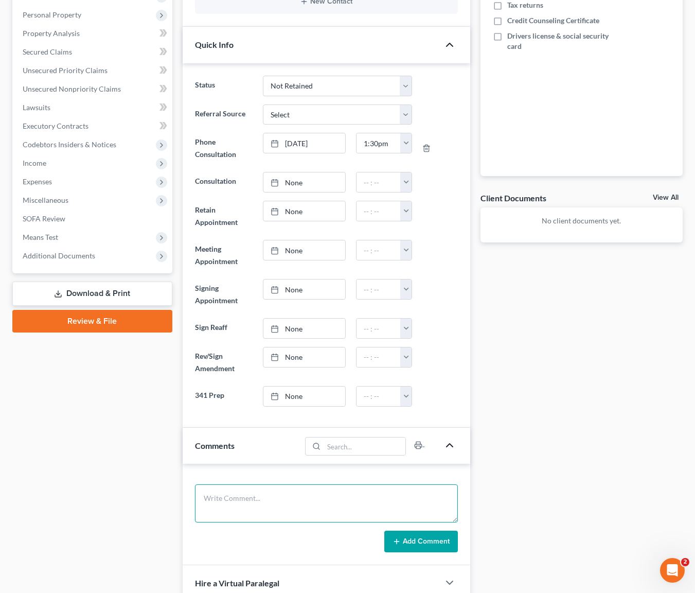
click at [276, 493] on textarea at bounding box center [326, 503] width 263 height 38
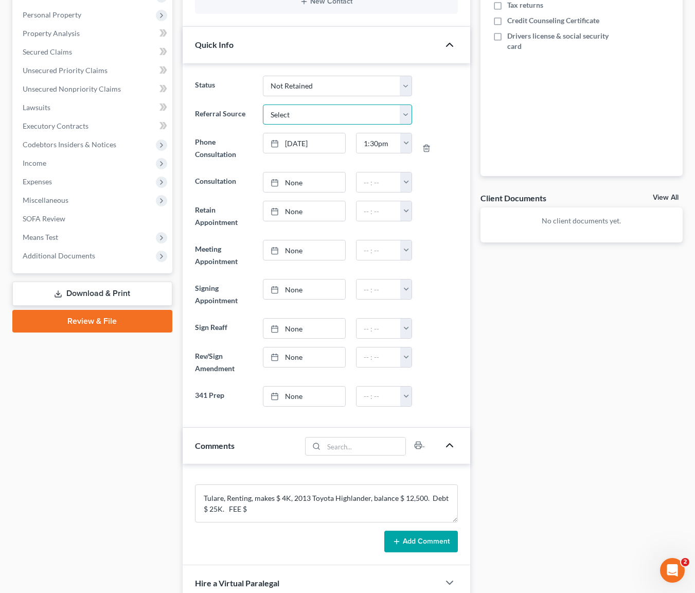
click at [405, 116] on select "Select Word Of Mouth Previous Clients Direct Mail Website Google Search Modern …" at bounding box center [337, 114] width 149 height 21
click at [258, 509] on textarea "Tulare, Renting, makes $ 4K, 2013 Toyota Highlander, balance $ 12,500. Debt $ 2…" at bounding box center [326, 503] width 263 height 38
click at [369, 496] on textarea "Tulare, Renting, makes $ 4K, 2013 Toyota Highlander, balance $ 12,500. Debt $ 2…" at bounding box center [326, 503] width 263 height 38
click at [268, 511] on textarea "Tulare, Renting, makes $ 4K, 2013 Toyota Highlander, balance $ 12,500. Debt $ 2…" at bounding box center [326, 503] width 263 height 38
type textarea "Tulare, Renting, makes $ 4K, 2013 Toyota Highlander, balance $ 12,500. Debt $ 2…"
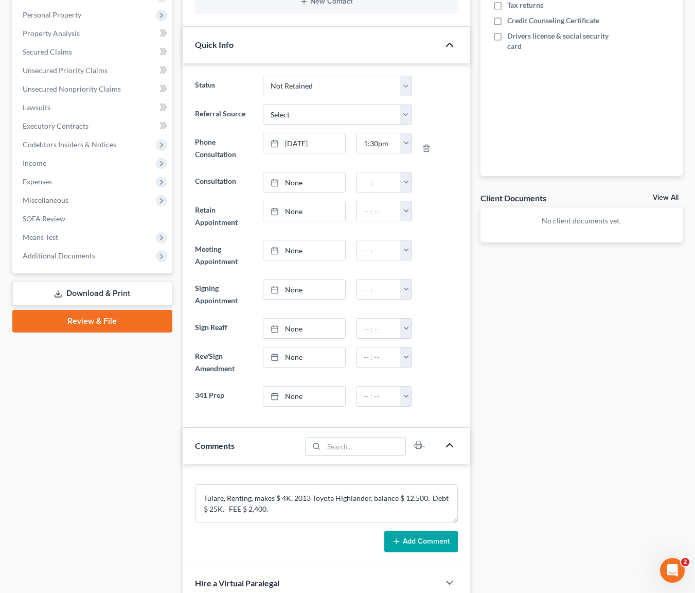
click at [416, 541] on button "Add Comment" at bounding box center [421, 541] width 74 height 22
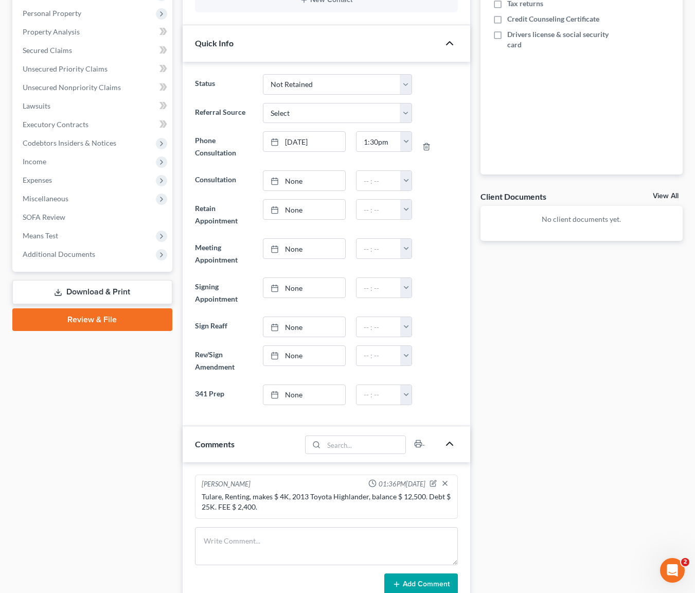
scroll to position [224, 0]
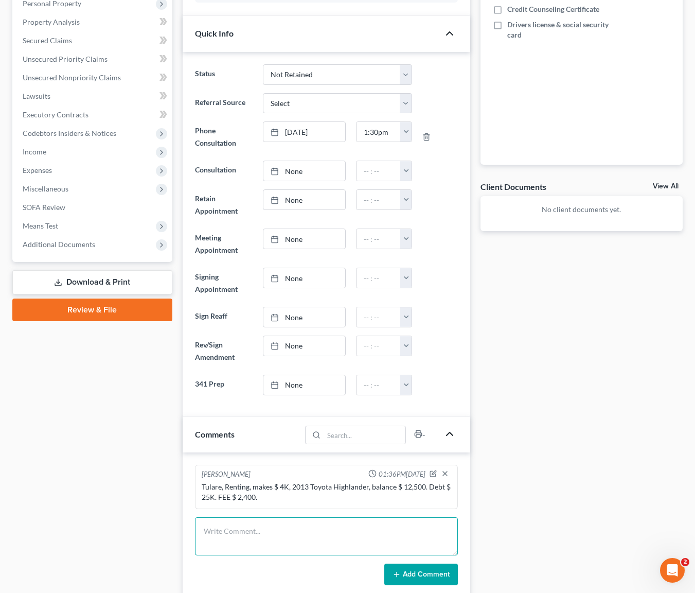
click at [289, 523] on textarea at bounding box center [326, 536] width 263 height 38
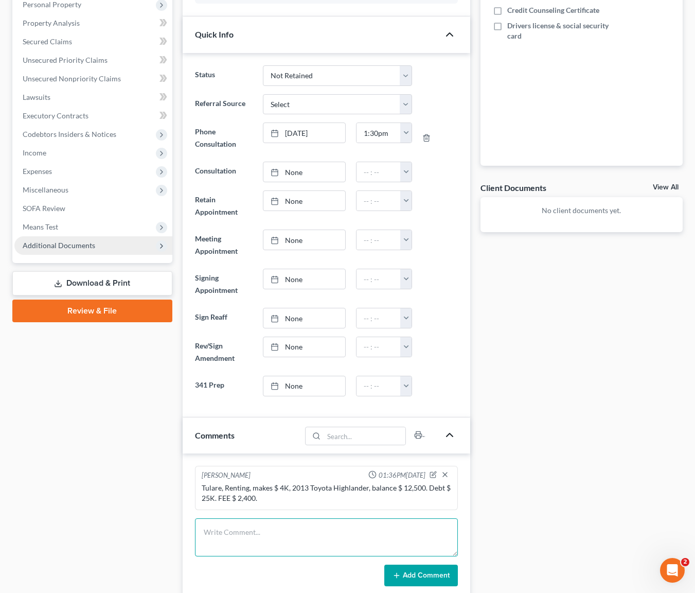
scroll to position [222, 0]
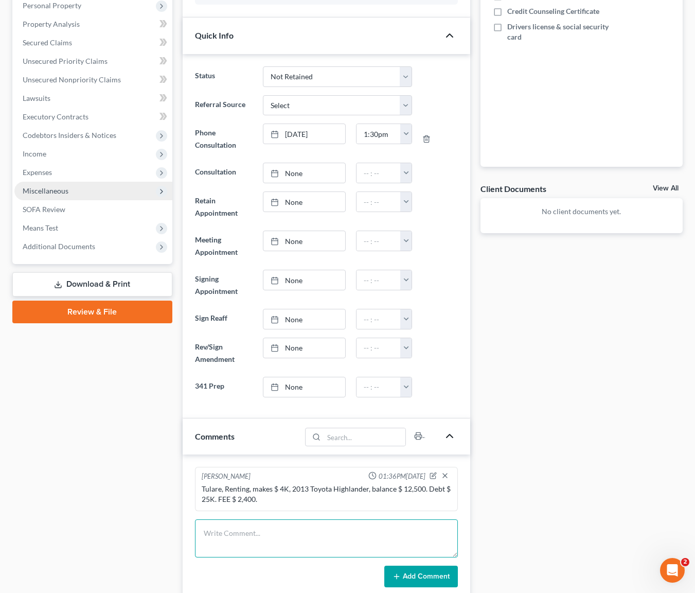
click at [227, 524] on textarea at bounding box center [326, 538] width 263 height 38
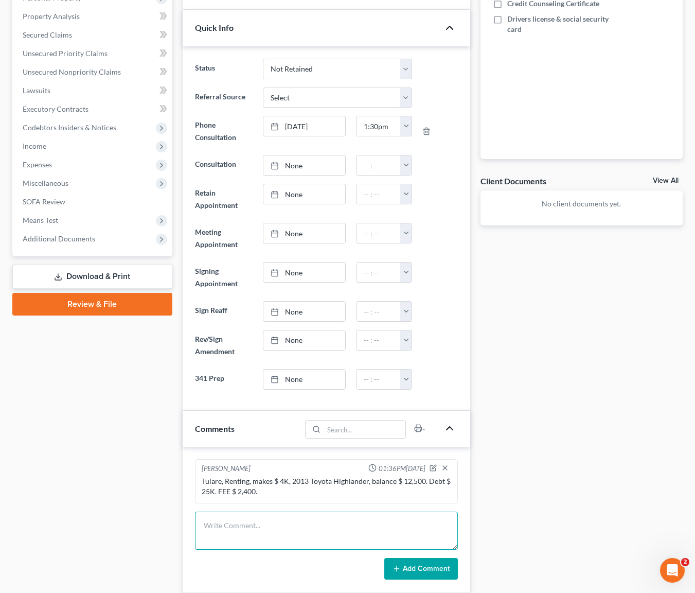
scroll to position [243, 0]
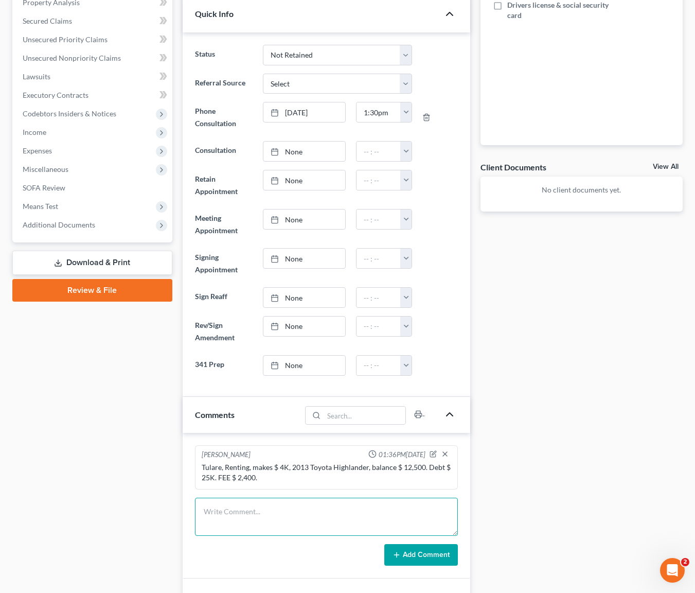
click at [254, 507] on textarea at bounding box center [326, 517] width 263 height 38
click at [251, 507] on textarea at bounding box center [326, 517] width 263 height 38
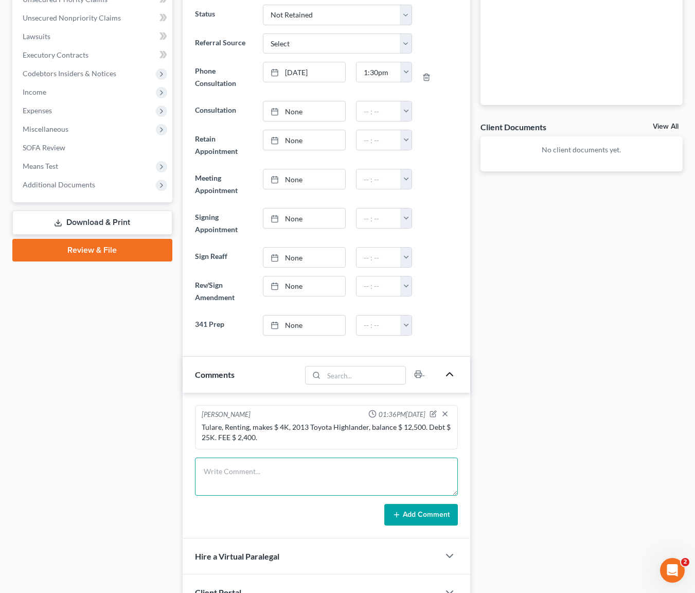
scroll to position [311, 0]
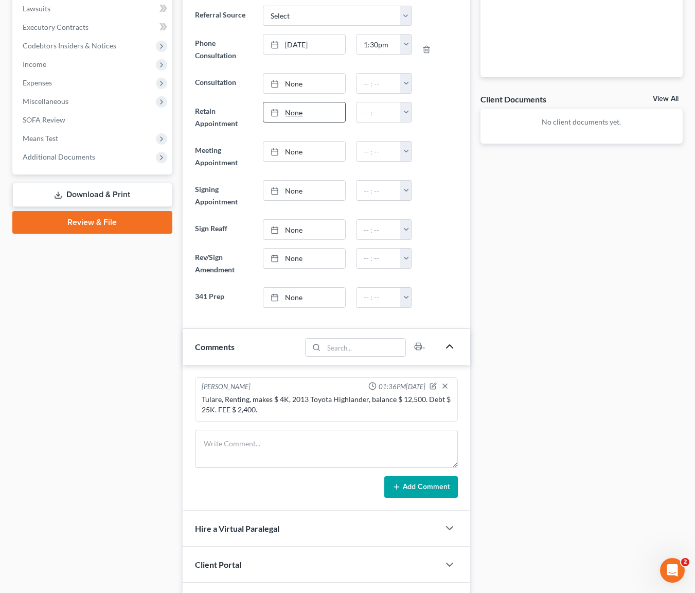
type input "[DATE]"
click at [294, 108] on link "[DATE]" at bounding box center [304, 112] width 82 height 20
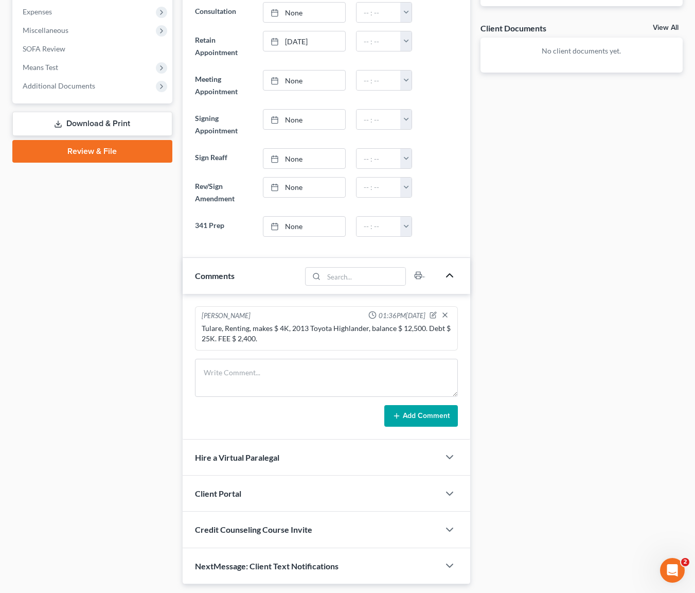
scroll to position [360, 0]
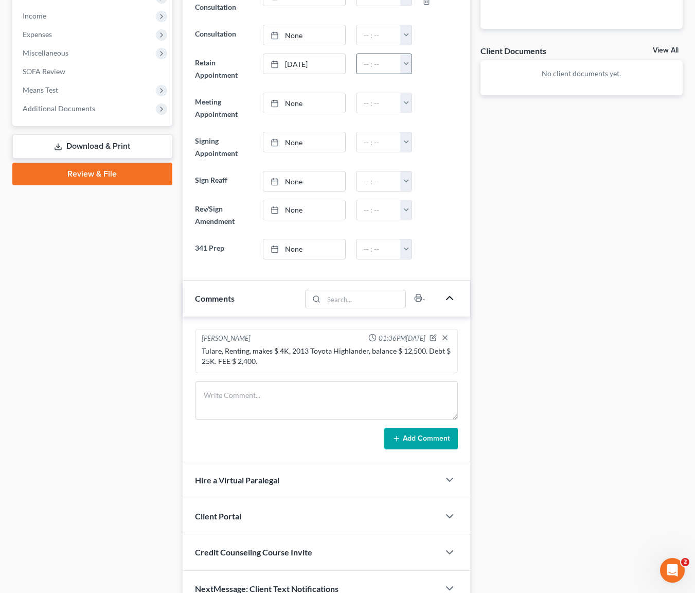
click at [406, 62] on button "button" at bounding box center [405, 64] width 11 height 20
click at [431, 120] on link "4:00pm" at bounding box center [429, 122] width 58 height 17
type input "4:00pm"
click at [300, 64] on link "8/22/2025" at bounding box center [304, 64] width 82 height 20
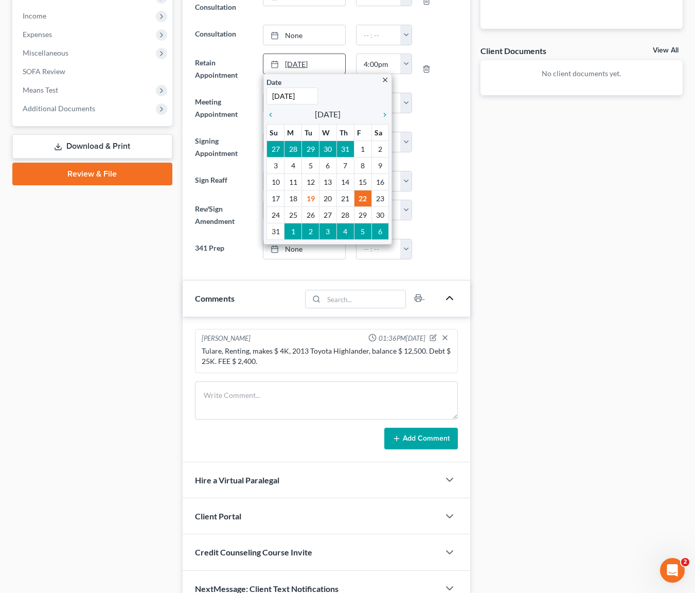
click at [300, 62] on link "8/22/2025" at bounding box center [304, 64] width 82 height 20
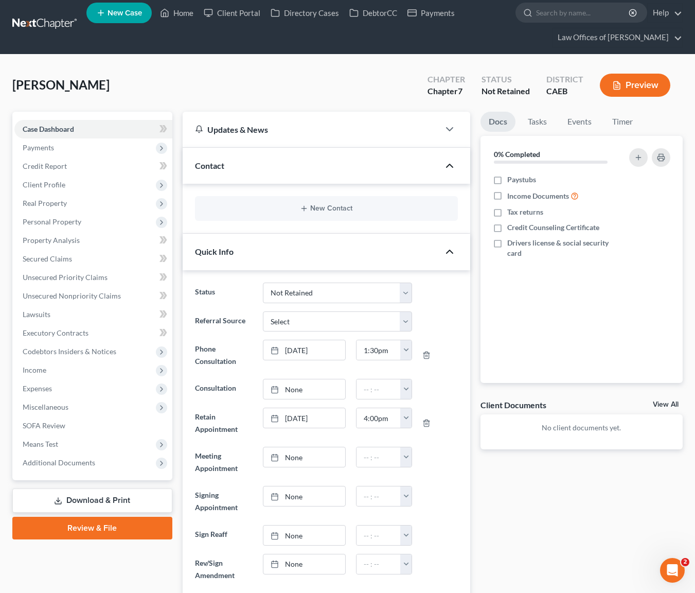
scroll to position [0, 0]
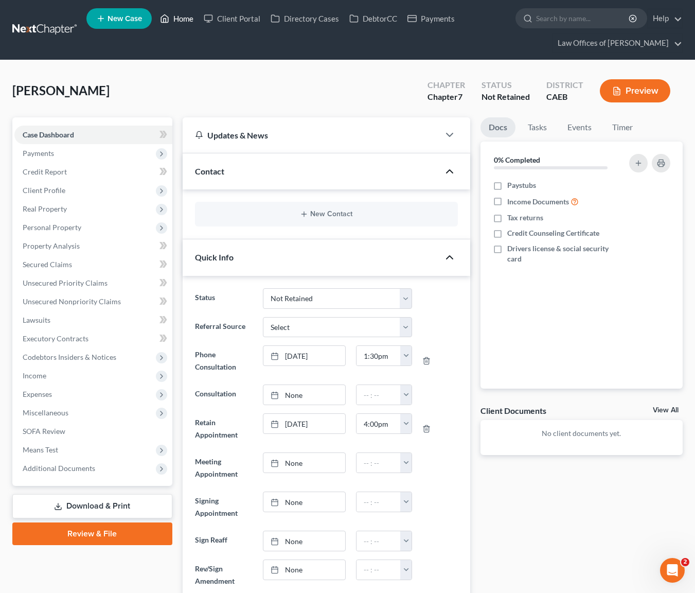
click at [186, 18] on link "Home" at bounding box center [177, 18] width 44 height 19
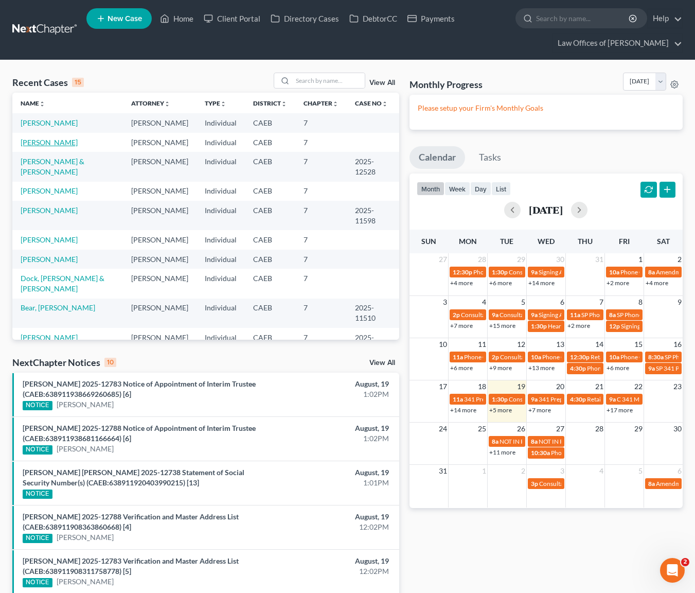
click at [45, 139] on link "Lopez, Frida" at bounding box center [49, 142] width 57 height 9
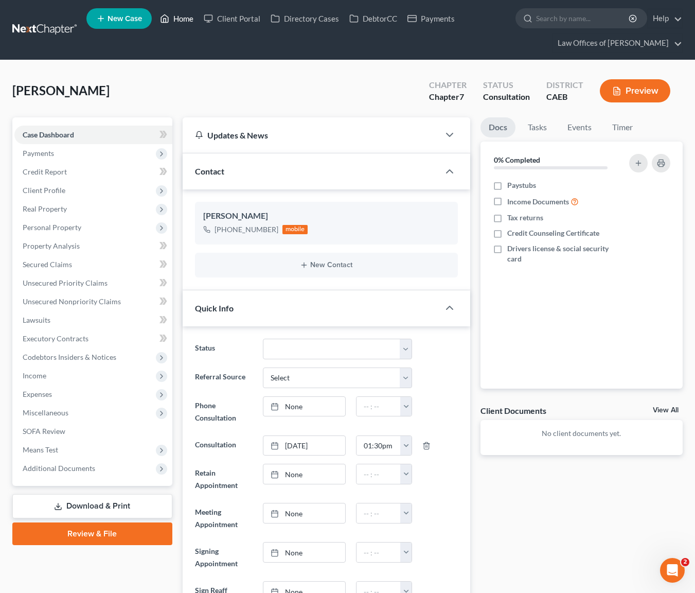
click at [185, 21] on link "Home" at bounding box center [177, 18] width 44 height 19
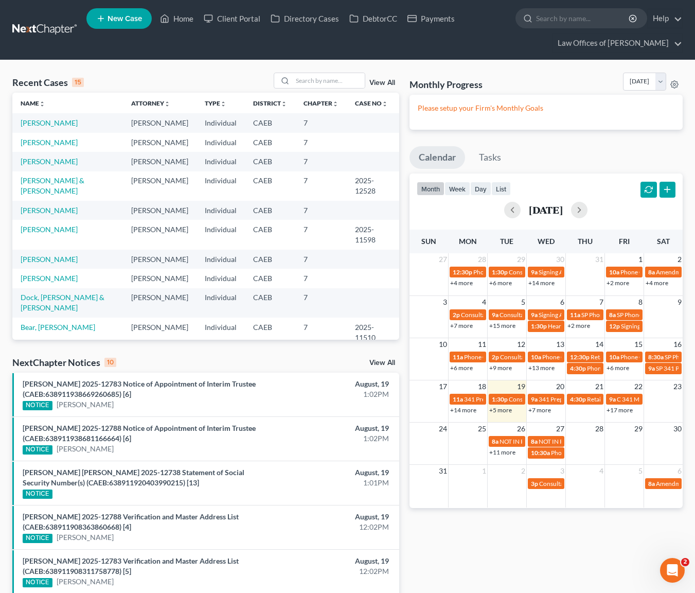
click at [501, 409] on link "+5 more" at bounding box center [500, 410] width 23 height 8
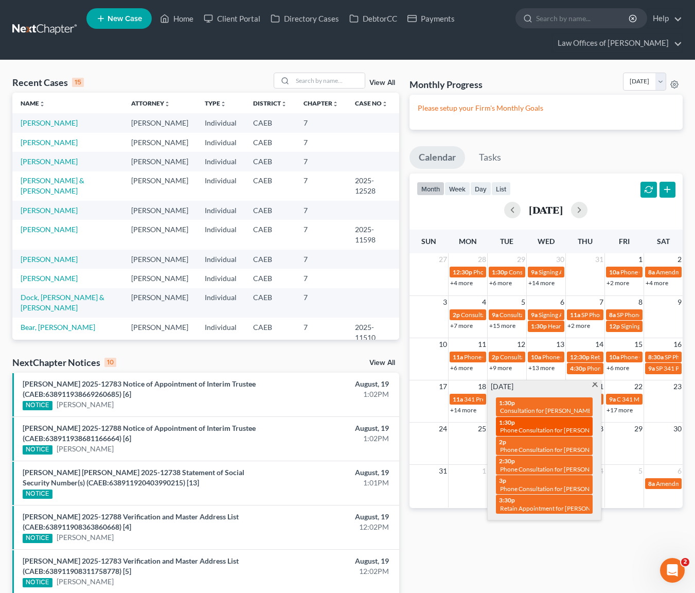
click at [509, 423] on span "1:30p" at bounding box center [507, 422] width 16 height 8
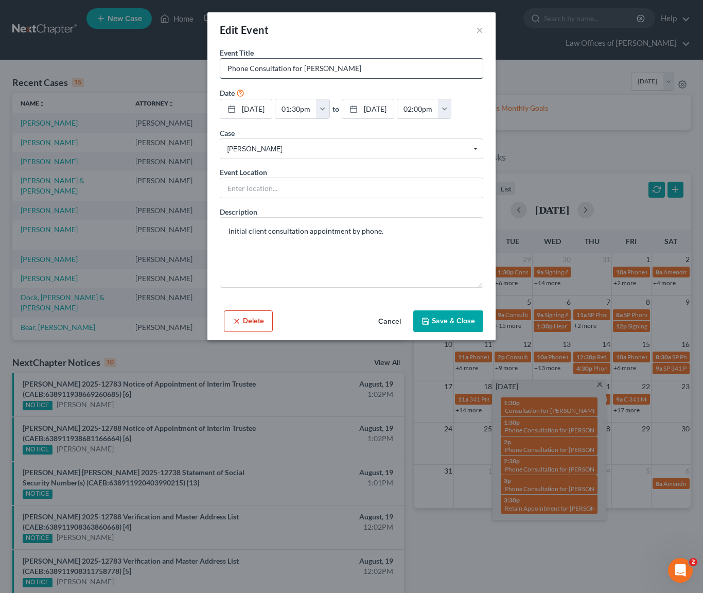
click at [224, 69] on input "Phone Consultation for Pantoja, Jose" at bounding box center [351, 69] width 262 height 20
click at [261, 316] on button "Delete" at bounding box center [248, 321] width 49 height 22
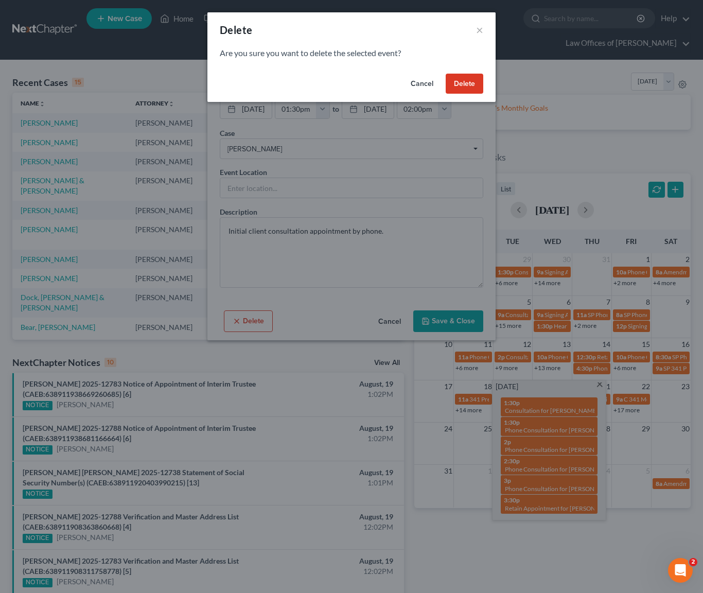
click at [463, 87] on button "Delete" at bounding box center [465, 84] width 38 height 21
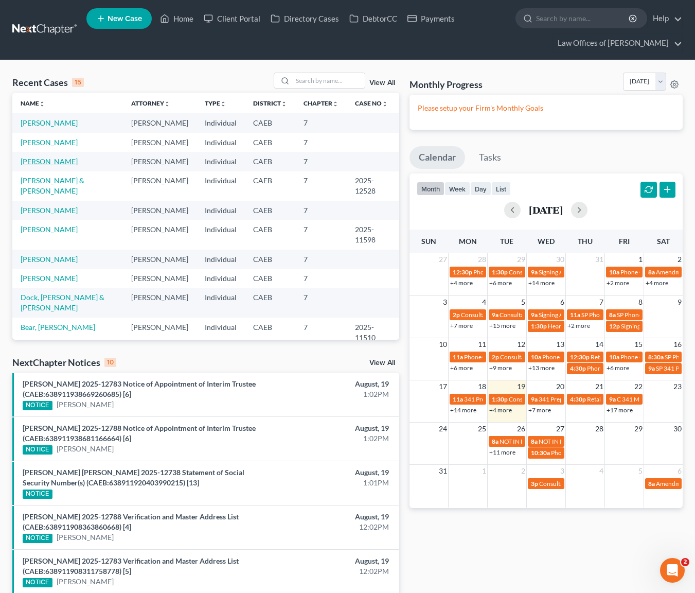
click at [46, 164] on link "Pantoja, Jose" at bounding box center [49, 161] width 57 height 9
select select "10"
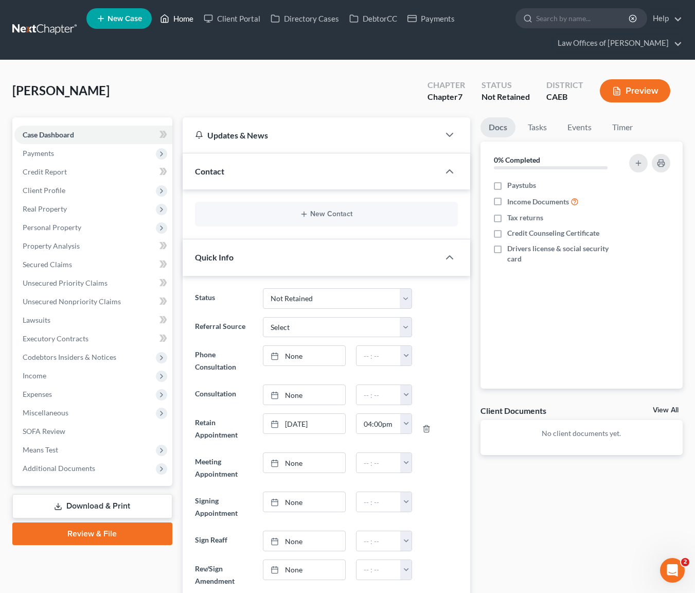
click at [184, 21] on link "Home" at bounding box center [177, 18] width 44 height 19
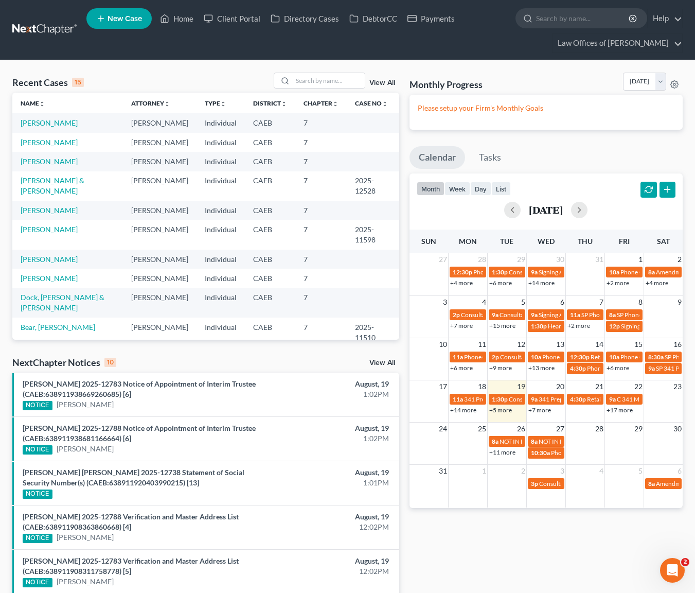
click at [502, 410] on link "+5 more" at bounding box center [500, 410] width 23 height 8
click at [57, 121] on link "Pantoja, Jose" at bounding box center [49, 122] width 57 height 9
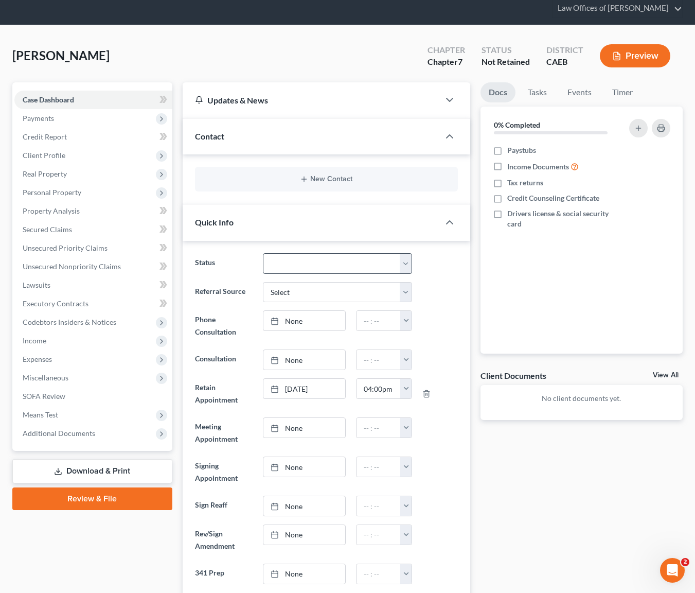
scroll to position [36, 0]
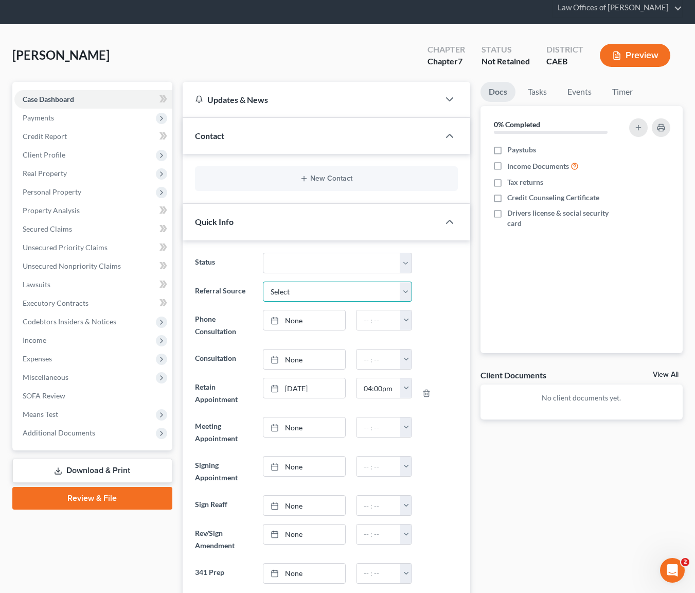
click at [403, 288] on select "Select Word Of Mouth Previous Clients Direct Mail Website Google Search Modern …" at bounding box center [337, 291] width 149 height 21
select select "6"
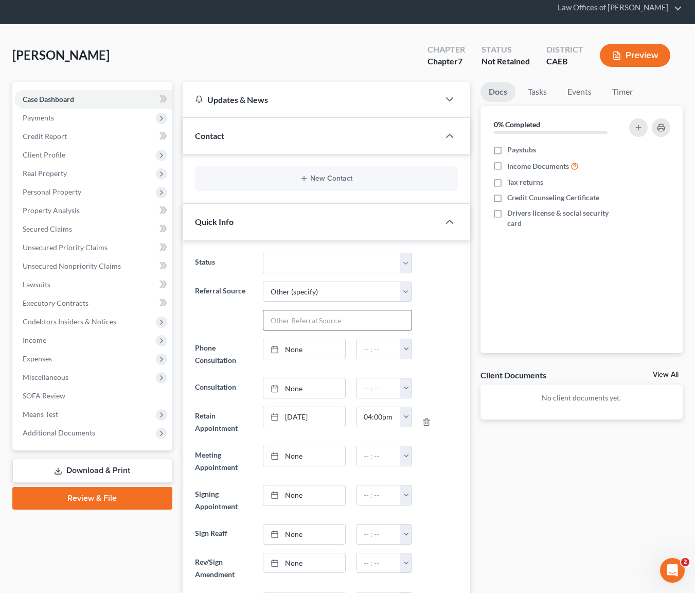
click at [298, 320] on input "text" at bounding box center [337, 320] width 148 height 20
type input "That guy we paid $ 500 per year"
click at [213, 330] on ng-include "Status Cancelled/Refund Closed Consultation Declined Discharged Filed Income Ch…" at bounding box center [326, 433] width 263 height 360
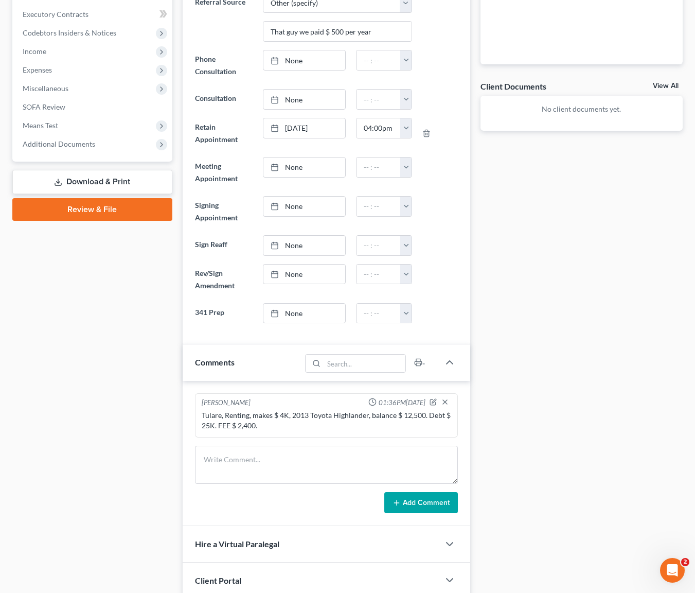
scroll to position [324, 0]
click at [434, 399] on icon "button" at bounding box center [433, 401] width 7 height 7
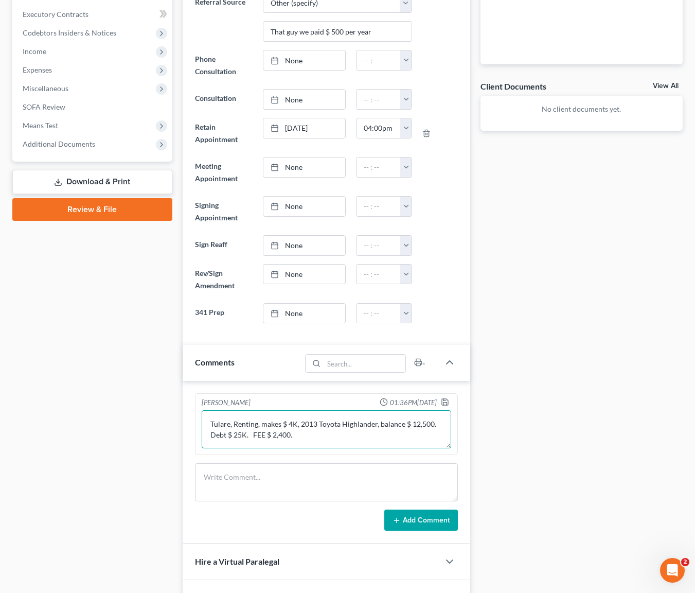
drag, startPoint x: 306, startPoint y: 427, endPoint x: 353, endPoint y: 432, distance: 47.2
click at [306, 427] on textarea "Tulare, Renting, makes $ 4K, 2013 Toyota Highlander, balance $ 12,500. Debt $ 2…" at bounding box center [327, 429] width 250 height 38
type textarea "Tulare, Renting, married, makes $ 4K, W doesn't work. 2013 Toyota Highlander, b…"
click at [444, 399] on icon "button" at bounding box center [445, 402] width 6 height 6
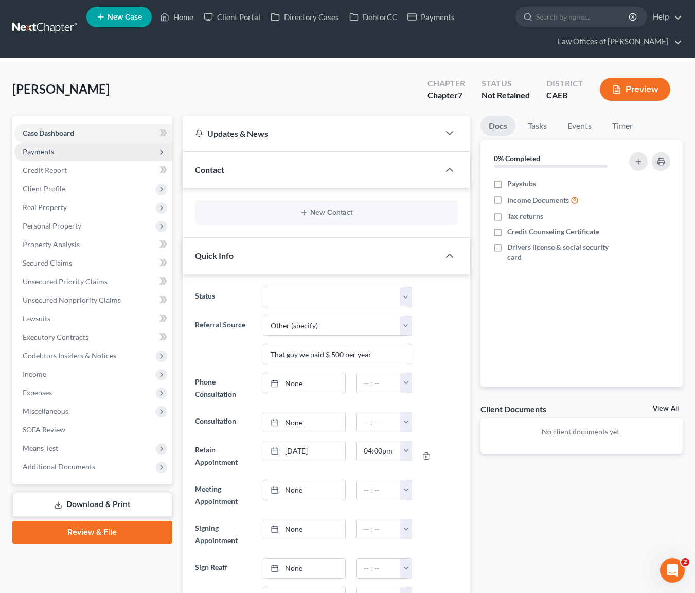
scroll to position [2, 0]
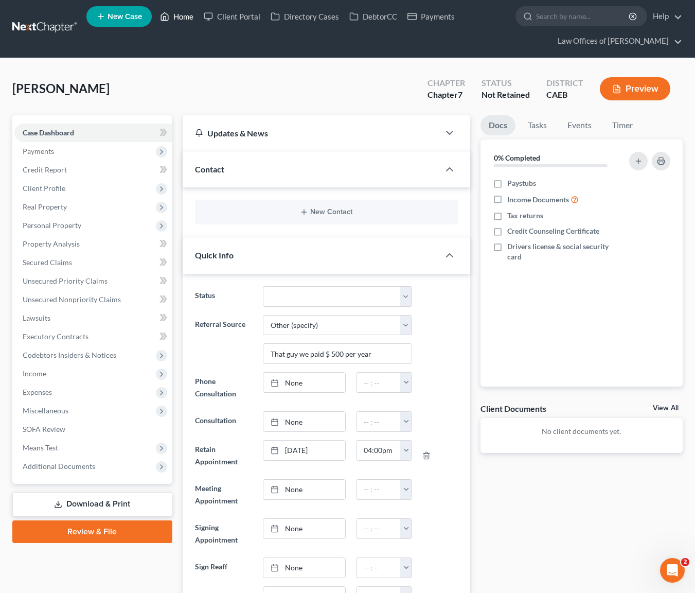
click at [188, 18] on link "Home" at bounding box center [177, 16] width 44 height 19
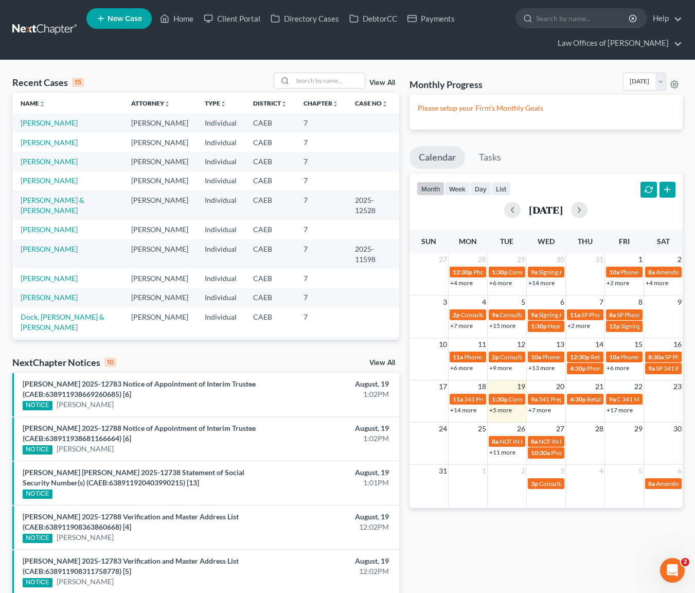
click at [502, 411] on link "+5 more" at bounding box center [500, 410] width 23 height 8
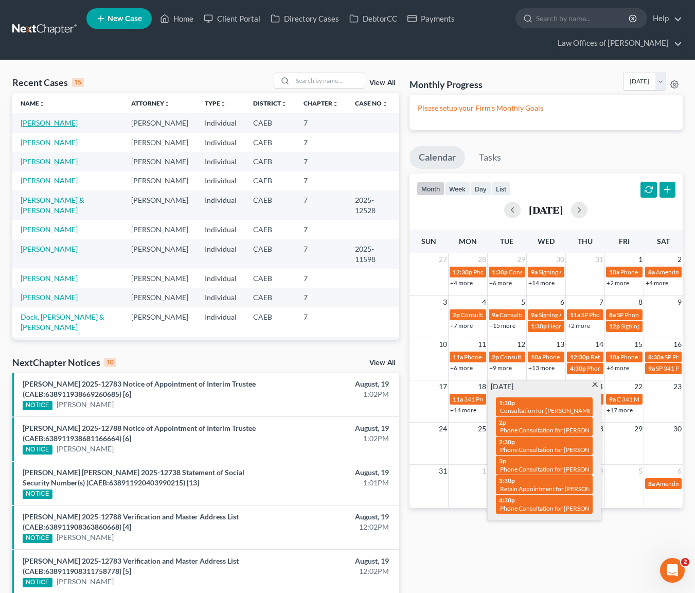
click at [57, 126] on link "Pantoja, Jose" at bounding box center [49, 122] width 57 height 9
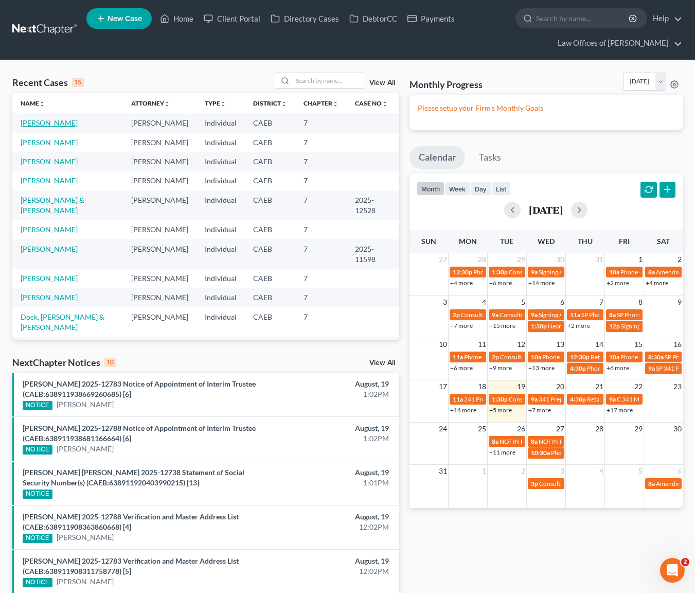
select select "6"
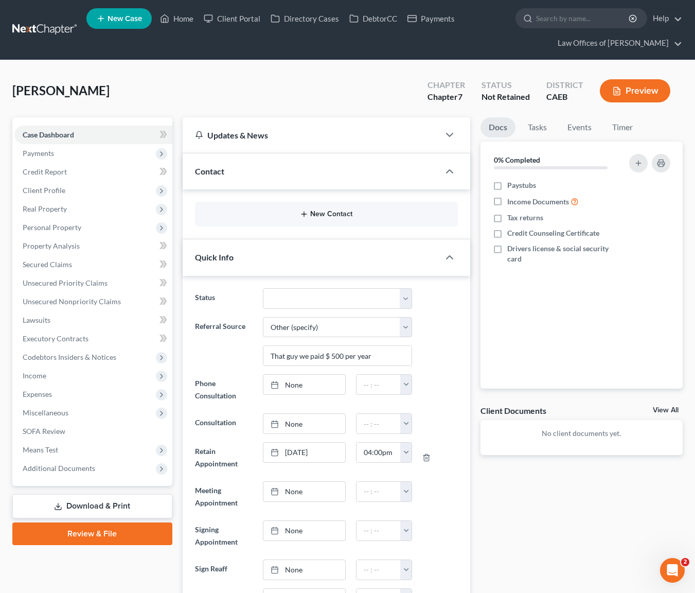
click at [327, 211] on button "New Contact" at bounding box center [326, 214] width 246 height 8
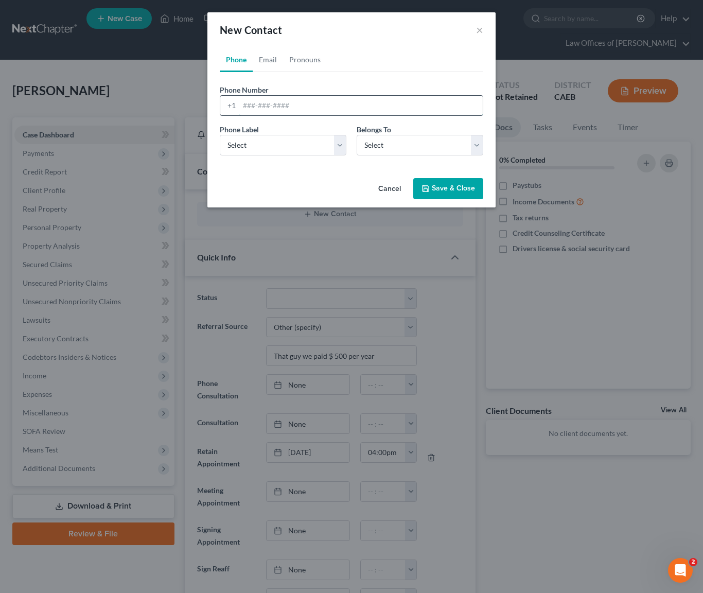
click at [320, 111] on input "tel" at bounding box center [360, 106] width 243 height 20
type input "5599918309"
click at [344, 143] on select "Select Mobile Home Work Other" at bounding box center [283, 145] width 127 height 21
select select "0"
click at [479, 145] on select "Select Client Other" at bounding box center [420, 145] width 127 height 21
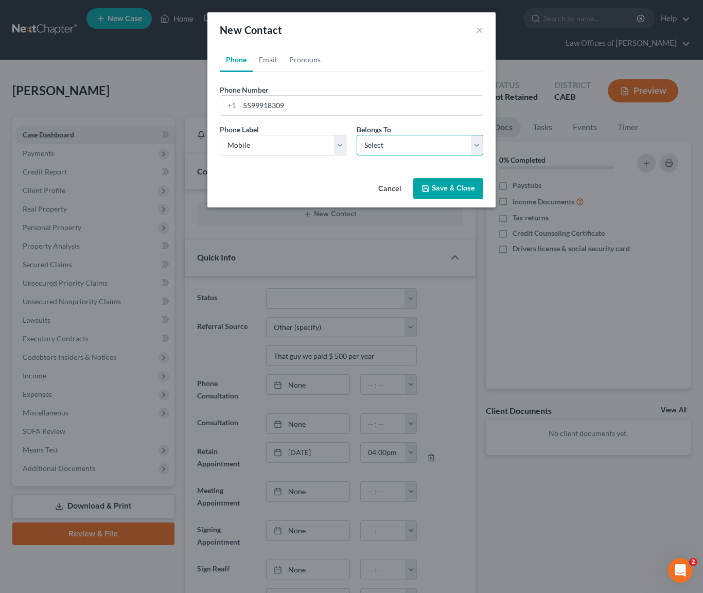
select select "0"
click at [466, 193] on button "Save & Close" at bounding box center [448, 189] width 70 height 22
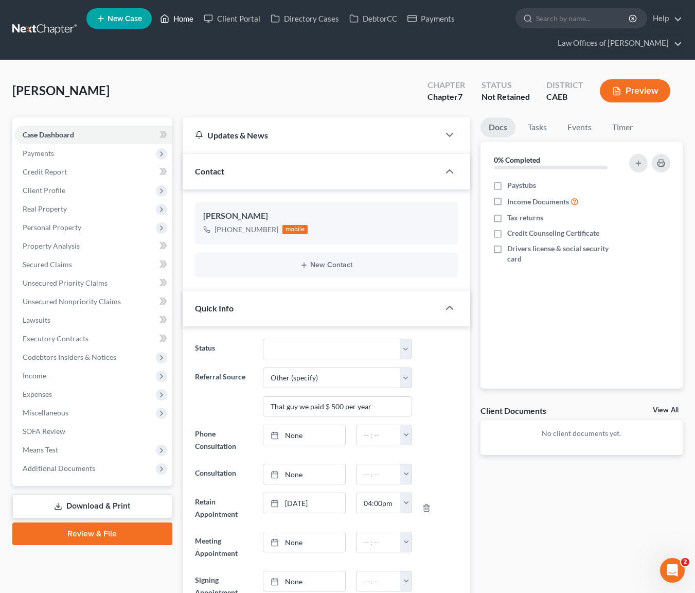
click at [191, 17] on link "Home" at bounding box center [177, 18] width 44 height 19
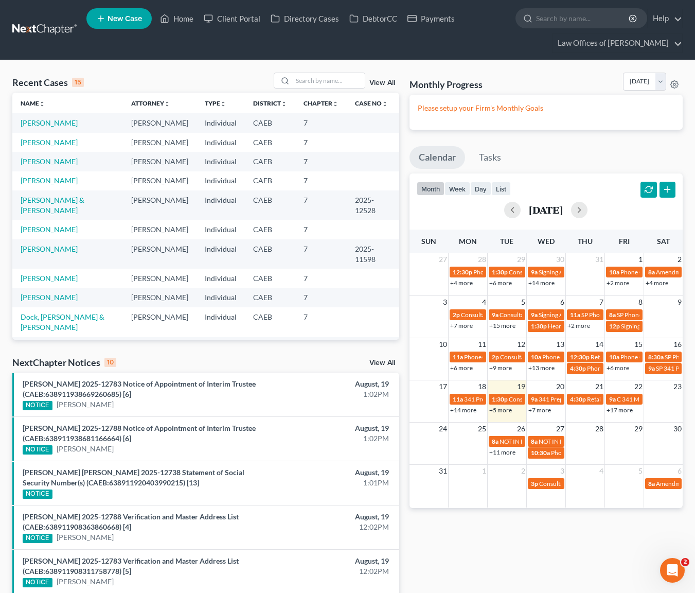
click at [503, 410] on link "+5 more" at bounding box center [500, 410] width 23 height 8
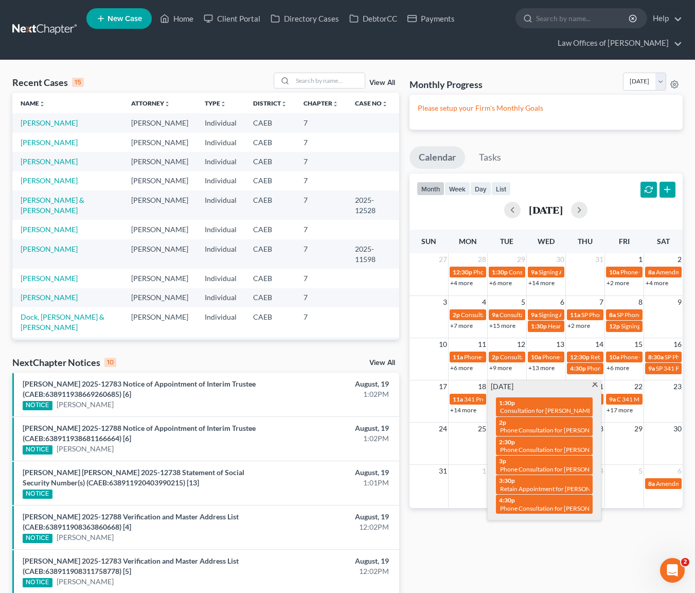
click at [593, 382] on span at bounding box center [595, 385] width 8 height 7
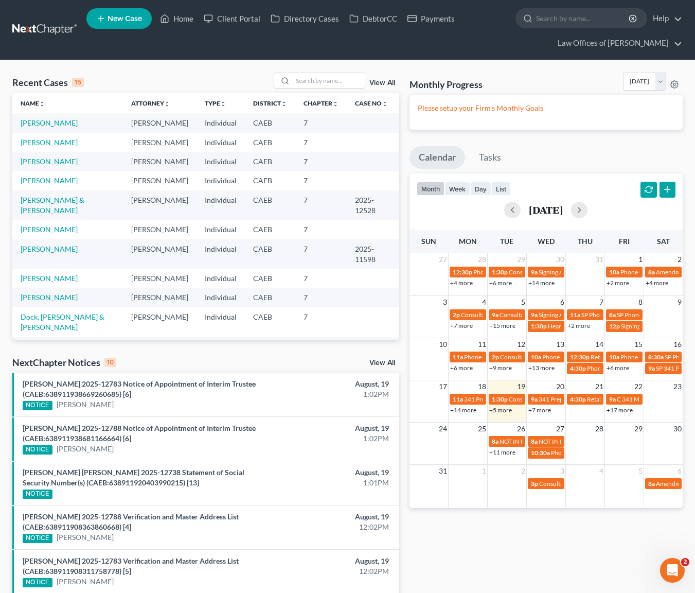
click at [508, 410] on link "+5 more" at bounding box center [500, 410] width 23 height 8
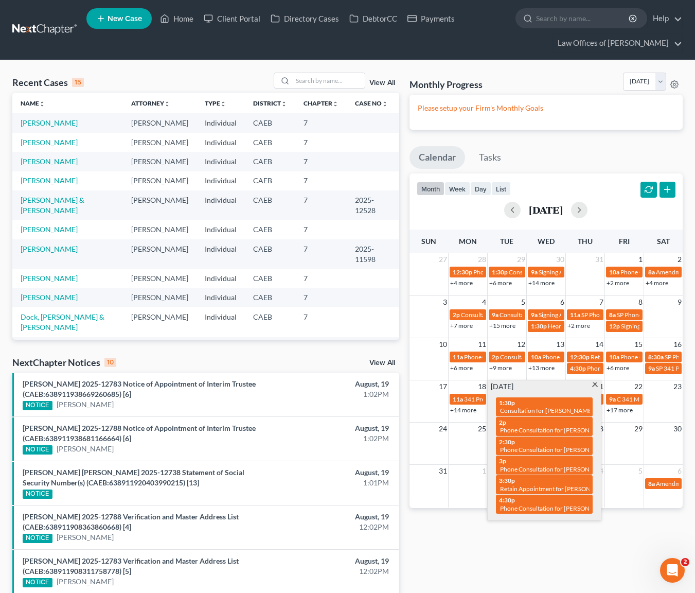
click at [596, 386] on span at bounding box center [595, 385] width 8 height 7
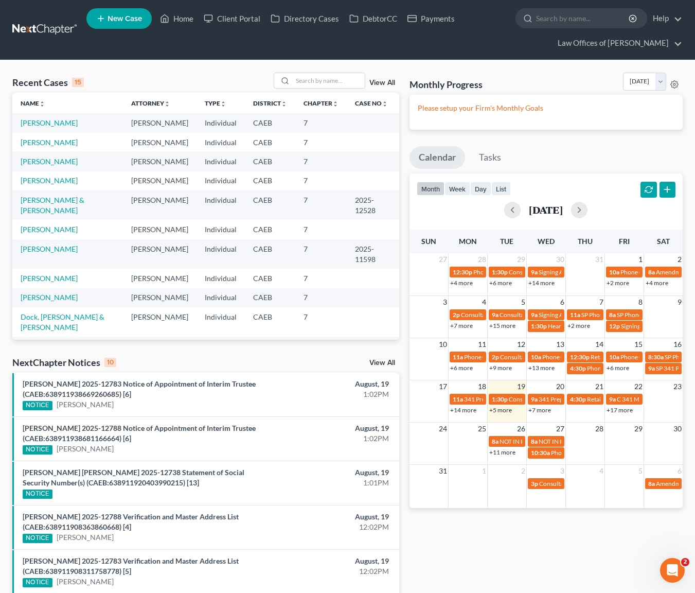
click at [540, 411] on link "+7 more" at bounding box center [539, 410] width 23 height 8
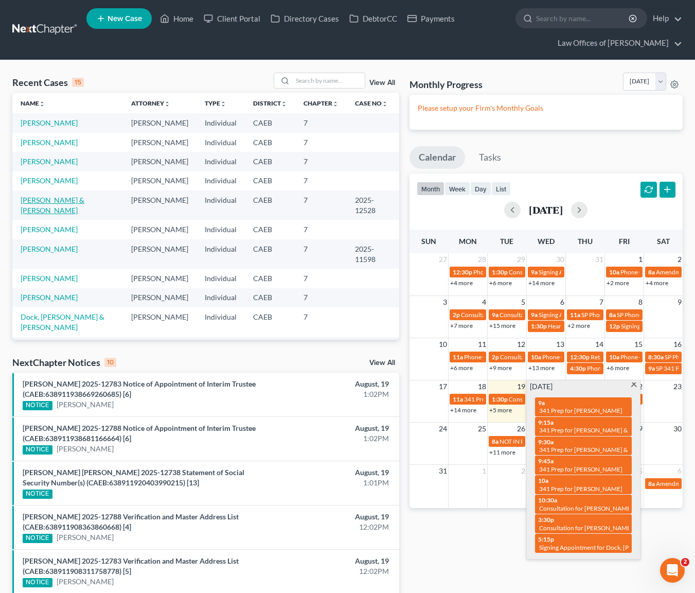
click at [78, 198] on link "[PERSON_NAME] & [PERSON_NAME]" at bounding box center [53, 205] width 64 height 19
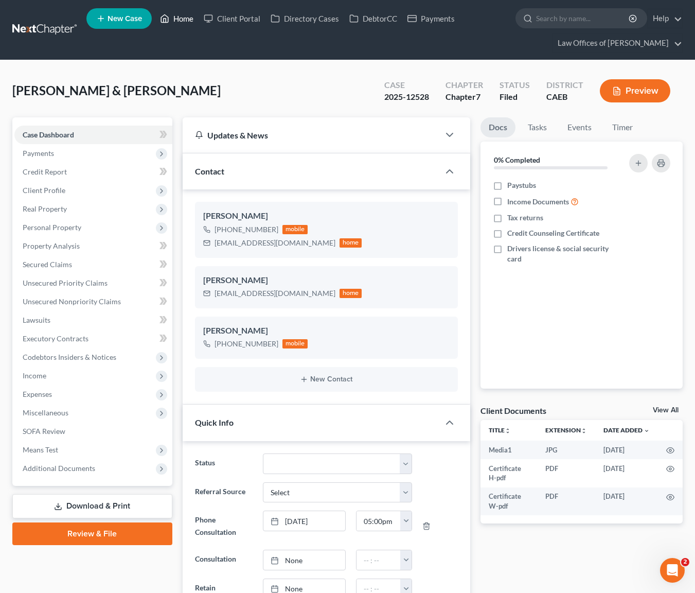
click at [185, 19] on link "Home" at bounding box center [177, 18] width 44 height 19
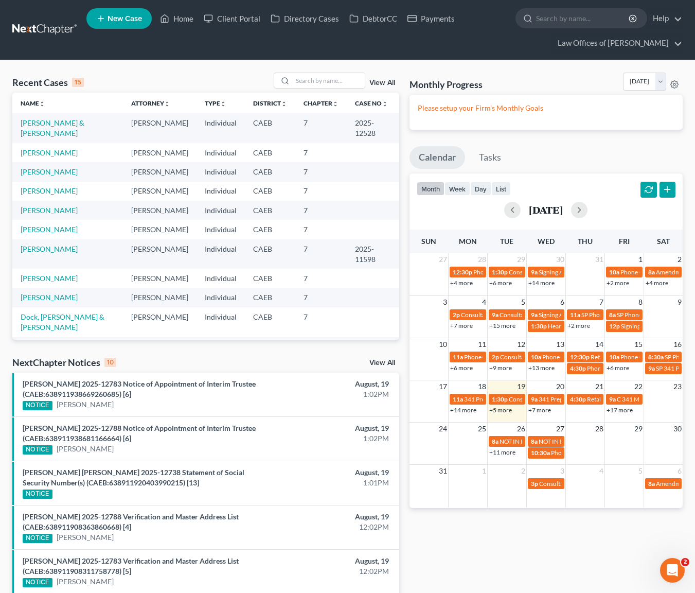
click at [494, 412] on link "+5 more" at bounding box center [500, 410] width 23 height 8
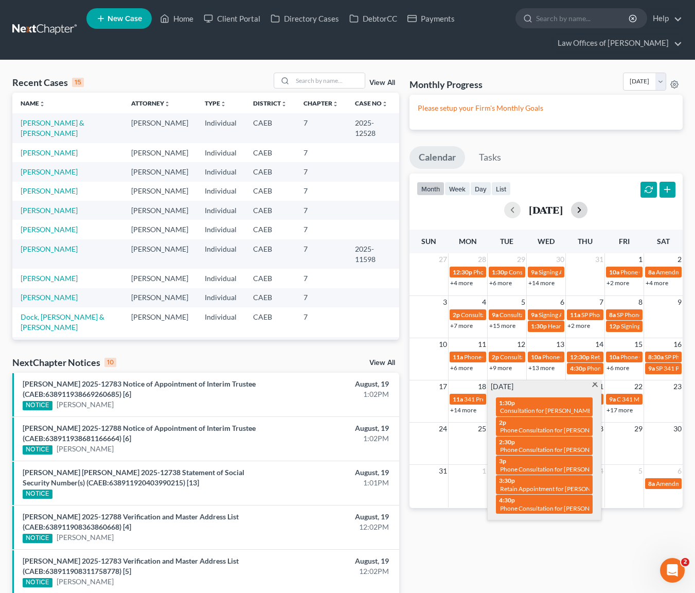
click at [588, 217] on button "button" at bounding box center [579, 210] width 16 height 16
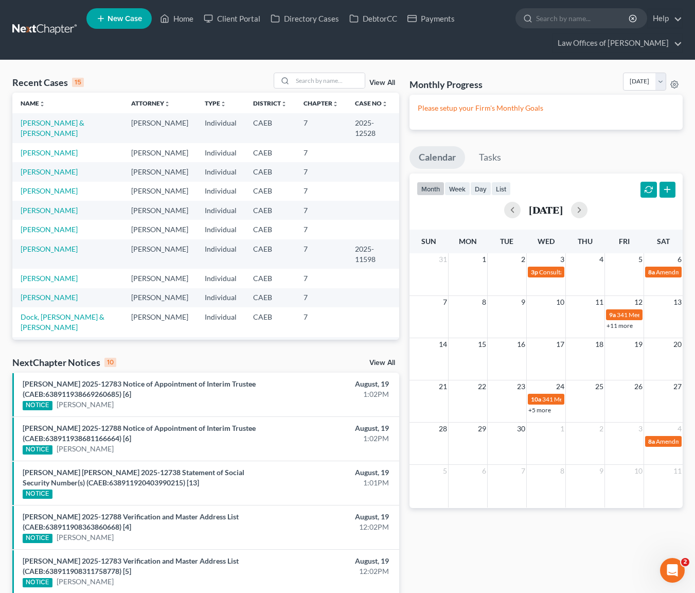
click at [532, 410] on link "+5 more" at bounding box center [539, 410] width 23 height 8
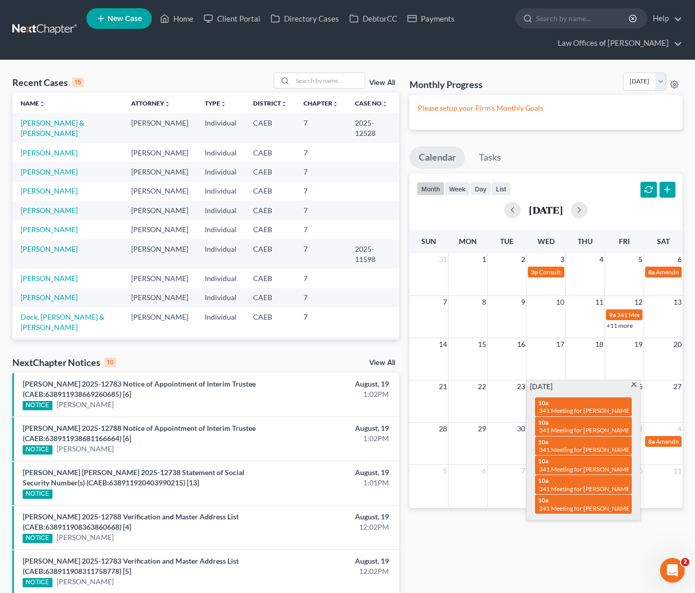
click at [633, 385] on span at bounding box center [634, 385] width 8 height 7
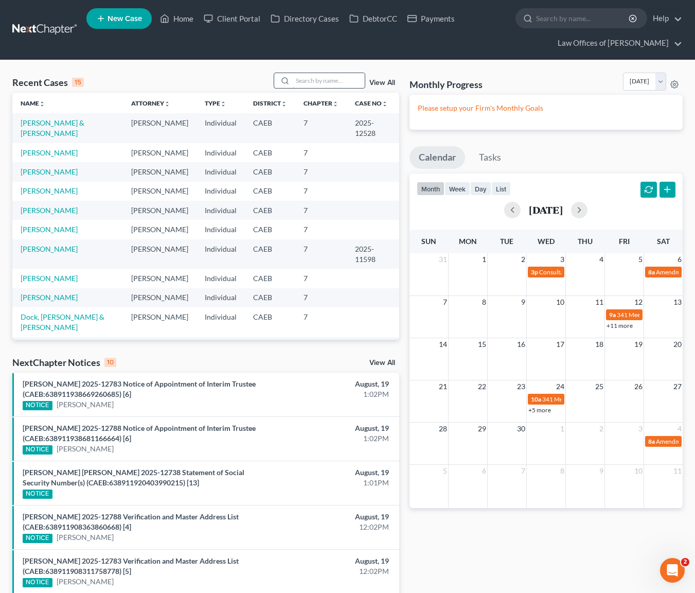
click at [321, 81] on input "search" at bounding box center [329, 80] width 72 height 15
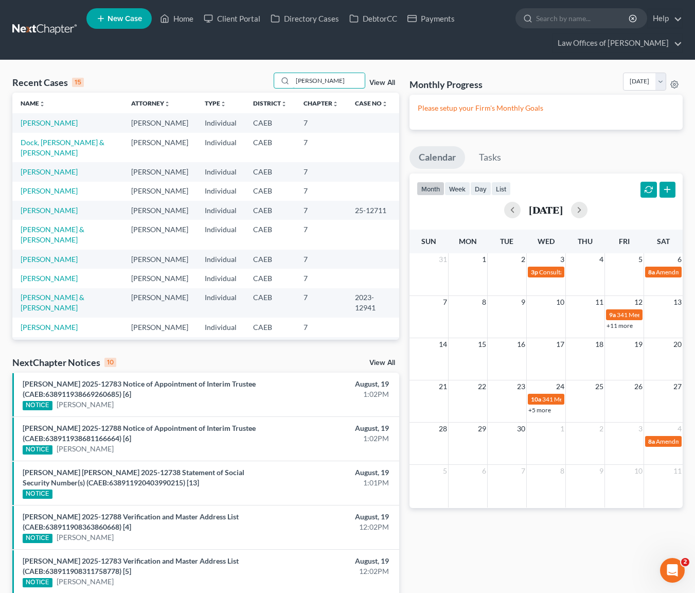
type input "Jessica"
click at [59, 193] on link "Davis, Jessica" at bounding box center [49, 190] width 57 height 9
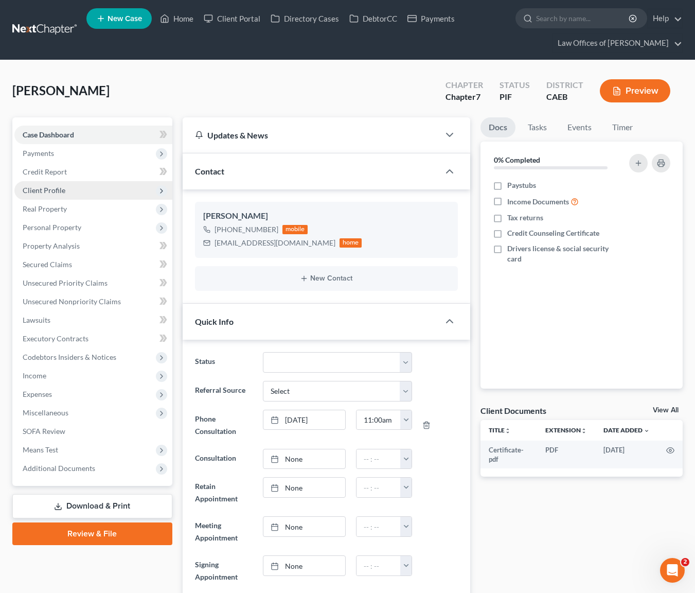
scroll to position [2663, 0]
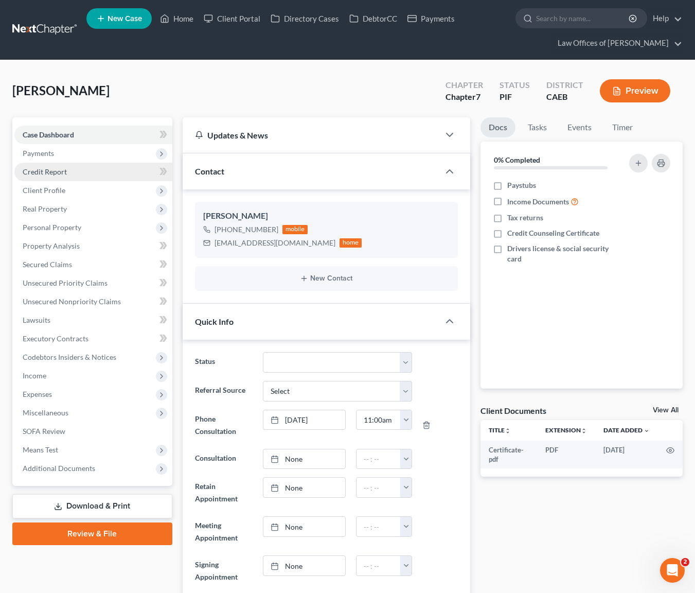
click at [76, 173] on link "Credit Report" at bounding box center [93, 172] width 158 height 19
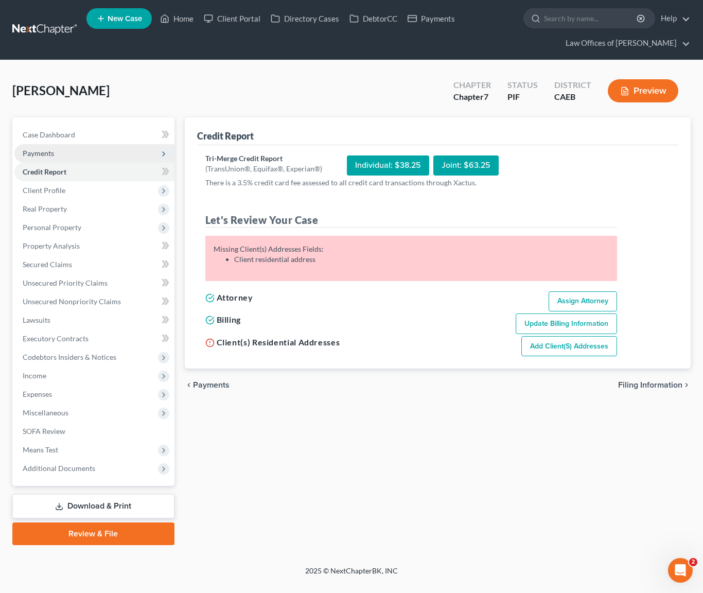
click at [70, 153] on span "Payments" at bounding box center [94, 153] width 160 height 19
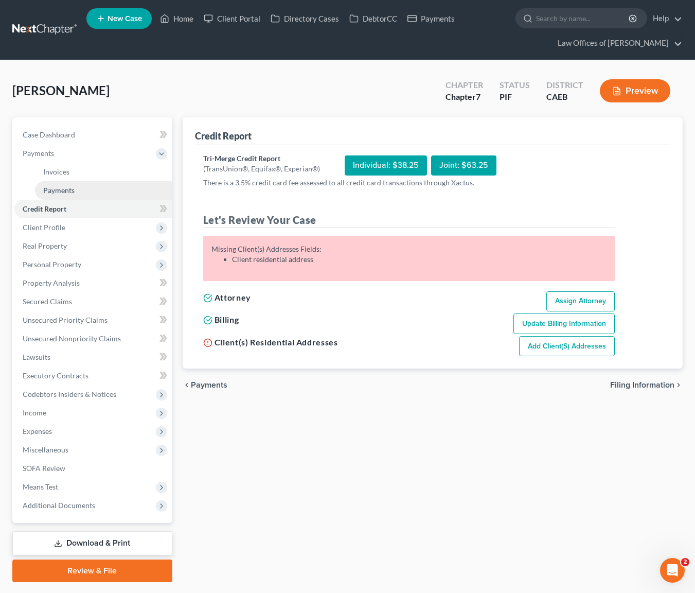
click at [67, 191] on span "Payments" at bounding box center [58, 190] width 31 height 9
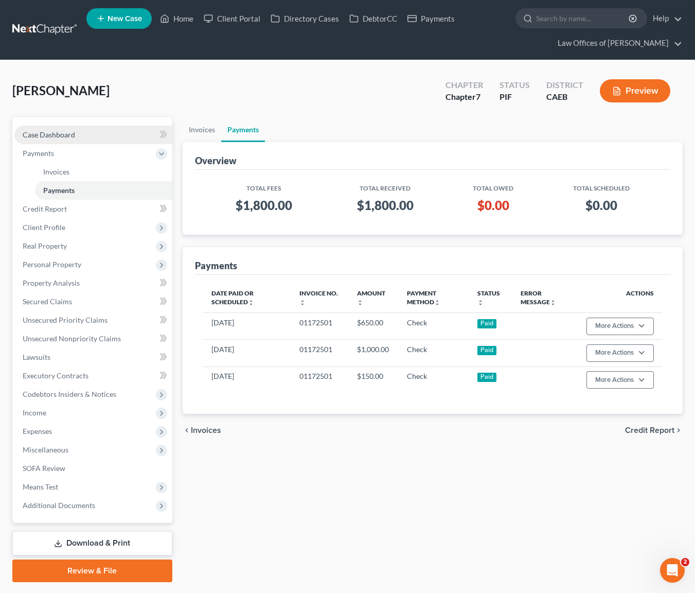
click at [84, 135] on link "Case Dashboard" at bounding box center [93, 135] width 158 height 19
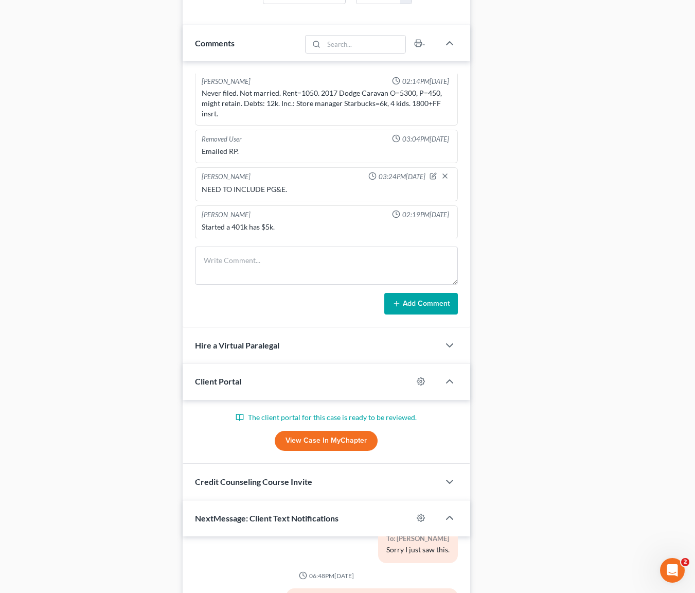
scroll to position [680, 0]
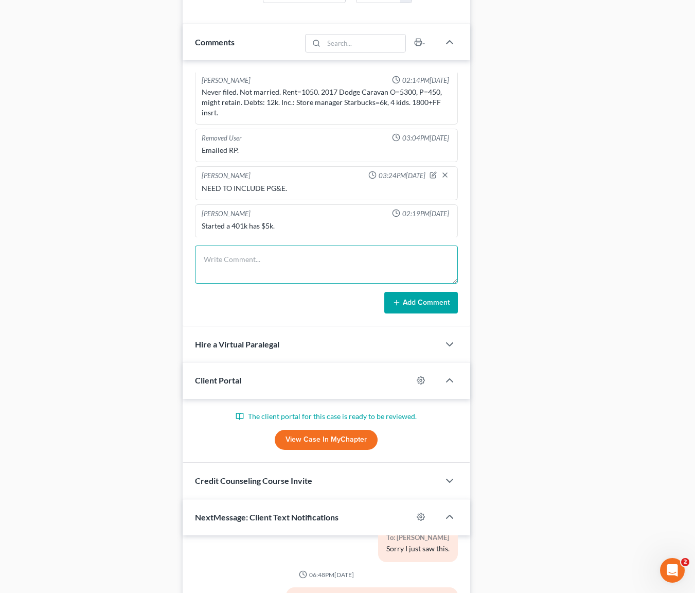
click at [239, 263] on textarea at bounding box center [326, 264] width 263 height 38
type textarea "Text at 5:00AM."
click at [420, 302] on button "Add Comment" at bounding box center [421, 303] width 74 height 22
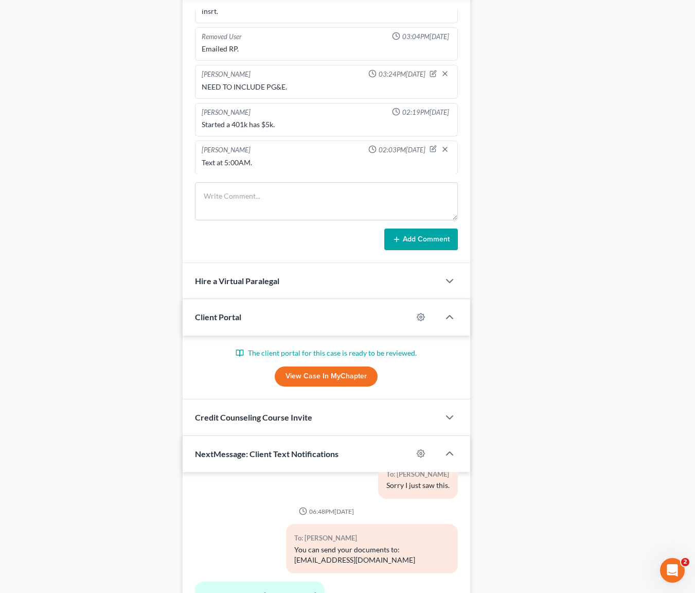
scroll to position [730, 0]
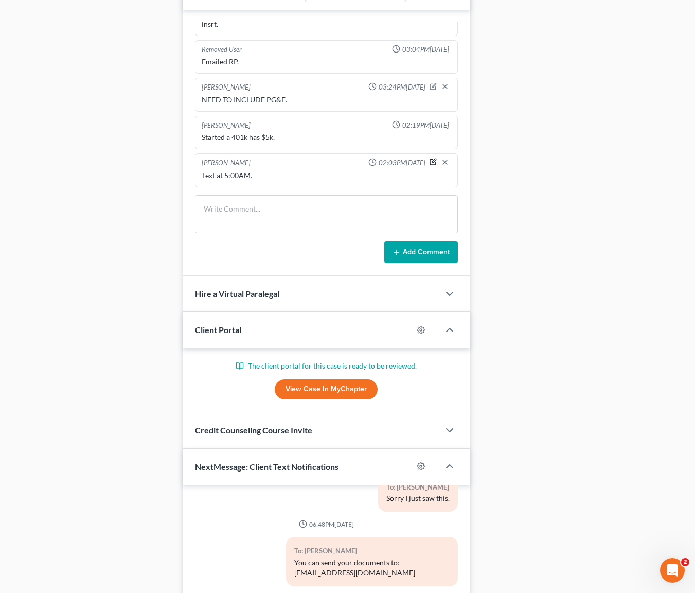
click at [430, 160] on icon "button" at bounding box center [433, 161] width 7 height 7
drag, startPoint x: 287, startPoint y: 176, endPoint x: 337, endPoint y: 196, distance: 53.8
click at [287, 176] on textarea "Text at 5:00AM." at bounding box center [327, 189] width 250 height 38
click at [314, 183] on textarea "Text at 5:00AM." at bounding box center [327, 189] width 250 height 38
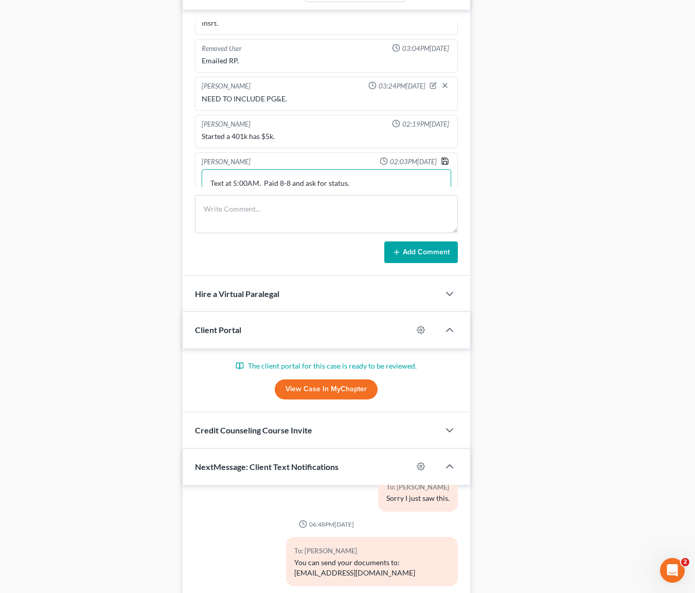
type textarea "Text at 5:00AM. Paid 8-8 and ask for status."
click at [442, 162] on icon "button" at bounding box center [445, 161] width 6 height 6
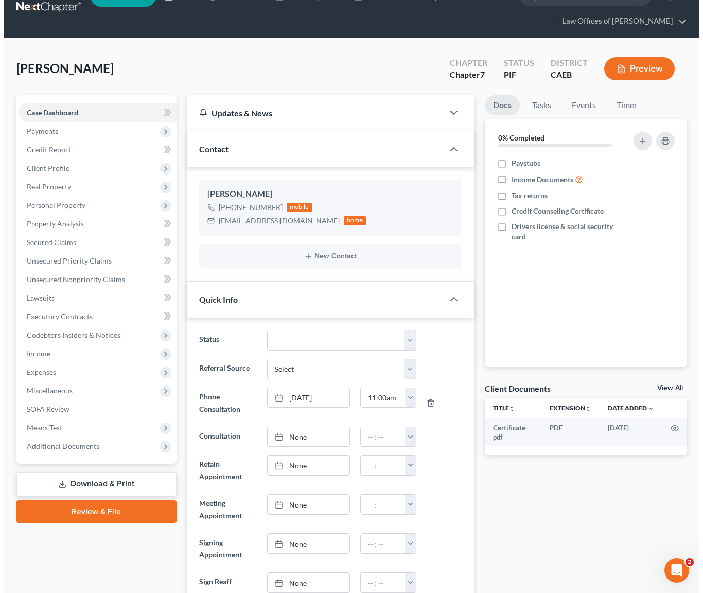
scroll to position [0, 0]
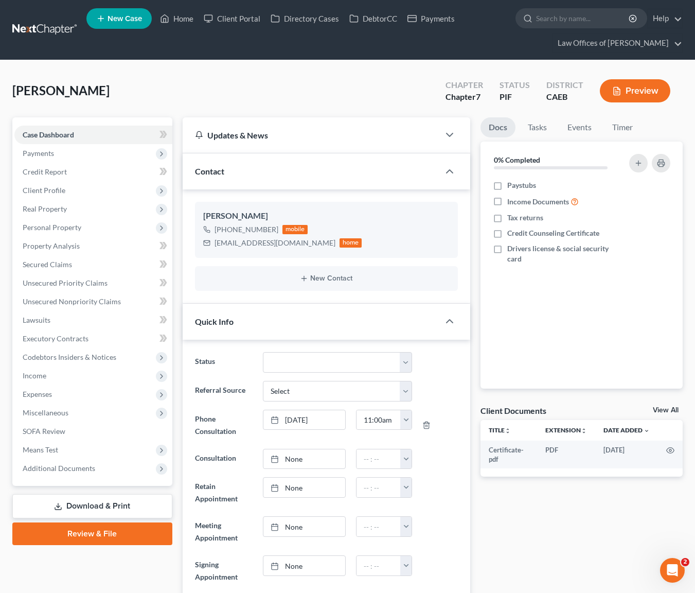
click at [138, 17] on span "New Case" at bounding box center [125, 19] width 34 height 8
select select "8"
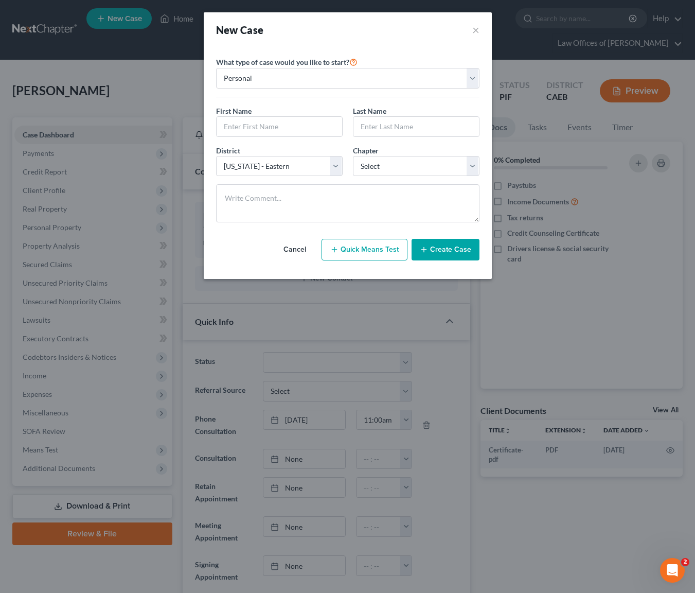
scroll to position [2642, 0]
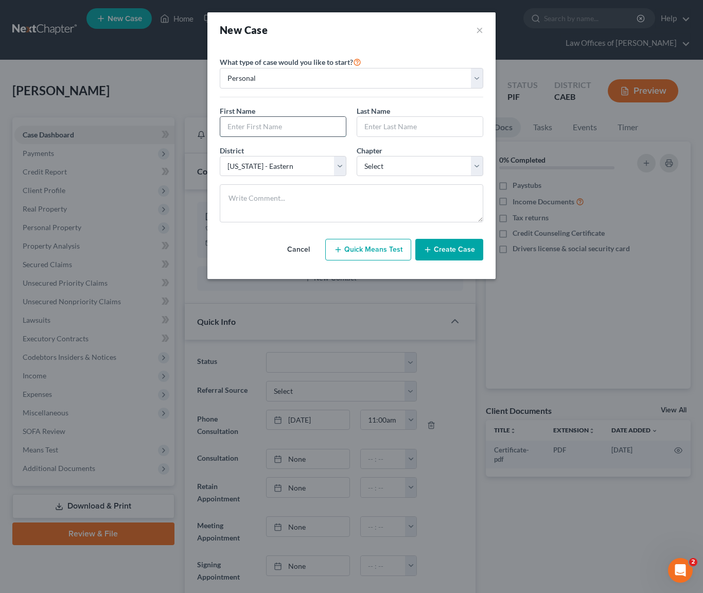
click at [268, 127] on input "text" at bounding box center [283, 127] width 126 height 20
type input "Lauren"
click at [397, 125] on input "text" at bounding box center [420, 127] width 126 height 20
type input "[PERSON_NAME]"
click at [476, 165] on select "Select 7 11 12 13" at bounding box center [420, 166] width 127 height 21
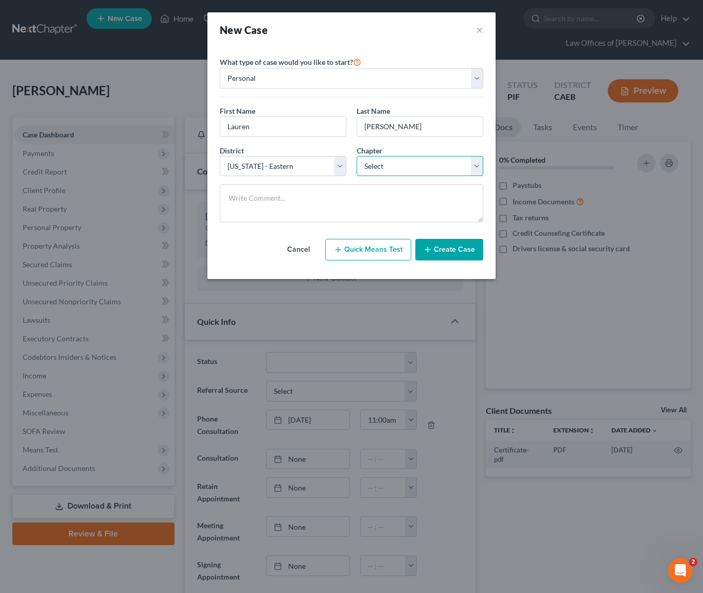
select select "0"
click at [448, 251] on button "Create Case" at bounding box center [449, 250] width 68 height 22
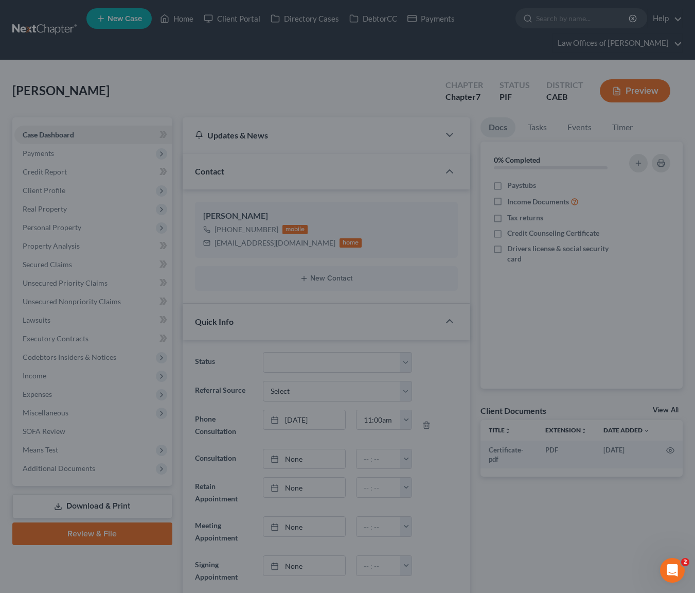
scroll to position [2663, 0]
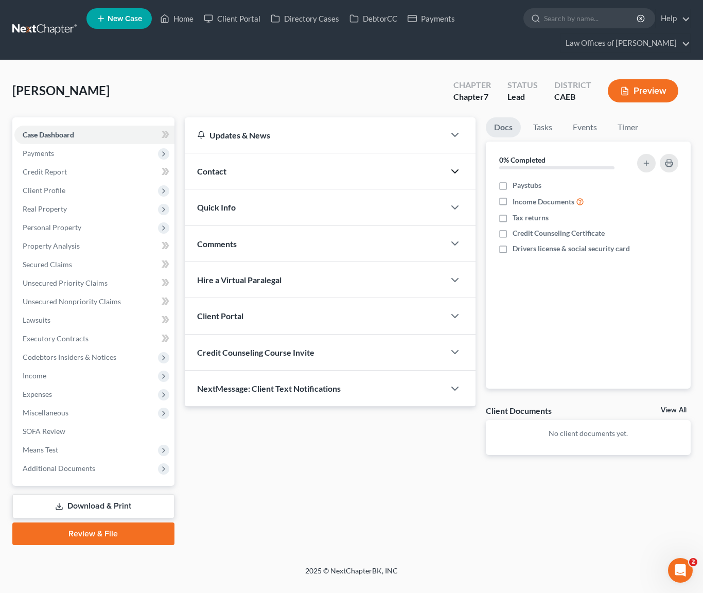
click at [458, 170] on icon "button" at bounding box center [455, 171] width 12 height 12
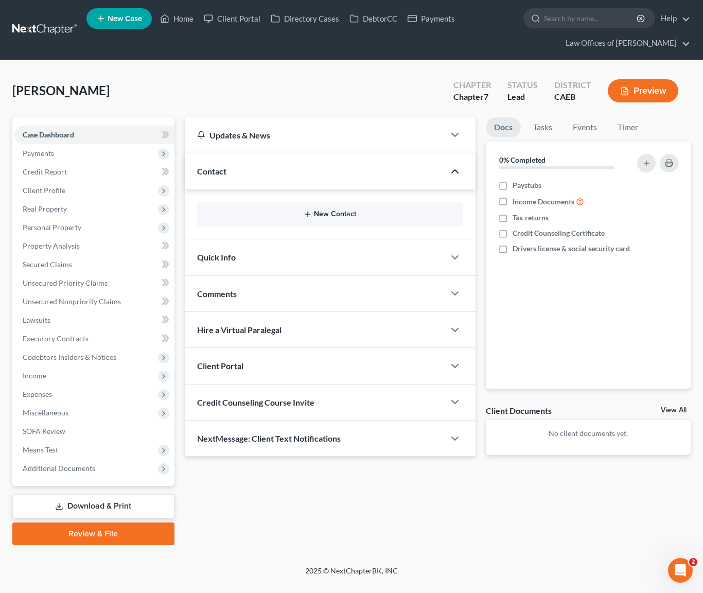
click at [331, 210] on button "New Contact" at bounding box center [330, 214] width 250 height 8
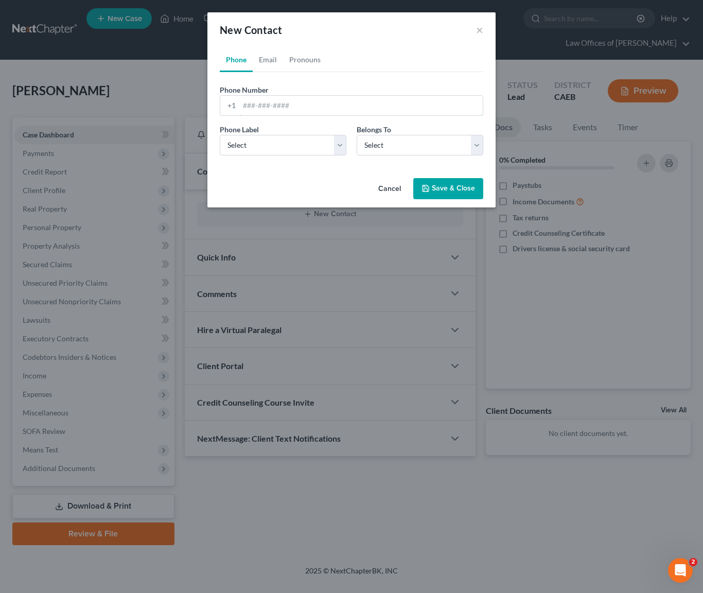
drag, startPoint x: 327, startPoint y: 107, endPoint x: 696, endPoint y: 135, distance: 369.5
click at [328, 107] on input "tel" at bounding box center [360, 106] width 243 height 20
type input "6613308854"
click at [335, 144] on select "Select Mobile Home Work Other" at bounding box center [283, 145] width 127 height 21
select select "0"
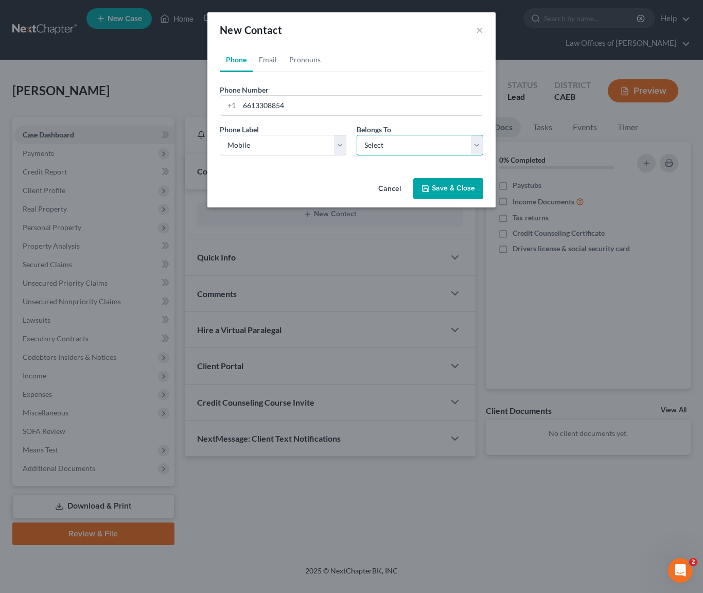
click at [474, 143] on select "Select Client Other" at bounding box center [420, 145] width 127 height 21
select select "0"
click at [455, 185] on button "Save & Close" at bounding box center [448, 189] width 70 height 22
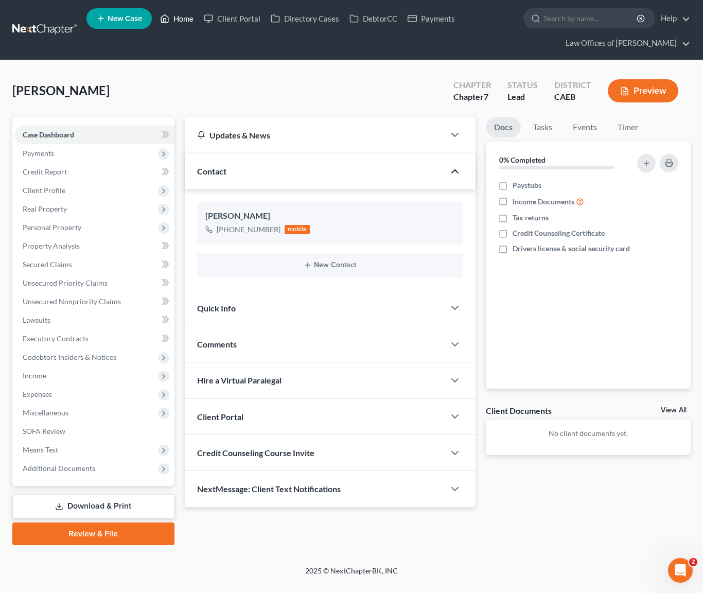
click at [187, 21] on link "Home" at bounding box center [177, 18] width 44 height 19
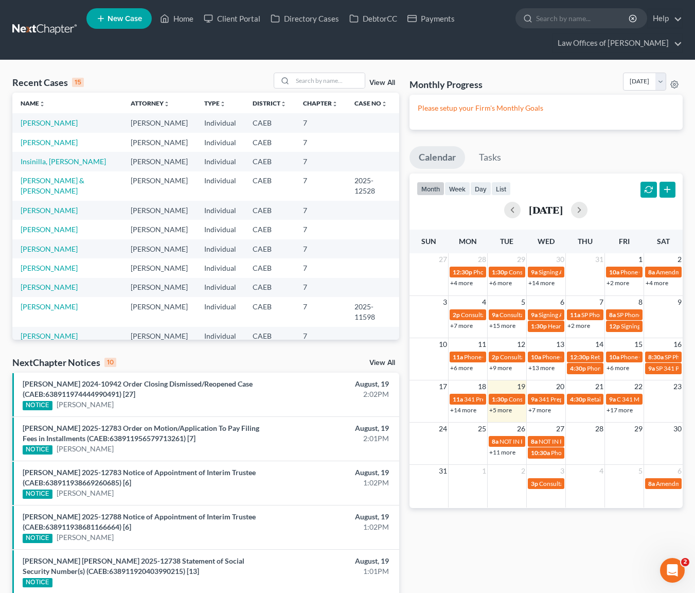
click at [504, 412] on link "+5 more" at bounding box center [500, 410] width 23 height 8
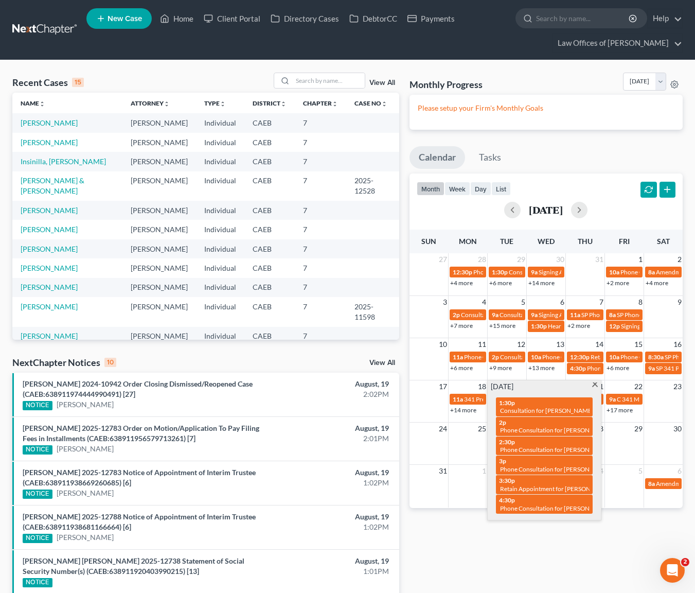
click at [595, 384] on span at bounding box center [595, 385] width 8 height 7
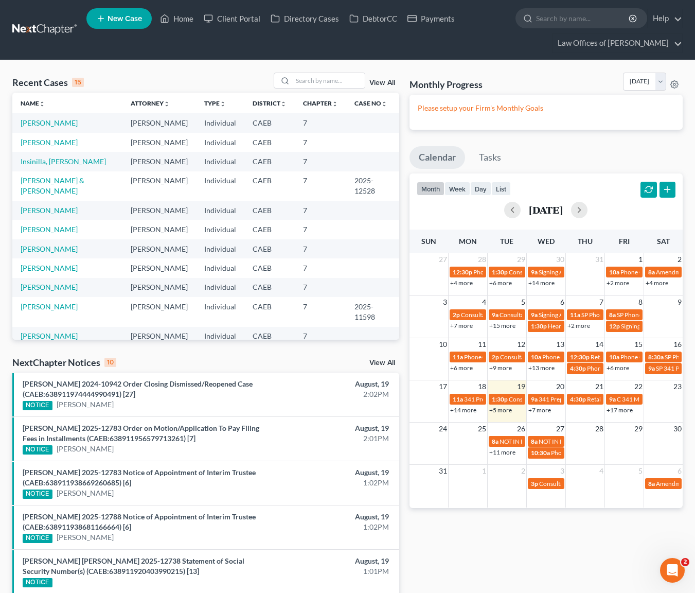
click at [536, 407] on link "+7 more" at bounding box center [539, 410] width 23 height 8
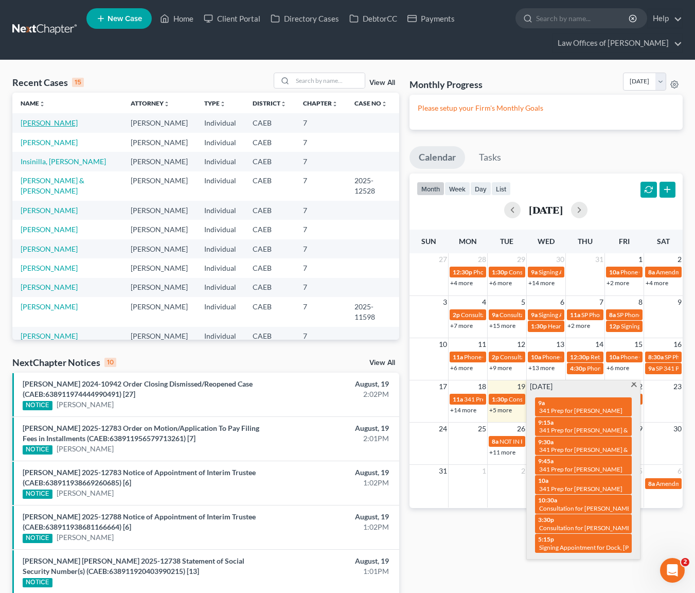
click at [64, 123] on link "Gutierrez, Lauren" at bounding box center [49, 122] width 57 height 9
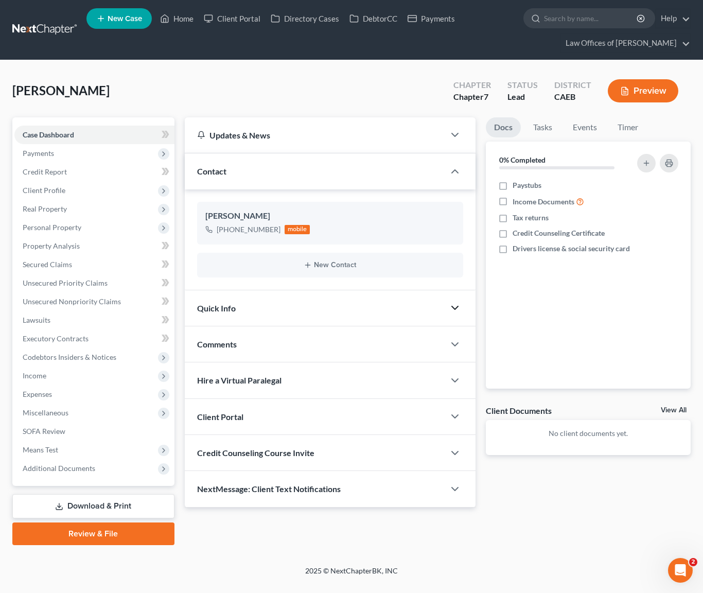
click at [456, 307] on polyline "button" at bounding box center [455, 307] width 6 height 3
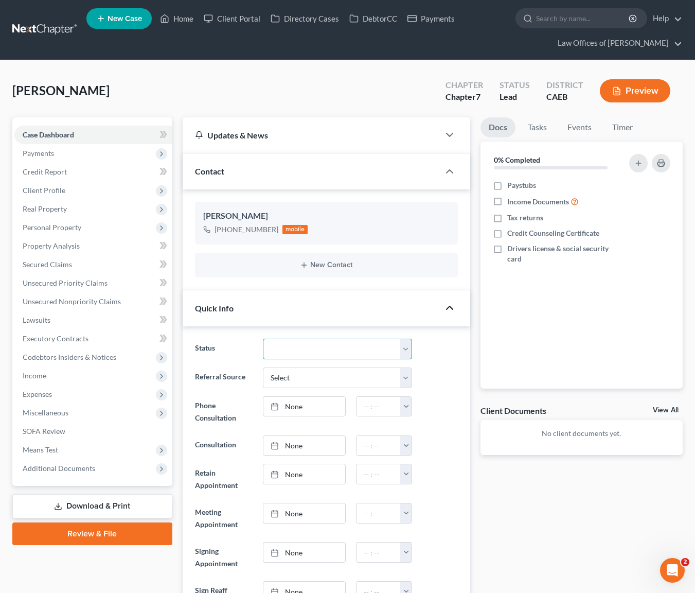
click at [409, 349] on select "Cancelled/Refund Closed Consultation Declined Discharged Filed Income Check In …" at bounding box center [337, 349] width 149 height 21
select select "2"
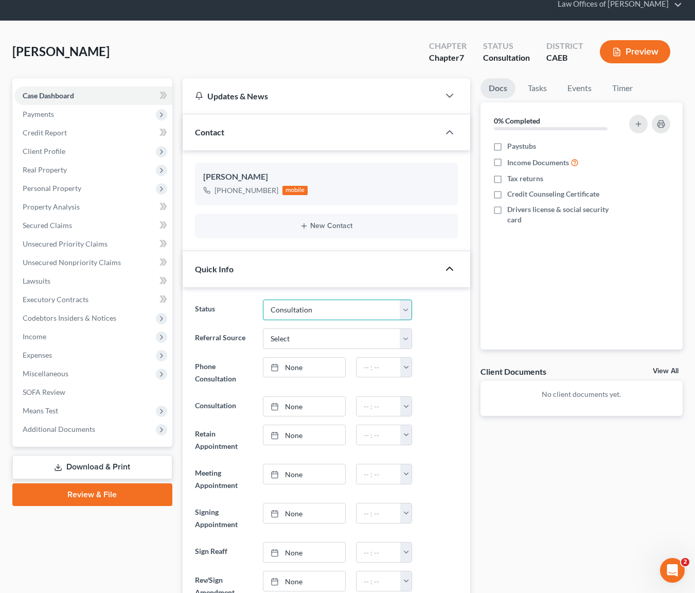
scroll to position [41, 0]
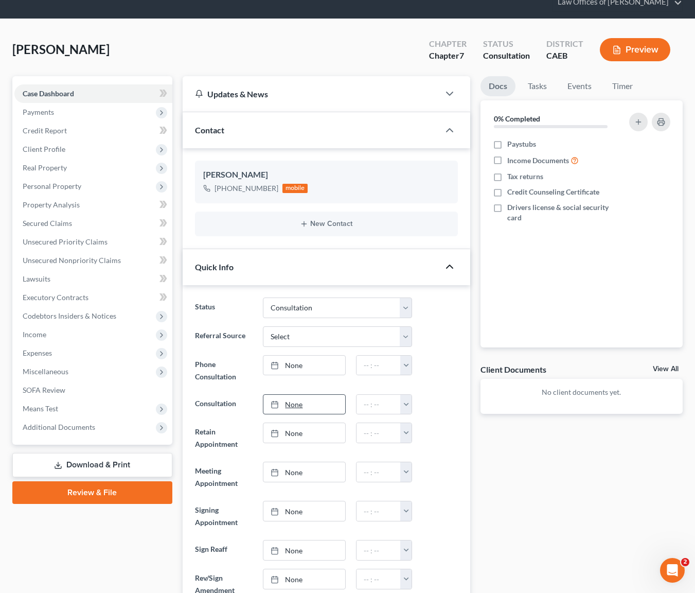
type input "[DATE]"
click at [294, 403] on link "[DATE]" at bounding box center [304, 405] width 82 height 20
click at [408, 402] on button "button" at bounding box center [405, 405] width 11 height 20
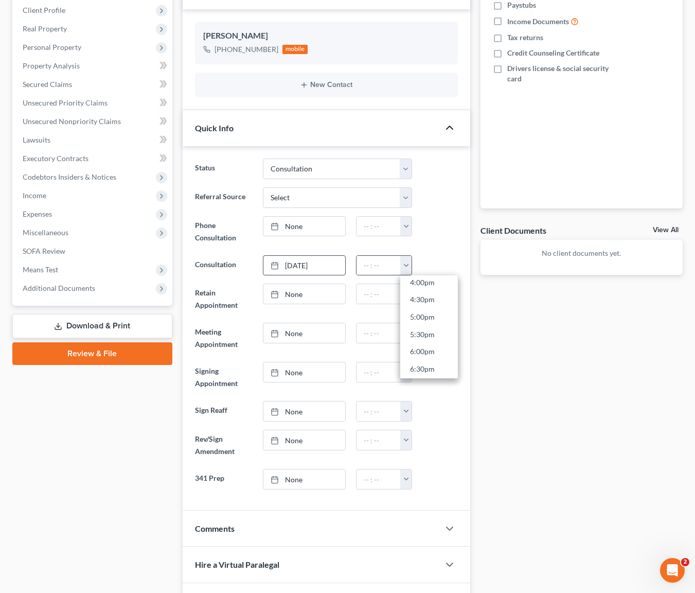
scroll to position [558, 0]
click at [437, 282] on link "4:00pm" at bounding box center [429, 282] width 58 height 17
type input "4:00pm"
click at [450, 526] on icon "button" at bounding box center [450, 528] width 12 height 12
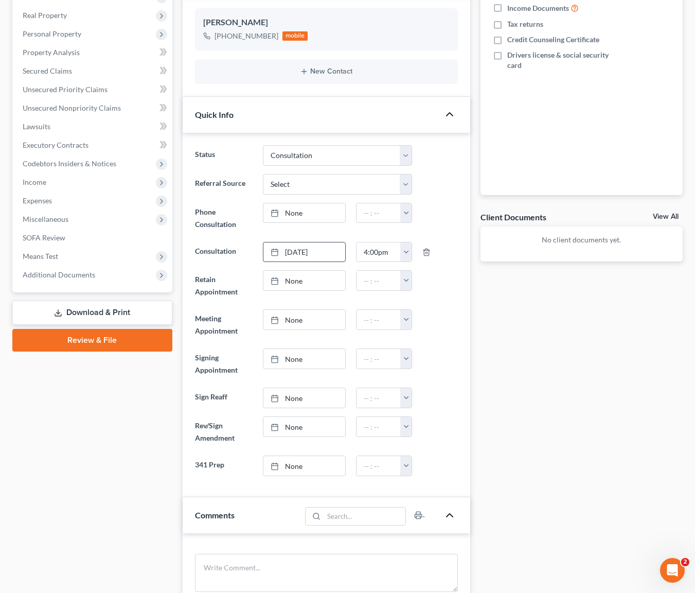
scroll to position [402, 0]
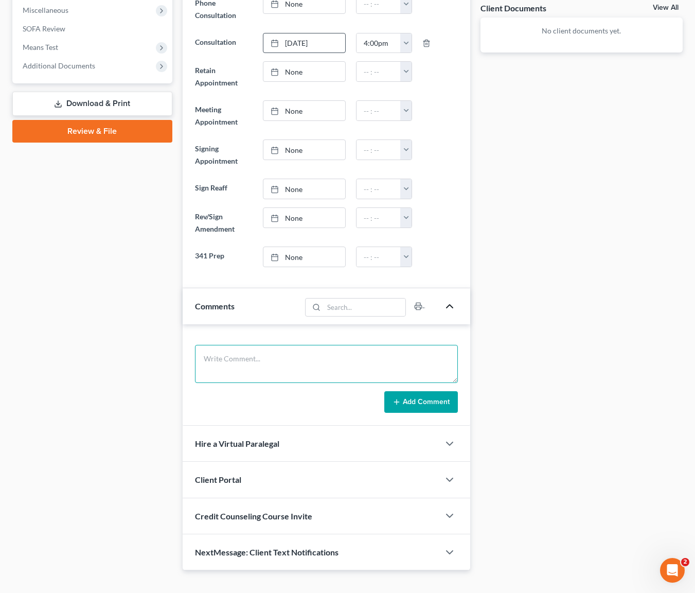
drag, startPoint x: 239, startPoint y: 352, endPoint x: 247, endPoint y: 352, distance: 8.7
click at [239, 352] on textarea at bounding box center [326, 364] width 263 height 38
click at [334, 363] on textarea "Husband had a corporation and commited suicide due to his inability to pay his …" at bounding box center [326, 364] width 263 height 38
type textarea "Husband had a corporation and committed suicide due to his inability to pay his…"
click at [429, 406] on button "Add Comment" at bounding box center [421, 402] width 74 height 22
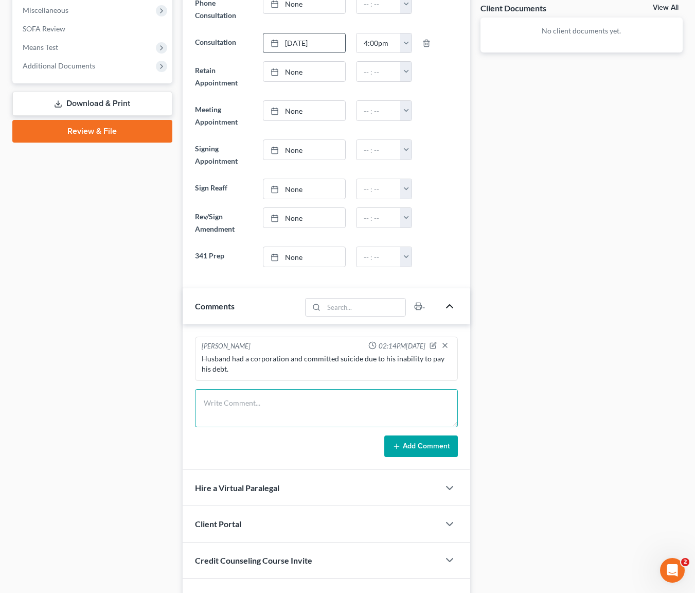
click at [222, 393] on textarea at bounding box center [326, 408] width 263 height 38
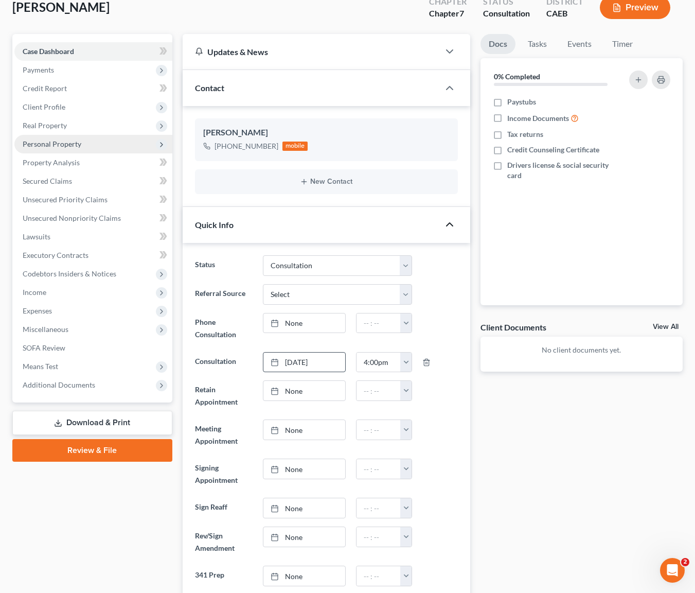
scroll to position [3, 0]
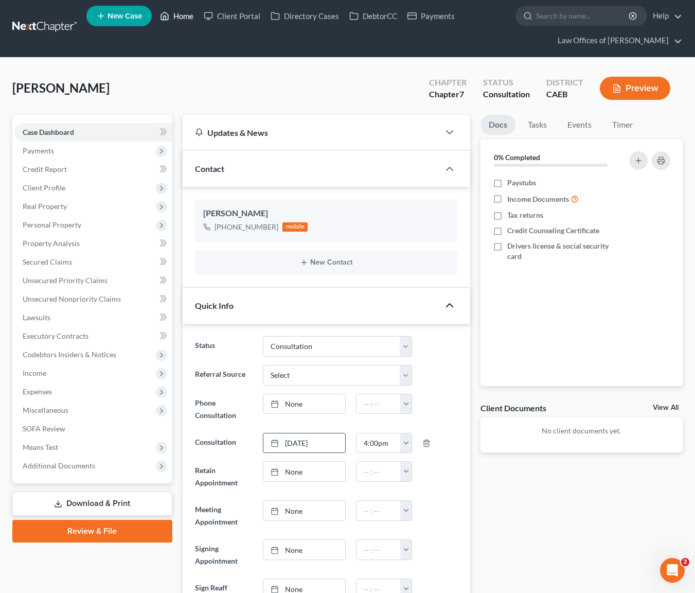
click at [182, 19] on link "Home" at bounding box center [177, 16] width 44 height 19
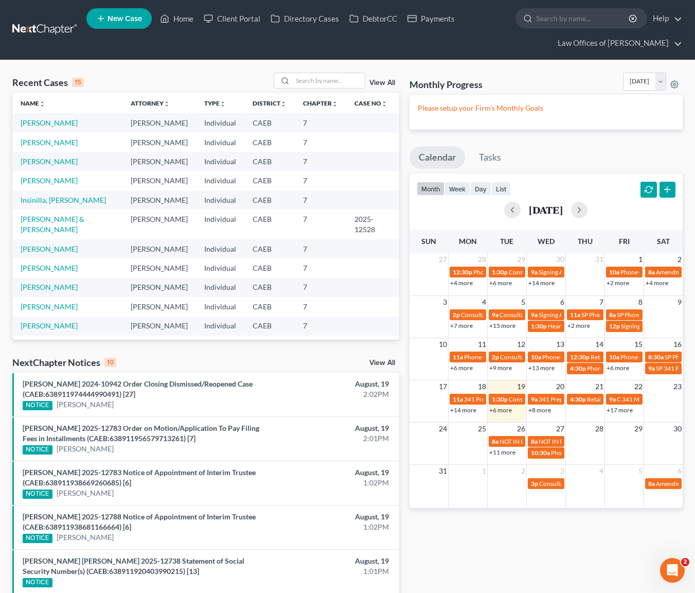
click at [500, 412] on link "+6 more" at bounding box center [500, 410] width 23 height 8
click at [348, 77] on input "search" at bounding box center [329, 80] width 72 height 15
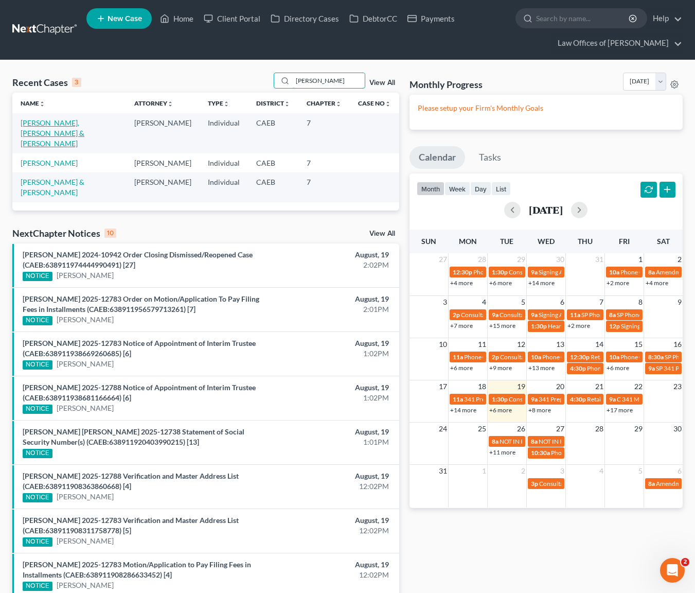
type input "Valentin"
click at [62, 120] on link "[PERSON_NAME], [PERSON_NAME] & [PERSON_NAME]" at bounding box center [53, 132] width 64 height 29
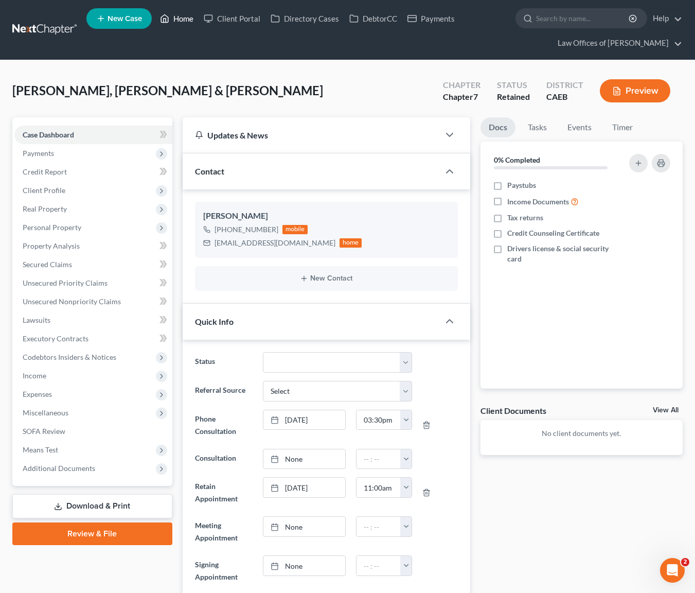
click at [182, 22] on link "Home" at bounding box center [177, 18] width 44 height 19
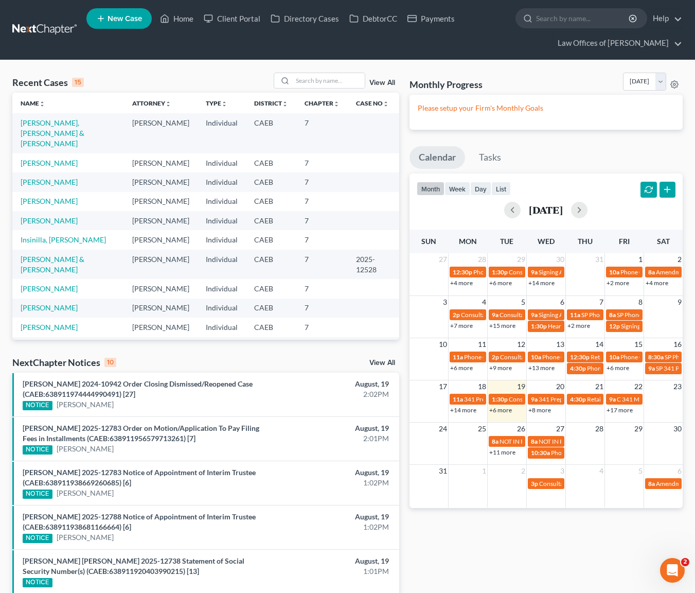
click at [496, 412] on link "+6 more" at bounding box center [500, 410] width 23 height 8
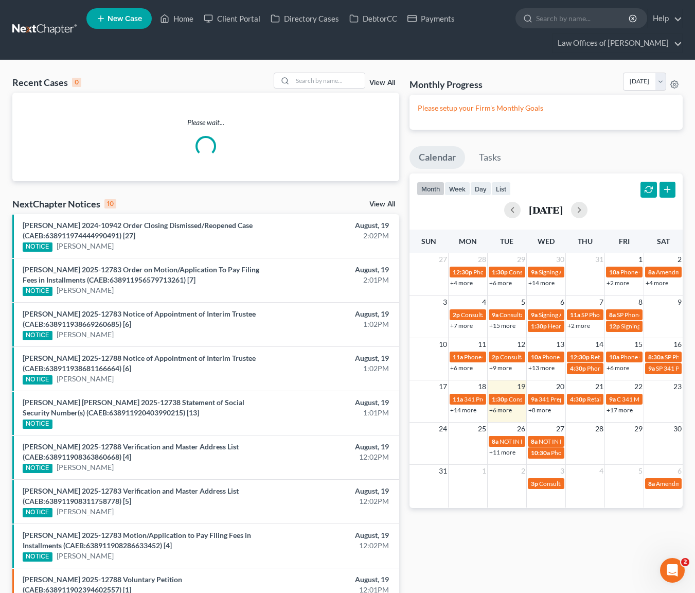
click at [503, 411] on link "+6 more" at bounding box center [500, 410] width 23 height 8
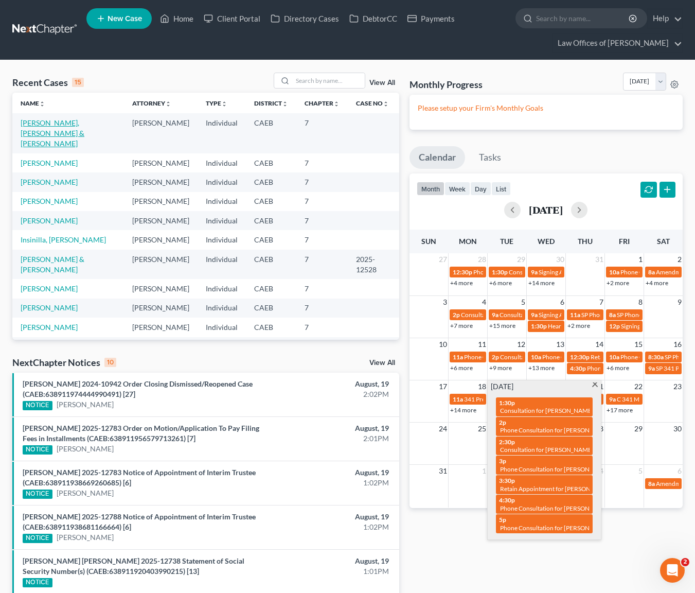
click at [49, 129] on link "[PERSON_NAME], [PERSON_NAME] & [PERSON_NAME]" at bounding box center [53, 132] width 64 height 29
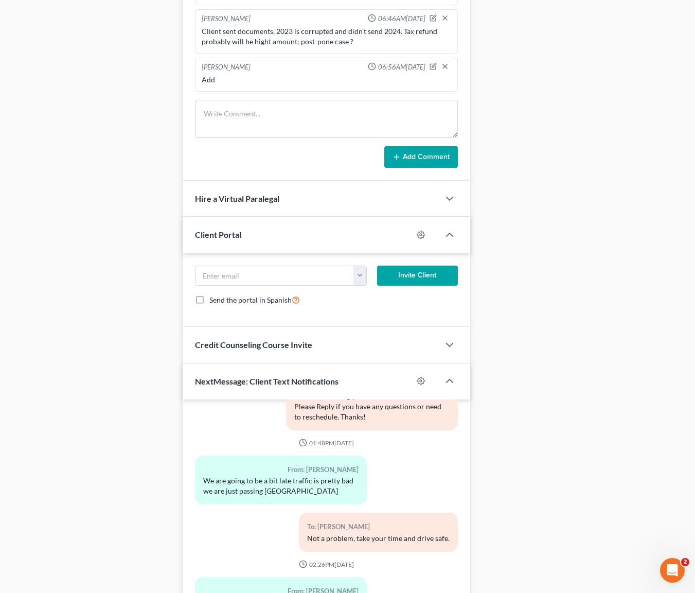
scroll to position [901, 0]
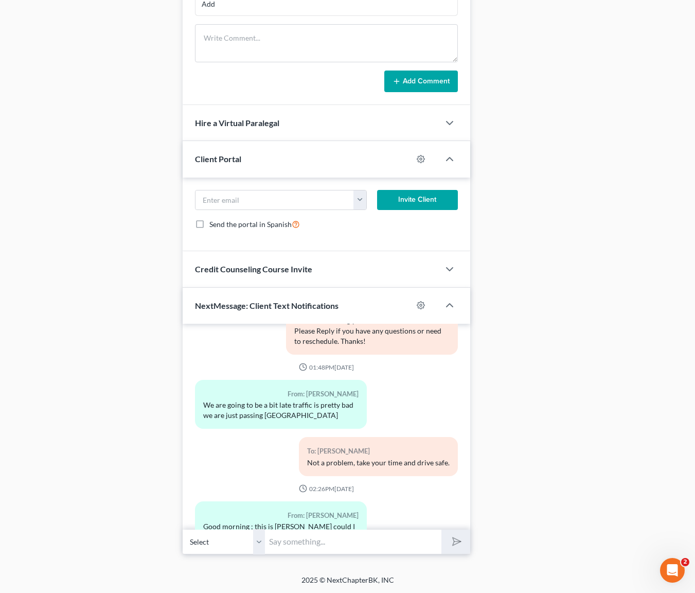
click at [319, 546] on input "text" at bounding box center [353, 541] width 177 height 25
type input "Hi. Sure."
click at [441, 529] on button "submit" at bounding box center [455, 541] width 28 height 24
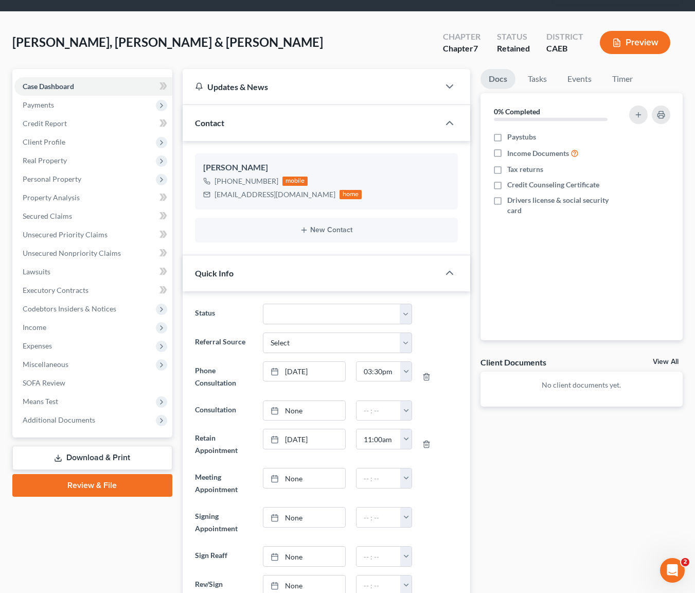
scroll to position [0, 0]
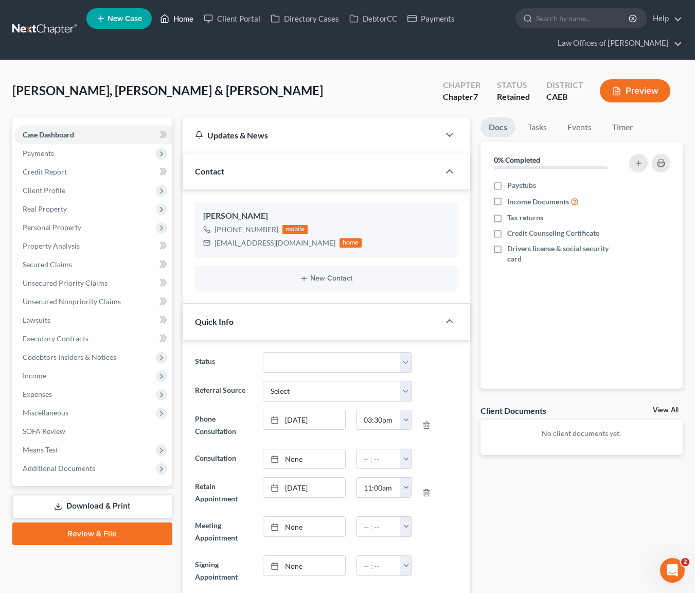
click at [188, 21] on link "Home" at bounding box center [177, 18] width 44 height 19
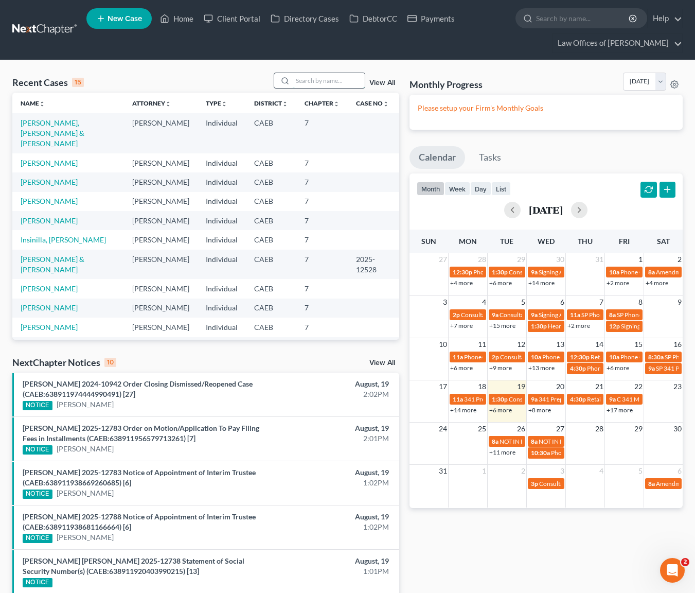
click at [319, 76] on input "search" at bounding box center [329, 80] width 72 height 15
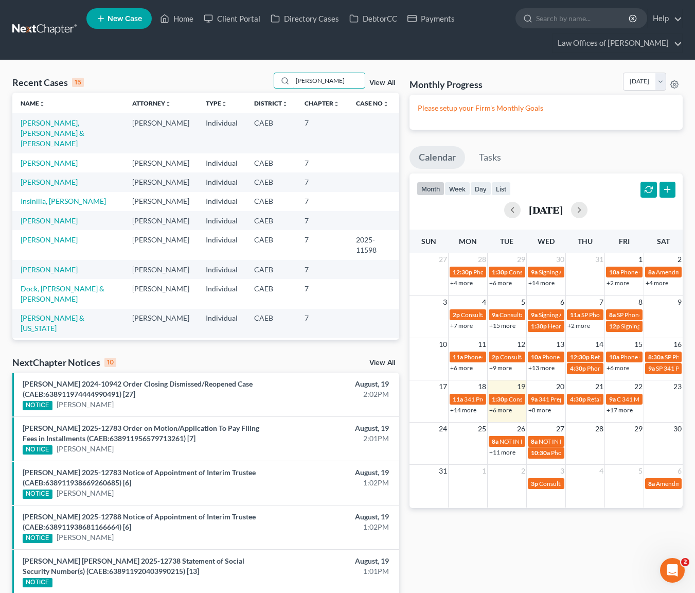
type input "moreno"
click at [125, 17] on span "New Case" at bounding box center [125, 19] width 34 height 8
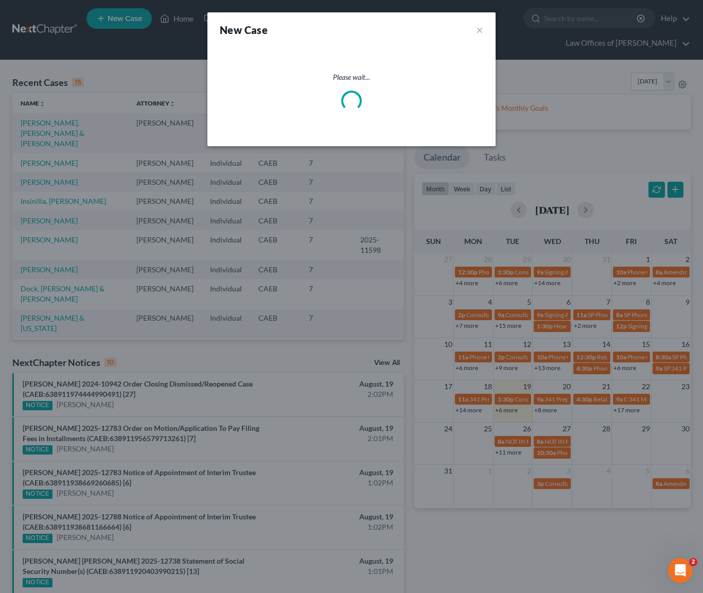
select select "8"
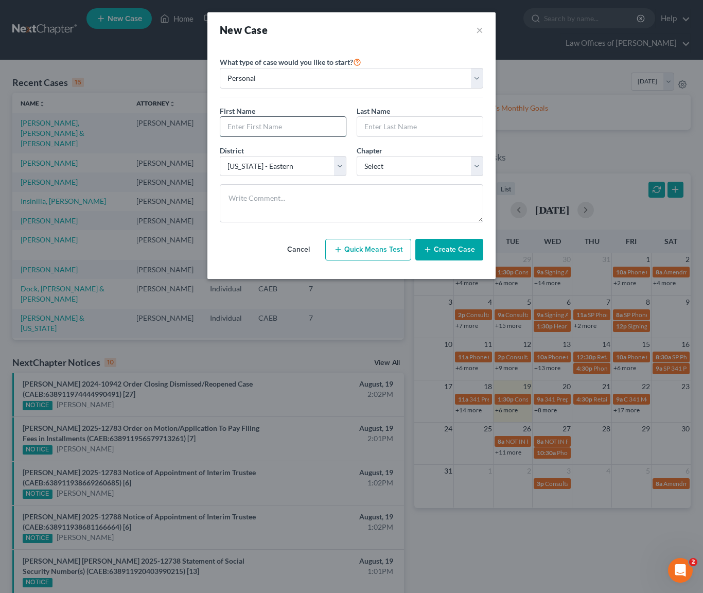
click at [257, 120] on input "text" at bounding box center [283, 127] width 126 height 20
type input "Jose"
type input "Moreno"
click at [479, 166] on select "Select 7 11 12 13" at bounding box center [420, 166] width 127 height 21
select select "0"
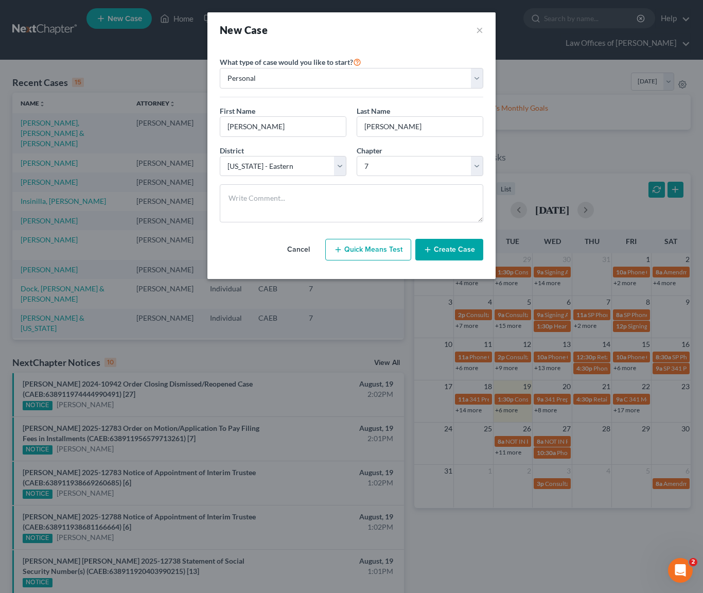
click at [462, 249] on button "Create Case" at bounding box center [449, 250] width 68 height 22
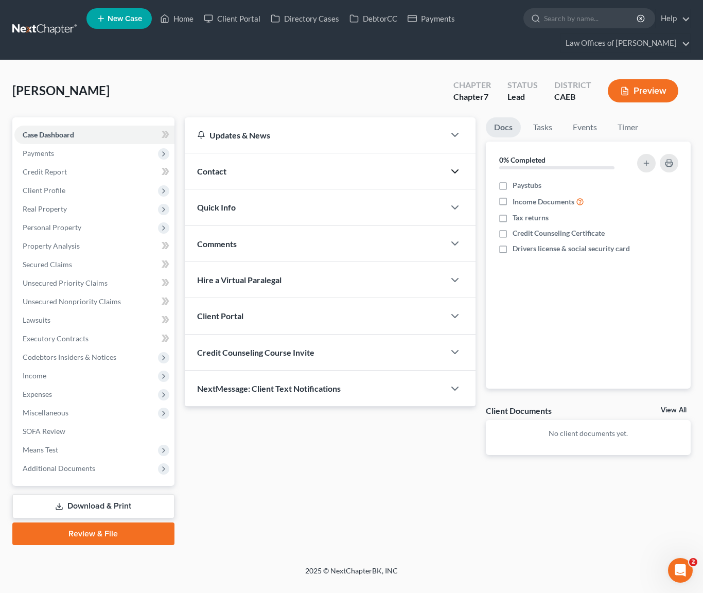
click at [455, 169] on icon "button" at bounding box center [455, 171] width 12 height 12
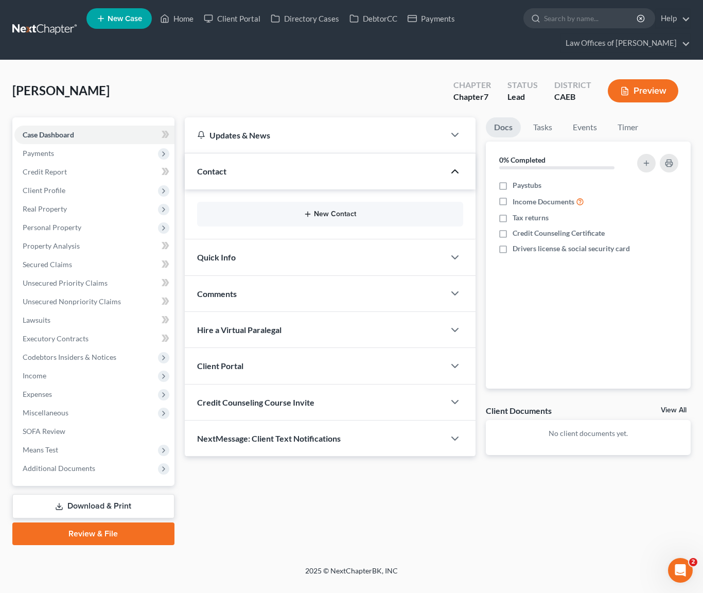
click at [349, 215] on button "New Contact" at bounding box center [330, 214] width 250 height 8
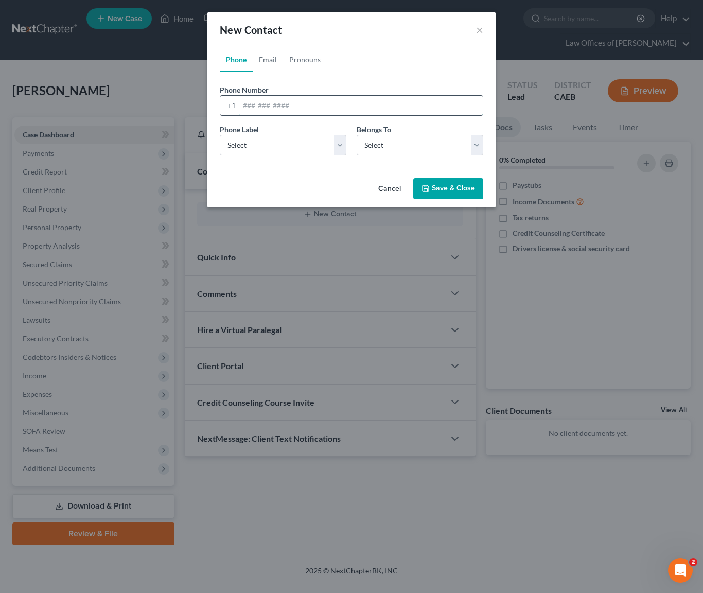
click at [327, 108] on input "tel" at bounding box center [360, 106] width 243 height 20
type input "6614733285"
click at [342, 147] on select "Select Mobile Home Work Other" at bounding box center [283, 145] width 127 height 21
select select "0"
click at [480, 144] on select "Select Client Other" at bounding box center [420, 145] width 127 height 21
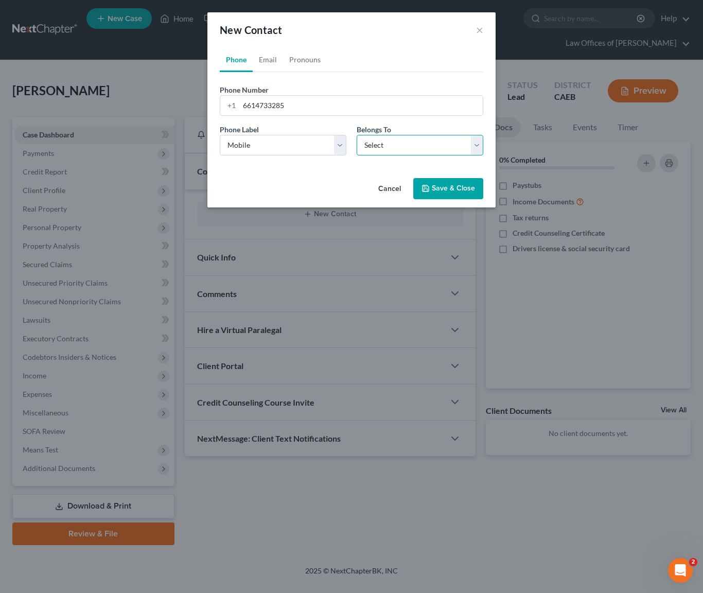
select select "0"
click at [445, 184] on button "Save & Close" at bounding box center [448, 189] width 70 height 22
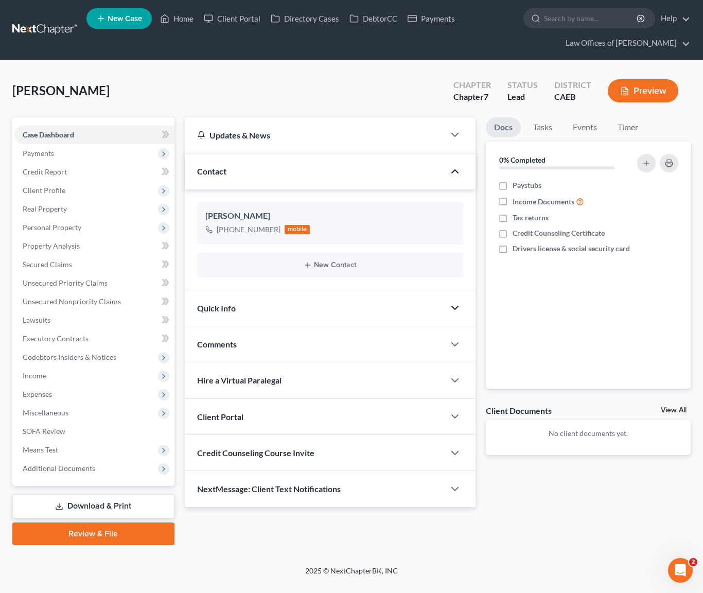
click at [451, 305] on icon "button" at bounding box center [455, 308] width 12 height 12
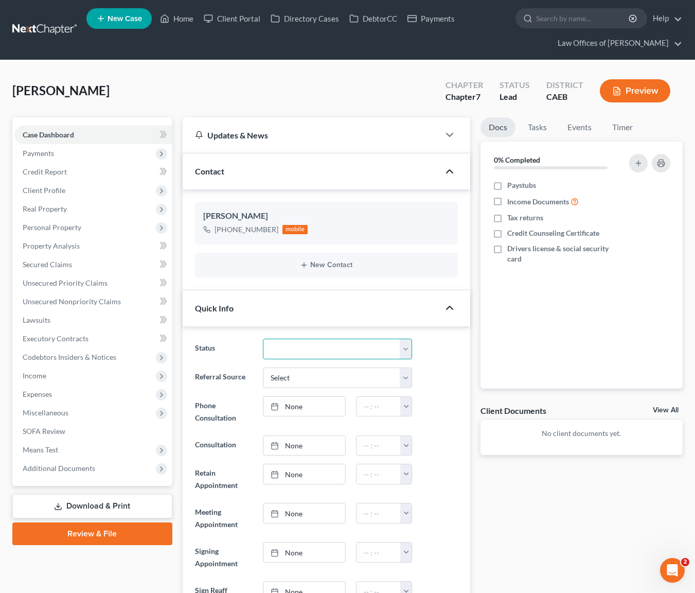
click at [402, 344] on select "Cancelled/Refund Closed Consultation Declined Discharged Filed Income Check In …" at bounding box center [337, 349] width 149 height 21
select select "2"
type input "[DATE]"
click at [290, 409] on link "None" at bounding box center [304, 407] width 82 height 20
click at [404, 405] on button "button" at bounding box center [405, 407] width 11 height 20
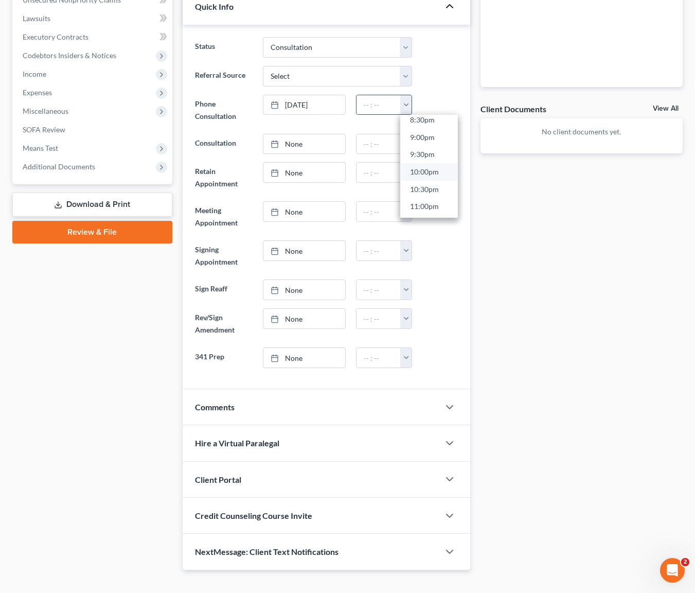
scroll to position [559, 0]
click at [438, 121] on link "4:00pm" at bounding box center [429, 121] width 58 height 17
type input "4:00pm"
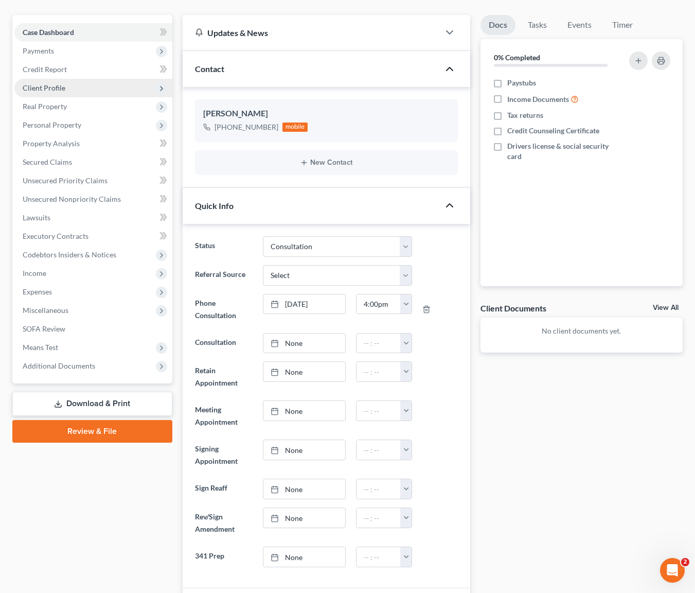
scroll to position [0, 0]
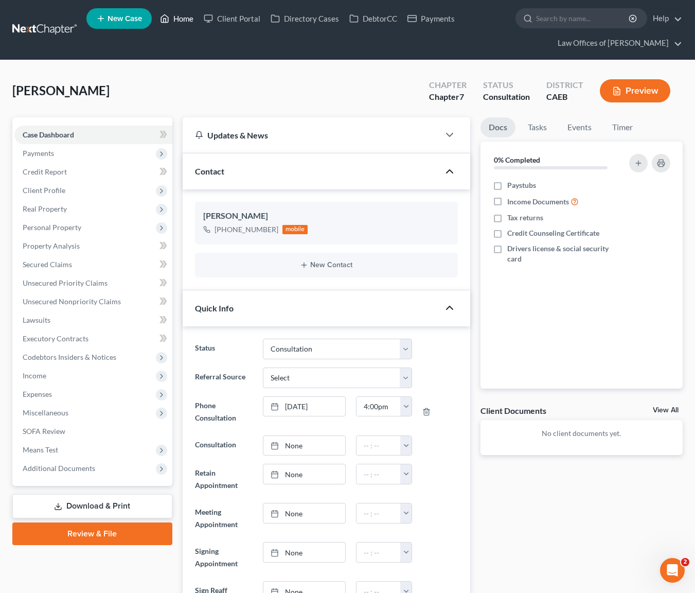
click at [192, 24] on link "Home" at bounding box center [177, 18] width 44 height 19
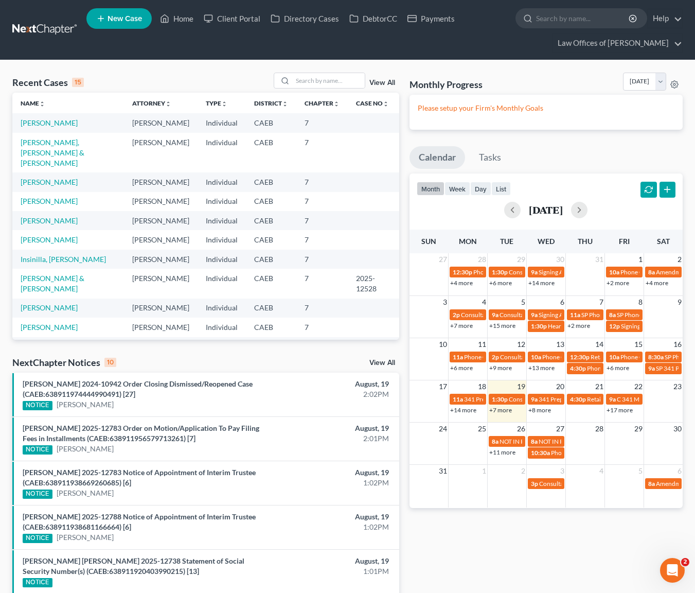
click at [505, 411] on link "+7 more" at bounding box center [500, 410] width 23 height 8
click at [46, 303] on link "Pantoja, Jose" at bounding box center [49, 307] width 57 height 9
select select "6"
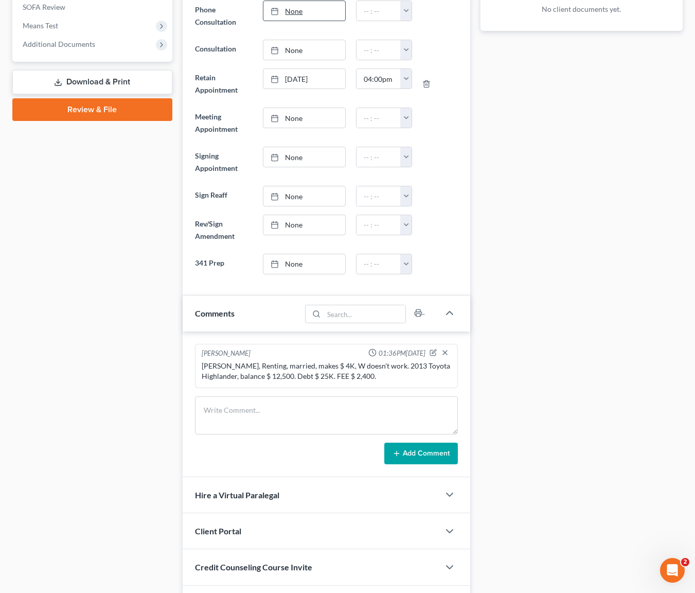
scroll to position [491, 0]
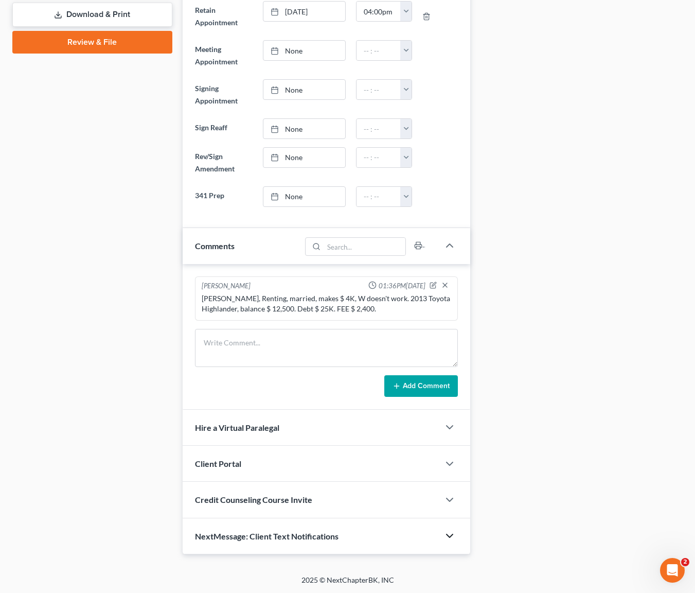
click at [454, 534] on icon "button" at bounding box center [450, 535] width 12 height 12
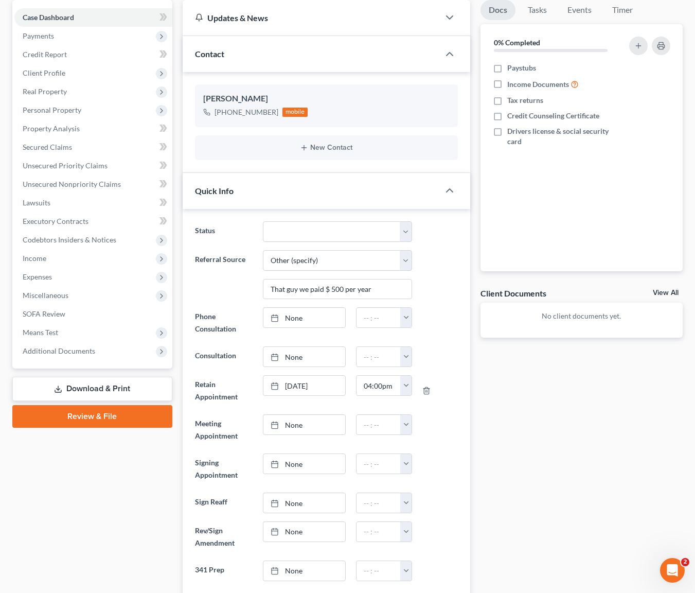
scroll to position [0, 0]
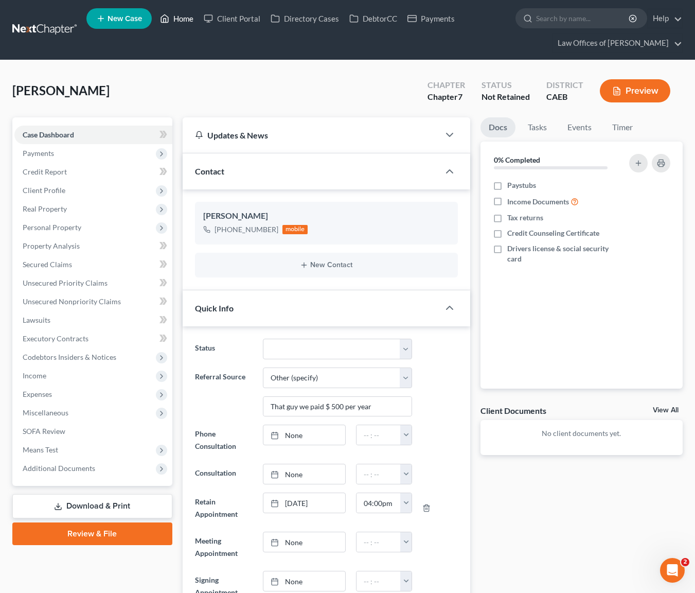
click at [184, 23] on link "Home" at bounding box center [177, 18] width 44 height 19
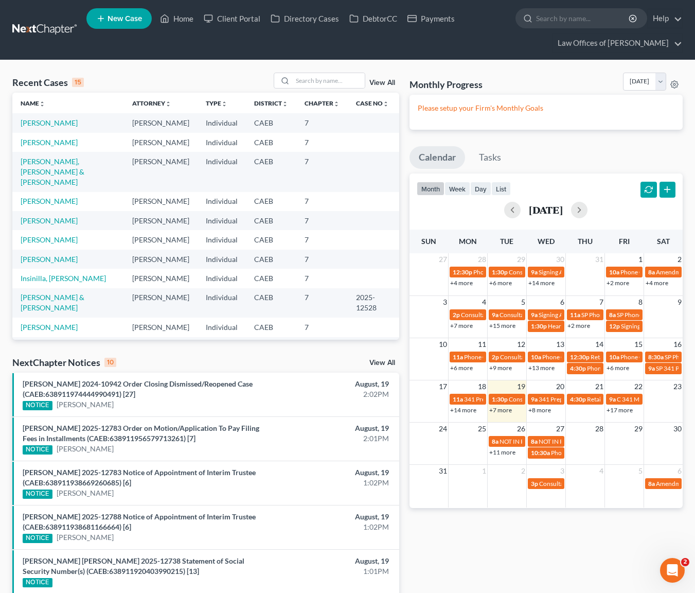
click at [502, 411] on link "+7 more" at bounding box center [500, 410] width 23 height 8
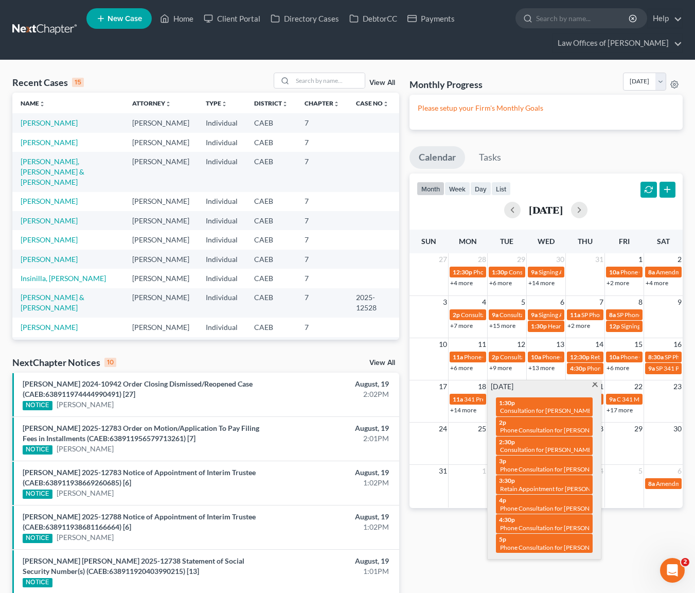
click at [594, 382] on span at bounding box center [595, 385] width 8 height 7
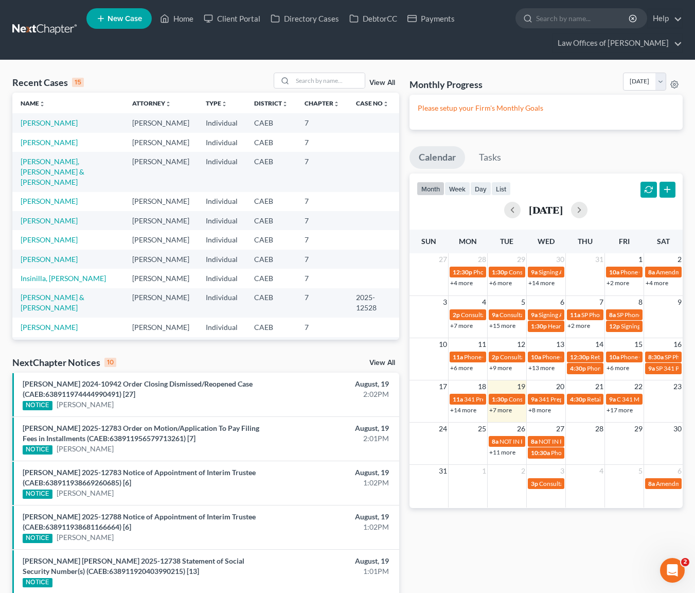
click at [537, 412] on link "+8 more" at bounding box center [539, 410] width 23 height 8
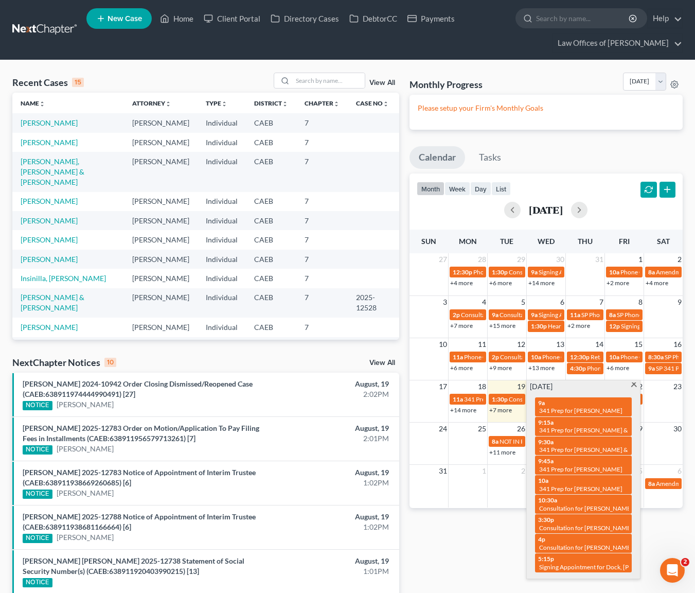
click at [631, 385] on span at bounding box center [634, 385] width 8 height 7
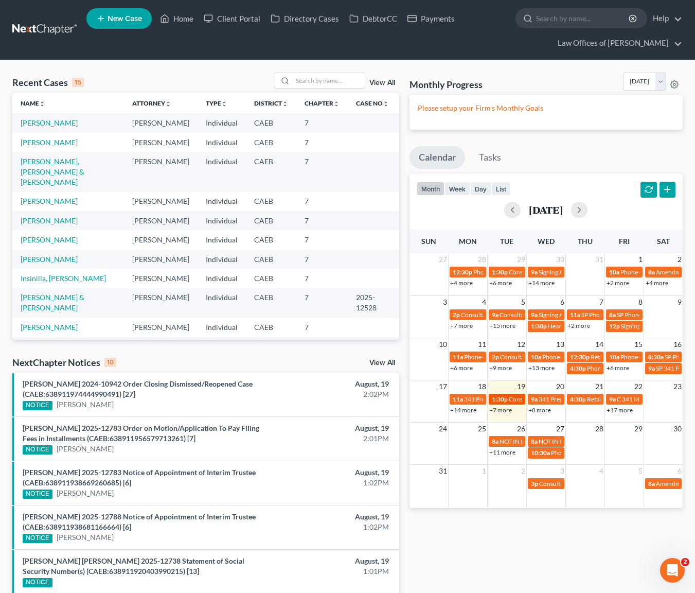
click at [504, 399] on span "1:30p" at bounding box center [500, 399] width 16 height 8
select select "Days"
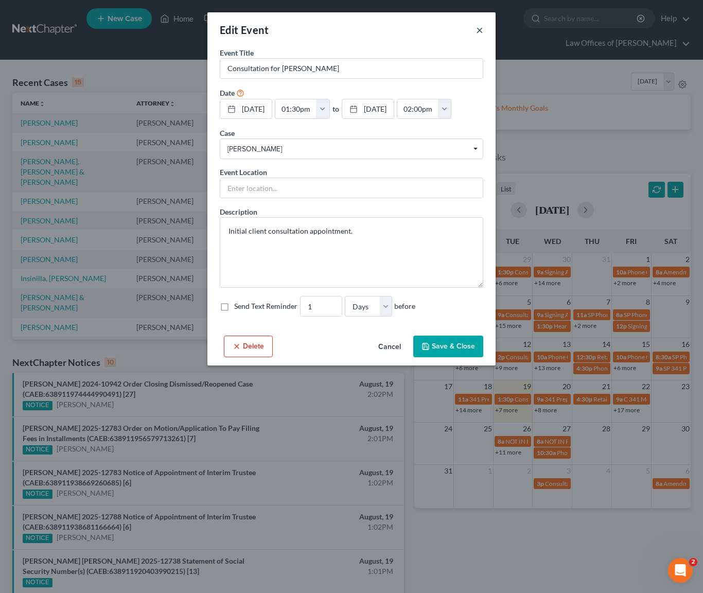
click at [482, 29] on button "×" at bounding box center [479, 30] width 7 height 12
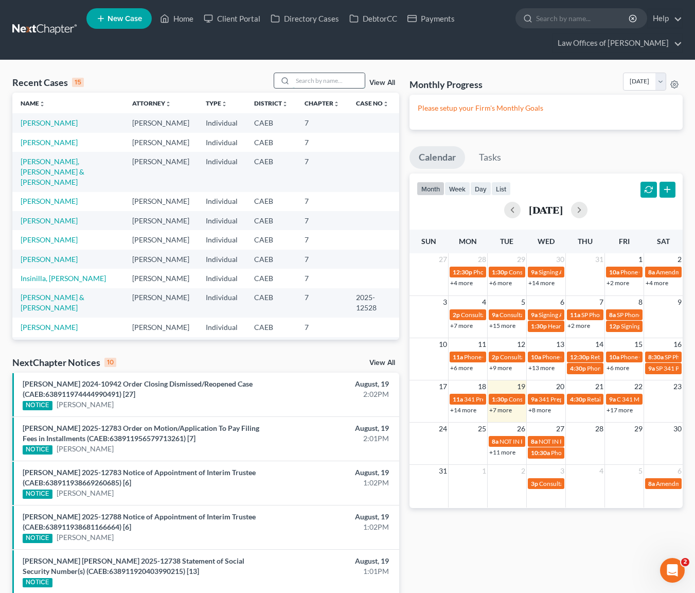
click at [333, 78] on input "search" at bounding box center [329, 80] width 72 height 15
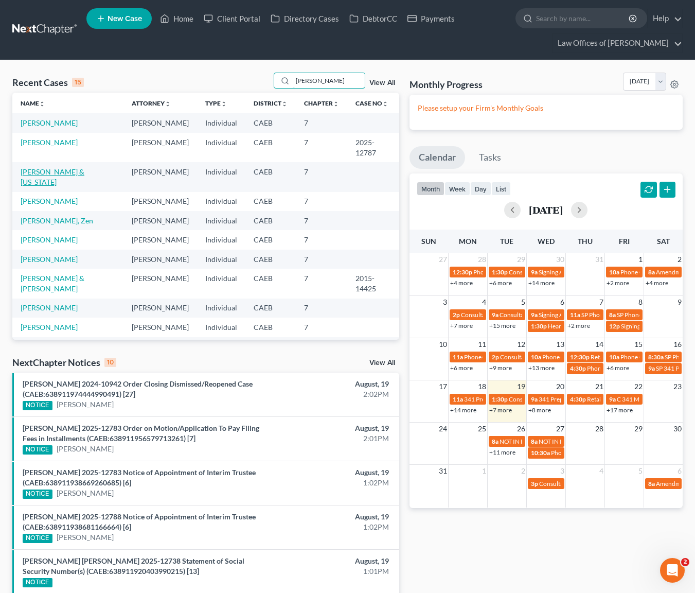
type input "[PERSON_NAME]"
click at [84, 167] on link "[PERSON_NAME] & [US_STATE]" at bounding box center [53, 176] width 64 height 19
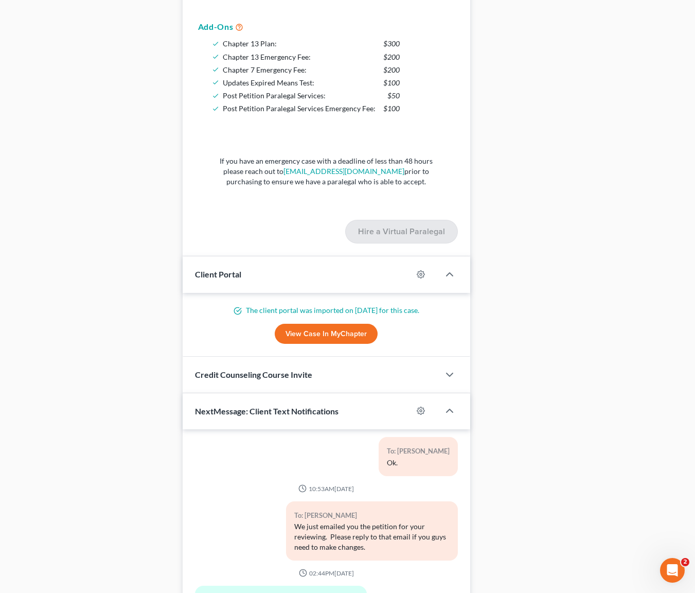
scroll to position [1372, 0]
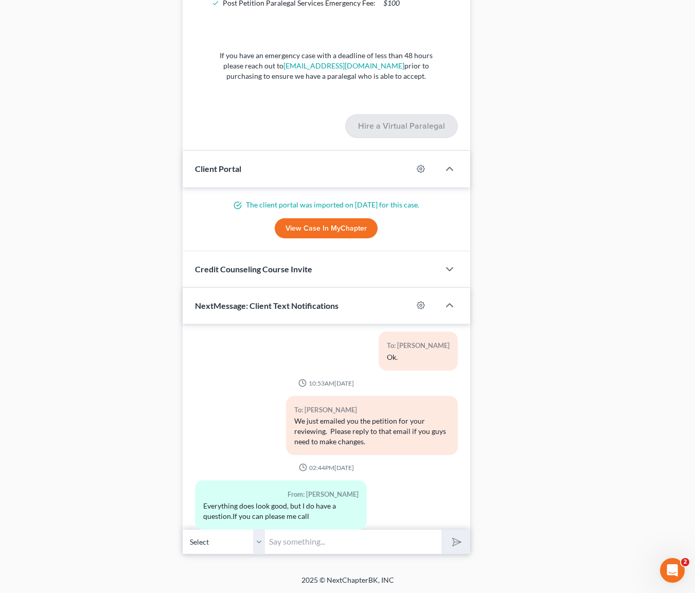
click at [306, 542] on input "text" at bounding box center [353, 541] width 177 height 25
type input "Hi. Yes, we will contact you before the end of the day."
click at [441, 529] on button "submit" at bounding box center [455, 541] width 28 height 24
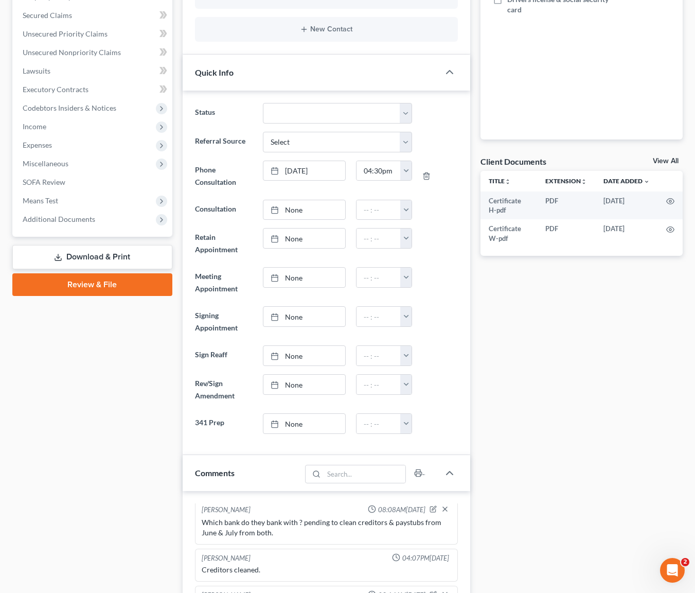
scroll to position [0, 0]
